Goal: Task Accomplishment & Management: Manage account settings

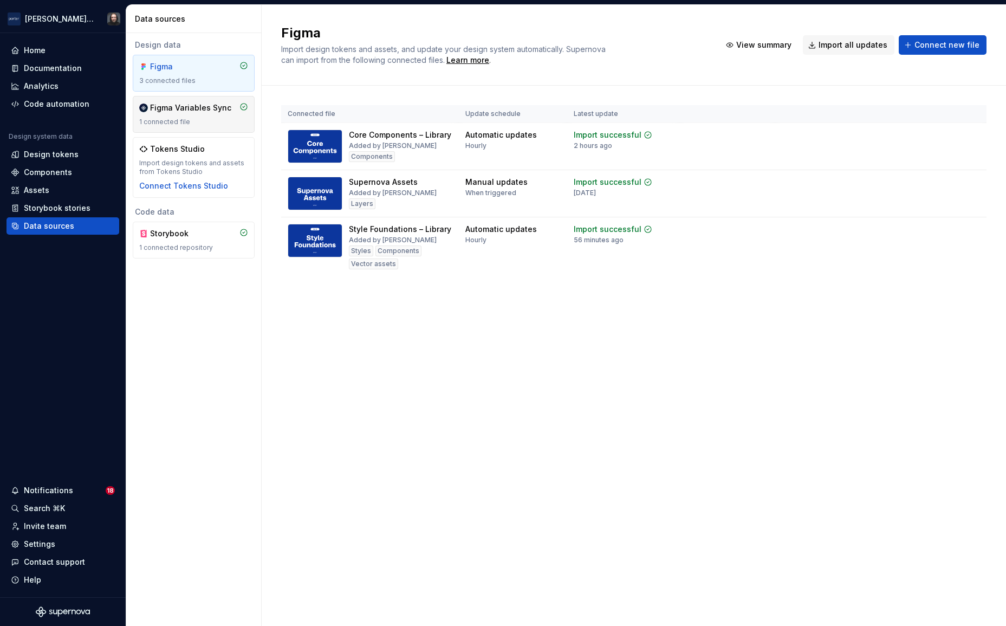
click at [212, 124] on div "1 connected file" at bounding box center [193, 122] width 109 height 9
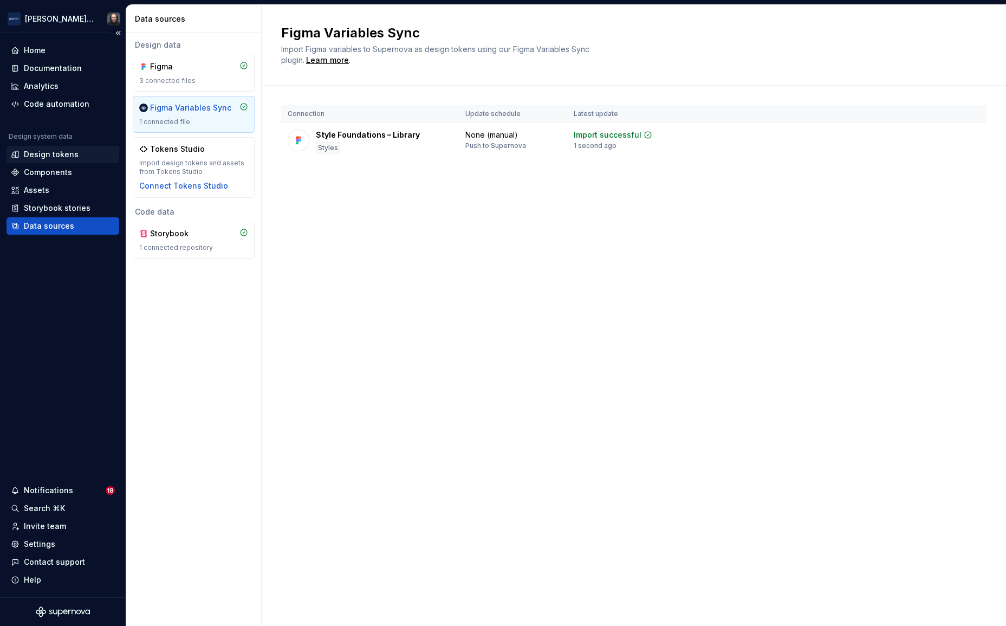
click at [68, 151] on div "Design tokens" at bounding box center [51, 154] width 55 height 11
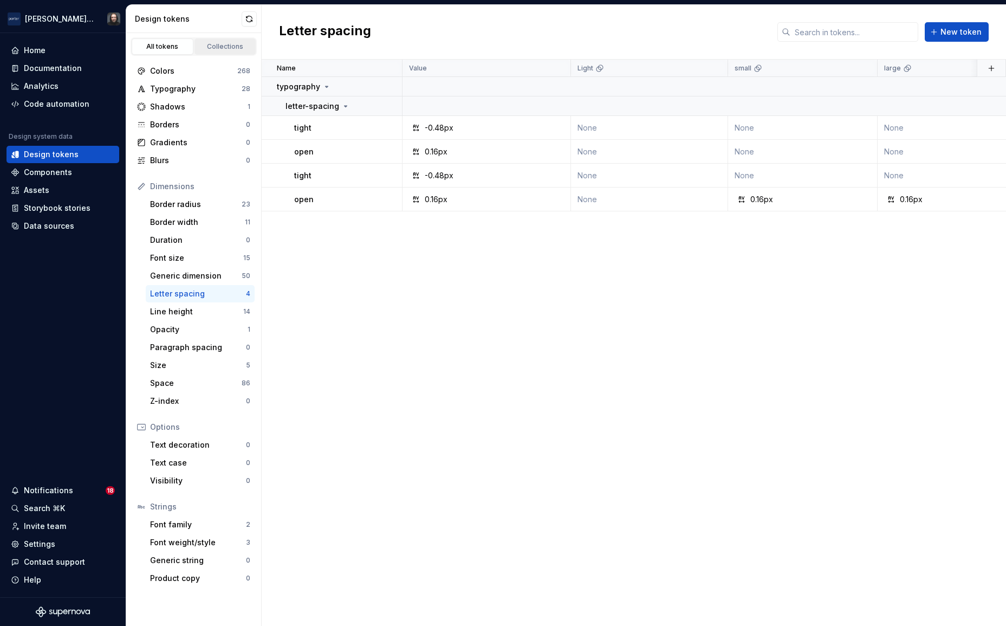
click at [221, 49] on div "Collections" at bounding box center [225, 46] width 54 height 9
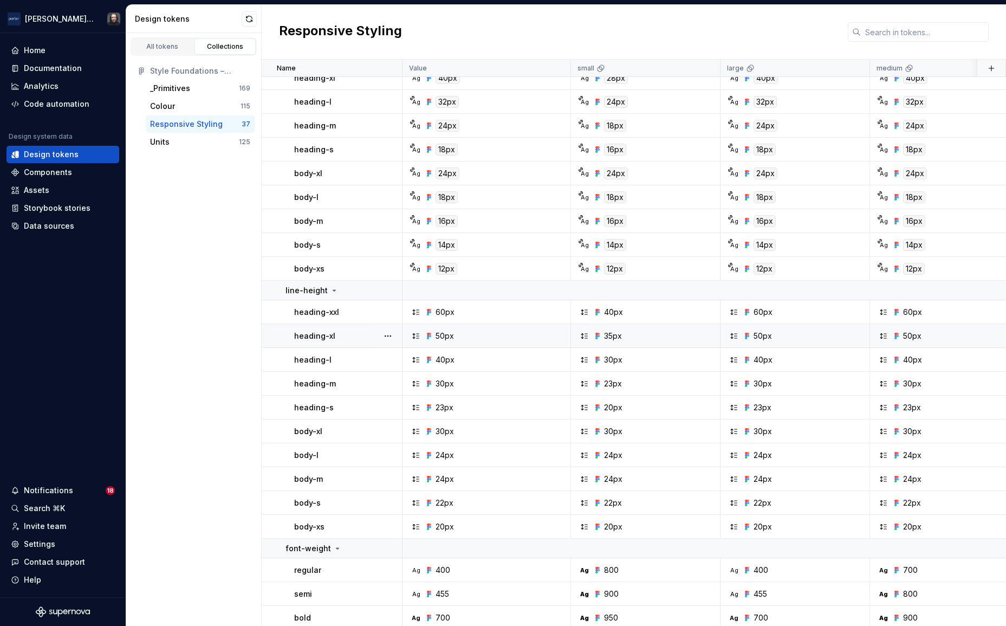
scroll to position [548, 0]
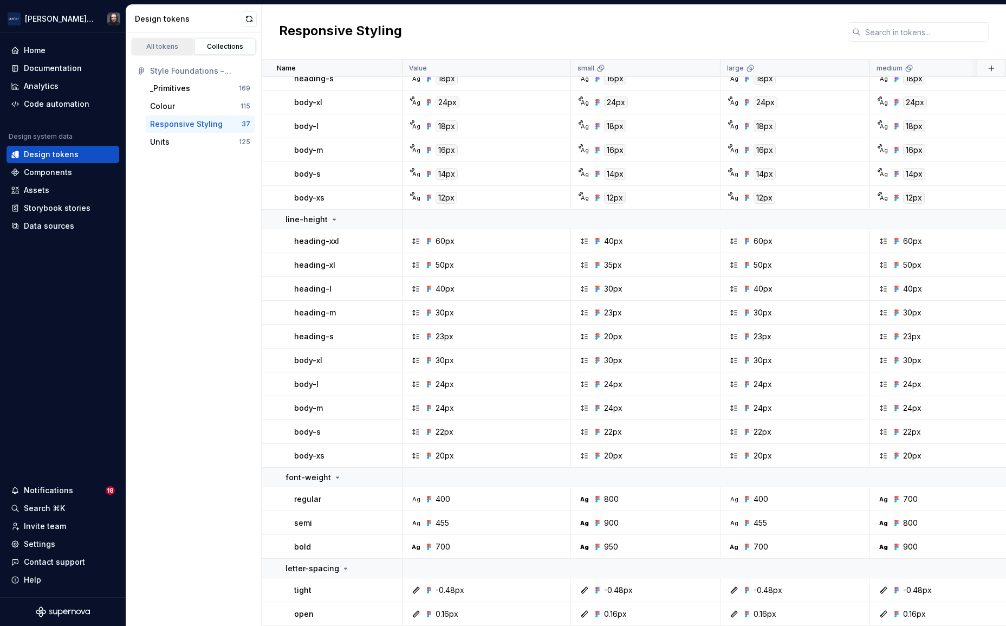
click at [167, 49] on div "All tokens" at bounding box center [162, 46] width 54 height 9
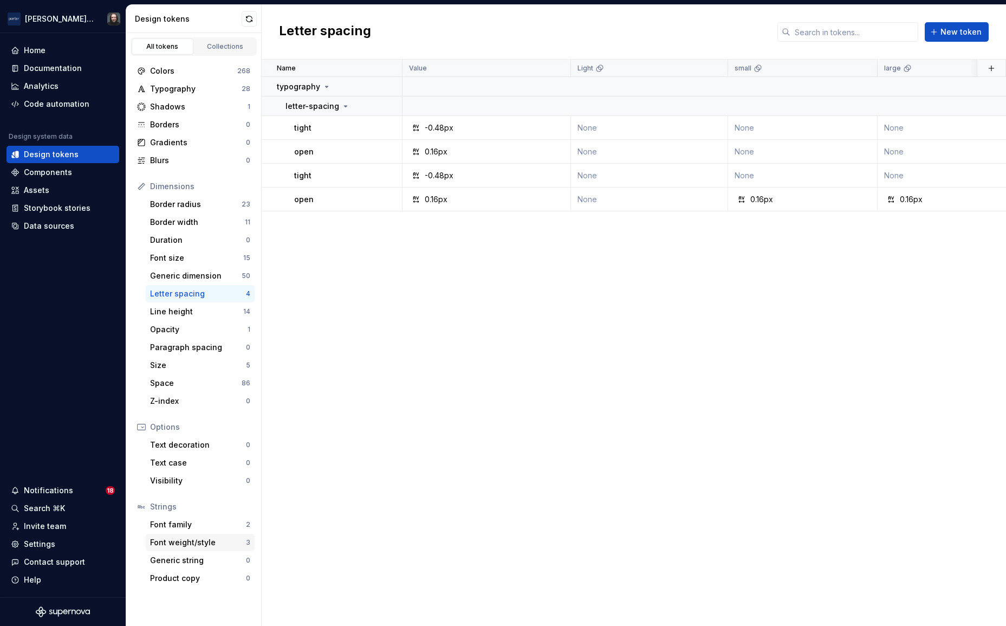
click at [182, 540] on div "Font weight/style" at bounding box center [198, 542] width 96 height 11
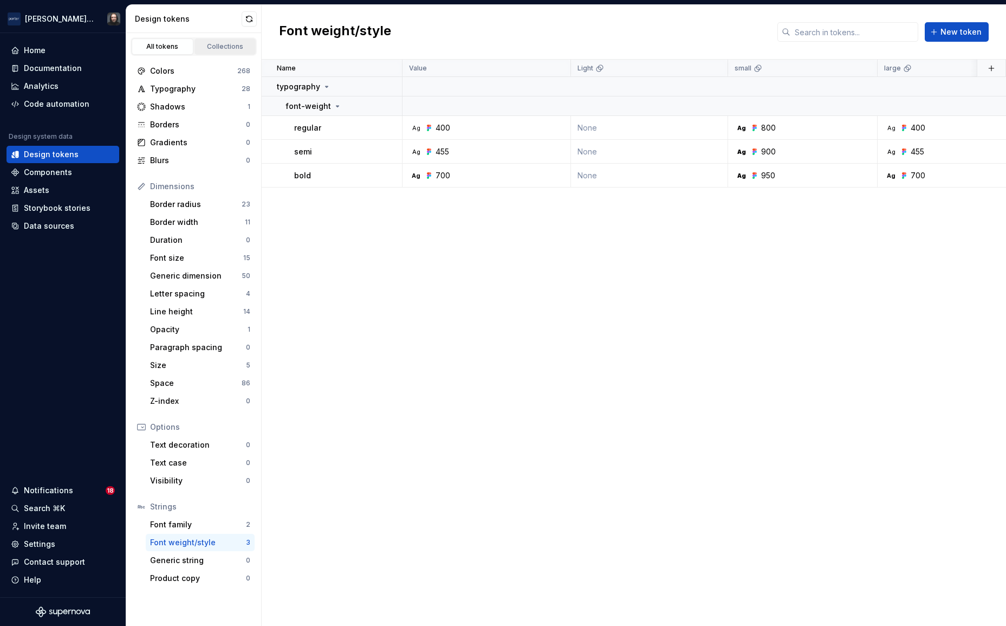
click at [219, 50] on div "Collections" at bounding box center [225, 46] width 54 height 9
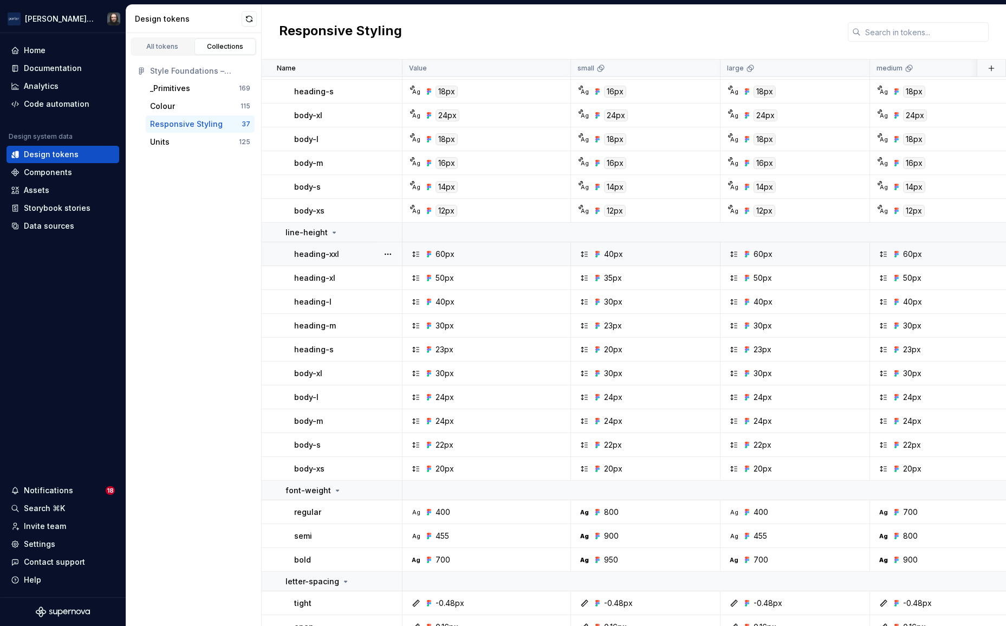
scroll to position [548, 0]
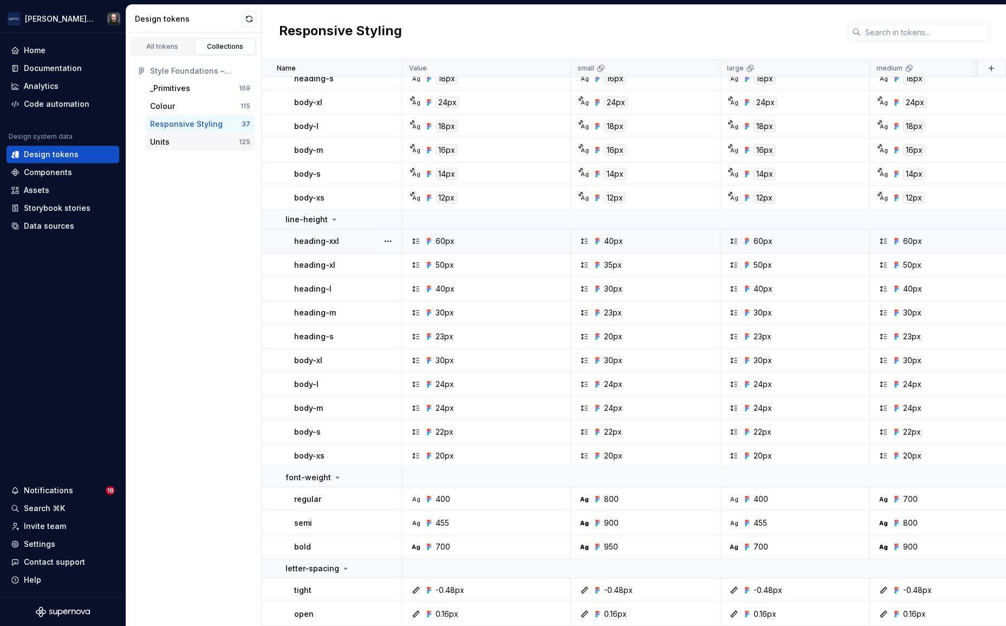
click at [169, 141] on div "Units" at bounding box center [160, 142] width 20 height 11
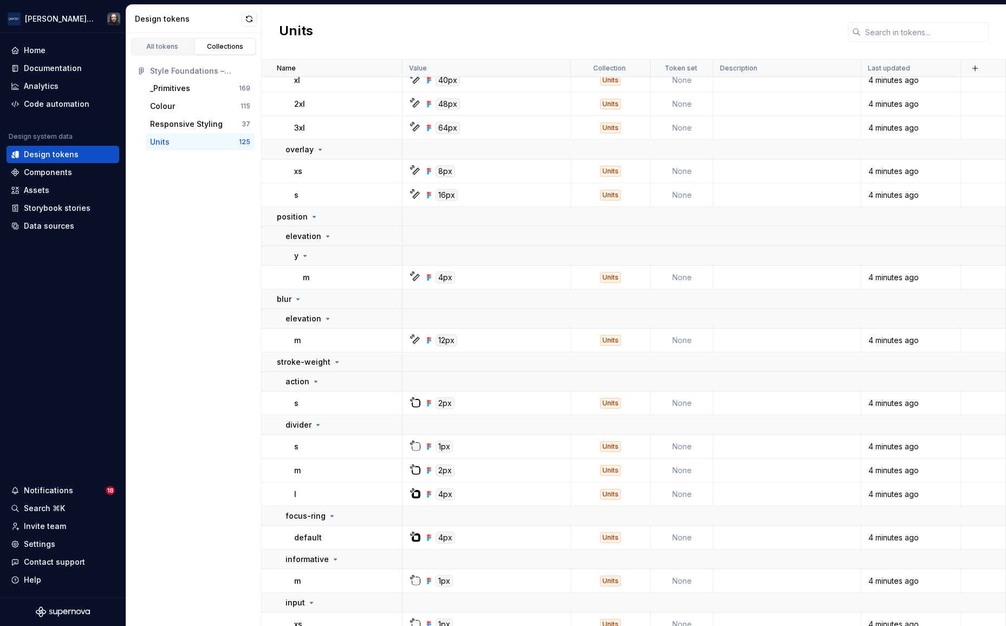
scroll to position [3250, 0]
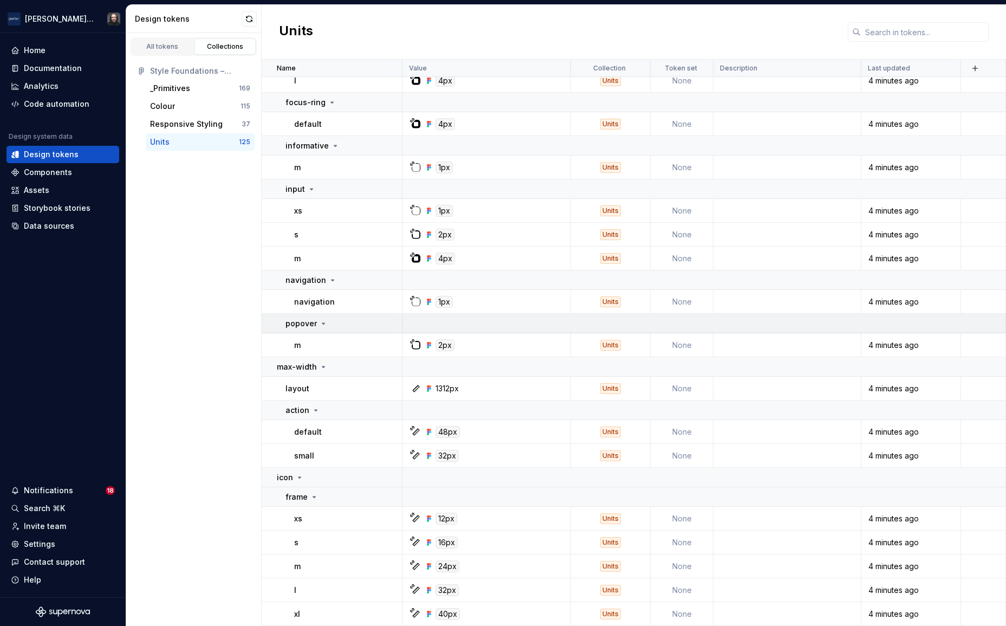
drag, startPoint x: 299, startPoint y: 477, endPoint x: 301, endPoint y: 462, distance: 15.4
click at [299, 477] on icon at bounding box center [300, 477] width 3 height 1
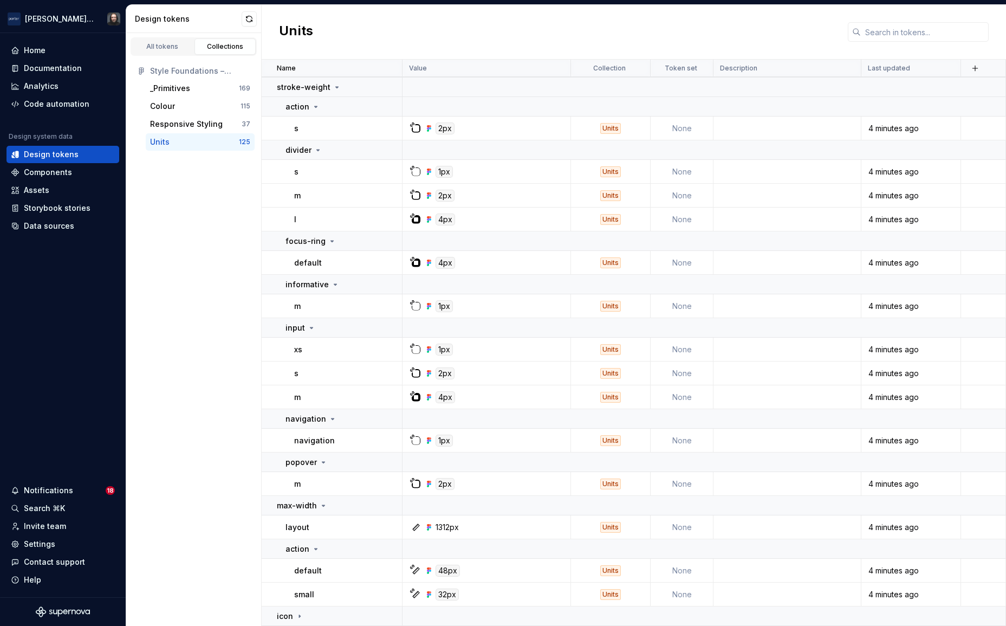
scroll to position [2901, 0]
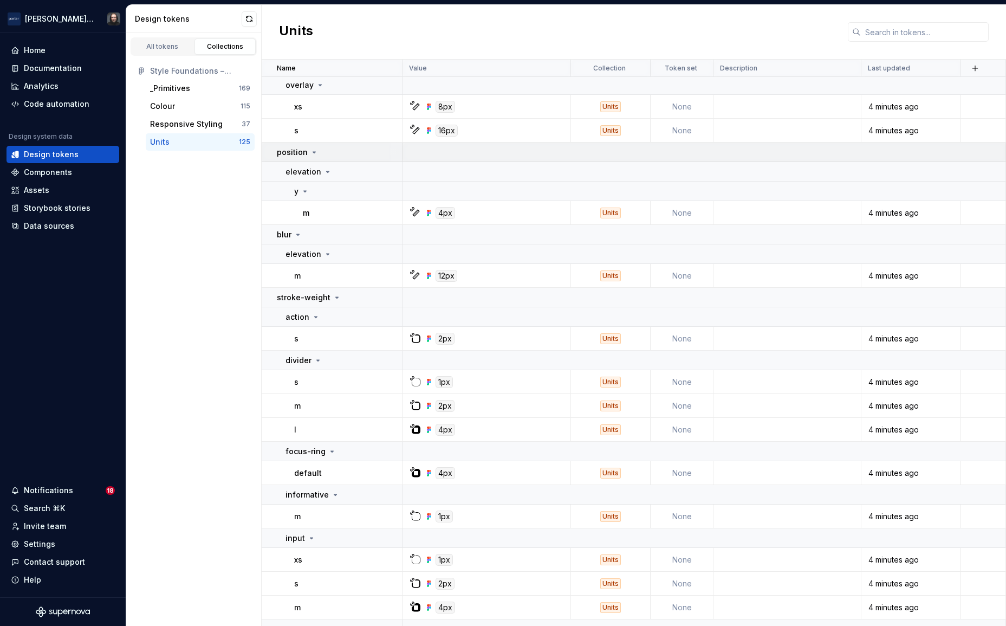
click at [310, 154] on icon at bounding box center [314, 152] width 9 height 9
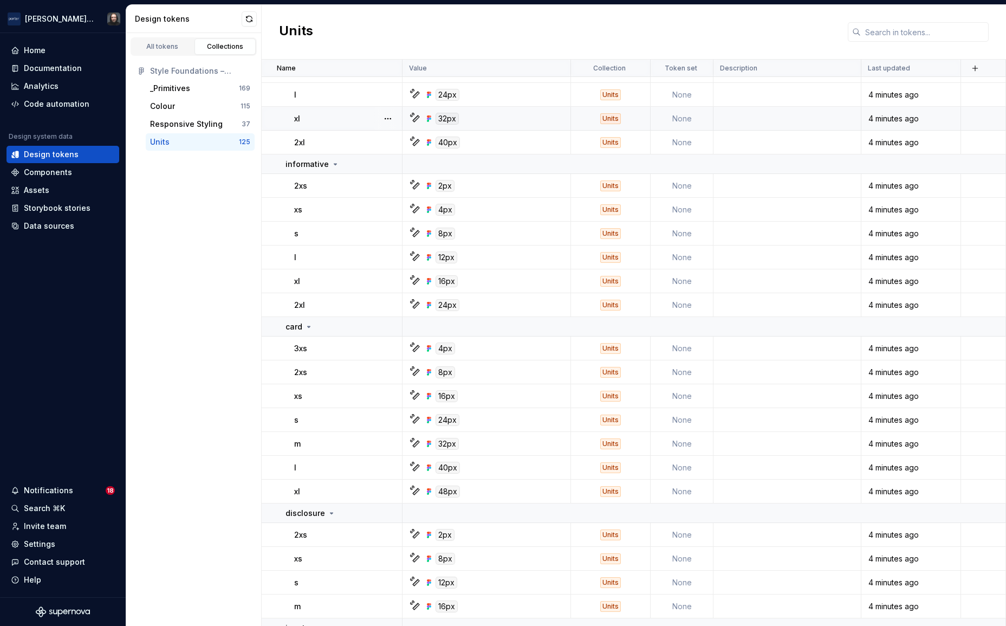
scroll to position [0, 0]
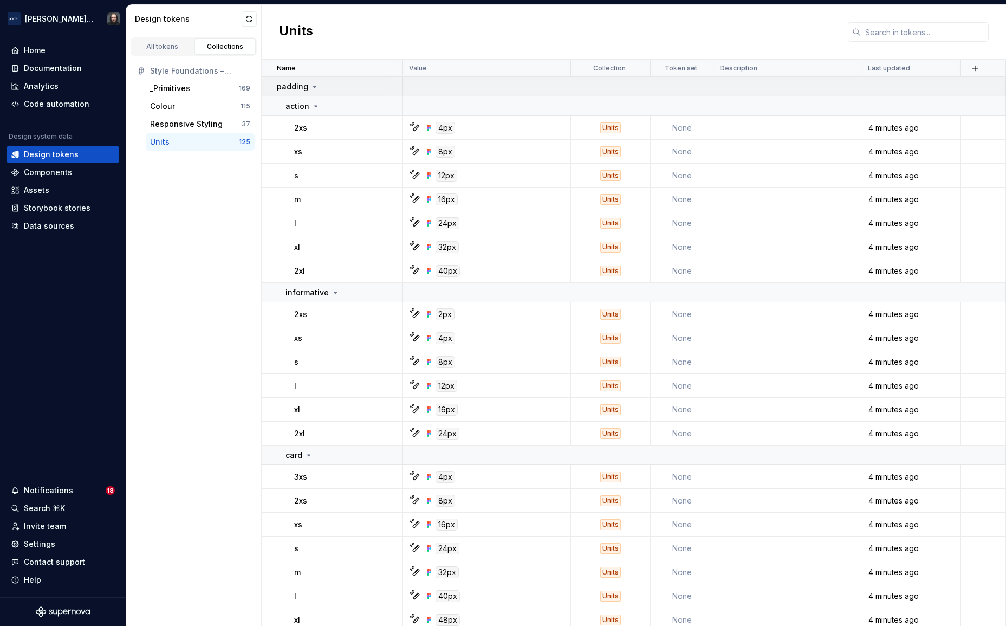
click at [313, 88] on icon at bounding box center [314, 86] width 9 height 9
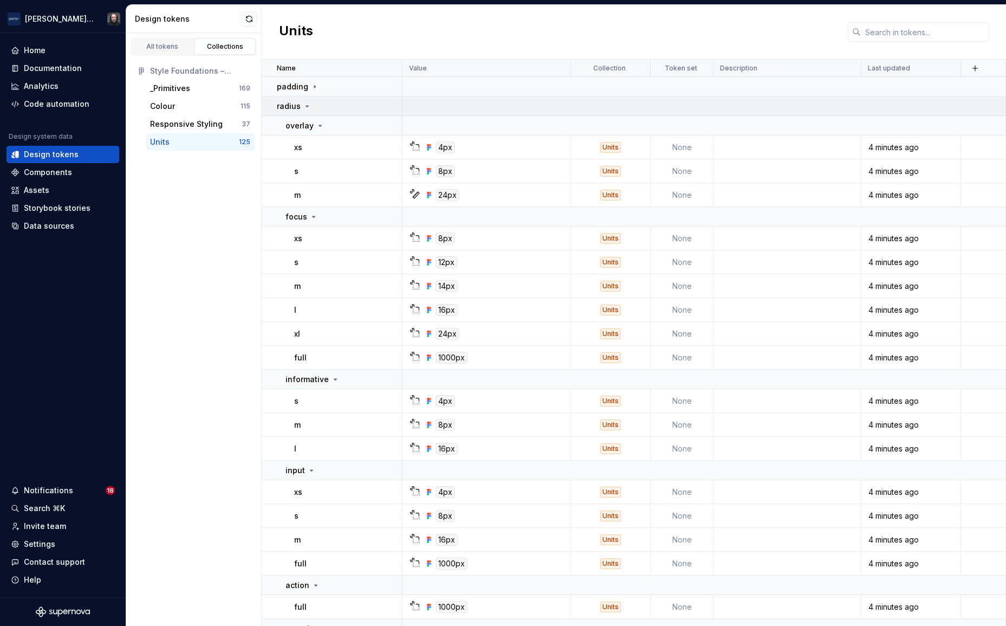
click at [306, 106] on icon at bounding box center [307, 106] width 3 height 1
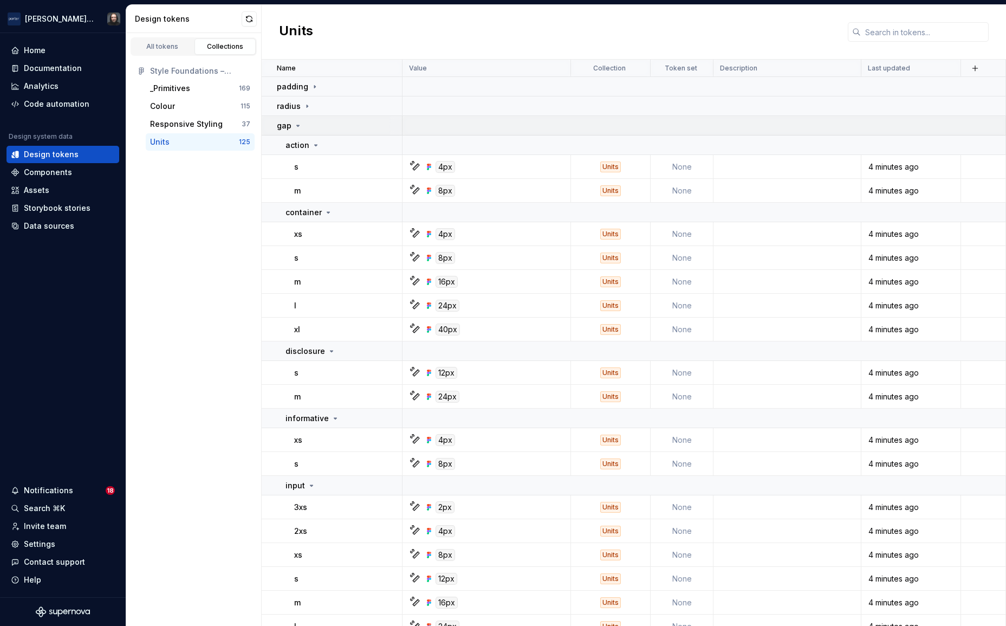
click at [295, 126] on icon at bounding box center [298, 125] width 9 height 9
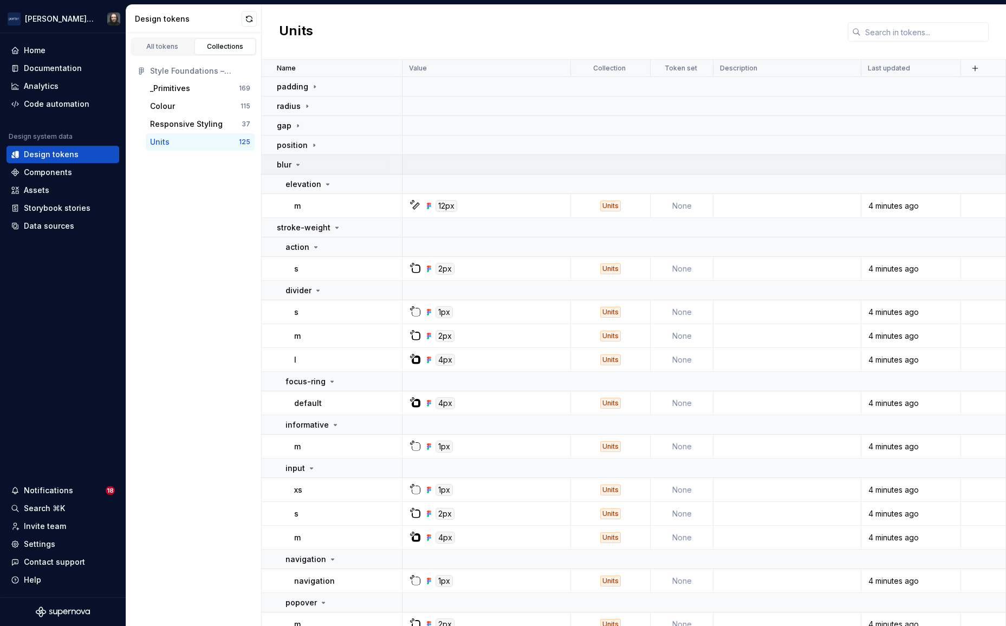
click at [296, 165] on icon at bounding box center [298, 164] width 9 height 9
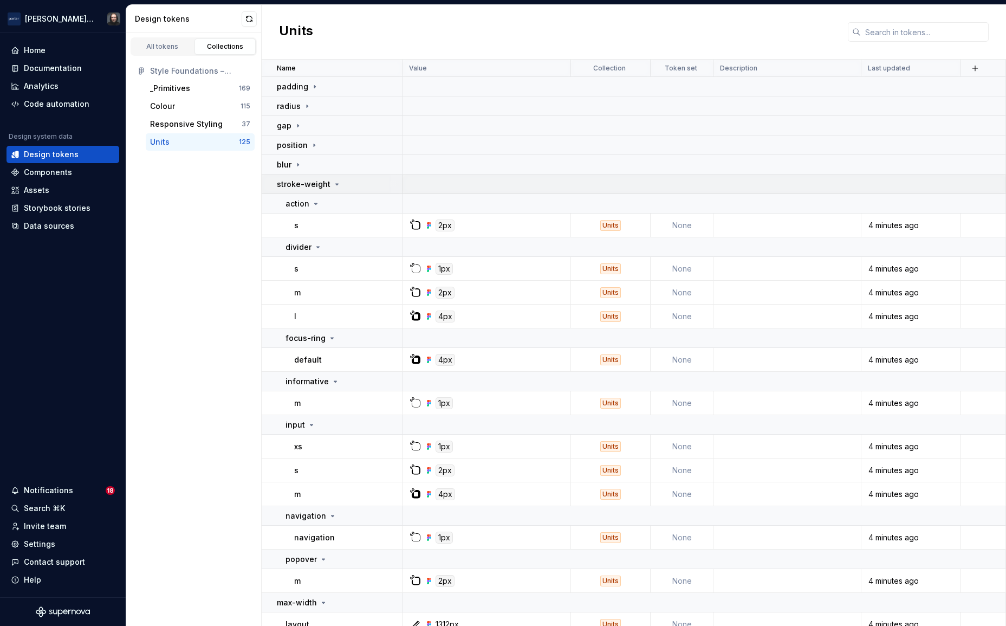
click at [333, 184] on icon at bounding box center [337, 184] width 9 height 9
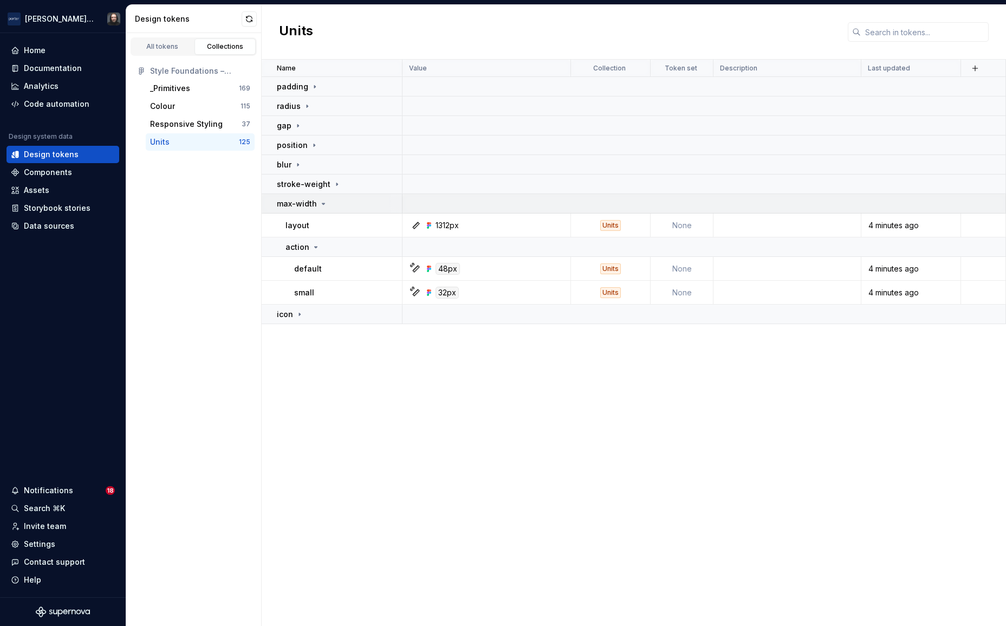
click at [320, 203] on icon at bounding box center [323, 203] width 9 height 9
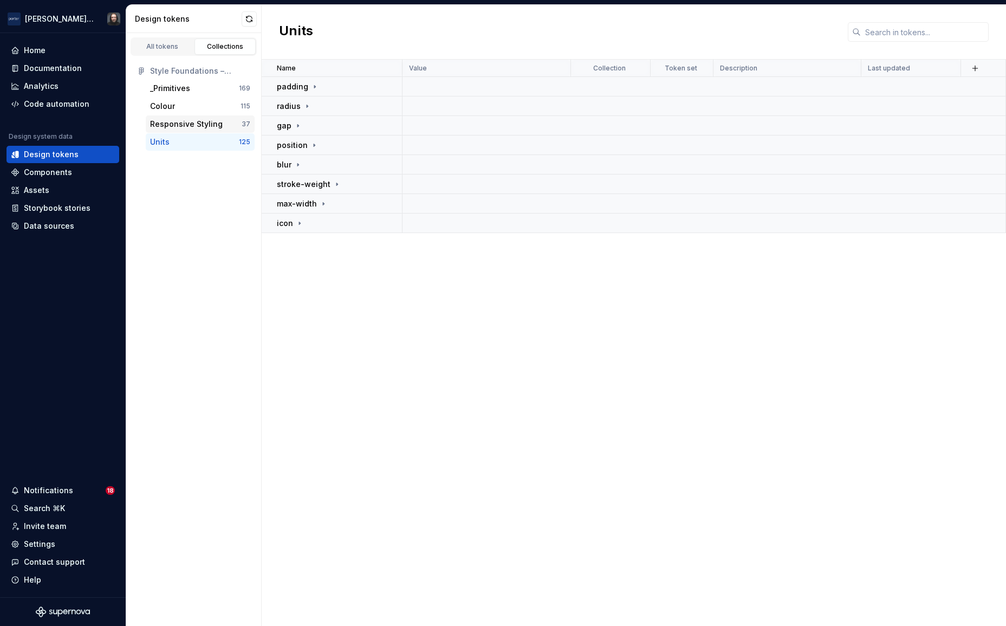
click at [175, 122] on div "Responsive Styling" at bounding box center [186, 124] width 73 height 11
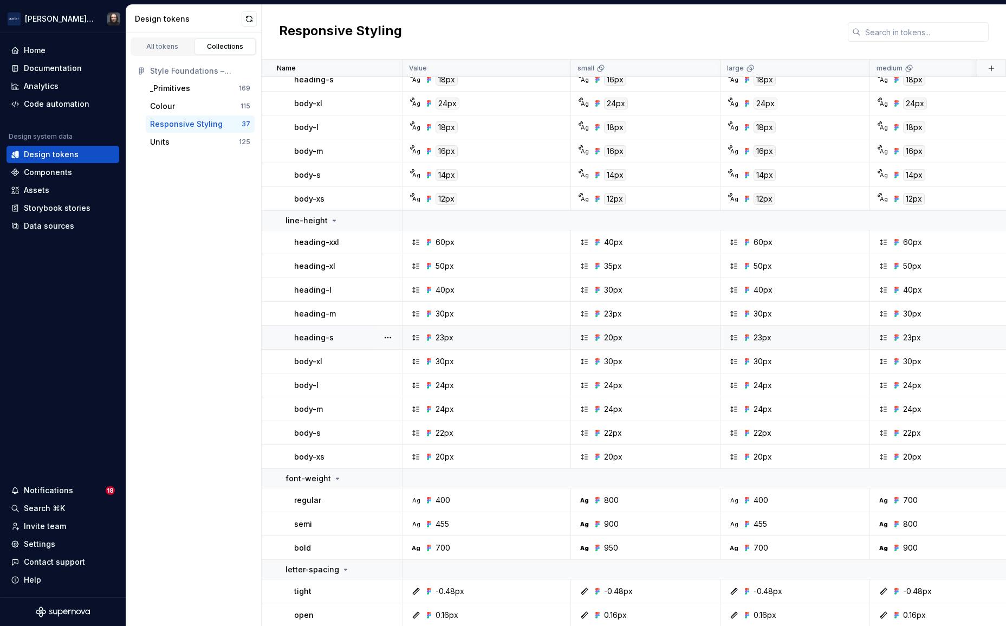
scroll to position [548, 0]
click at [154, 44] on div "All tokens" at bounding box center [162, 46] width 54 height 9
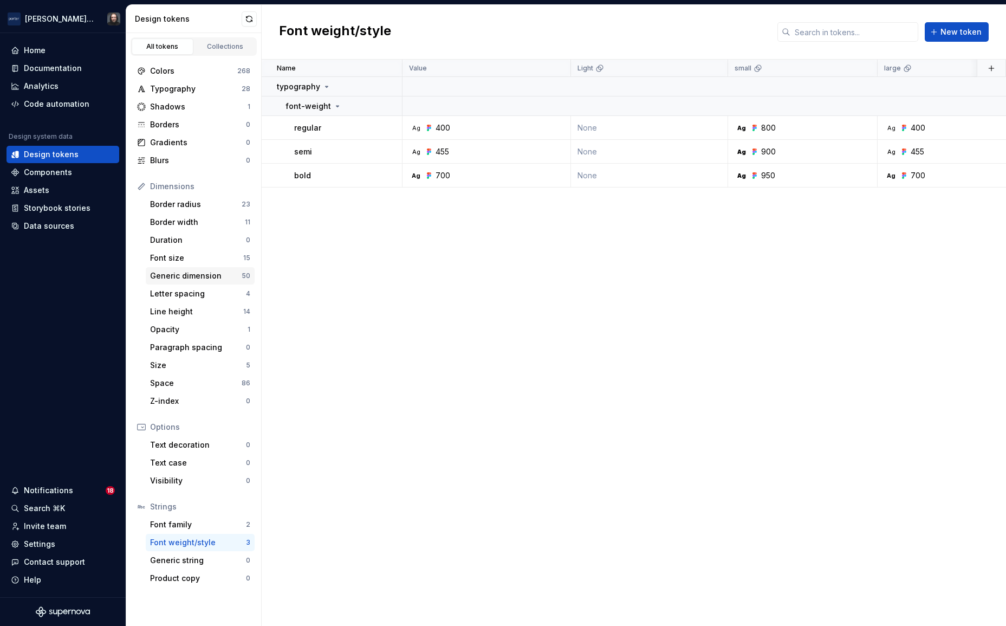
drag, startPoint x: 182, startPoint y: 275, endPoint x: 219, endPoint y: 275, distance: 36.8
click at [182, 275] on div "Generic dimension" at bounding box center [196, 275] width 92 height 11
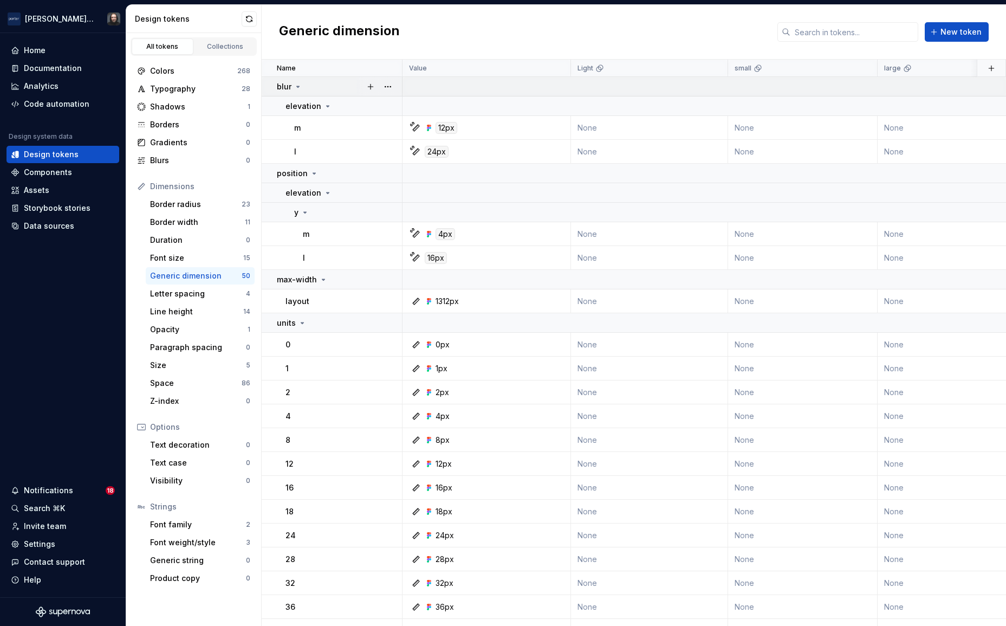
click at [297, 87] on icon at bounding box center [298, 86] width 3 height 1
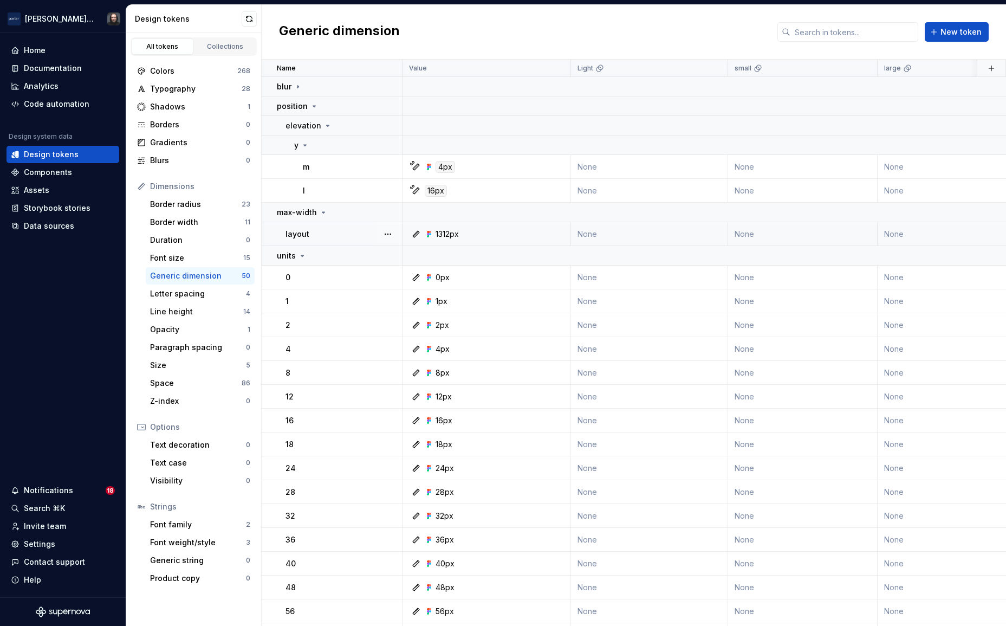
drag, startPoint x: 313, startPoint y: 105, endPoint x: 327, endPoint y: 153, distance: 49.7
click at [313, 105] on icon at bounding box center [314, 106] width 9 height 9
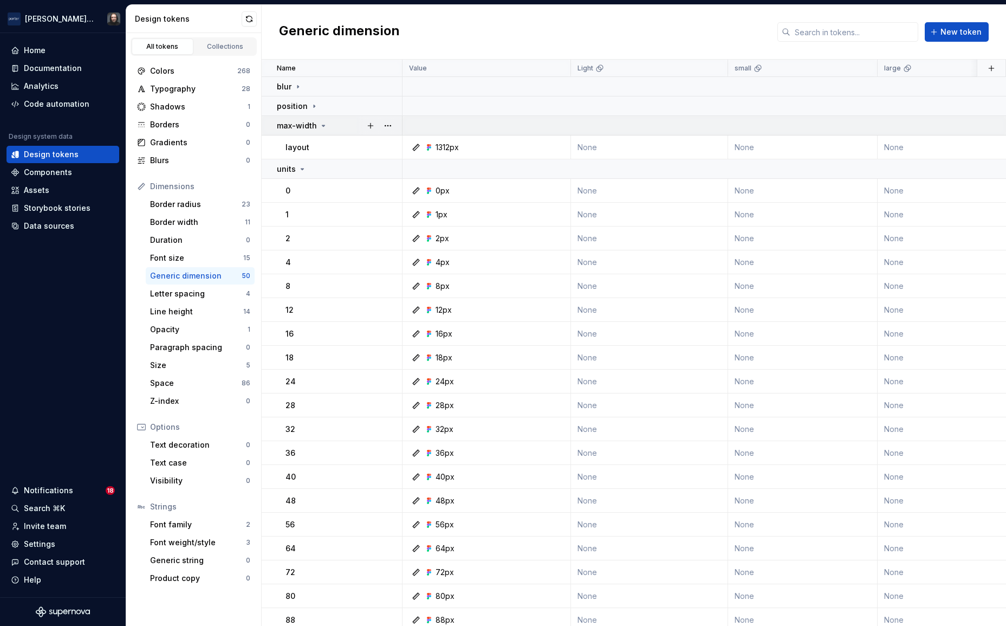
click at [319, 124] on icon at bounding box center [323, 125] width 9 height 9
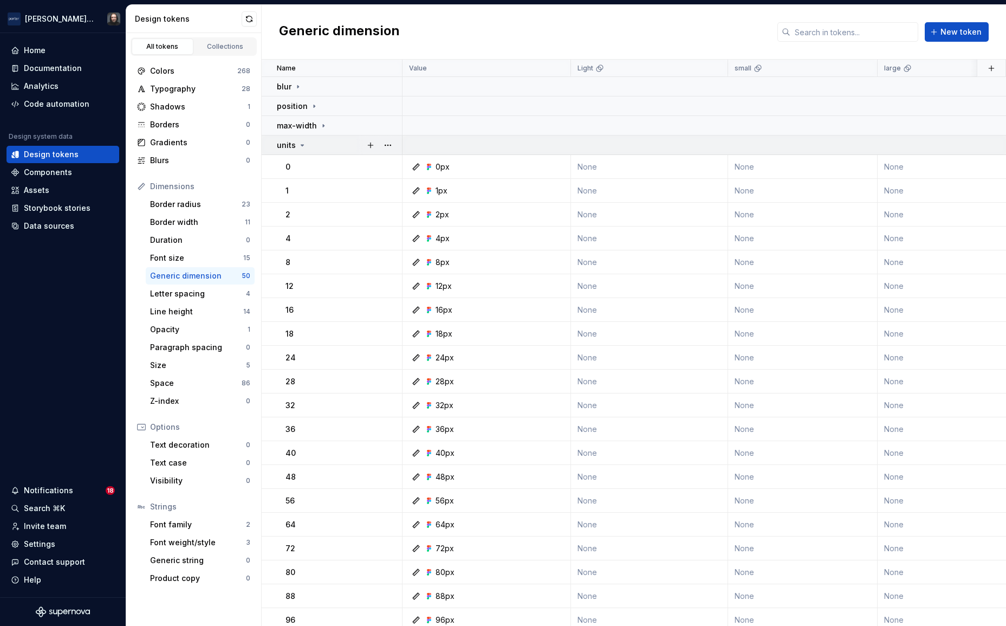
click at [302, 146] on icon at bounding box center [302, 145] width 3 height 1
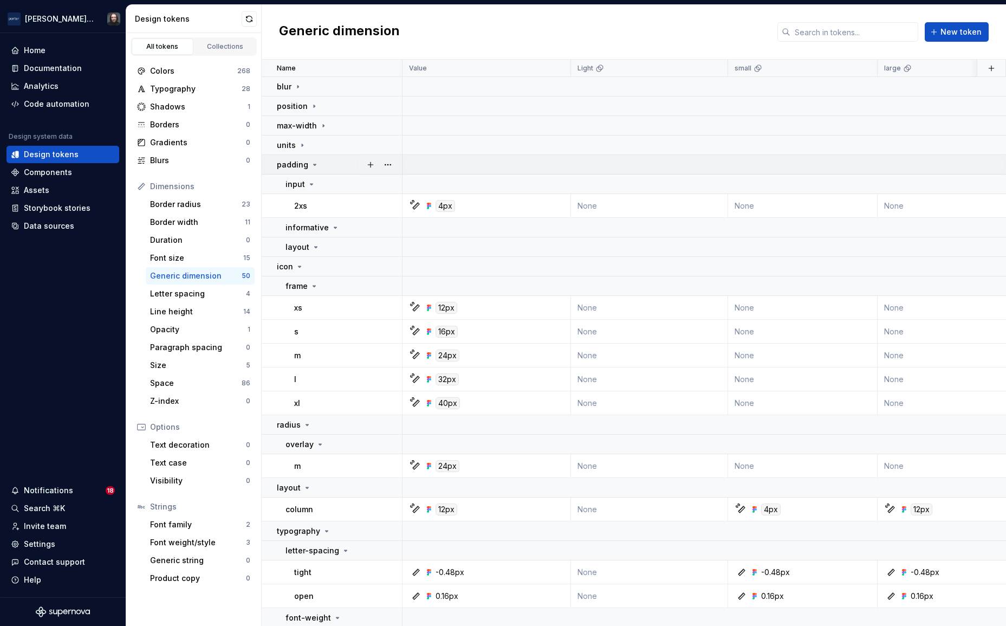
click at [312, 164] on icon at bounding box center [314, 164] width 9 height 9
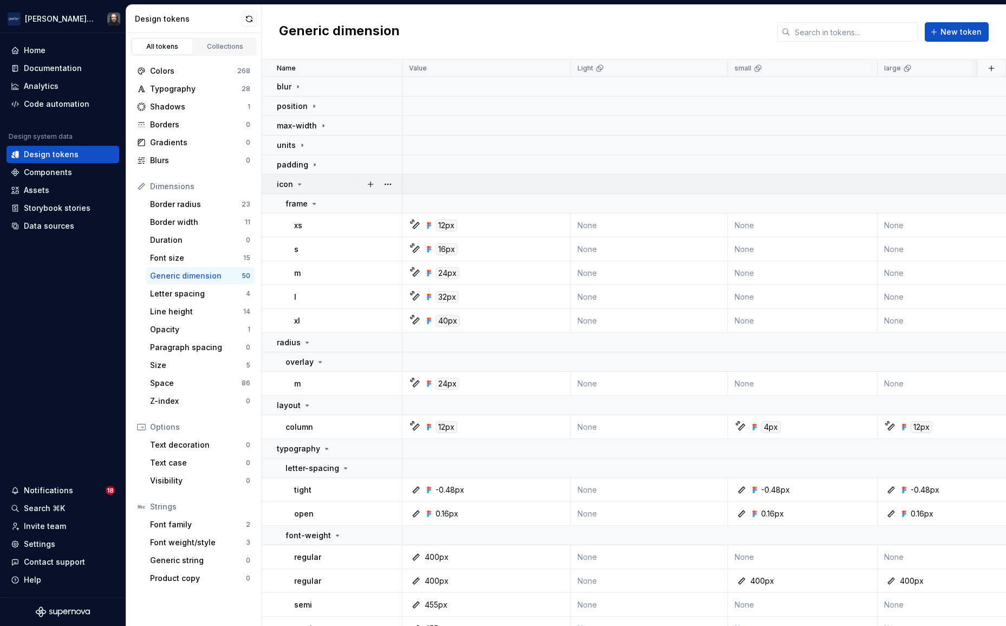
click at [297, 186] on icon at bounding box center [299, 184] width 9 height 9
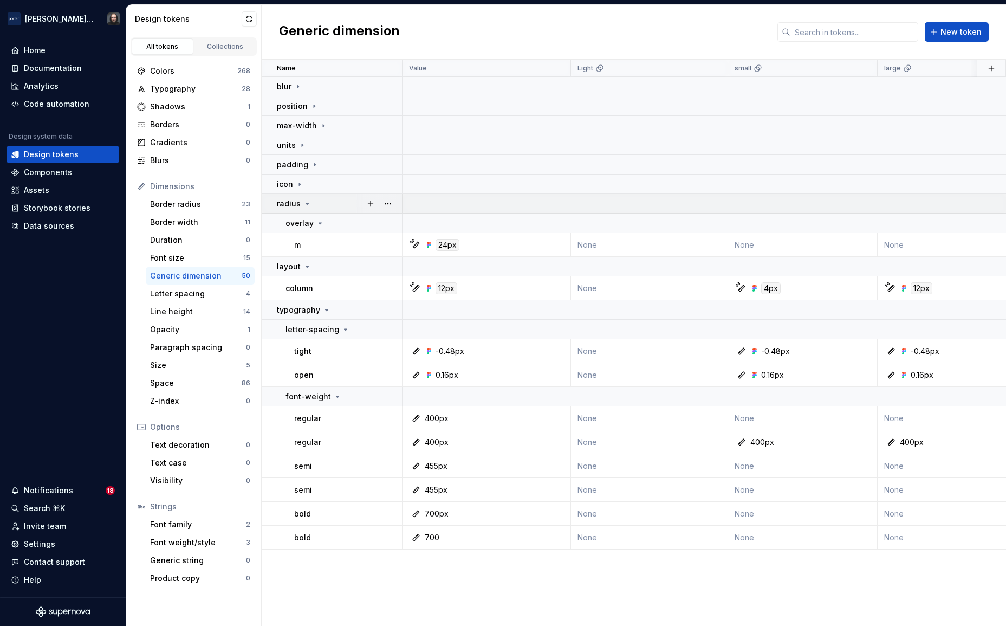
click at [303, 204] on icon at bounding box center [307, 203] width 9 height 9
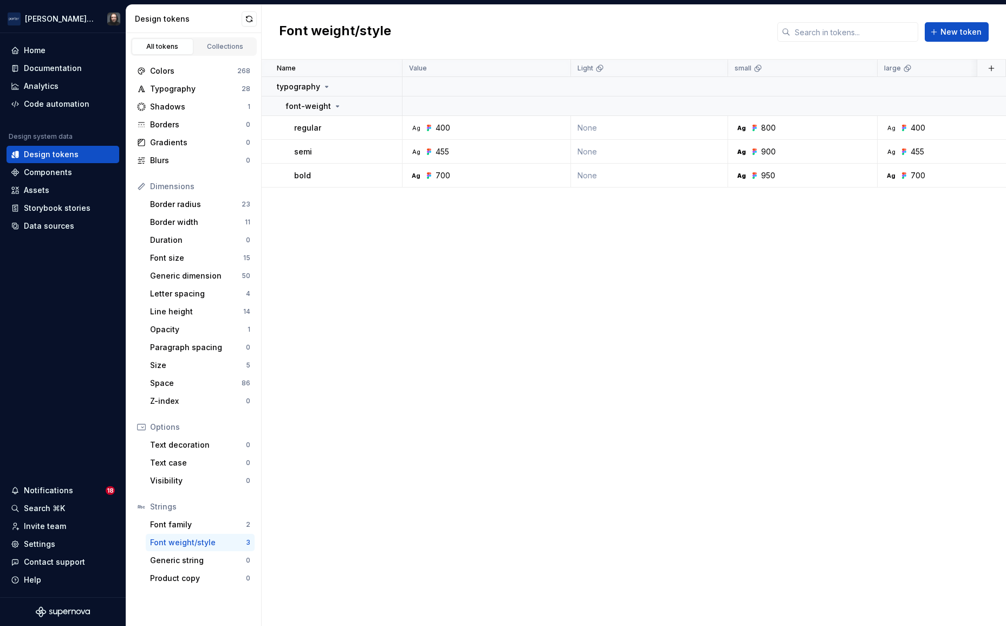
click at [511, 379] on div "Name Value Light small large medium Collection Token set Description Last updat…" at bounding box center [634, 343] width 744 height 566
click at [187, 276] on div "Generic dimension" at bounding box center [196, 275] width 92 height 11
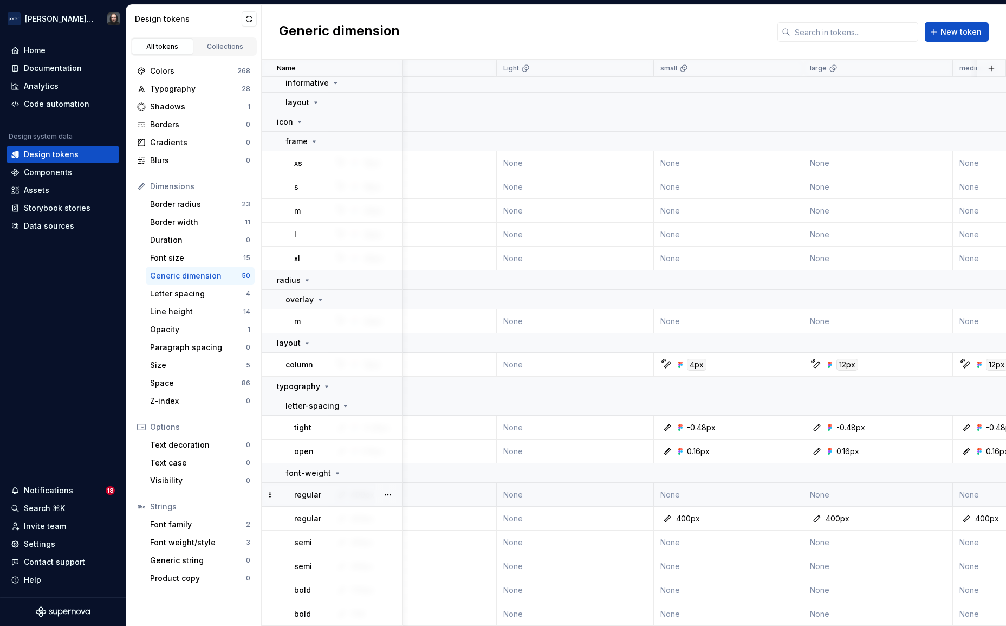
scroll to position [1014, 0]
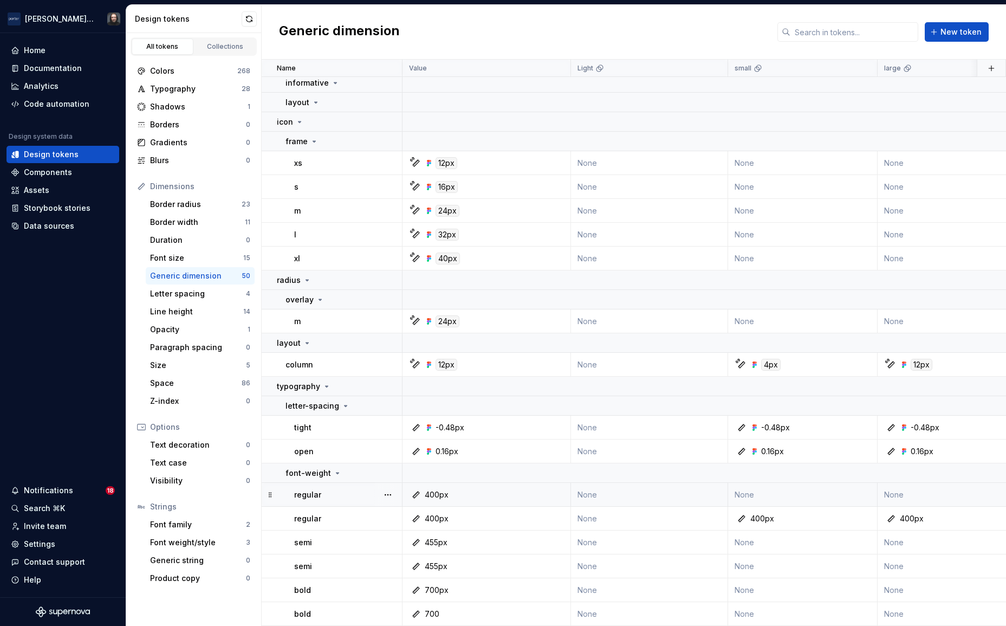
click at [528, 495] on div "400px" at bounding box center [490, 494] width 160 height 11
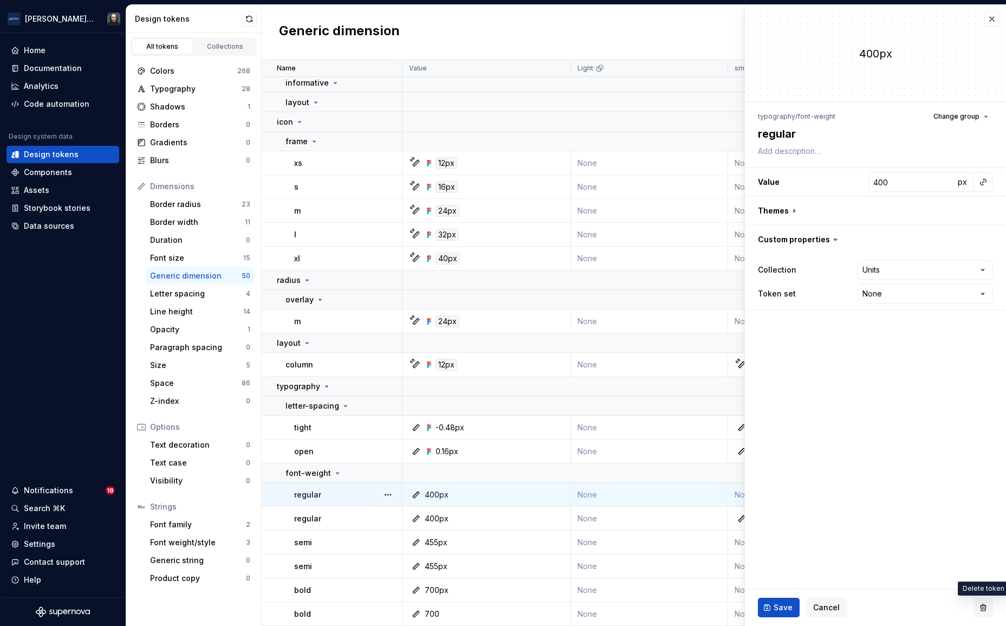
click at [983, 606] on button "button" at bounding box center [984, 608] width 20 height 20
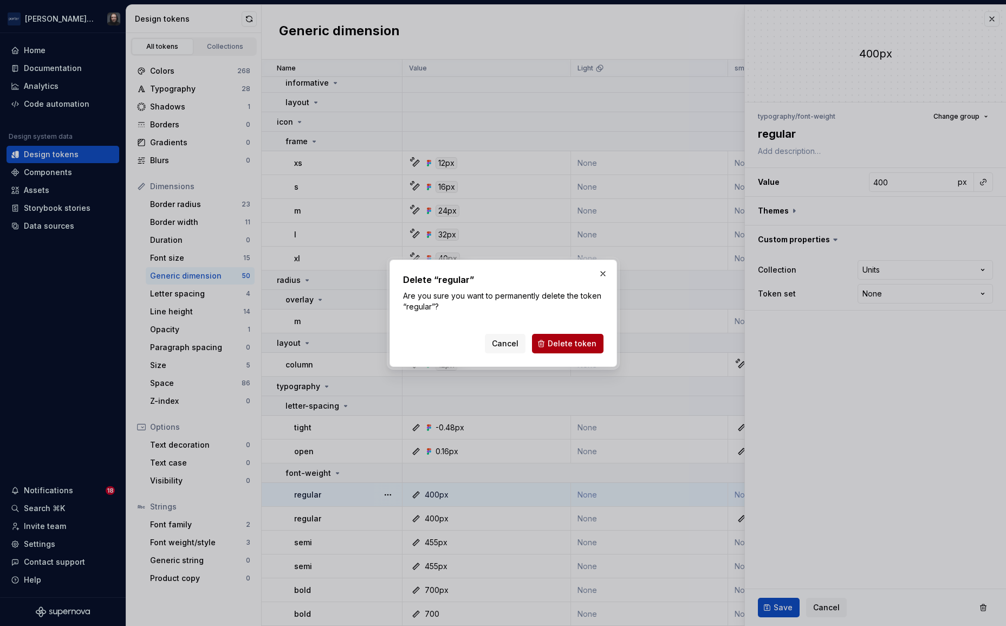
click at [574, 344] on span "Delete token" at bounding box center [572, 343] width 49 height 11
click at [600, 273] on button "button" at bounding box center [602, 273] width 15 height 15
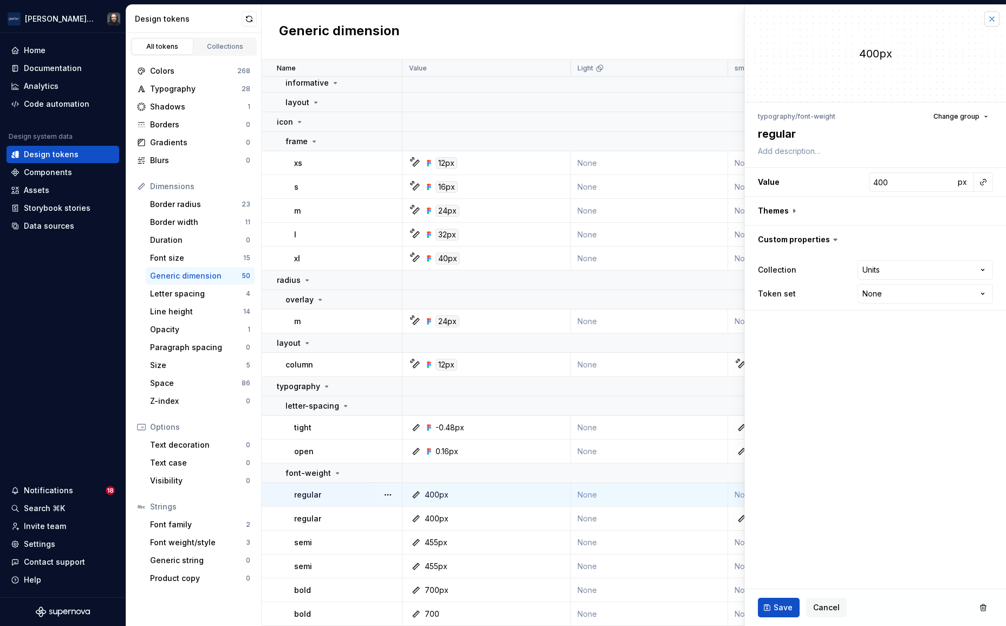
click at [992, 18] on button "button" at bounding box center [991, 18] width 15 height 15
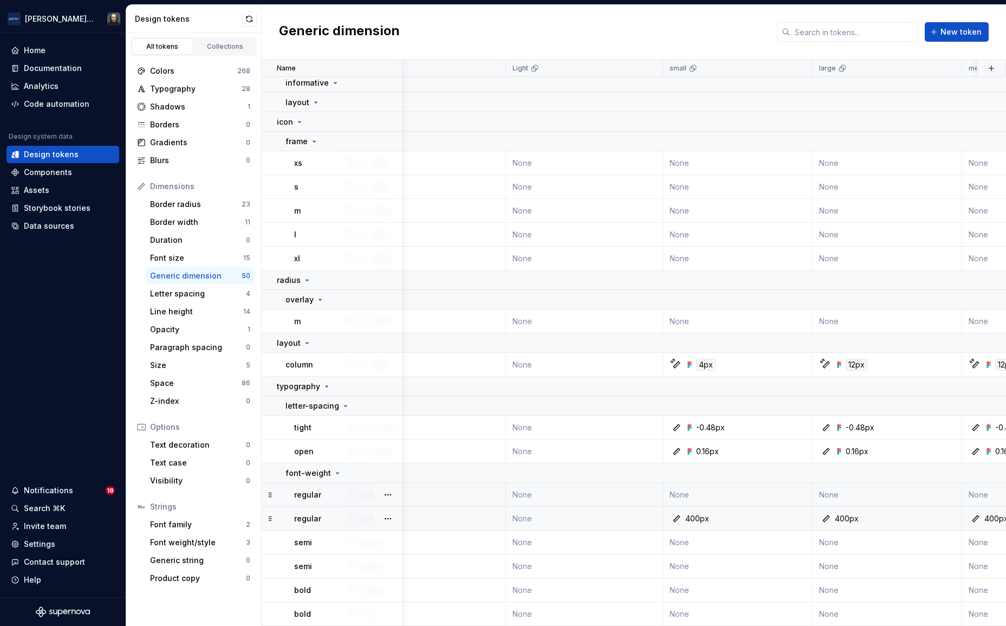
scroll to position [1014, 0]
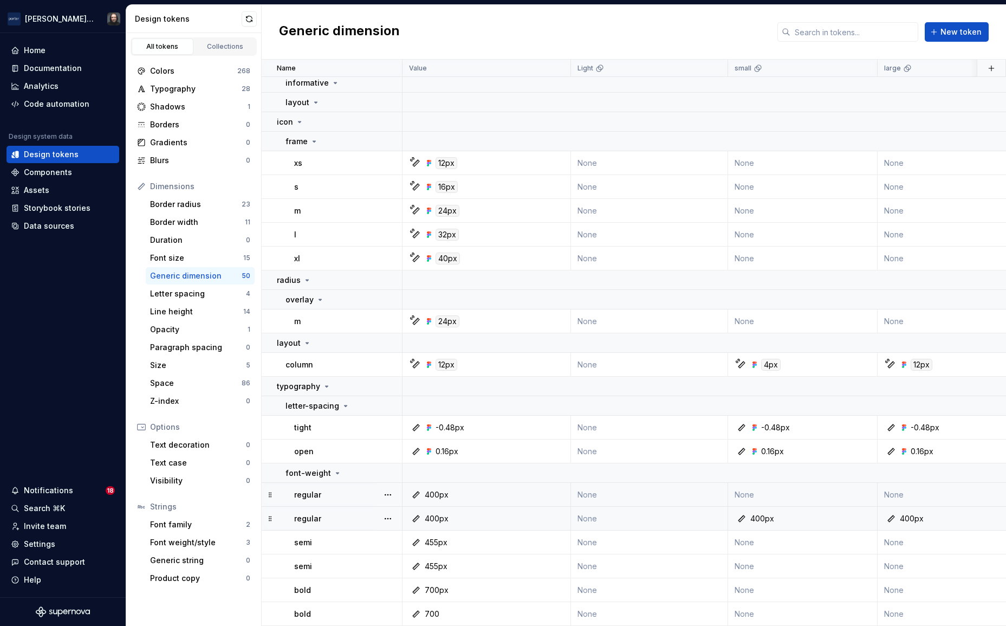
click at [535, 522] on div "400px" at bounding box center [490, 518] width 160 height 11
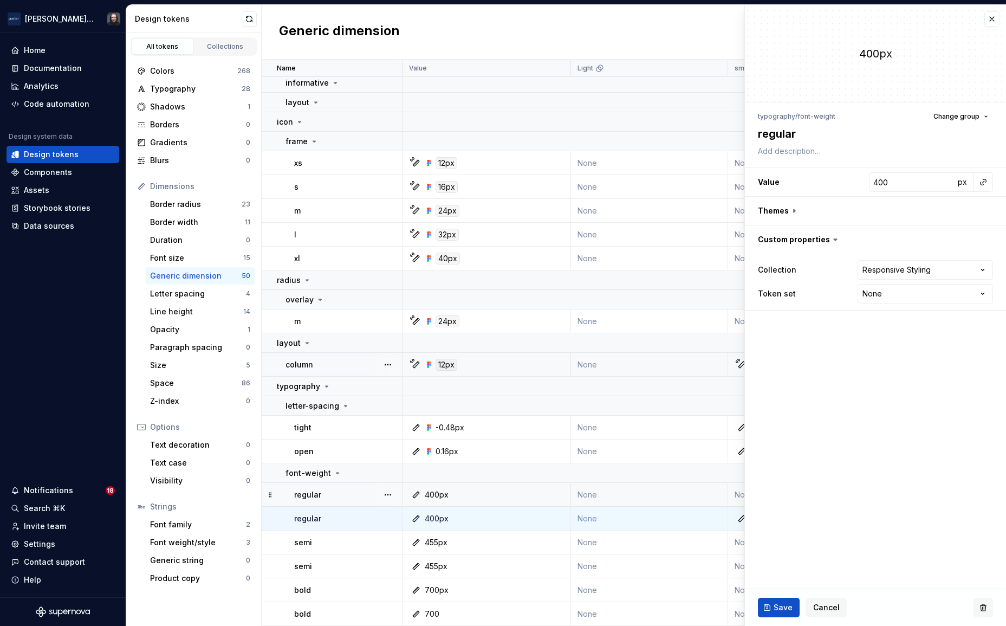
click at [982, 605] on button "button" at bounding box center [984, 608] width 20 height 20
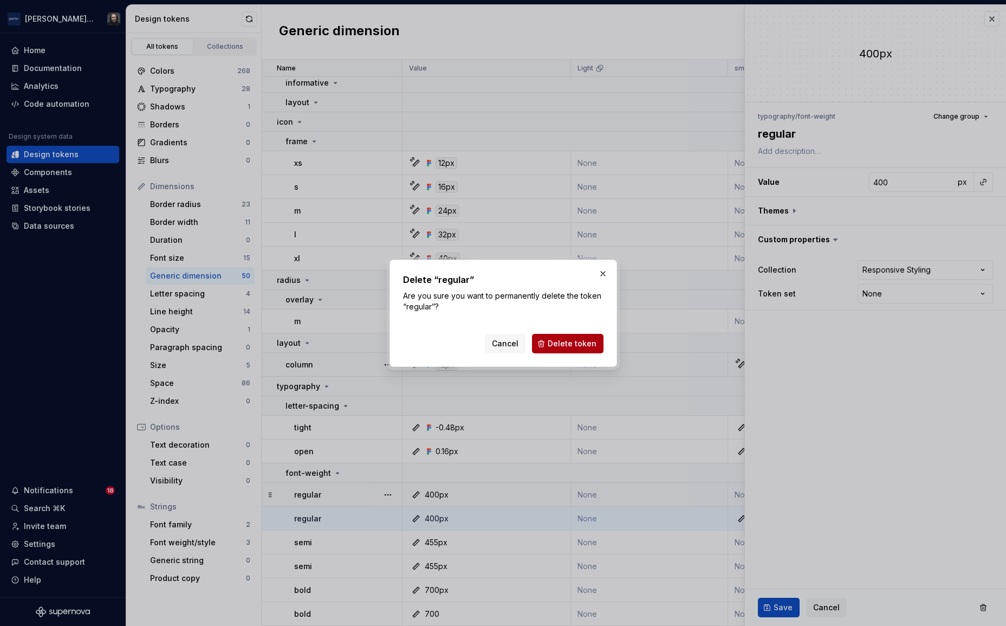
click at [589, 346] on span "Delete token" at bounding box center [572, 343] width 49 height 11
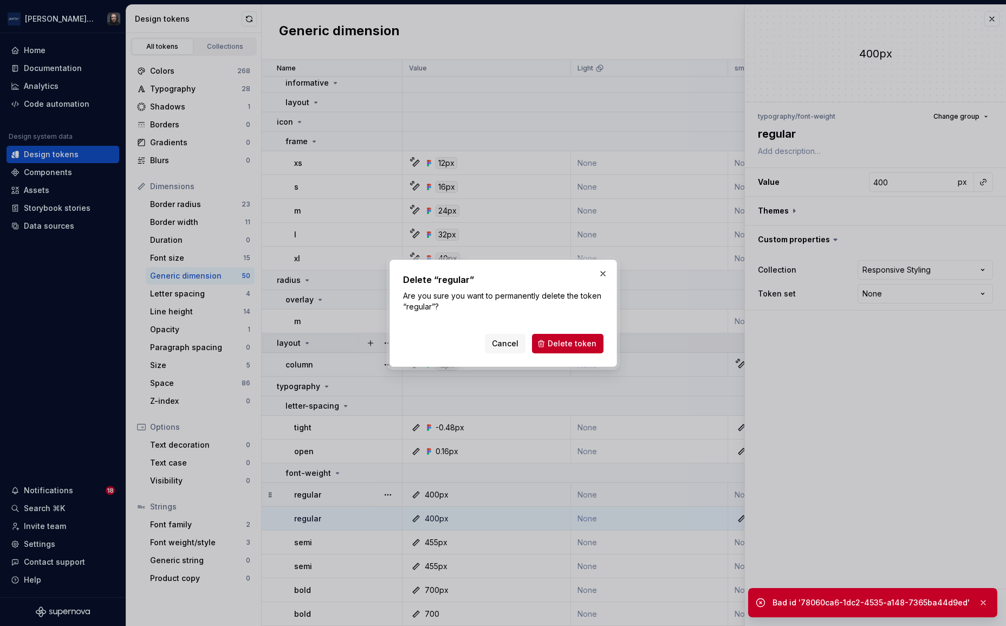
click at [509, 341] on span "Cancel" at bounding box center [505, 343] width 27 height 11
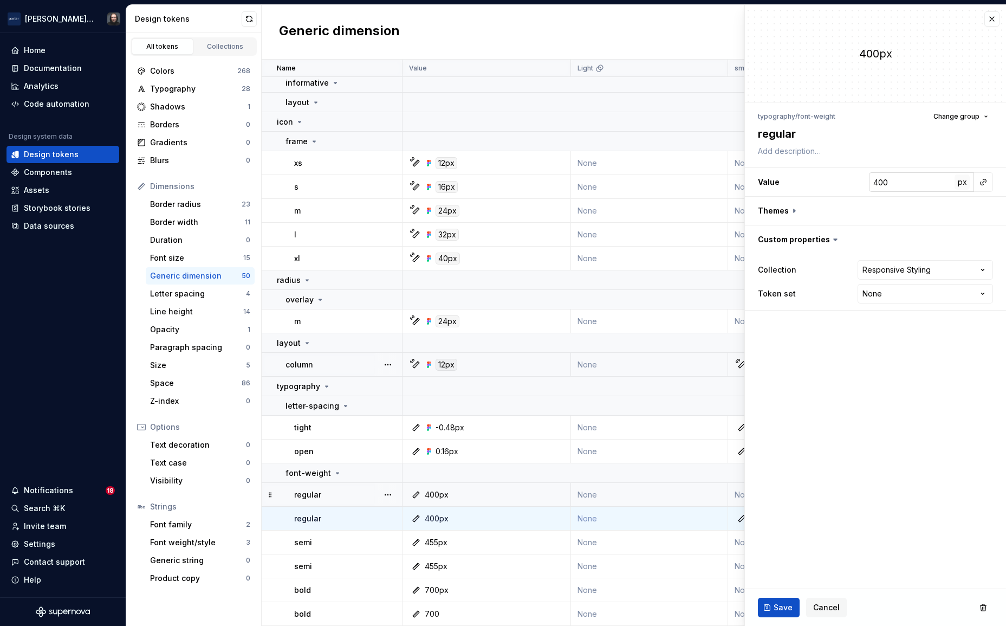
click at [963, 182] on span "px" at bounding box center [962, 181] width 9 height 9
click at [964, 183] on span "rem" at bounding box center [963, 181] width 14 height 9
click at [964, 183] on span "%" at bounding box center [962, 181] width 8 height 9
click at [962, 185] on span "–" at bounding box center [963, 181] width 4 height 9
type textarea "*"
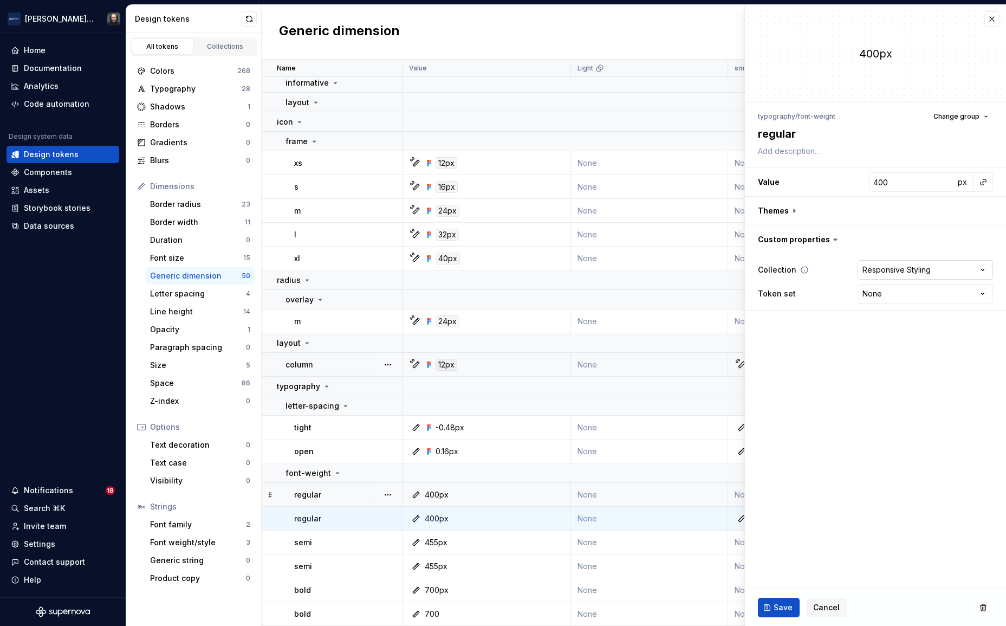
click at [889, 269] on html "Porter Airlines Home Documentation Analytics Code automation Design system data…" at bounding box center [503, 313] width 1006 height 626
select select
click at [781, 602] on span "Save" at bounding box center [783, 607] width 19 height 11
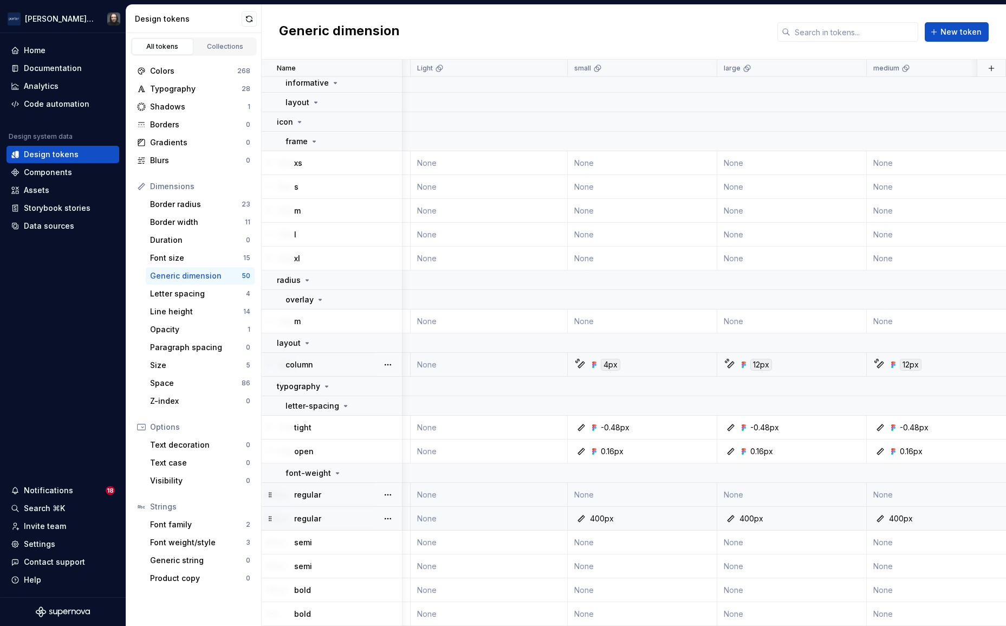
scroll to position [1014, 0]
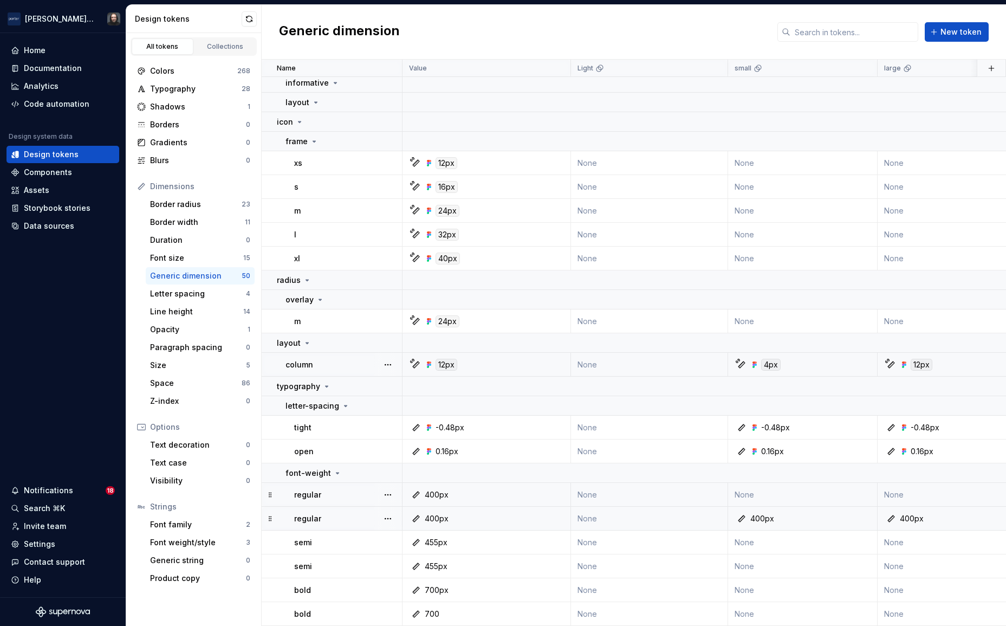
click at [690, 519] on td "None" at bounding box center [649, 519] width 157 height 24
type textarea "*"
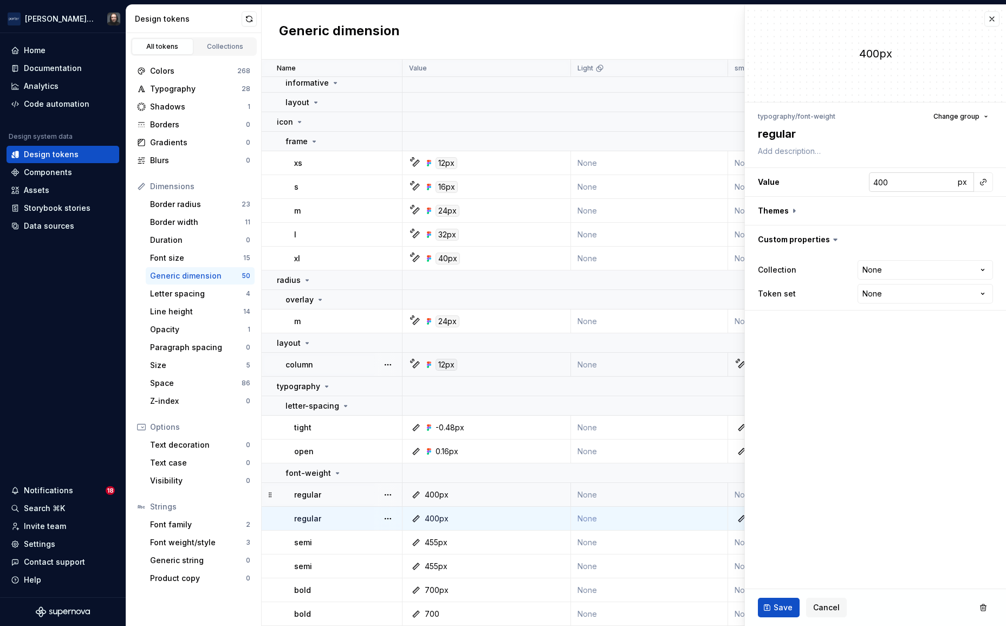
click at [900, 185] on input "400" at bounding box center [912, 182] width 86 height 20
click at [863, 496] on fieldset "**********" at bounding box center [875, 315] width 261 height 621
drag, startPoint x: 778, startPoint y: 611, endPoint x: 797, endPoint y: 594, distance: 25.3
click at [778, 610] on span "Save" at bounding box center [783, 607] width 19 height 11
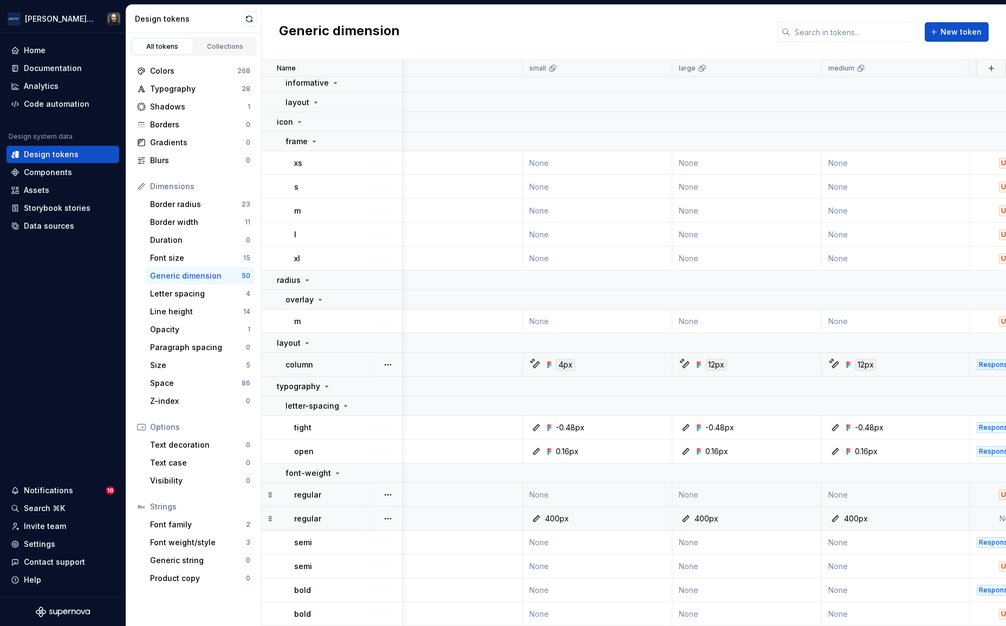
scroll to position [1014, 0]
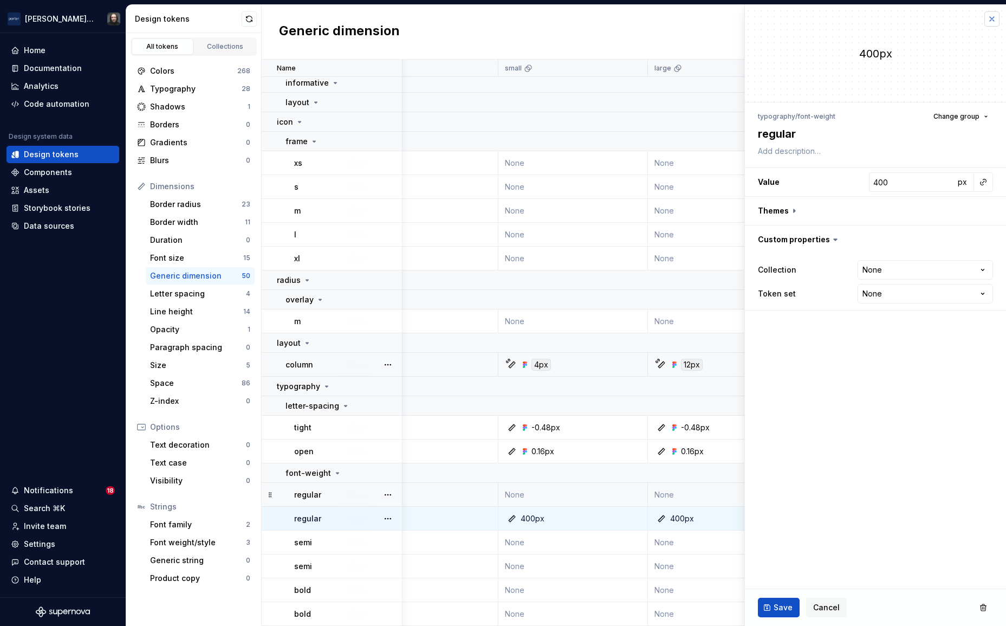
scroll to position [1014, 231]
click at [990, 18] on button "button" at bounding box center [991, 18] width 15 height 15
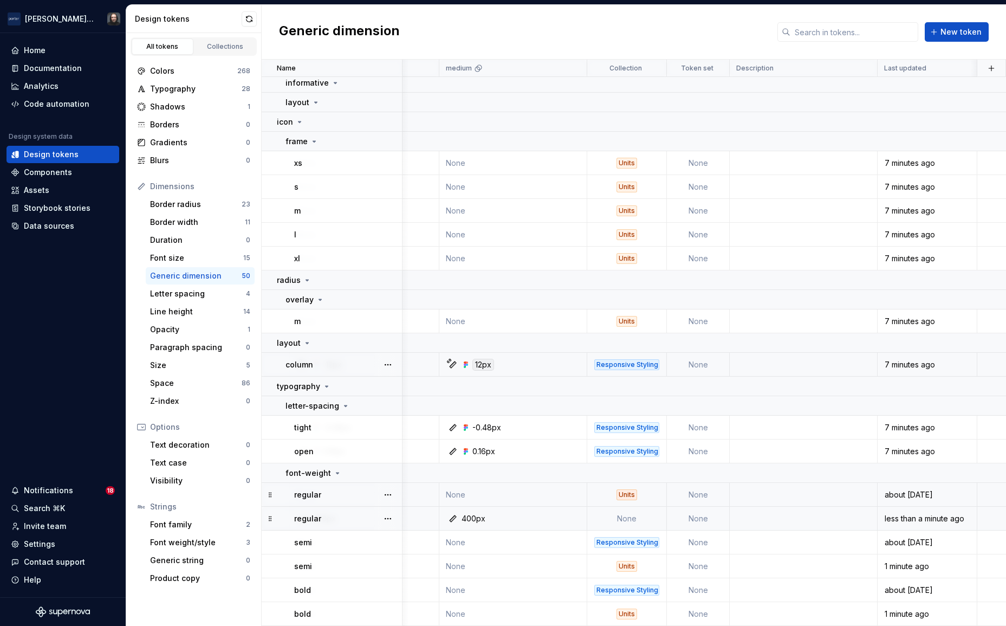
scroll to position [1014, 0]
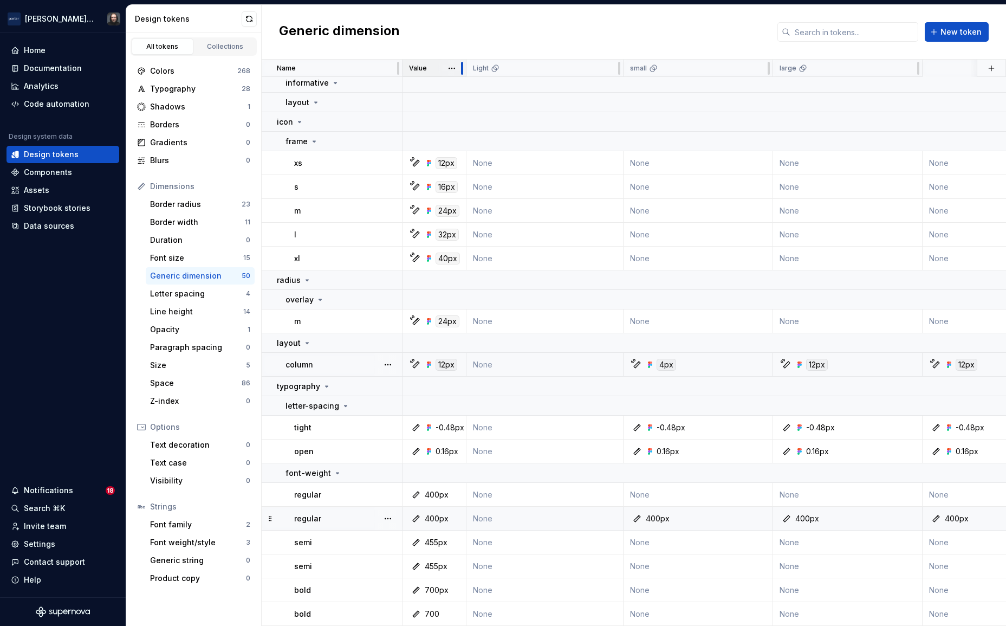
drag, startPoint x: 570, startPoint y: 65, endPoint x: 465, endPoint y: 64, distance: 104.6
click at [465, 64] on div at bounding box center [462, 68] width 9 height 17
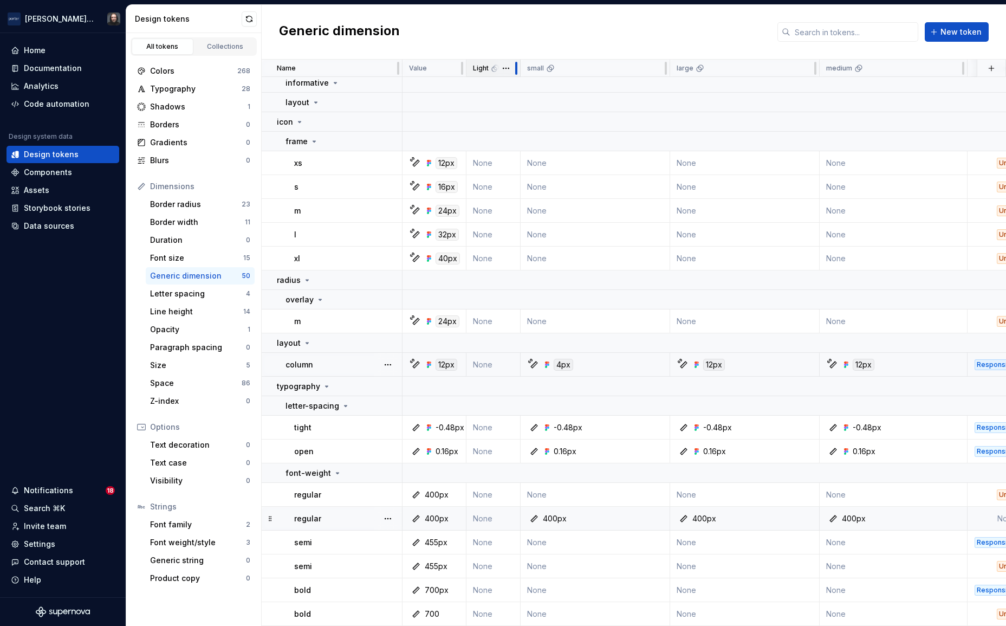
drag, startPoint x: 621, startPoint y: 65, endPoint x: 496, endPoint y: 74, distance: 125.5
click at [494, 74] on div "Light" at bounding box center [493, 68] width 54 height 17
drag, startPoint x: 670, startPoint y: 69, endPoint x: 629, endPoint y: 72, distance: 40.7
click at [619, 70] on tr "Name Value Light small large medium Collection Token set Description Last updat…" at bounding box center [824, 68] width 1125 height 17
click at [669, 69] on tr "Name Value Light small large medium Collection Token set Description Last updat…" at bounding box center [824, 68] width 1125 height 17
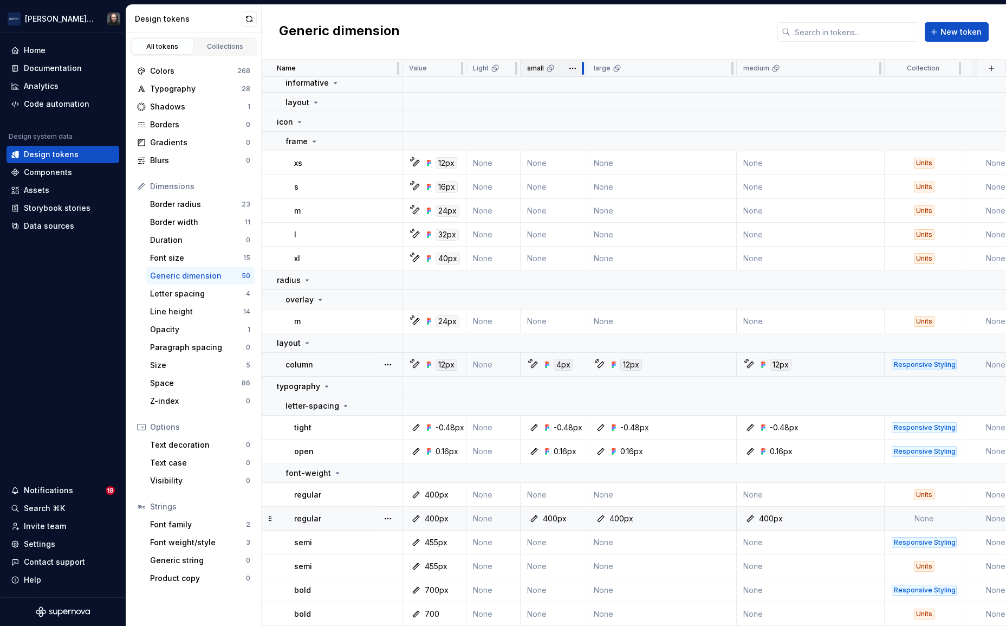
drag, startPoint x: 669, startPoint y: 69, endPoint x: 585, endPoint y: 69, distance: 83.4
click at [585, 69] on div at bounding box center [583, 68] width 9 height 17
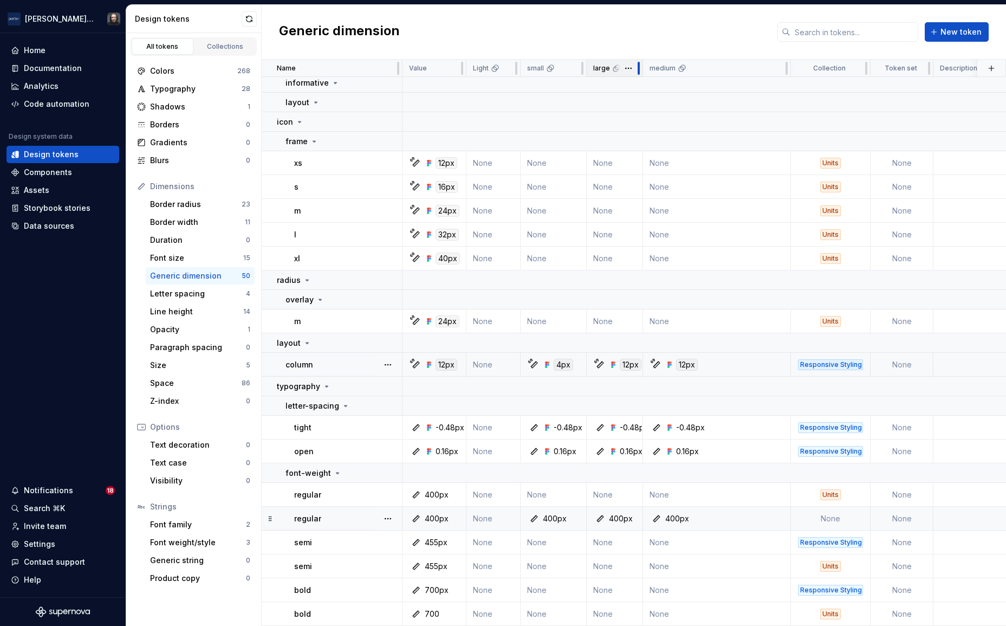
drag, startPoint x: 735, startPoint y: 68, endPoint x: 639, endPoint y: 68, distance: 95.9
click at [639, 68] on div at bounding box center [638, 68] width 9 height 17
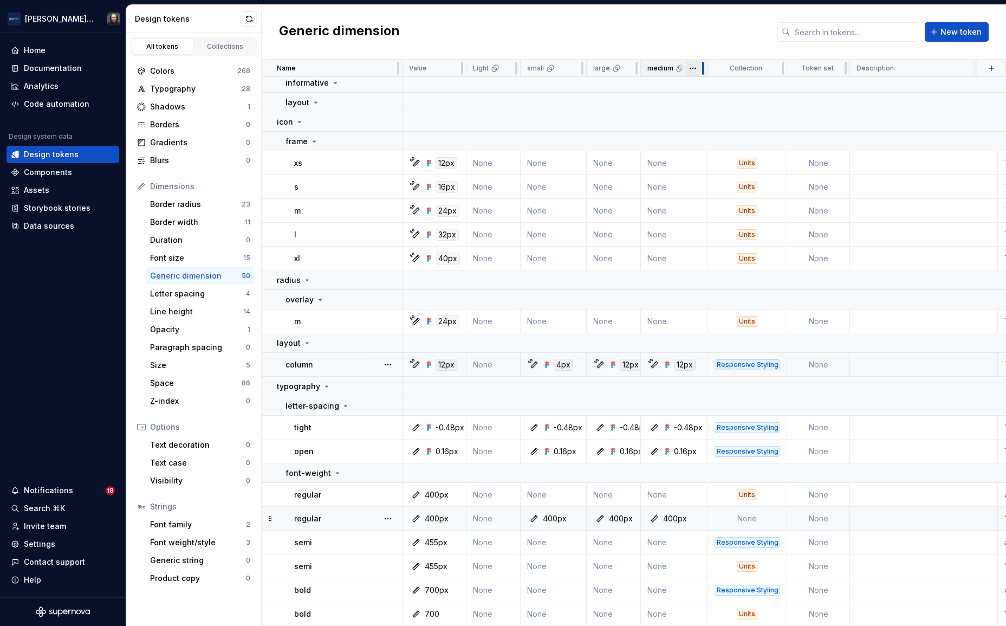
drag, startPoint x: 788, startPoint y: 67, endPoint x: 706, endPoint y: 68, distance: 81.8
click at [706, 68] on div "medium" at bounding box center [674, 68] width 67 height 17
click at [373, 476] on button "button" at bounding box center [370, 472] width 15 height 15
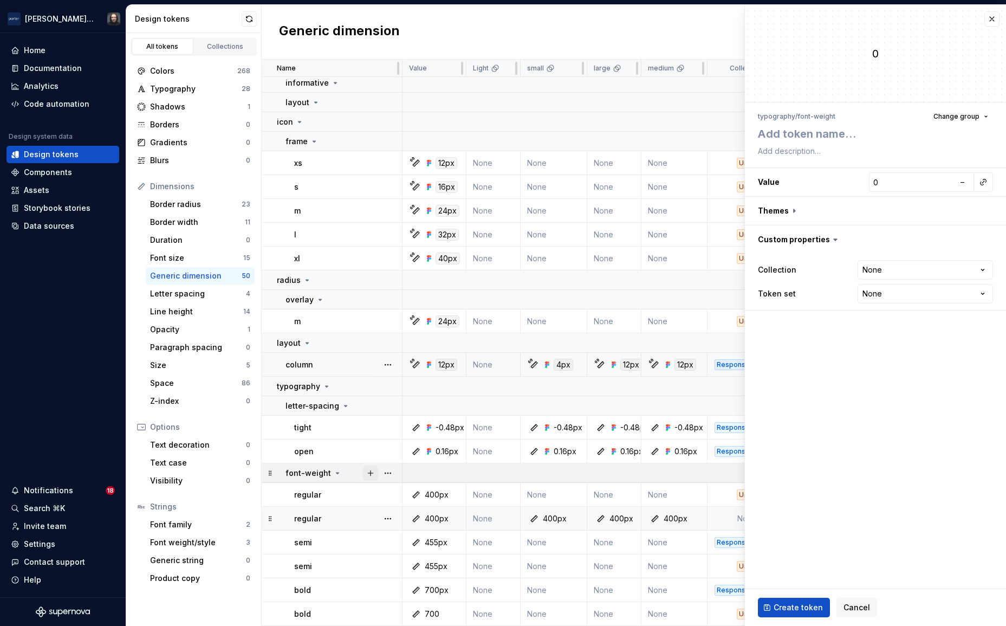
type textarea "*"
click at [990, 21] on button "button" at bounding box center [991, 18] width 15 height 15
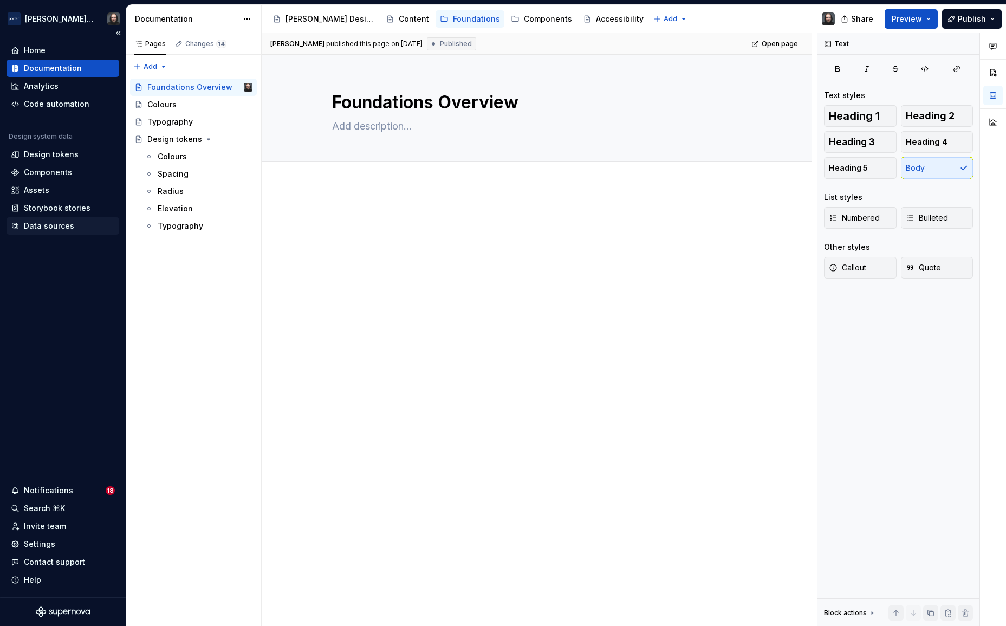
type textarea "*"
click at [53, 226] on div "Data sources" at bounding box center [49, 226] width 50 height 11
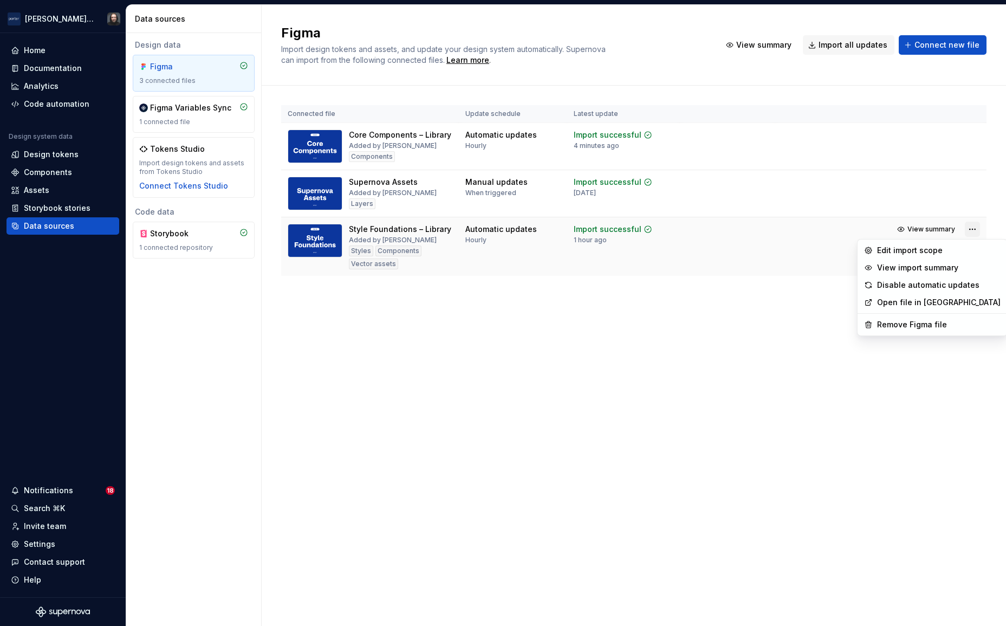
click at [969, 229] on html "Porter Airlines Home Documentation Analytics Code automation Design system data…" at bounding box center [503, 313] width 1006 height 626
click at [478, 346] on html "Porter Airlines Home Documentation Analytics Code automation Design system data…" at bounding box center [503, 313] width 1006 height 626
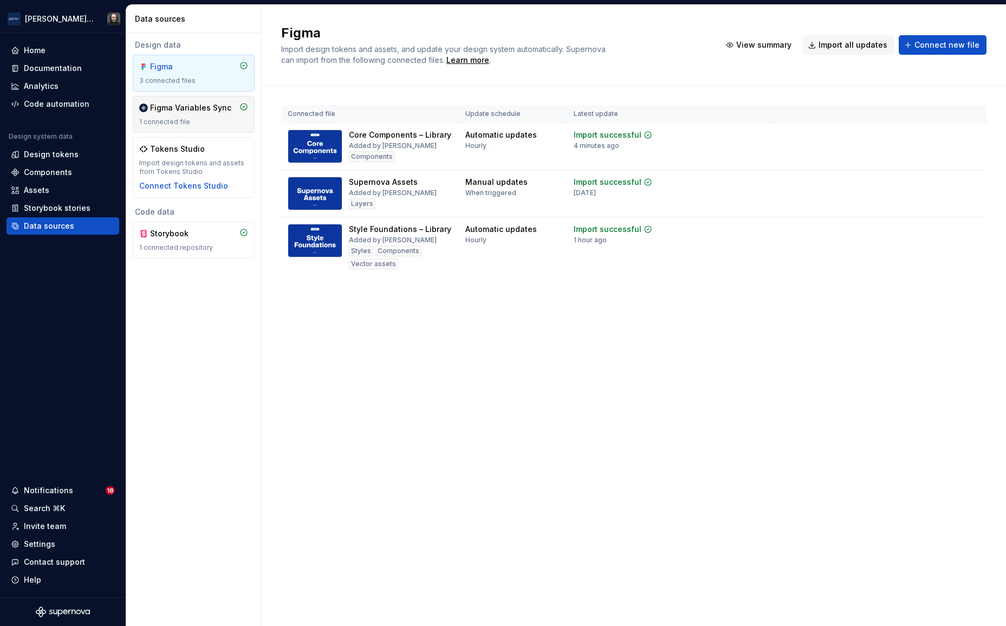
click at [203, 123] on div "1 connected file" at bounding box center [193, 122] width 109 height 9
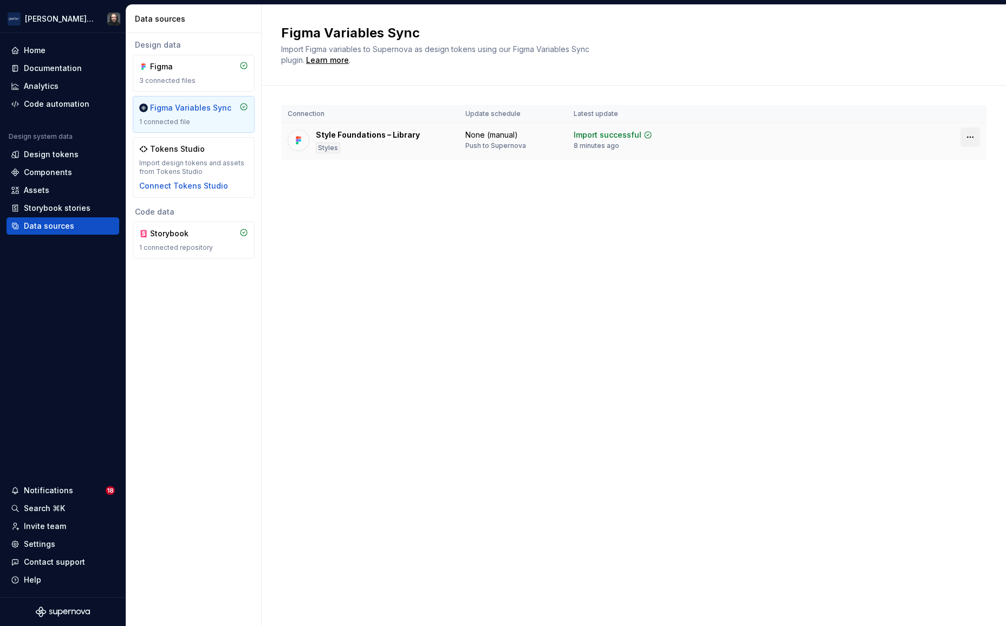
click at [971, 138] on html "Porter Airlines Home Documentation Analytics Code automation Design system data…" at bounding box center [503, 313] width 1006 height 626
click at [952, 160] on div "Disconnect plugin" at bounding box center [964, 160] width 70 height 11
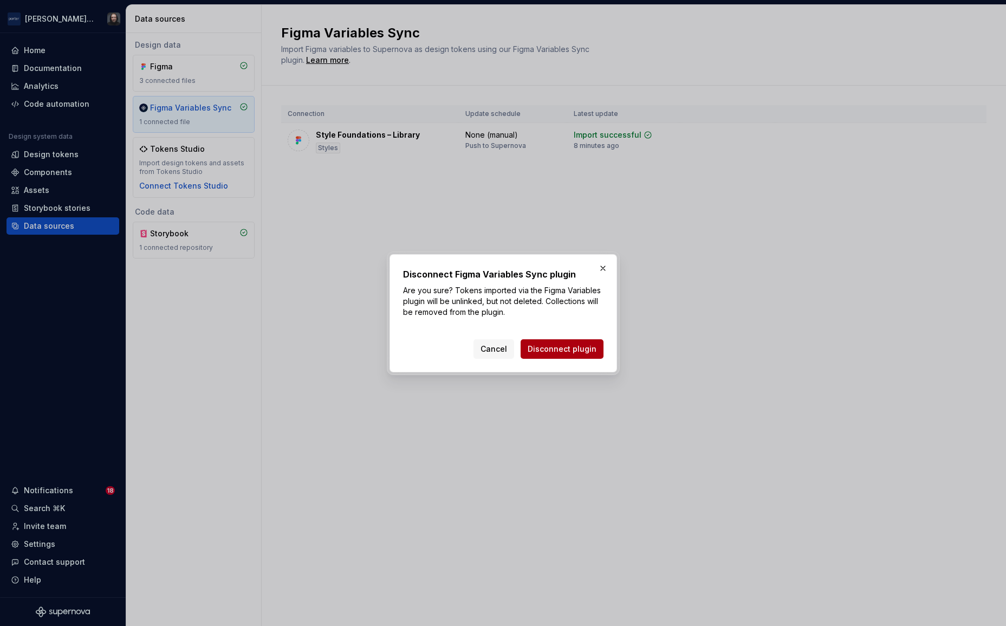
click at [555, 351] on span "Disconnect plugin" at bounding box center [562, 349] width 69 height 11
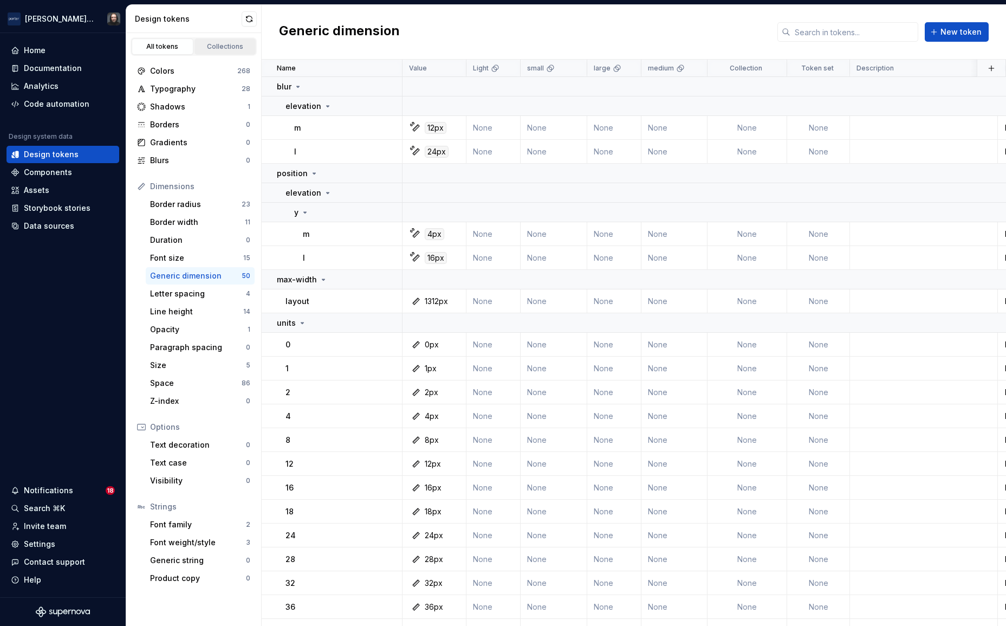
click at [226, 49] on div "Collections" at bounding box center [225, 46] width 54 height 9
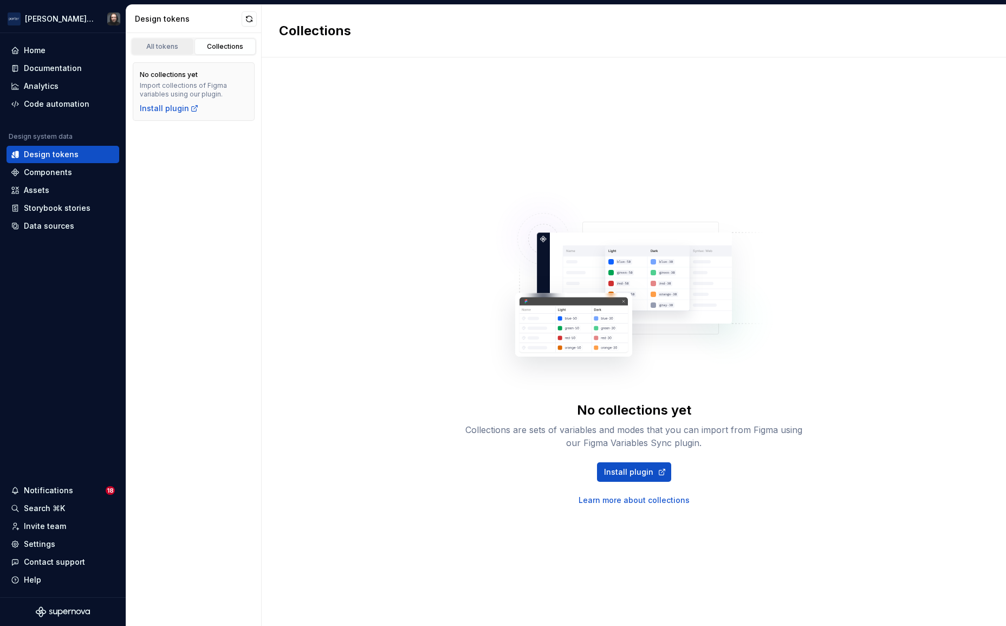
click at [165, 47] on div "All tokens" at bounding box center [162, 46] width 54 height 9
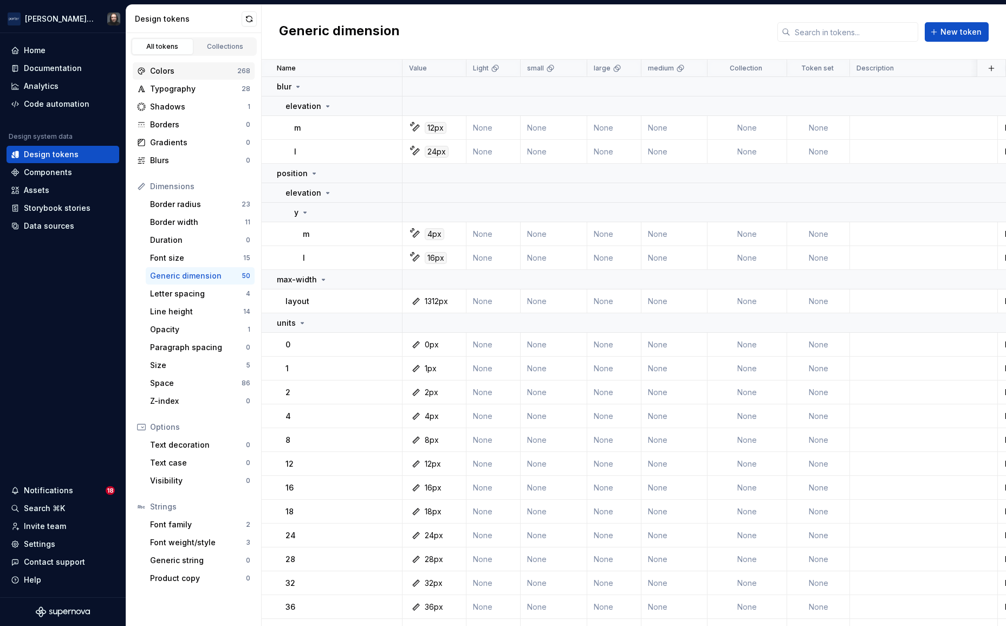
click at [187, 70] on div "Colors" at bounding box center [193, 71] width 87 height 11
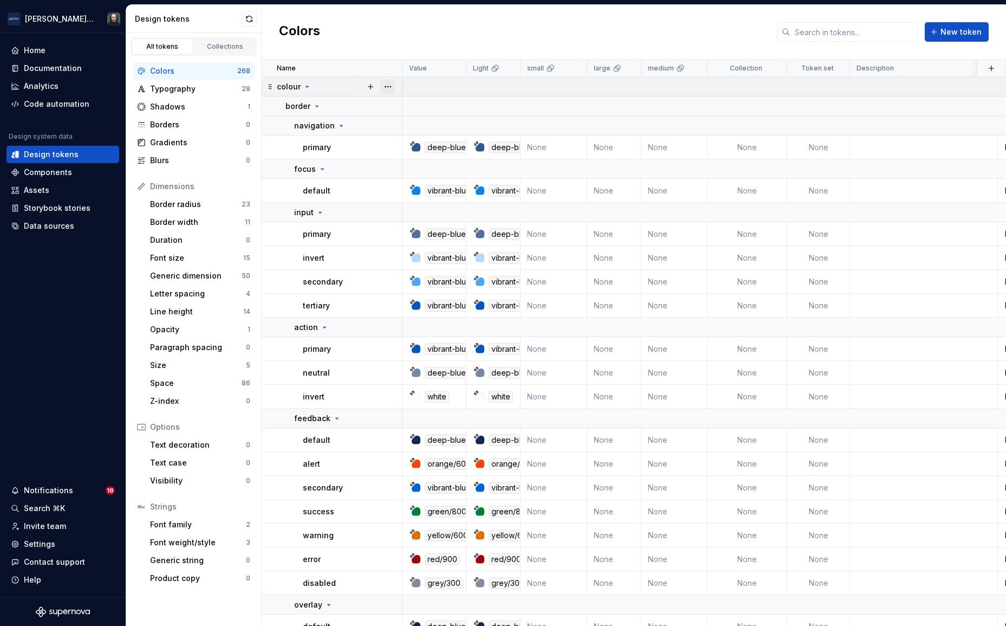
click at [387, 86] on button "button" at bounding box center [387, 86] width 15 height 15
click at [422, 211] on div "Delete group" at bounding box center [435, 209] width 70 height 11
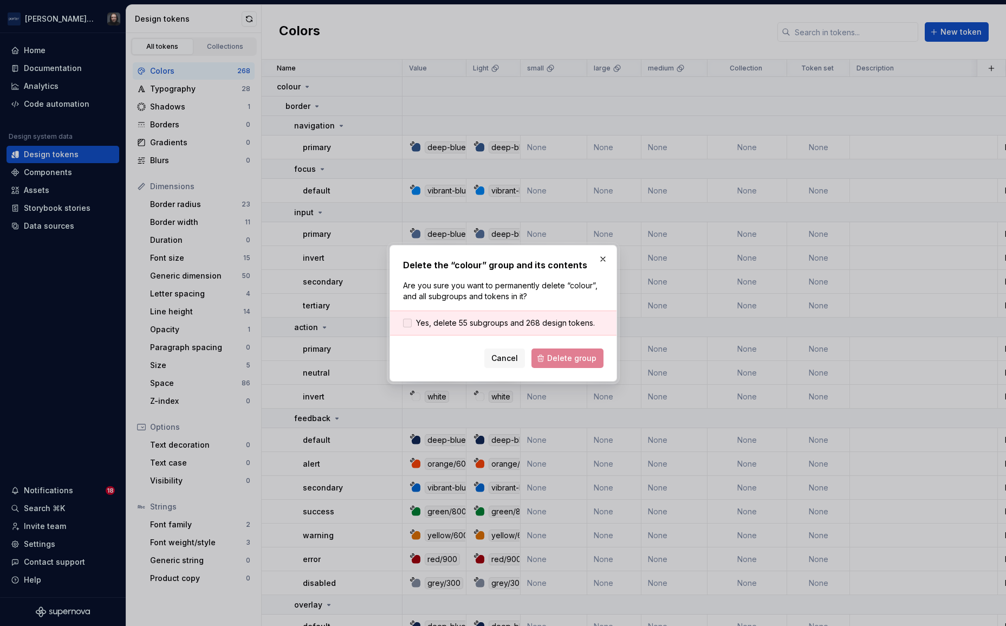
click at [406, 323] on div at bounding box center [407, 323] width 9 height 9
drag, startPoint x: 606, startPoint y: 359, endPoint x: 579, endPoint y: 357, distance: 27.2
click at [605, 359] on div "Delete the “colour” group and its contents Are you sure you want to permanently…" at bounding box center [504, 313] width 228 height 137
click at [579, 357] on span "Delete group" at bounding box center [571, 358] width 49 height 11
click at [557, 359] on div "Cancel Delete group" at bounding box center [503, 358] width 200 height 20
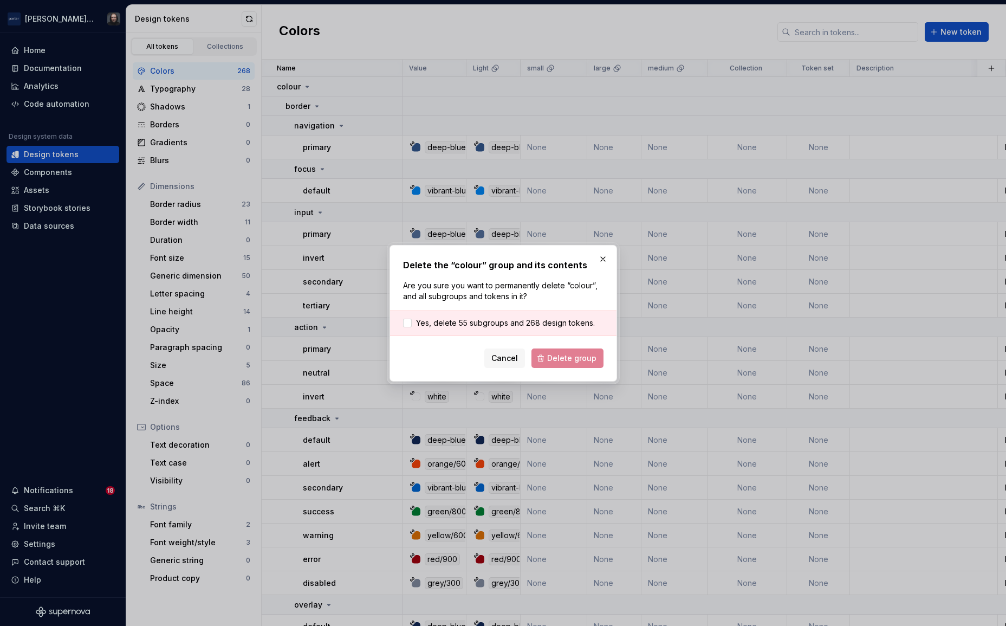
click at [575, 358] on div "Cancel Delete group" at bounding box center [503, 358] width 200 height 20
click at [536, 294] on p "Are you sure you want to permanently delete “colour”, and all subgroups and tok…" at bounding box center [503, 291] width 200 height 22
click at [602, 257] on button "button" at bounding box center [602, 258] width 15 height 15
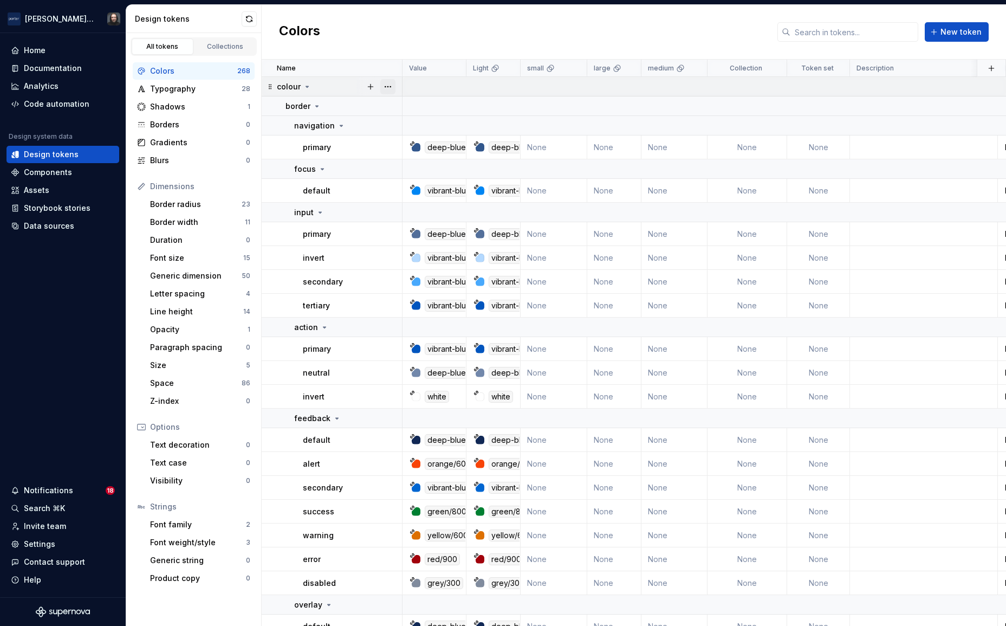
click at [392, 87] on button "button" at bounding box center [387, 86] width 15 height 15
click at [440, 208] on div "Delete group" at bounding box center [435, 209] width 70 height 11
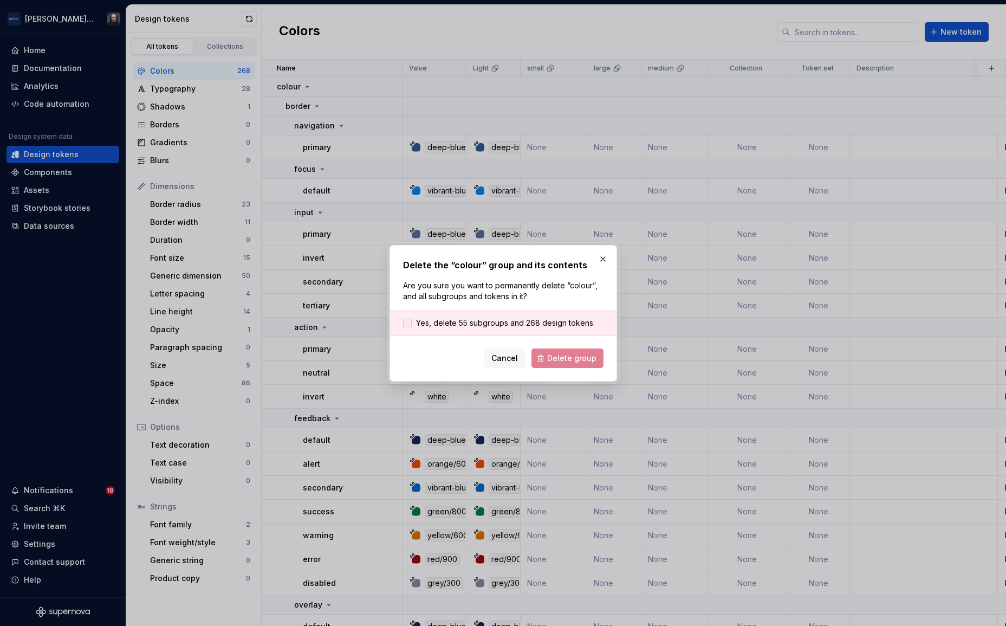
click at [437, 322] on span "Yes, delete 55 subgroups and 268 design tokens." at bounding box center [505, 322] width 179 height 11
click at [565, 354] on span "Delete group" at bounding box center [571, 358] width 49 height 11
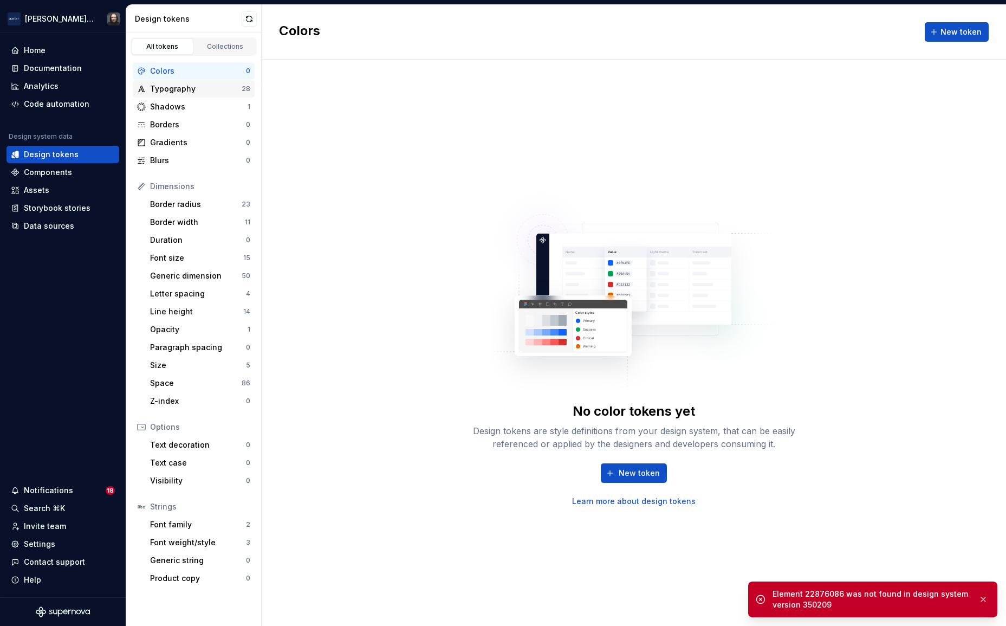
click at [208, 88] on div "Typography" at bounding box center [196, 88] width 92 height 11
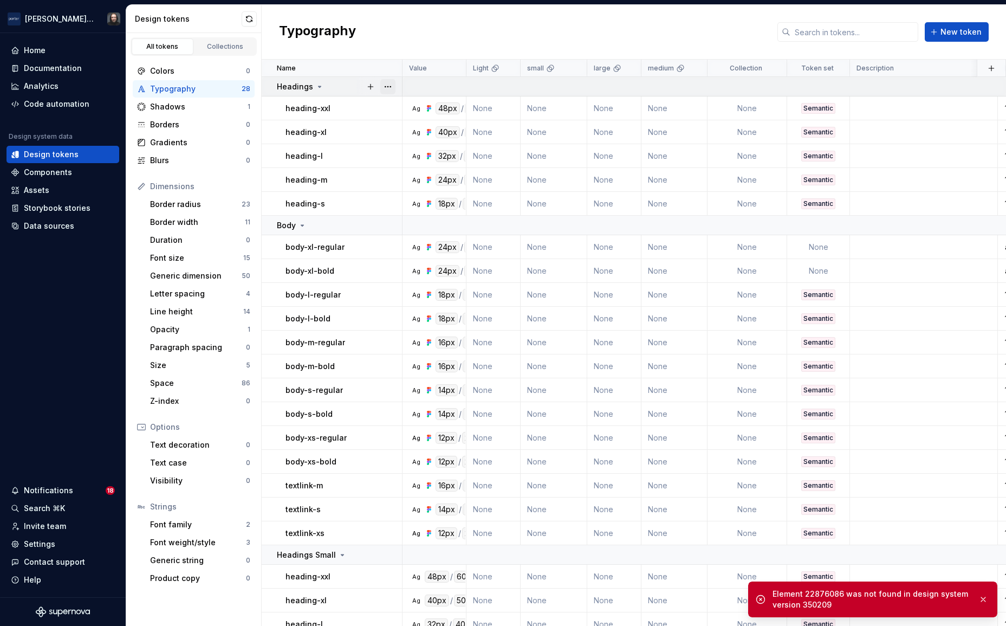
click at [386, 87] on button "button" at bounding box center [387, 86] width 15 height 15
click at [403, 33] on html "[PERSON_NAME] Airlines Home Documentation Analytics Code automation Design syst…" at bounding box center [503, 313] width 1006 height 626
click at [391, 226] on button "button" at bounding box center [387, 225] width 15 height 15
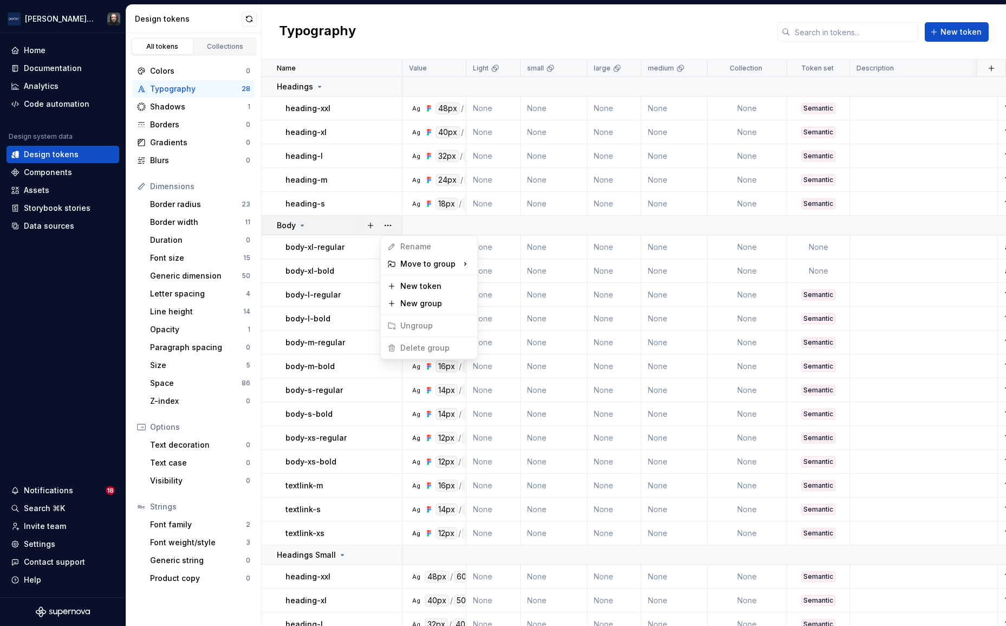
click at [390, 103] on html "[PERSON_NAME] Airlines Home Documentation Analytics Code automation Design syst…" at bounding box center [503, 313] width 1006 height 626
click at [388, 108] on button "button" at bounding box center [387, 108] width 15 height 15
click at [388, 57] on html "[PERSON_NAME] Airlines Home Documentation Analytics Code automation Design syst…" at bounding box center [503, 313] width 1006 height 626
click at [385, 90] on button "button" at bounding box center [387, 86] width 15 height 15
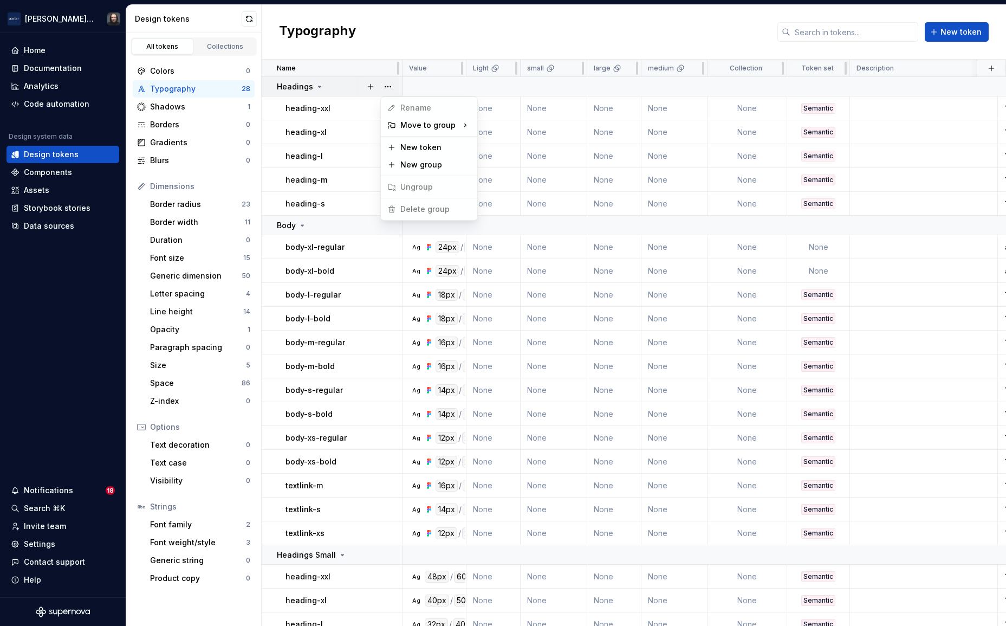
click at [410, 47] on html "[PERSON_NAME] Airlines Home Documentation Analytics Code automation Design syst…" at bounding box center [503, 313] width 1006 height 626
click at [226, 88] on div "Typography" at bounding box center [196, 88] width 92 height 11
click at [877, 105] on td at bounding box center [924, 108] width 148 height 24
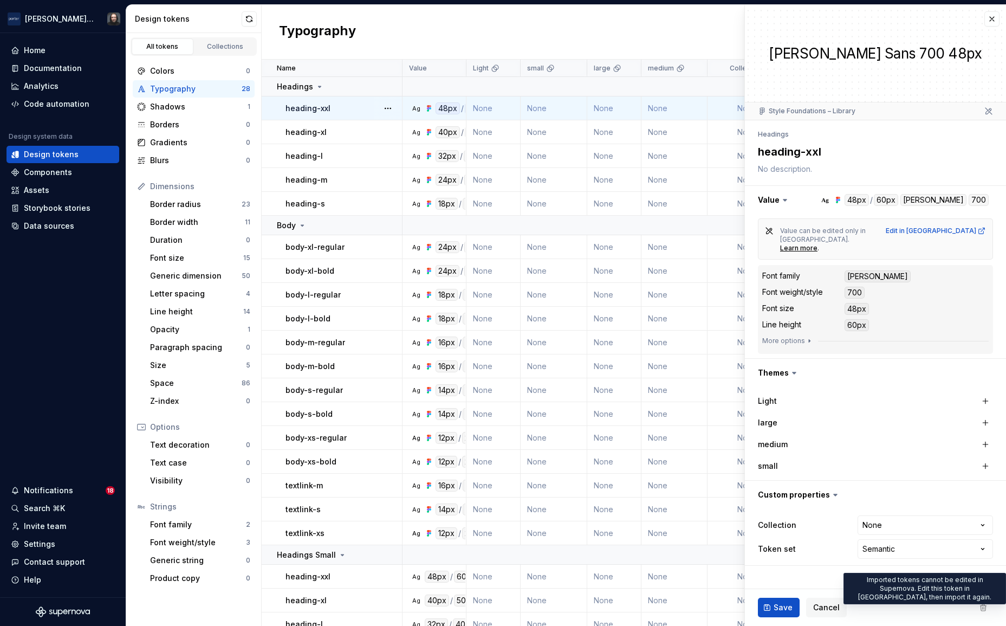
click at [987, 608] on span at bounding box center [984, 608] width 20 height 20
click at [986, 608] on span at bounding box center [984, 608] width 20 height 20
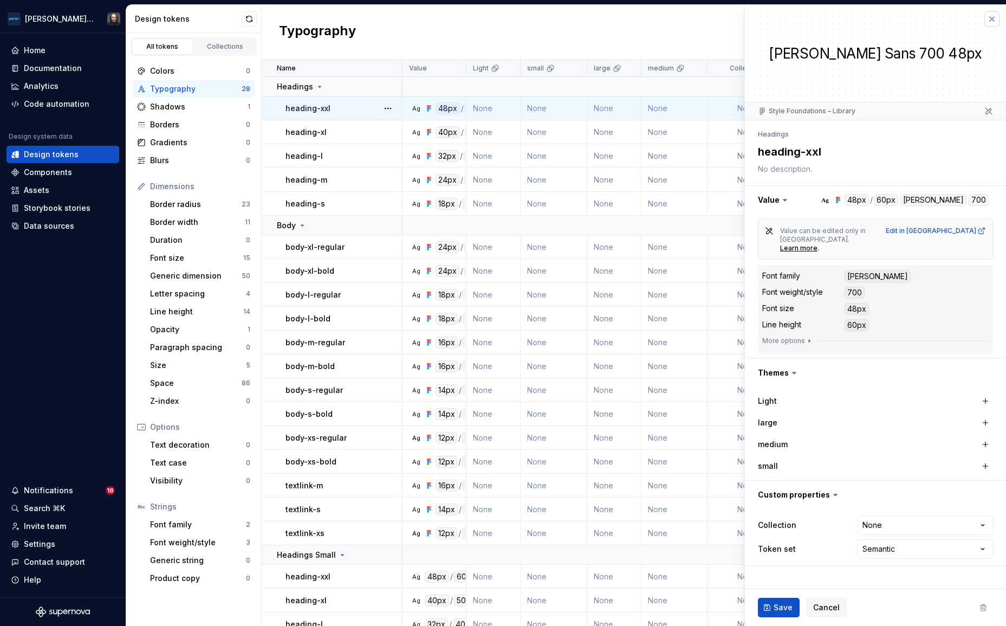
click at [991, 19] on button "button" at bounding box center [991, 18] width 15 height 15
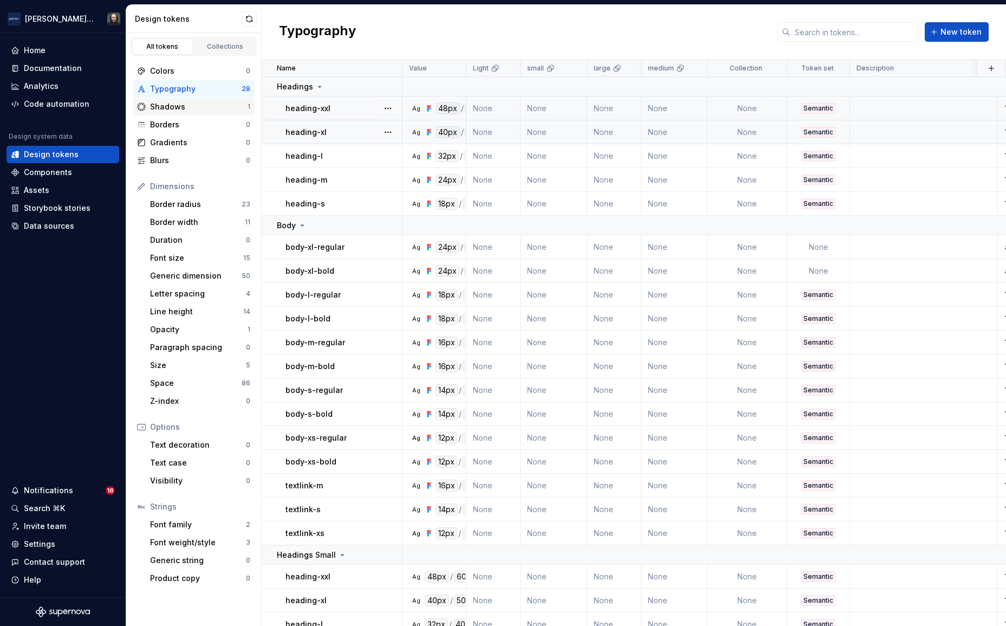
click at [217, 107] on div "Shadows" at bounding box center [199, 106] width 98 height 11
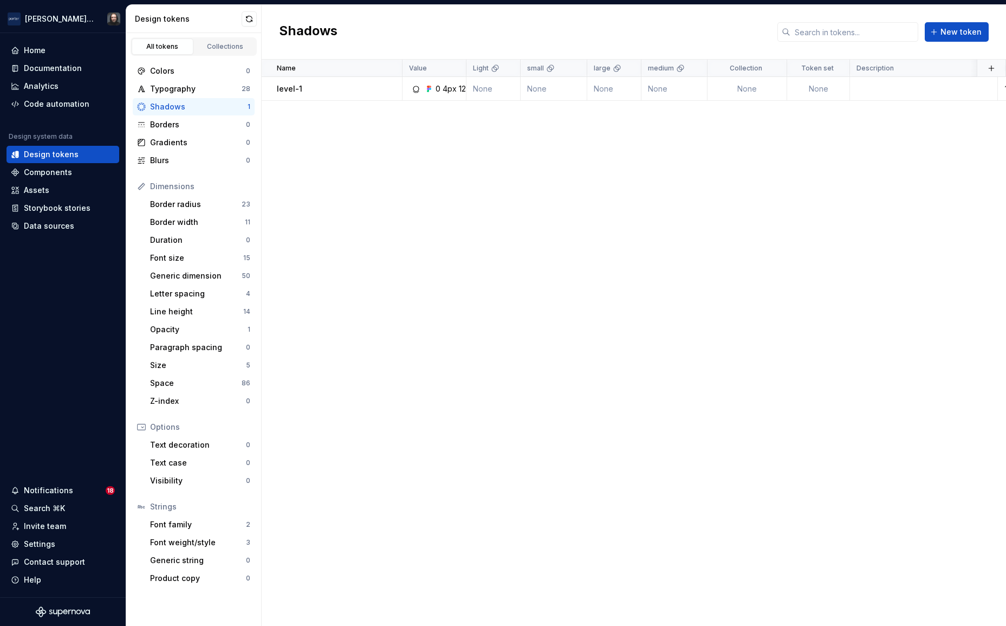
click at [388, 89] on button "button" at bounding box center [387, 88] width 15 height 15
click at [424, 152] on span "Delete token" at bounding box center [418, 149] width 70 height 17
click at [325, 144] on html "[PERSON_NAME] Airlines Home Documentation Analytics Code automation Design syst…" at bounding box center [503, 313] width 1006 height 626
click at [217, 202] on div "Border radius" at bounding box center [196, 204] width 92 height 11
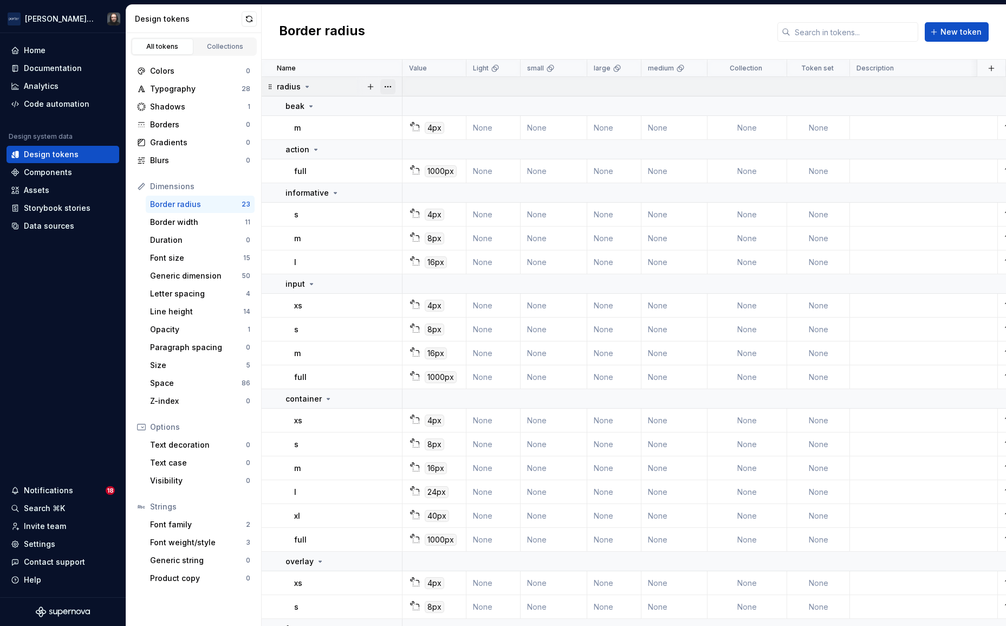
click at [387, 87] on button "button" at bounding box center [387, 86] width 15 height 15
click at [421, 210] on div "Delete group" at bounding box center [435, 209] width 70 height 11
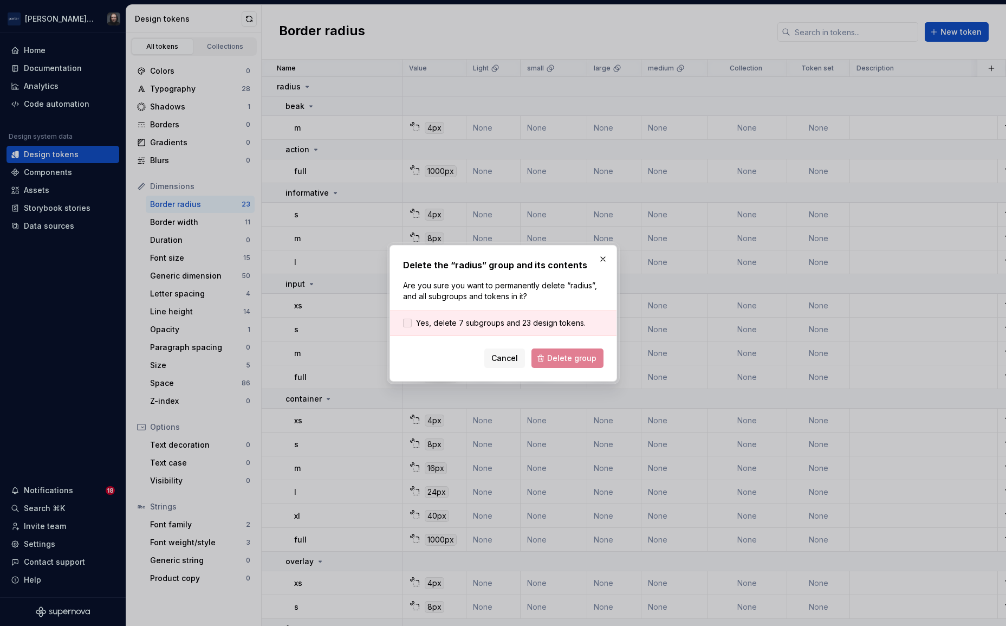
click at [457, 322] on span "Yes, delete 7 subgroups and 23 design tokens." at bounding box center [501, 322] width 170 height 11
click at [575, 358] on span "Delete group" at bounding box center [571, 358] width 49 height 11
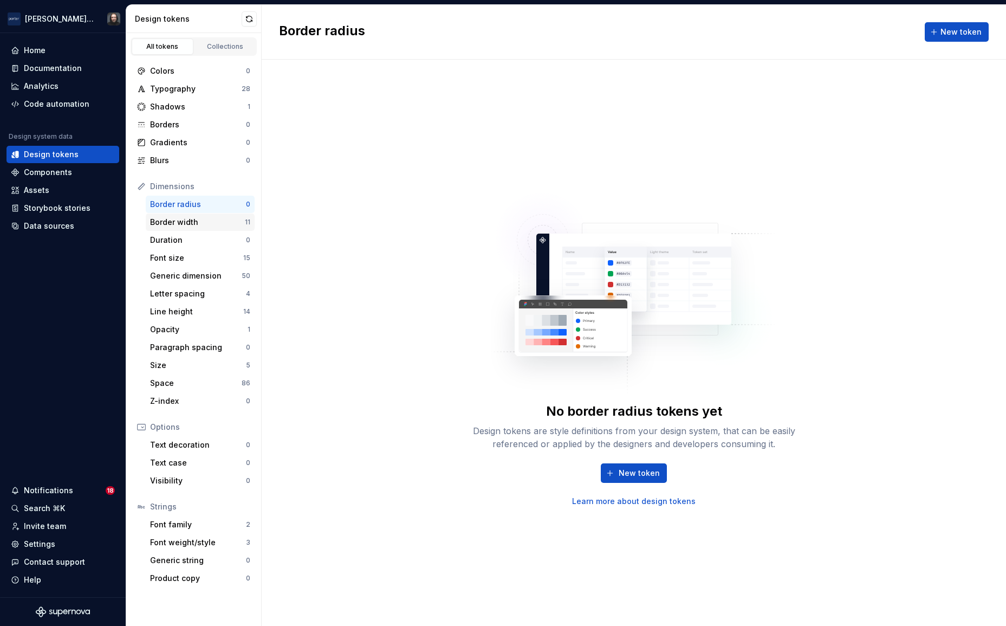
click at [212, 221] on div "Border width" at bounding box center [197, 222] width 95 height 11
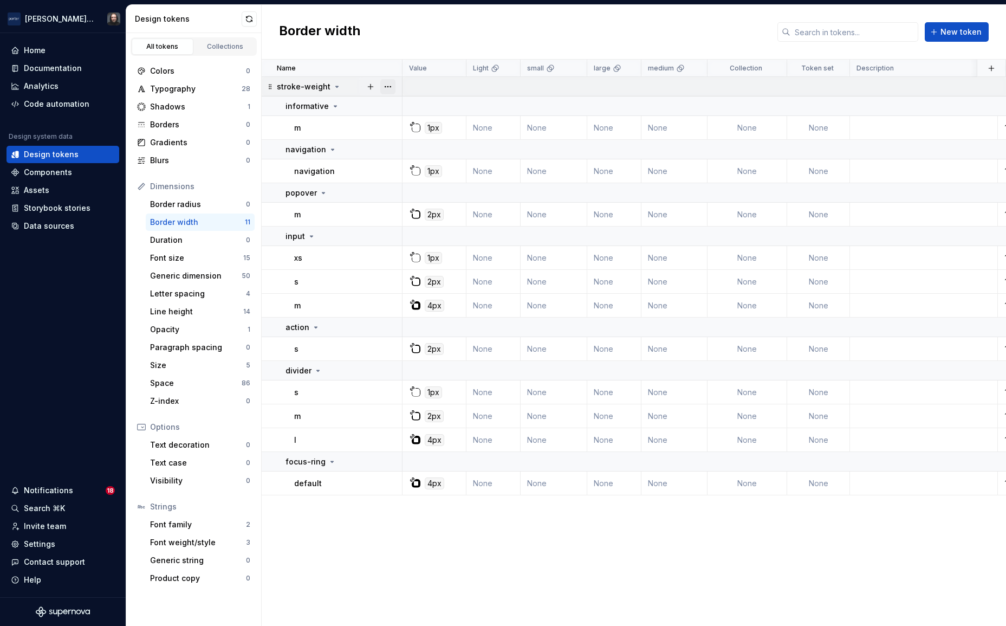
click at [389, 85] on button "button" at bounding box center [387, 86] width 15 height 15
click at [411, 205] on div "Delete group" at bounding box center [435, 209] width 70 height 11
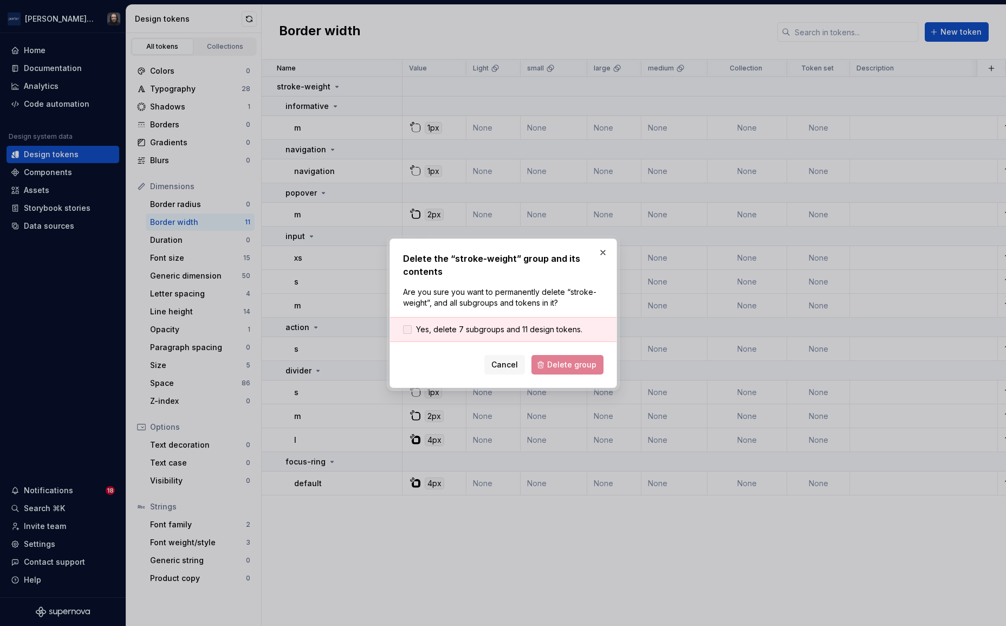
click at [457, 332] on span "Yes, delete 7 subgroups and 11 design tokens." at bounding box center [499, 329] width 166 height 11
click at [590, 361] on span "Delete group" at bounding box center [571, 364] width 49 height 11
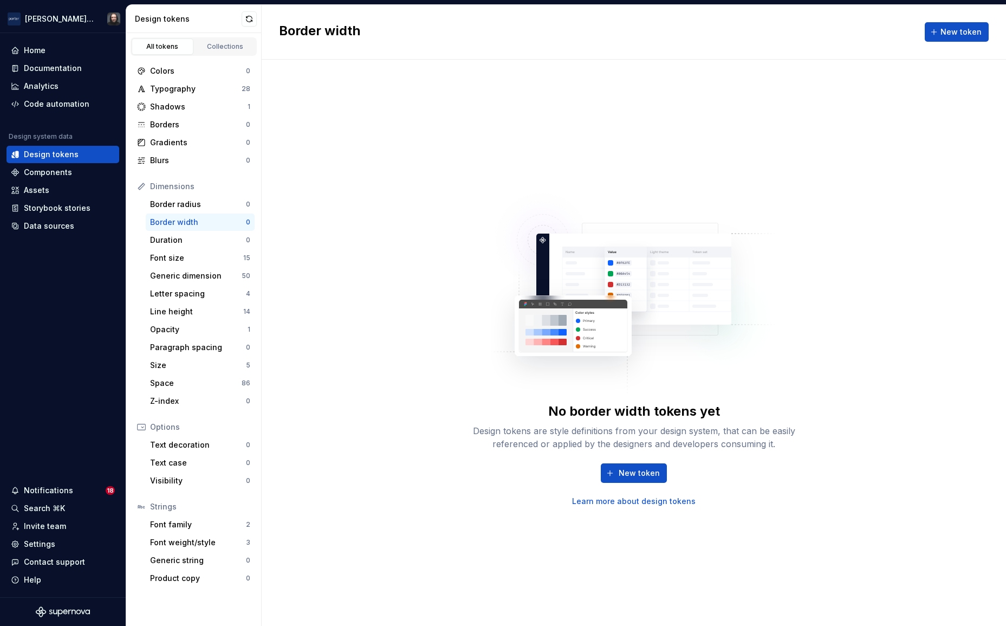
click at [206, 258] on div "Font size" at bounding box center [196, 257] width 93 height 11
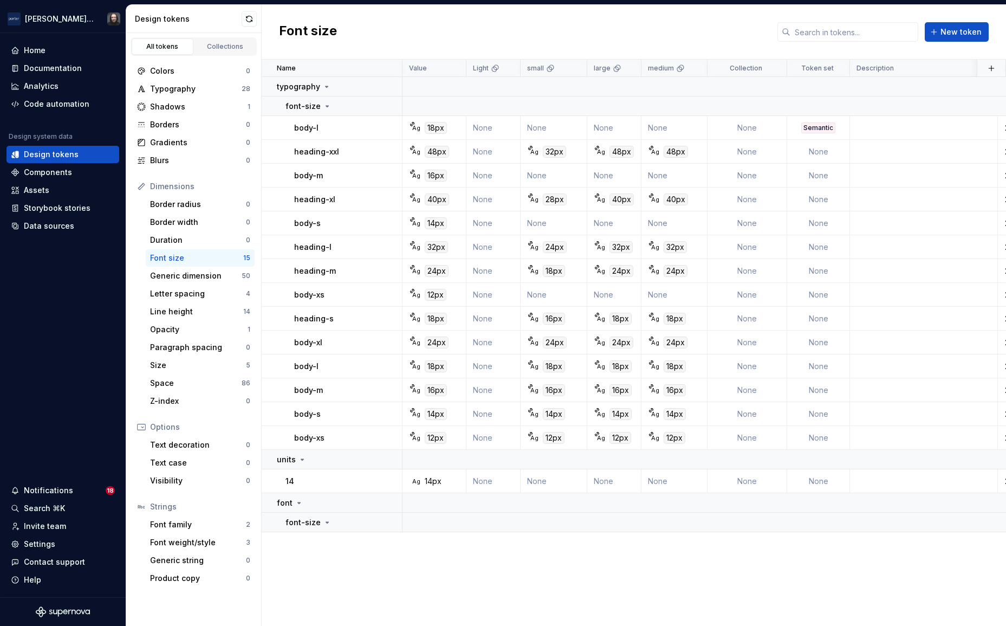
click at [209, 259] on div "Font size" at bounding box center [196, 257] width 93 height 11
click at [389, 88] on button "button" at bounding box center [387, 86] width 15 height 15
click at [426, 204] on div "Delete group" at bounding box center [435, 209] width 70 height 11
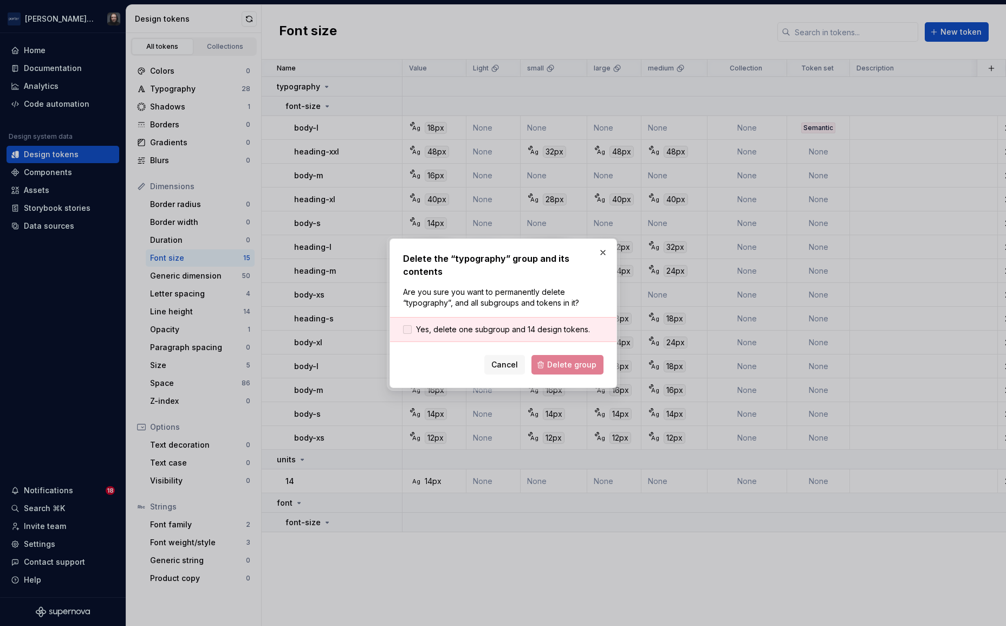
click at [470, 325] on span "Yes, delete one subgroup and 14 design tokens." at bounding box center [503, 329] width 174 height 11
click at [568, 359] on span "Delete group" at bounding box center [571, 364] width 49 height 11
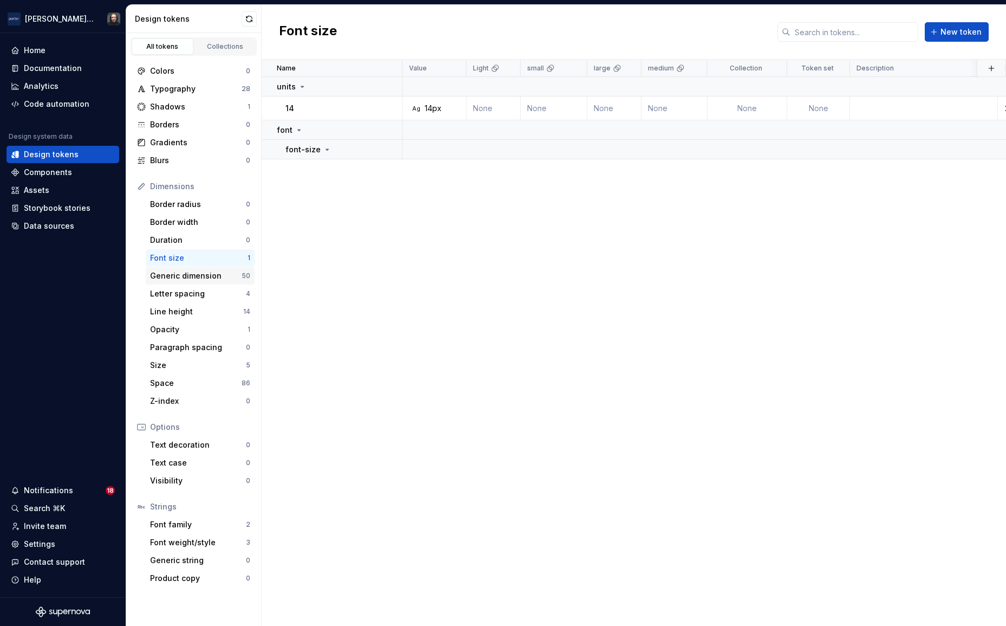
click at [223, 278] on div "Generic dimension" at bounding box center [196, 275] width 92 height 11
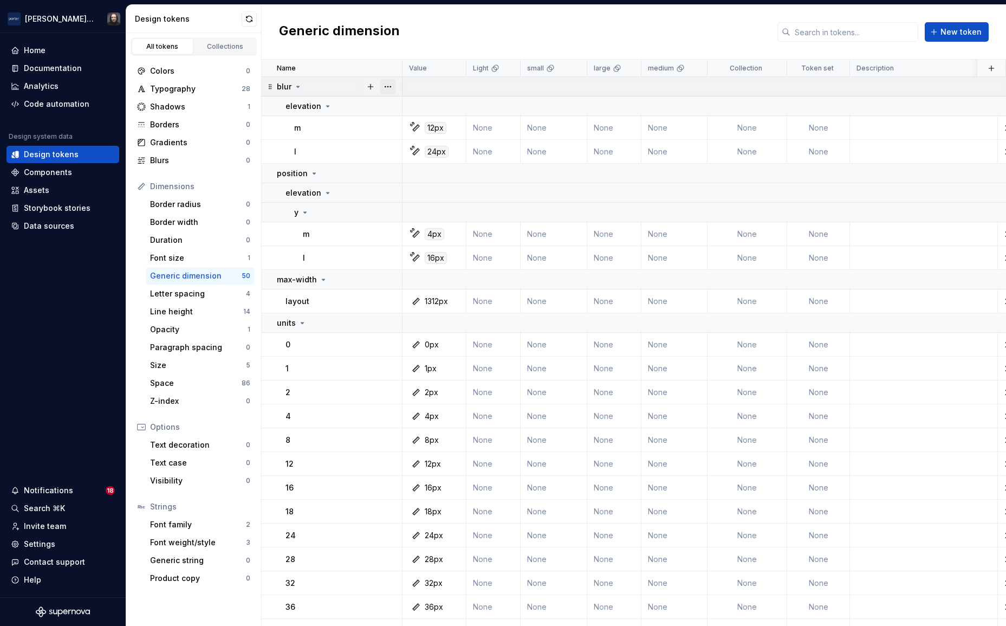
click at [388, 85] on button "button" at bounding box center [387, 86] width 15 height 15
click at [440, 209] on div "Delete group" at bounding box center [435, 209] width 70 height 11
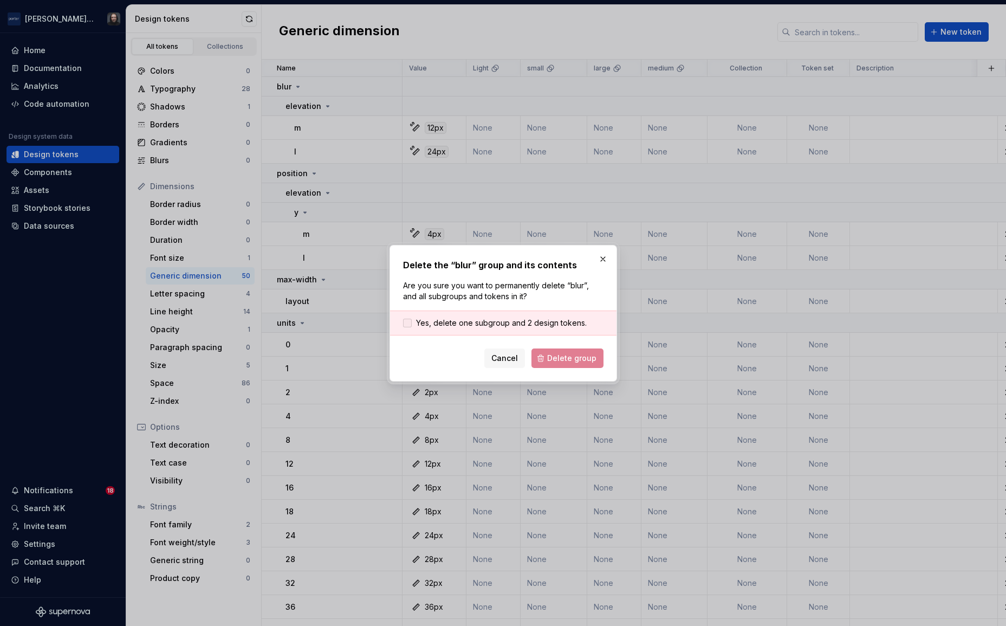
click at [525, 319] on span "Yes, delete one subgroup and 2 design tokens." at bounding box center [501, 322] width 171 height 11
click at [563, 353] on span "Delete group" at bounding box center [571, 358] width 49 height 11
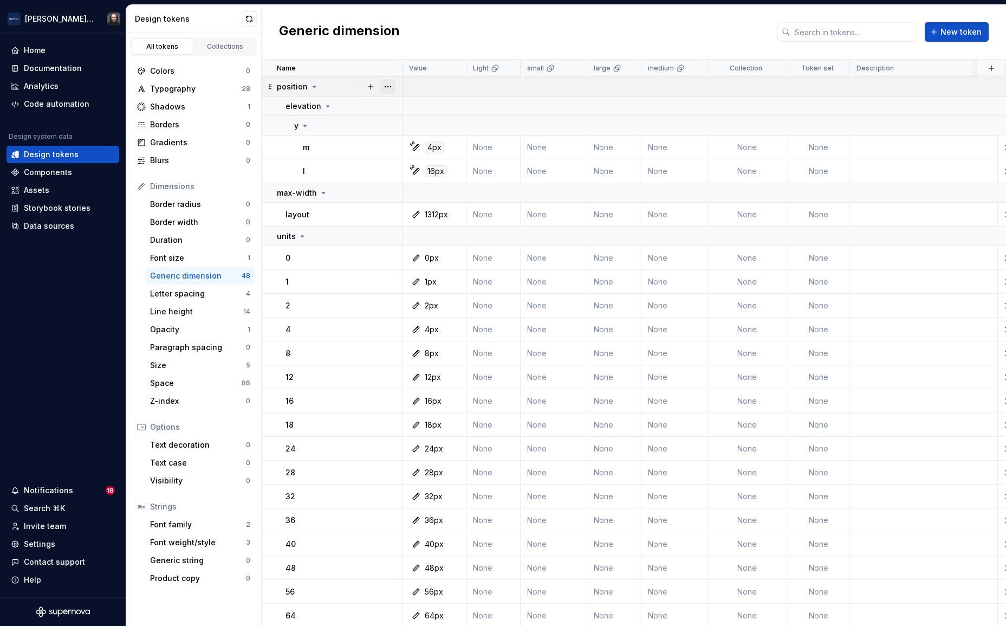
click at [390, 86] on button "button" at bounding box center [387, 86] width 15 height 15
click at [441, 205] on div "Delete group" at bounding box center [435, 209] width 70 height 11
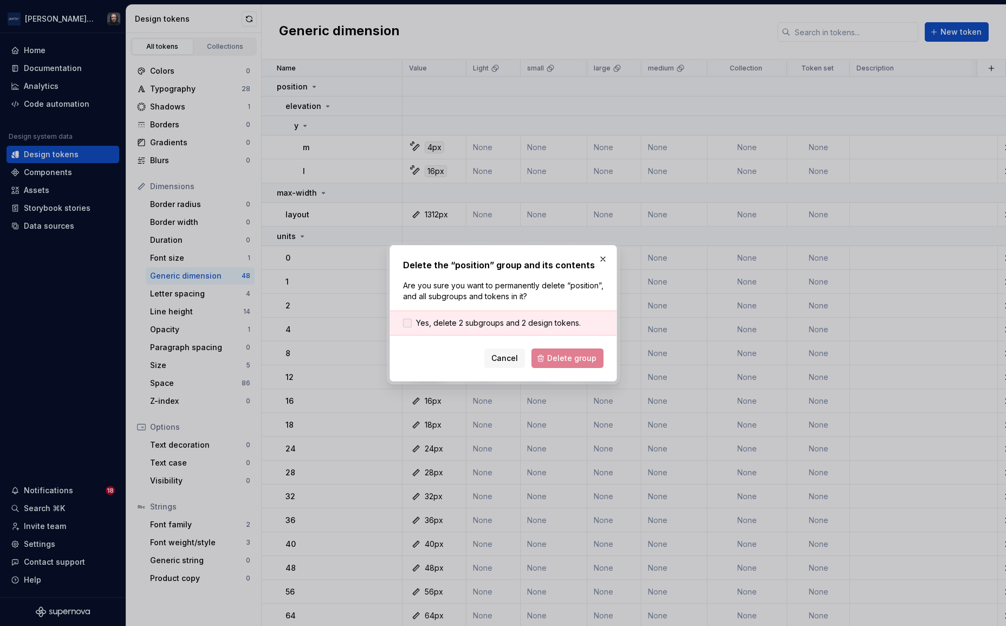
click at [545, 323] on span "Yes, delete 2 subgroups and 2 design tokens." at bounding box center [498, 322] width 165 height 11
click at [562, 355] on span "Delete group" at bounding box center [571, 358] width 49 height 11
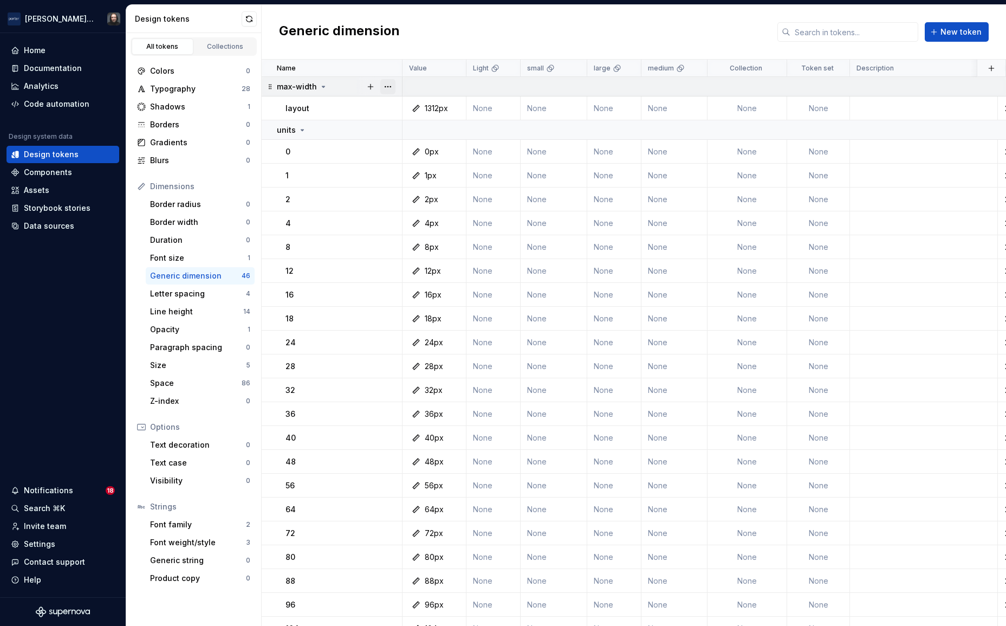
click at [389, 85] on button "button" at bounding box center [387, 86] width 15 height 15
click at [438, 206] on div "Delete group" at bounding box center [435, 209] width 70 height 11
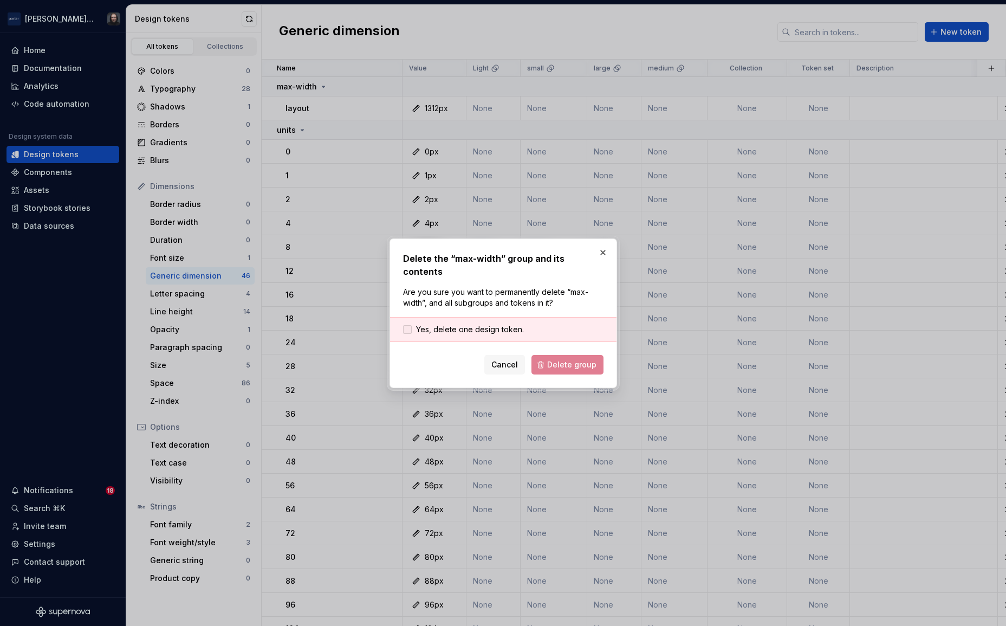
click at [511, 324] on span "Yes, delete one design token." at bounding box center [470, 329] width 108 height 11
click at [558, 359] on span "Delete group" at bounding box center [571, 364] width 49 height 11
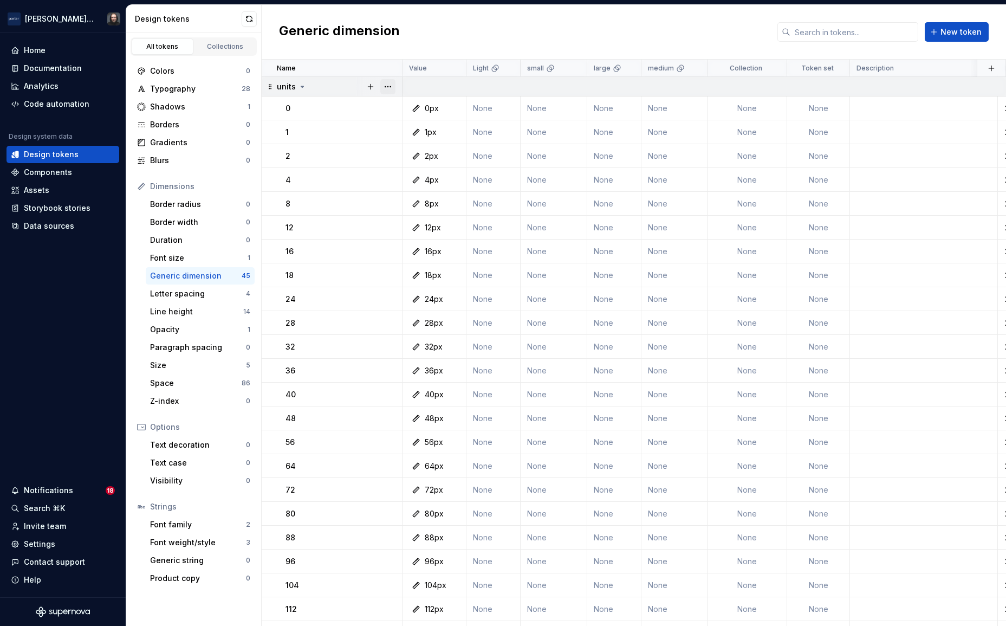
click at [385, 86] on button "button" at bounding box center [387, 86] width 15 height 15
click at [422, 205] on div "Delete group" at bounding box center [435, 209] width 70 height 11
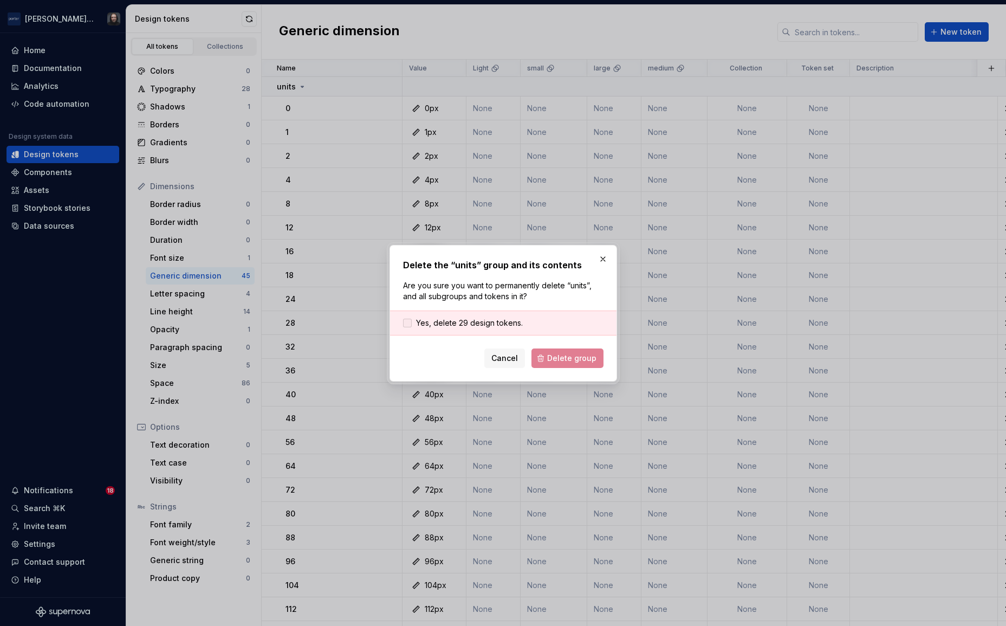
click at [492, 320] on span "Yes, delete 29 design tokens." at bounding box center [469, 322] width 107 height 11
click at [575, 360] on span "Delete group" at bounding box center [571, 358] width 49 height 11
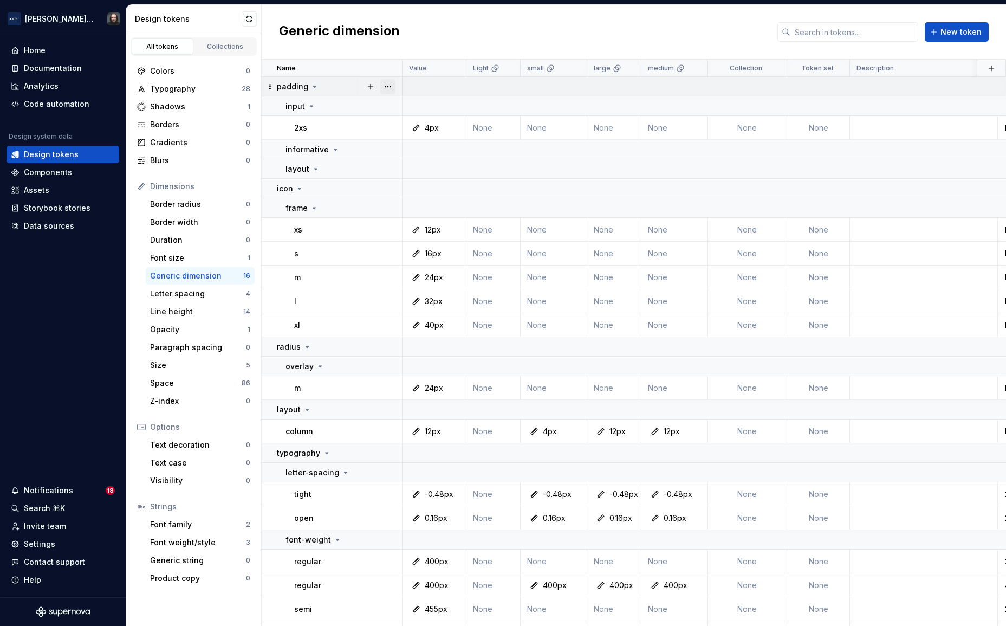
click at [385, 86] on button "button" at bounding box center [387, 86] width 15 height 15
click at [427, 205] on div "Delete group" at bounding box center [435, 209] width 70 height 11
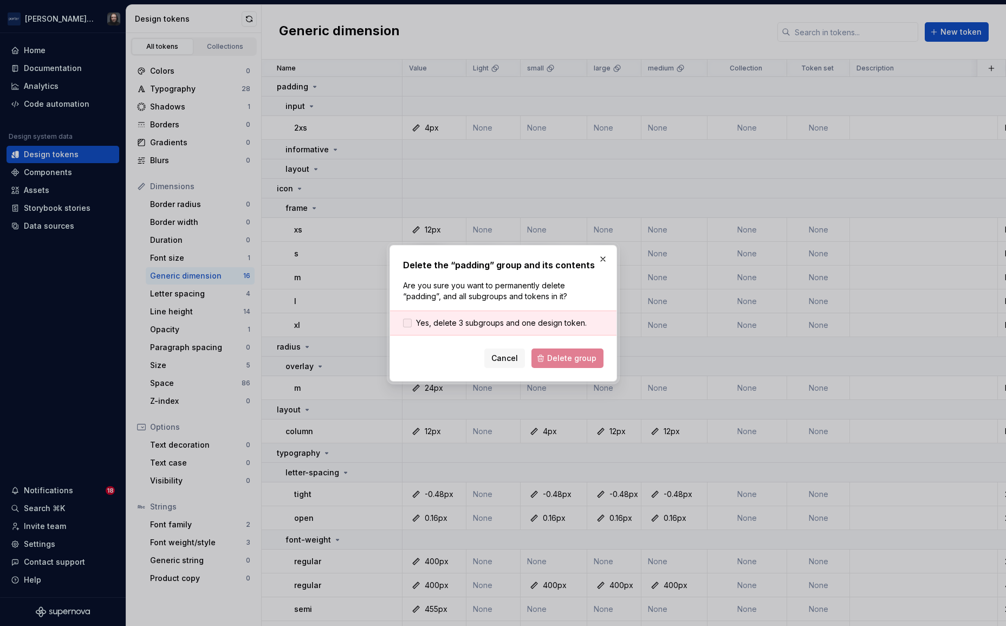
click at [514, 319] on span "Yes, delete 3 subgroups and one design token." at bounding box center [501, 322] width 171 height 11
click at [552, 357] on span "Delete group" at bounding box center [571, 358] width 49 height 11
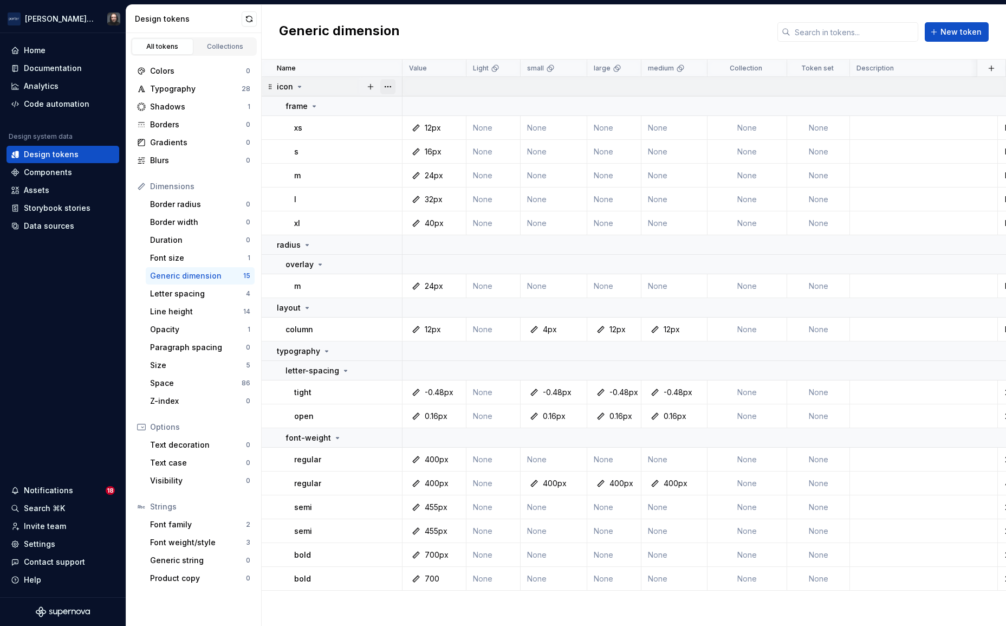
click at [385, 86] on button "button" at bounding box center [387, 86] width 15 height 15
click at [426, 209] on div "Delete group" at bounding box center [435, 209] width 70 height 11
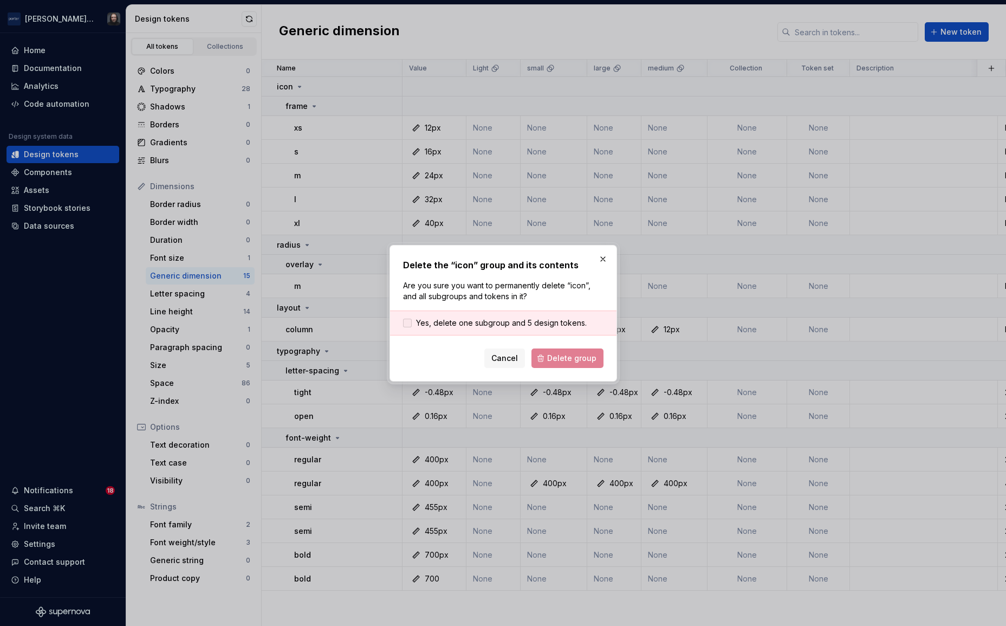
click at [547, 321] on span "Yes, delete one subgroup and 5 design tokens." at bounding box center [501, 322] width 171 height 11
click at [566, 354] on span "Delete group" at bounding box center [571, 358] width 49 height 11
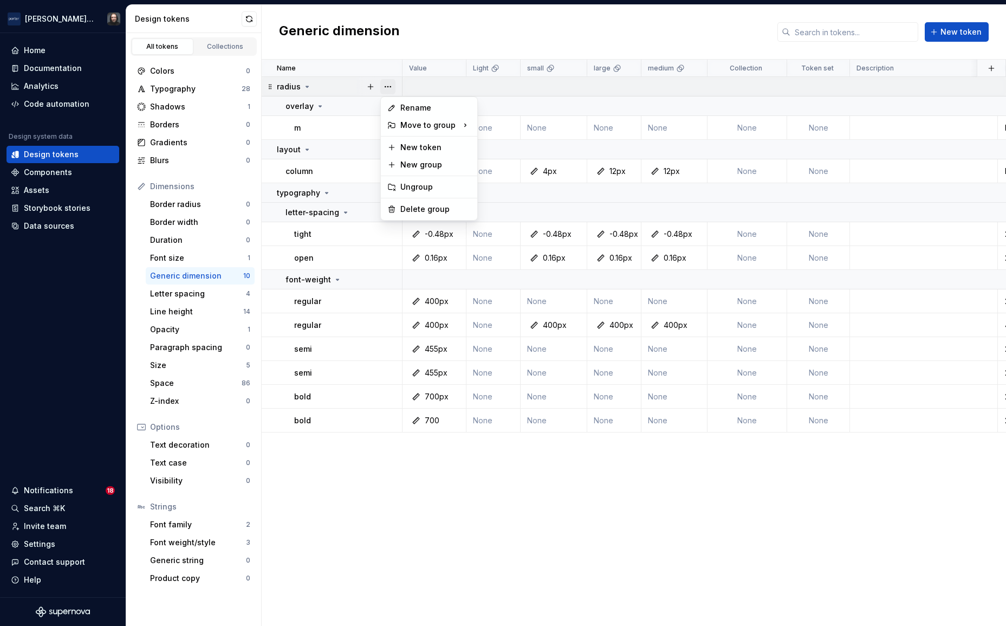
click at [393, 89] on button "button" at bounding box center [387, 86] width 15 height 15
click at [436, 204] on div "Delete group" at bounding box center [435, 209] width 70 height 11
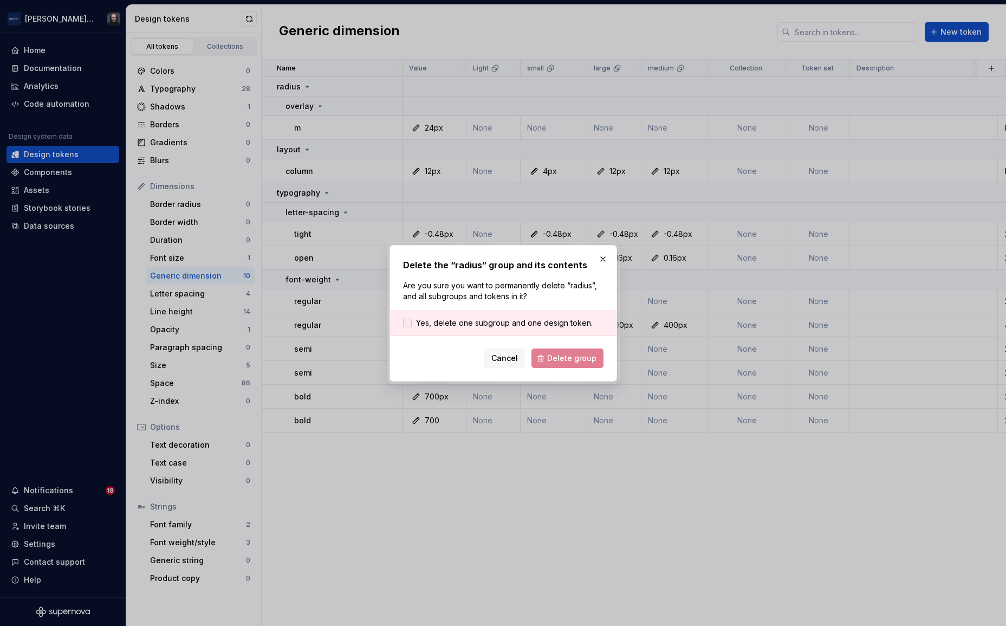
click at [527, 321] on span "Yes, delete one subgroup and one design token." at bounding box center [504, 322] width 177 height 11
click at [560, 354] on span "Delete group" at bounding box center [571, 358] width 49 height 11
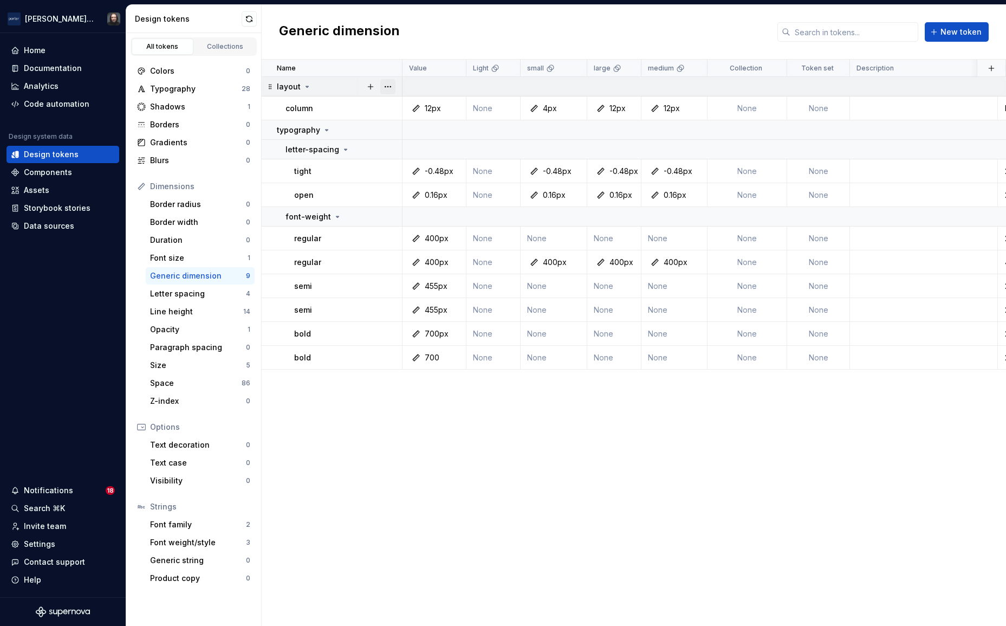
click at [387, 86] on button "button" at bounding box center [387, 86] width 15 height 15
click at [427, 208] on div "Delete group" at bounding box center [435, 209] width 70 height 11
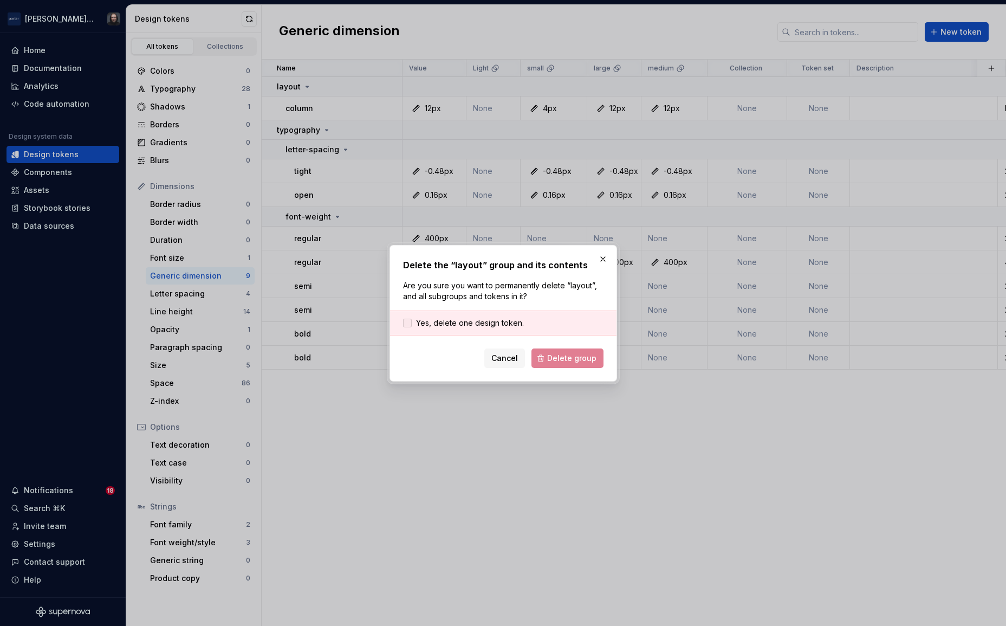
click at [508, 322] on span "Yes, delete one design token." at bounding box center [470, 322] width 108 height 11
click at [559, 353] on span "Delete group" at bounding box center [571, 358] width 49 height 11
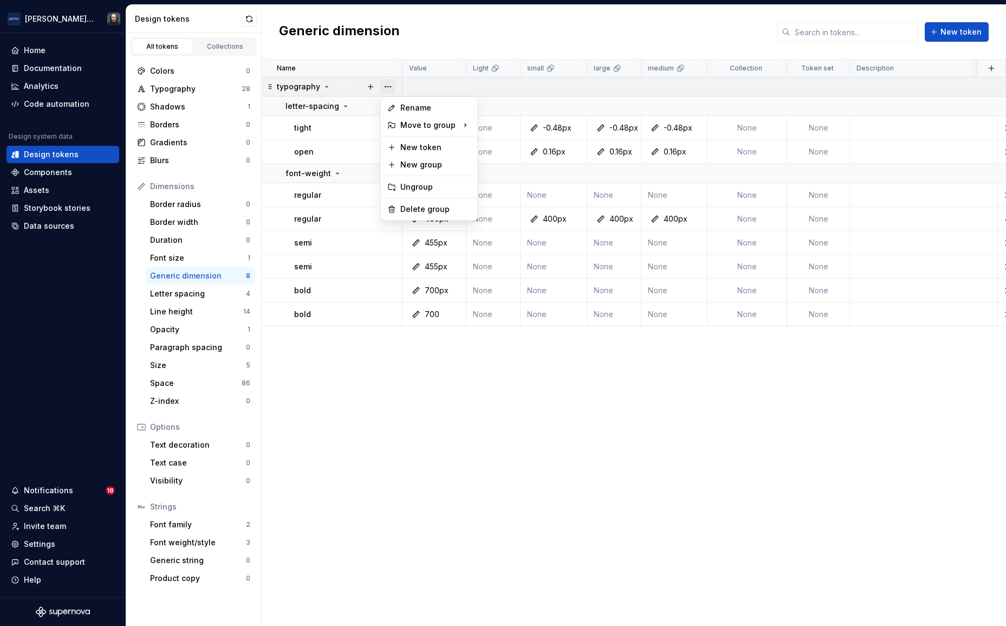
click at [389, 86] on button "button" at bounding box center [387, 86] width 15 height 15
click at [423, 210] on div "Delete group" at bounding box center [435, 209] width 70 height 11
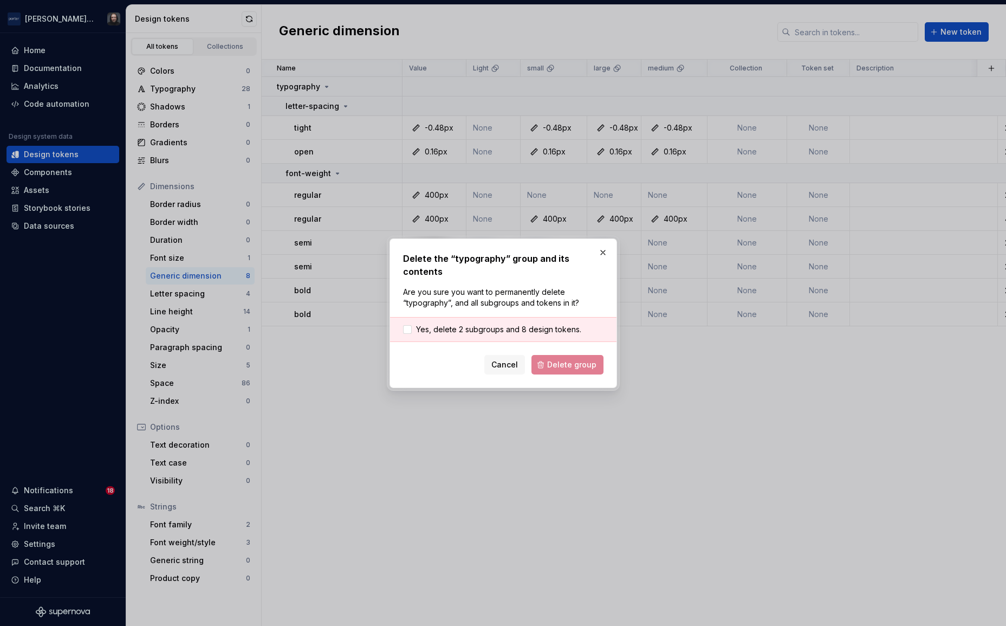
click at [519, 324] on span "Yes, delete 2 subgroups and 8 design tokens." at bounding box center [498, 329] width 165 height 11
click at [569, 361] on span "Delete group" at bounding box center [571, 364] width 49 height 11
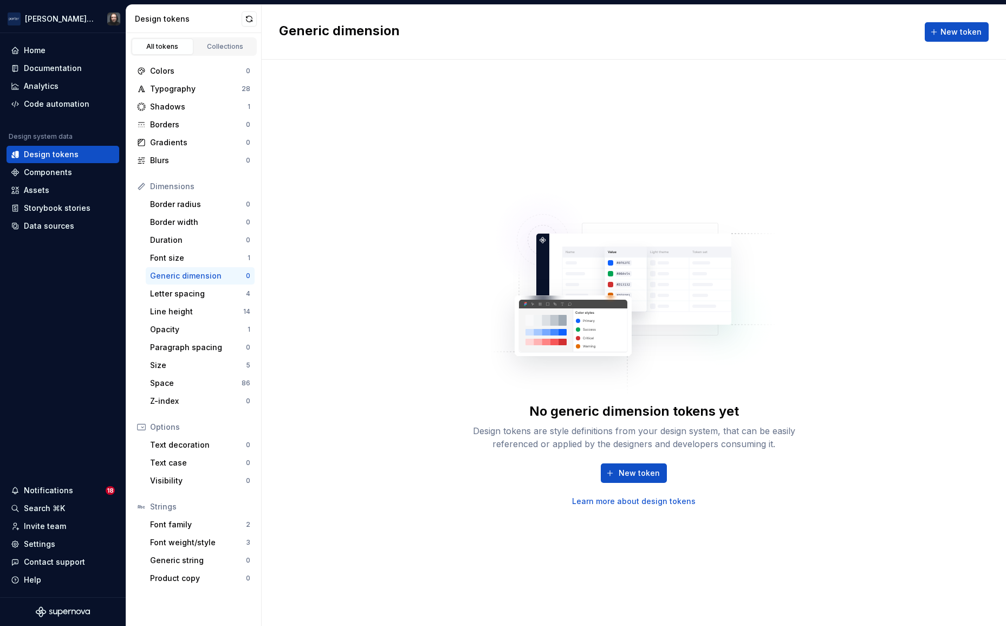
drag, startPoint x: 221, startPoint y: 294, endPoint x: 247, endPoint y: 284, distance: 28.0
click at [221, 294] on div "Letter spacing" at bounding box center [198, 293] width 96 height 11
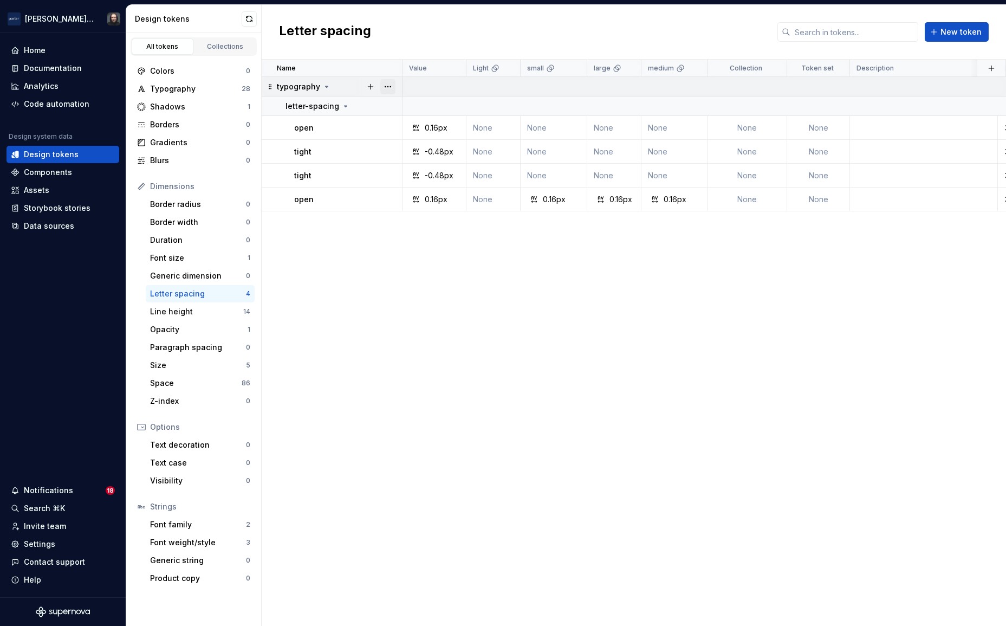
click at [387, 86] on button "button" at bounding box center [387, 86] width 15 height 15
click at [436, 209] on div "Delete group" at bounding box center [435, 209] width 70 height 11
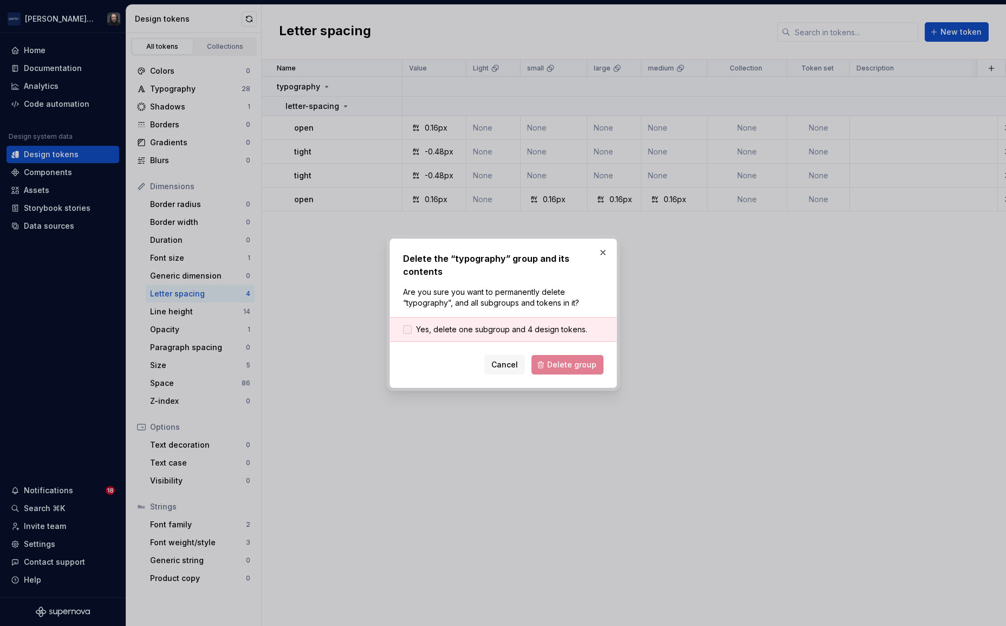
click at [548, 326] on span "Yes, delete one subgroup and 4 design tokens." at bounding box center [501, 329] width 171 height 11
click at [564, 359] on span "Delete group" at bounding box center [571, 364] width 49 height 11
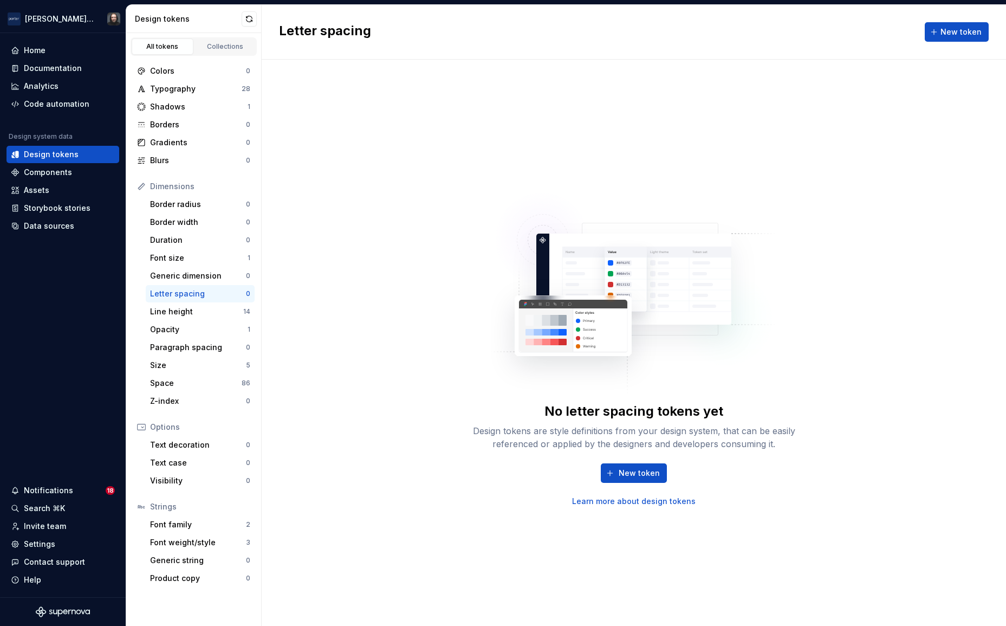
click at [225, 311] on div "Line height" at bounding box center [196, 311] width 93 height 11
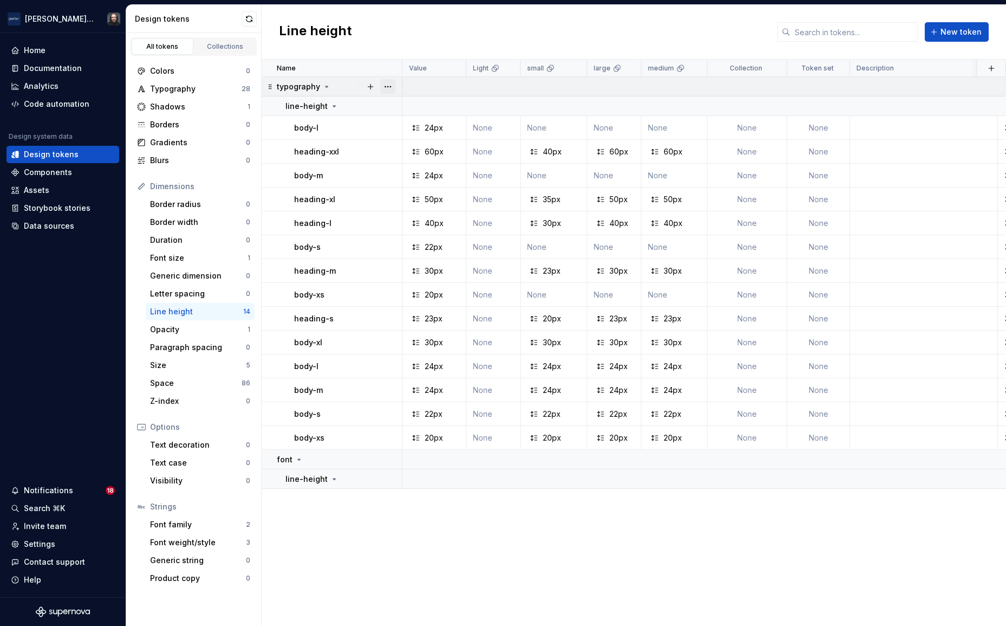
click at [384, 87] on button "button" at bounding box center [387, 86] width 15 height 15
click at [424, 210] on div "Delete group" at bounding box center [435, 209] width 70 height 11
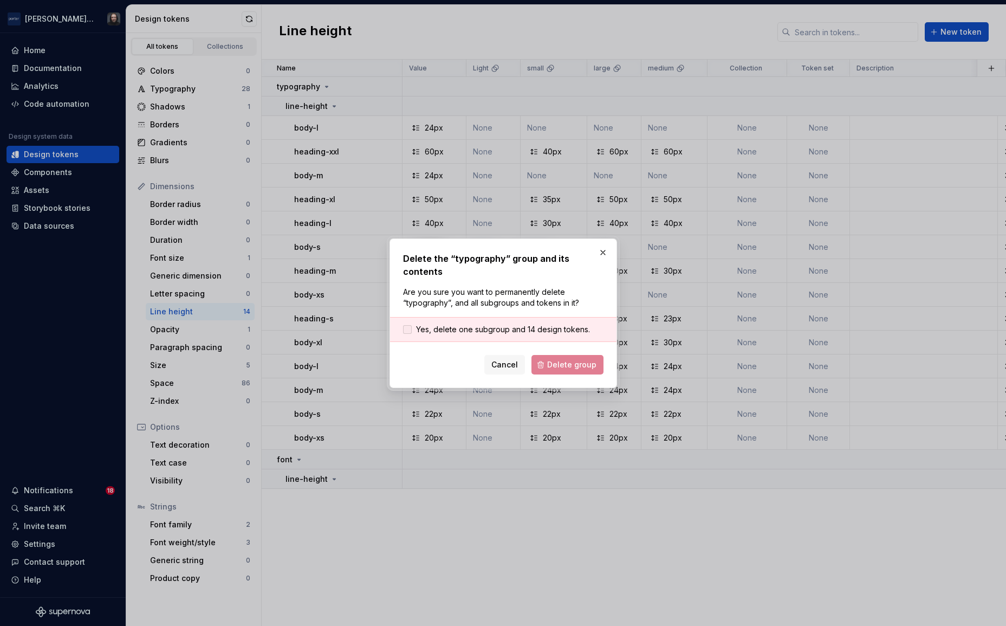
click at [519, 324] on span "Yes, delete one subgroup and 14 design tokens." at bounding box center [503, 329] width 174 height 11
click at [568, 359] on span "Delete group" at bounding box center [571, 364] width 49 height 11
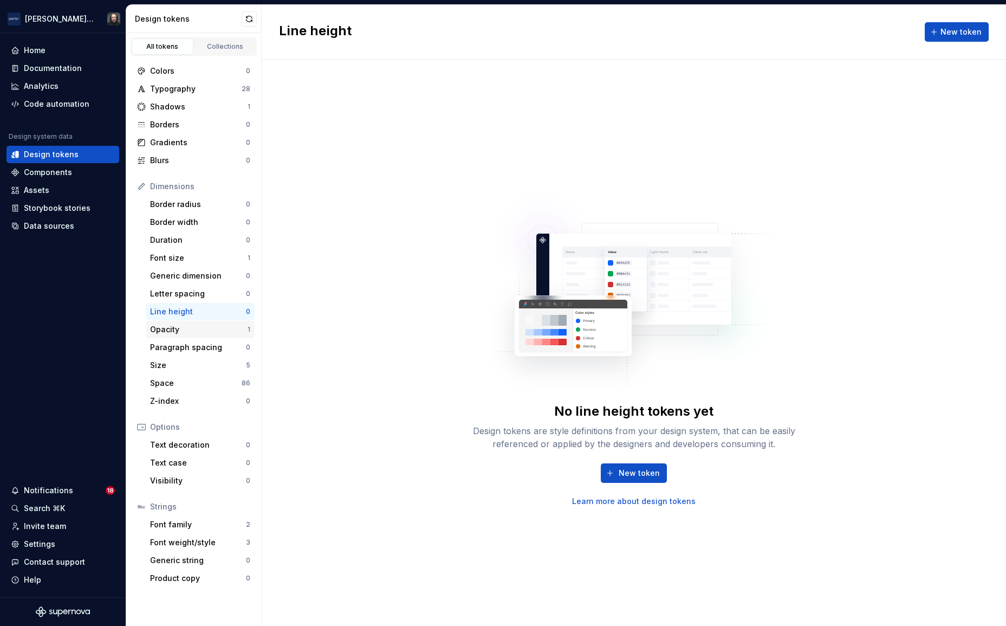
click at [235, 328] on div "Opacity" at bounding box center [199, 329] width 98 height 11
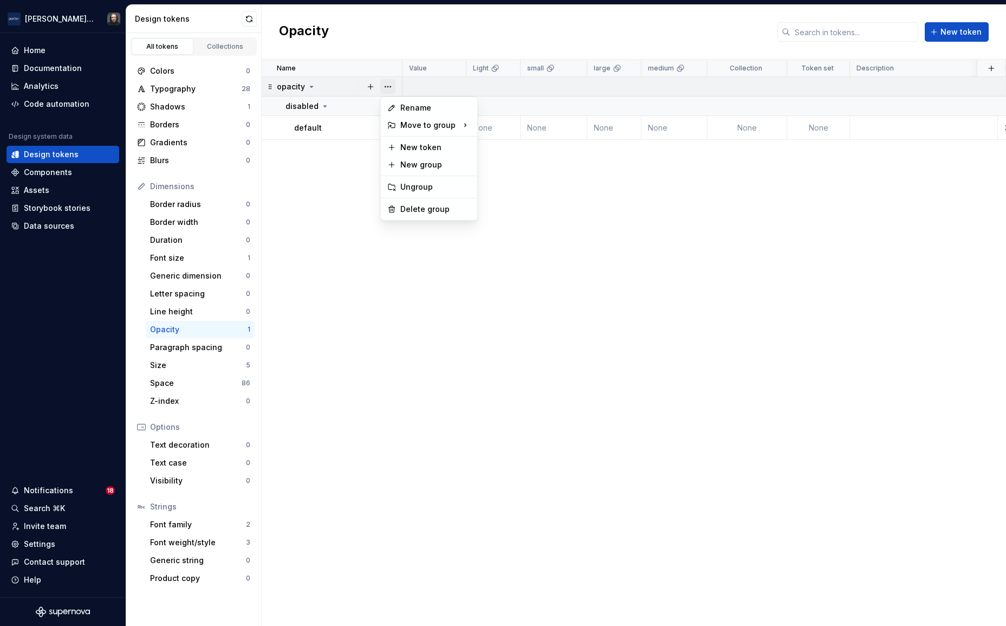
click at [394, 83] on button "button" at bounding box center [387, 86] width 15 height 15
click at [439, 204] on div "Delete group" at bounding box center [435, 209] width 70 height 11
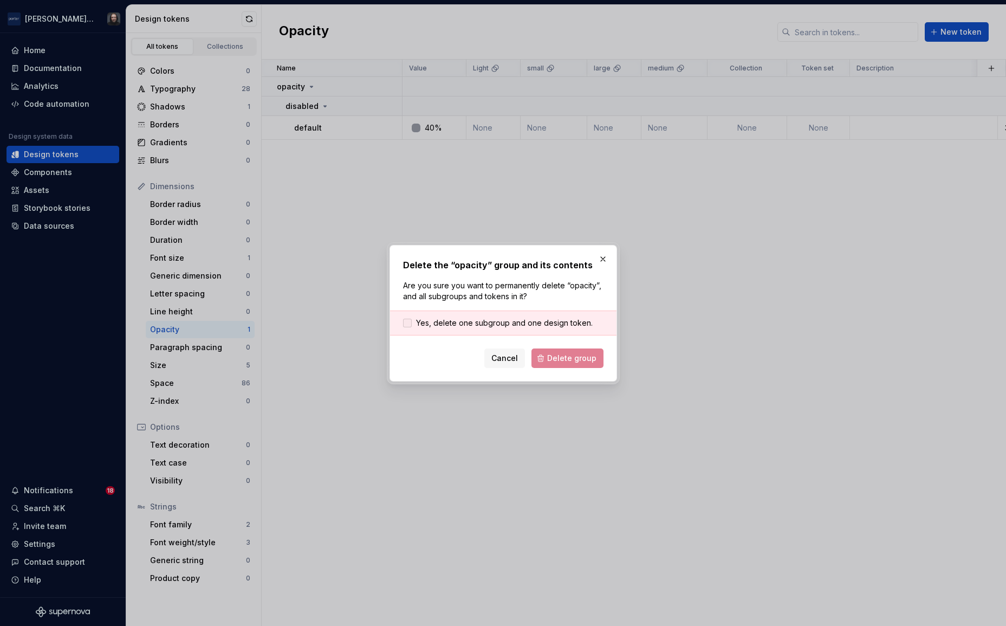
click at [547, 325] on span "Yes, delete one subgroup and one design token." at bounding box center [504, 322] width 177 height 11
click at [568, 349] on button "Delete group" at bounding box center [568, 358] width 72 height 20
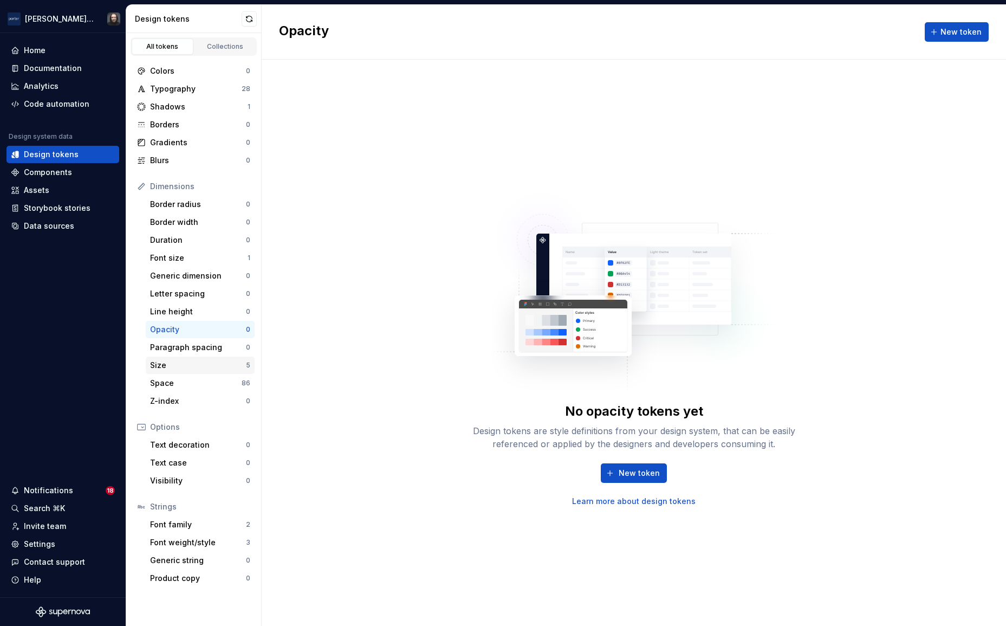
click at [228, 366] on div "Size" at bounding box center [198, 365] width 96 height 11
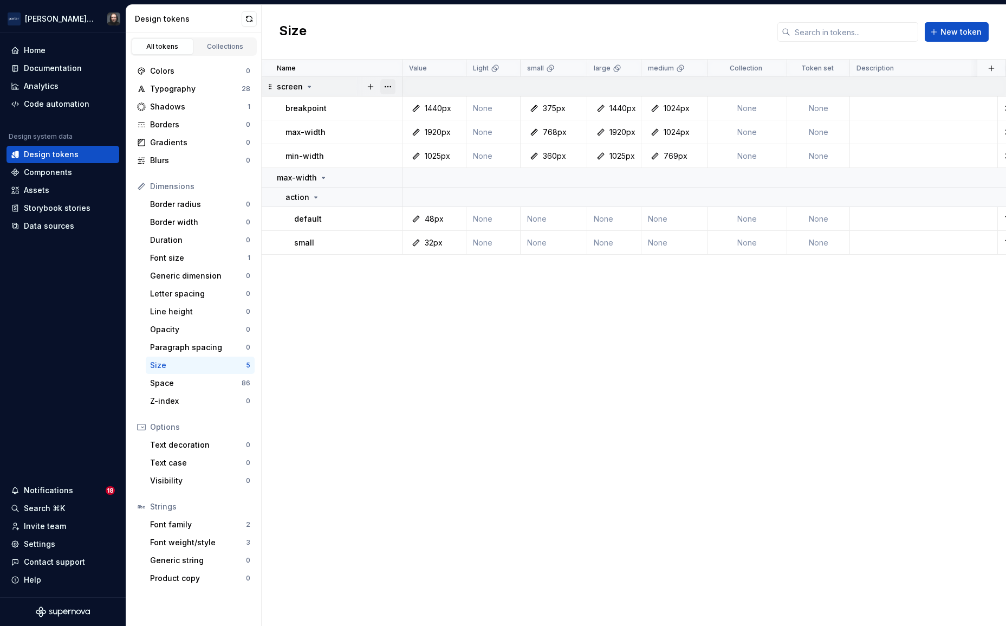
click at [385, 87] on button "button" at bounding box center [387, 86] width 15 height 15
click at [415, 204] on div "Delete group" at bounding box center [435, 209] width 70 height 11
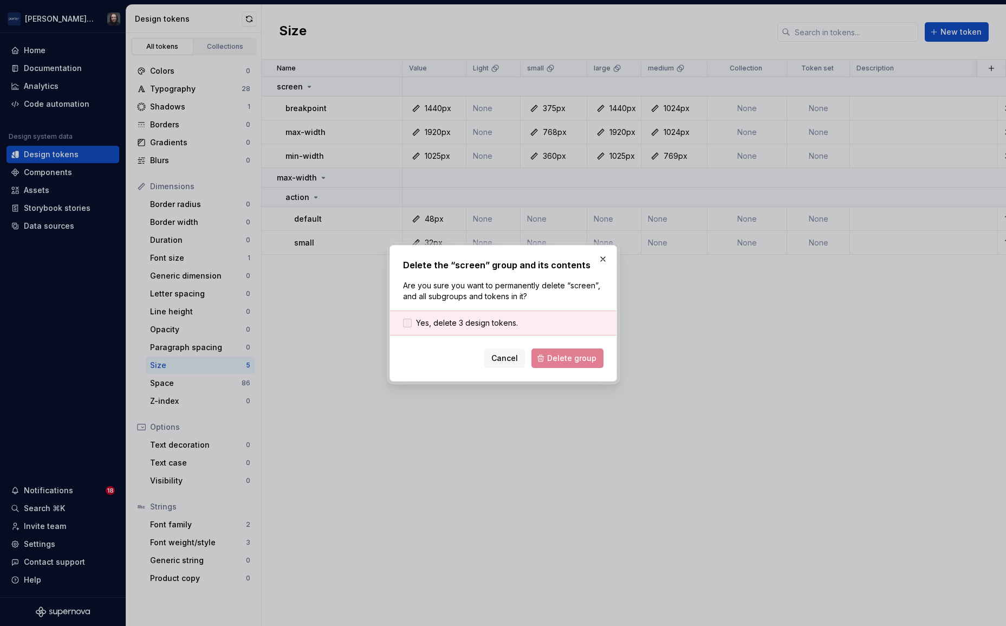
click at [507, 324] on span "Yes, delete 3 design tokens." at bounding box center [467, 322] width 102 height 11
click at [561, 358] on span "Delete group" at bounding box center [571, 358] width 49 height 11
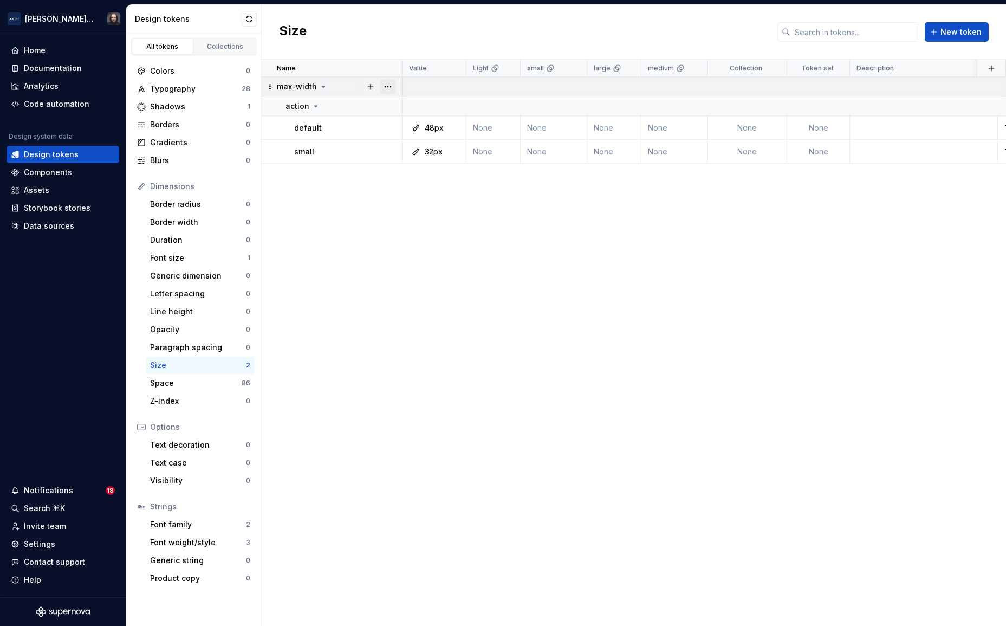
click at [391, 83] on button "button" at bounding box center [387, 86] width 15 height 15
click at [426, 204] on div "Delete group" at bounding box center [435, 209] width 70 height 11
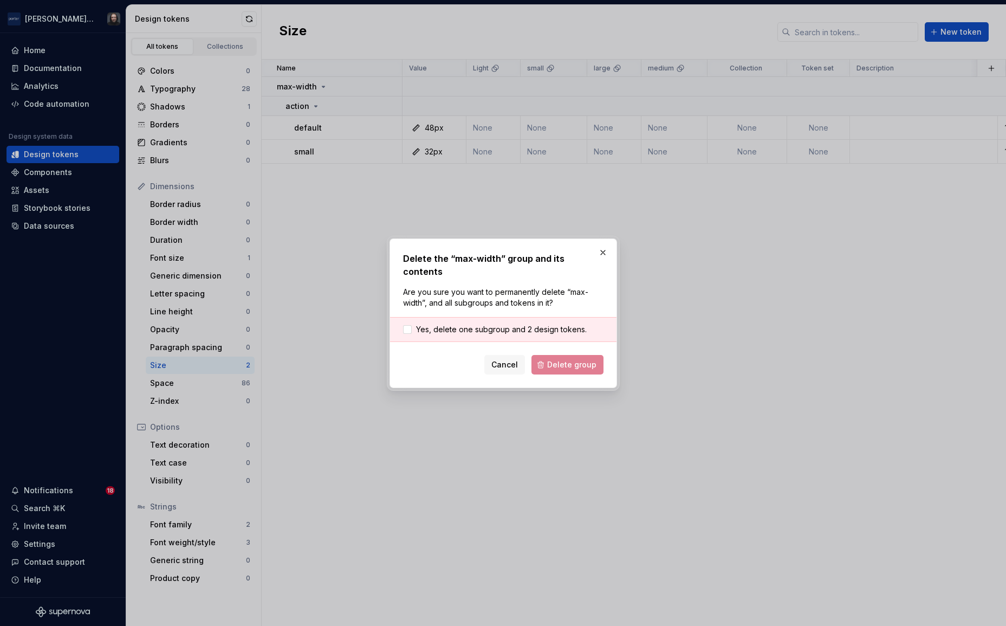
click at [515, 317] on div "Yes, delete one subgroup and 2 design tokens." at bounding box center [503, 329] width 226 height 25
click at [538, 324] on span "Yes, delete one subgroup and 2 design tokens." at bounding box center [501, 329] width 171 height 11
click at [565, 355] on button "Delete group" at bounding box center [568, 365] width 72 height 20
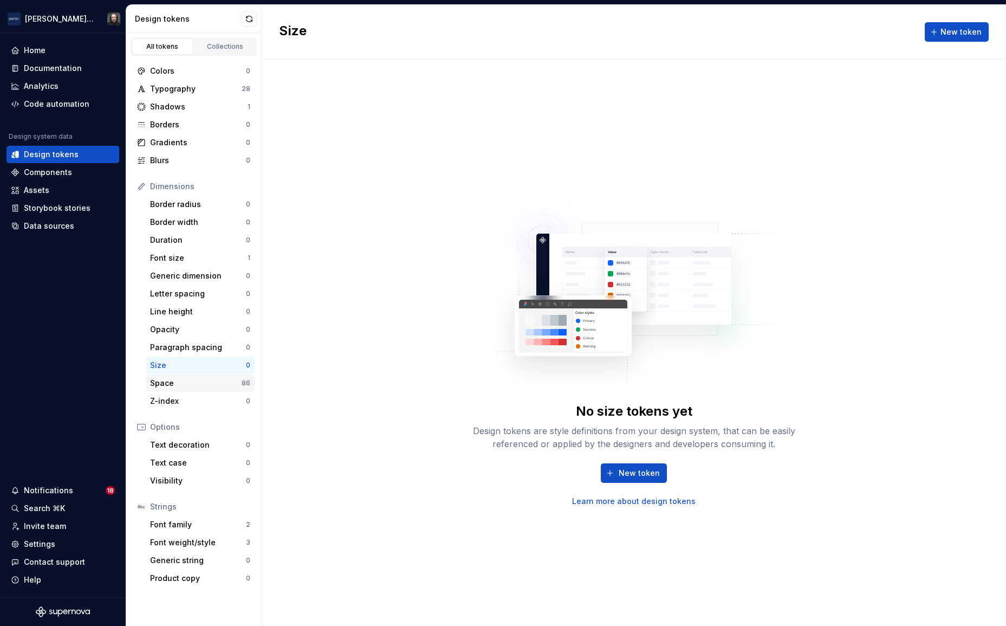
click at [221, 382] on div "Space" at bounding box center [196, 383] width 92 height 11
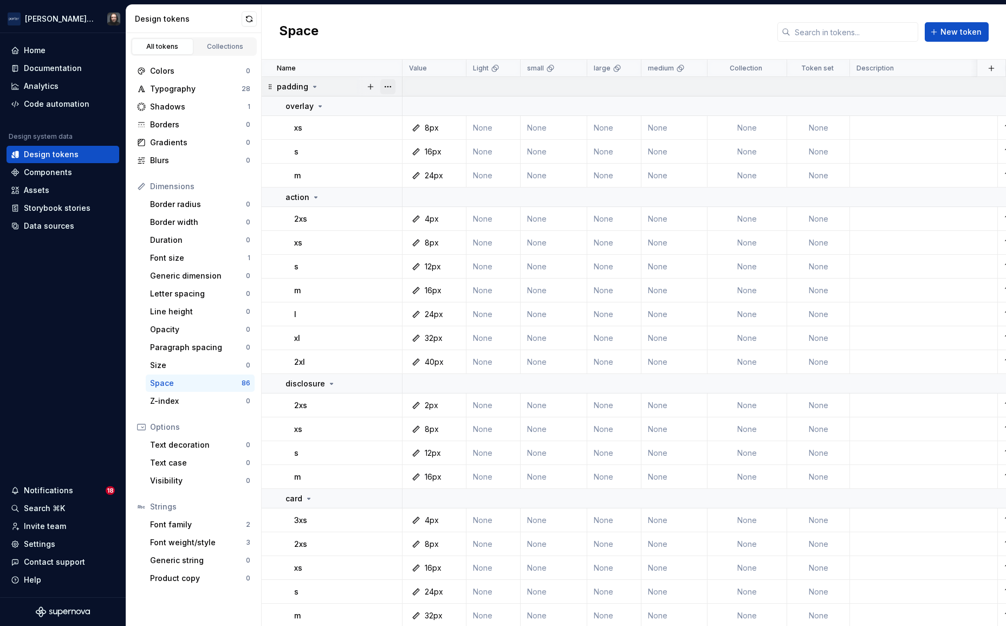
click at [388, 83] on button "button" at bounding box center [387, 86] width 15 height 15
click at [433, 206] on div "Delete group" at bounding box center [435, 209] width 70 height 11
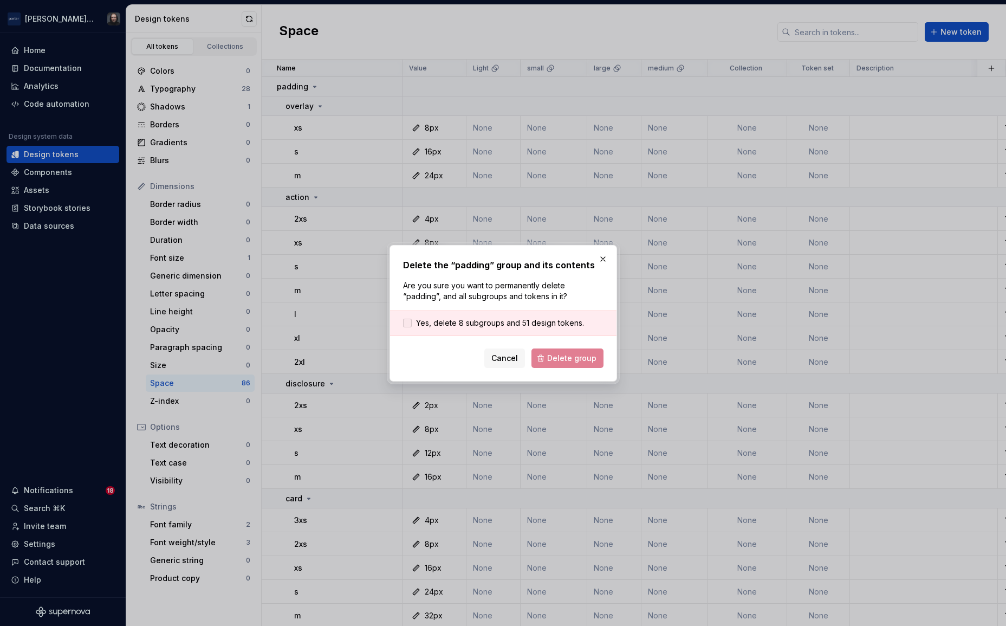
click at [482, 322] on span "Yes, delete 8 subgroups and 51 design tokens." at bounding box center [500, 322] width 168 height 11
click at [570, 360] on span "Delete group" at bounding box center [571, 358] width 49 height 11
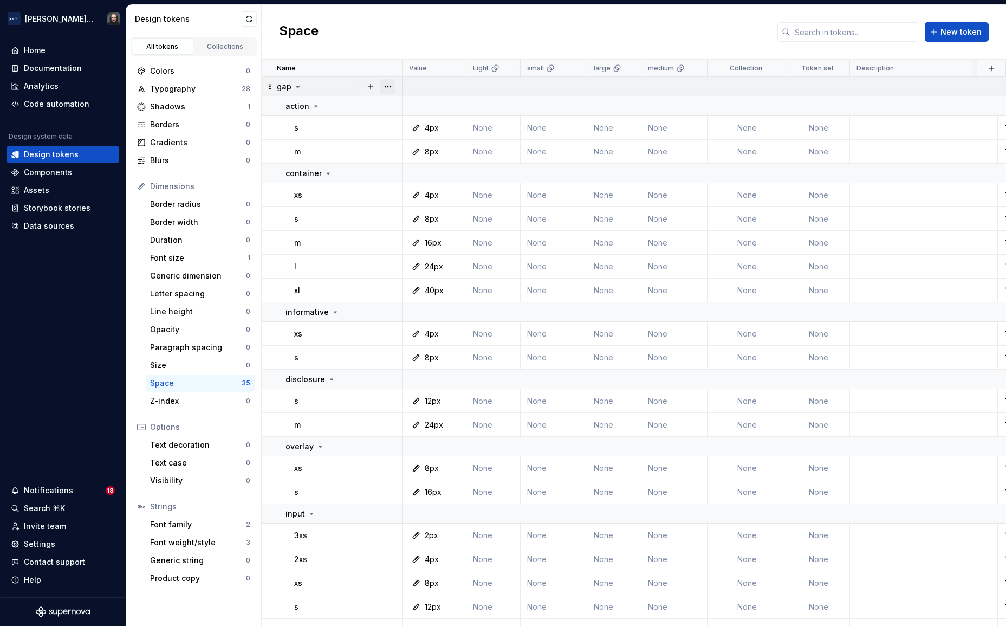
click at [389, 86] on button "button" at bounding box center [387, 86] width 15 height 15
click at [439, 211] on div "Delete group" at bounding box center [435, 209] width 70 height 11
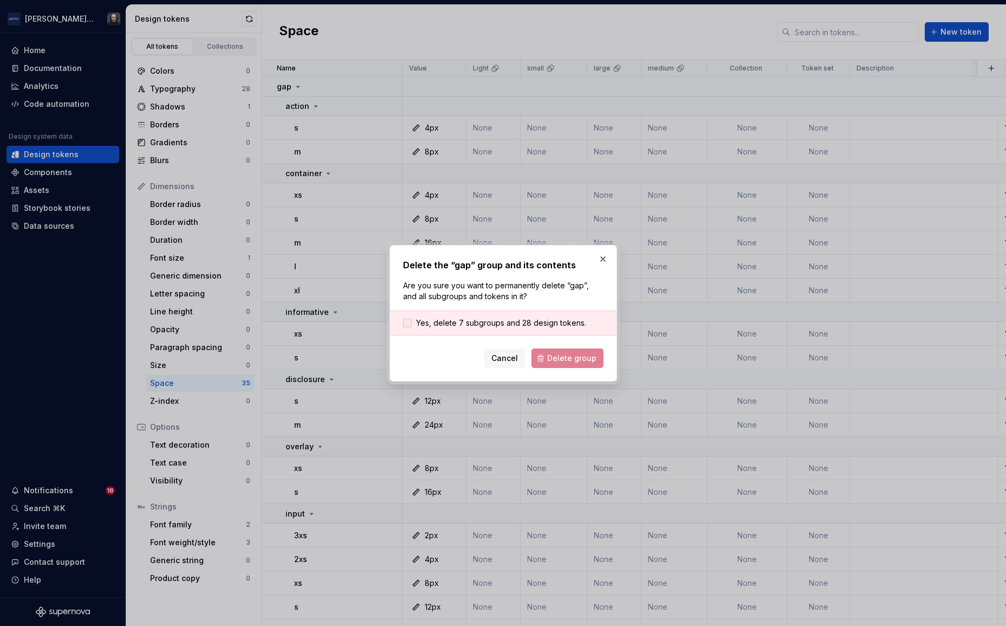
click at [511, 325] on span "Yes, delete 7 subgroups and 28 design tokens." at bounding box center [501, 322] width 170 height 11
click at [556, 356] on span "Delete group" at bounding box center [571, 358] width 49 height 11
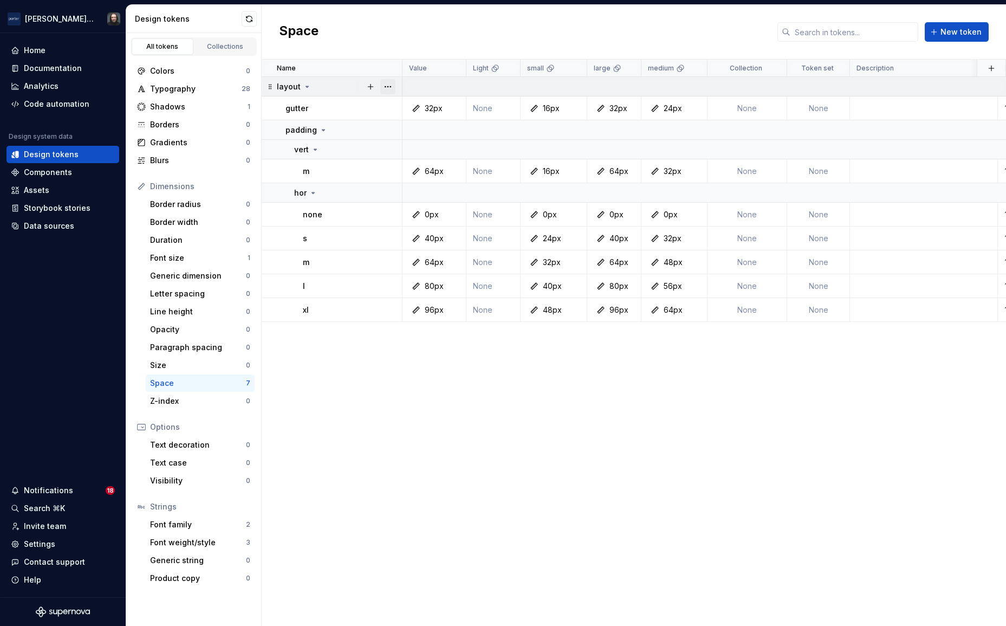
click at [388, 85] on button "button" at bounding box center [387, 86] width 15 height 15
click at [429, 210] on div "Delete group" at bounding box center [435, 209] width 70 height 11
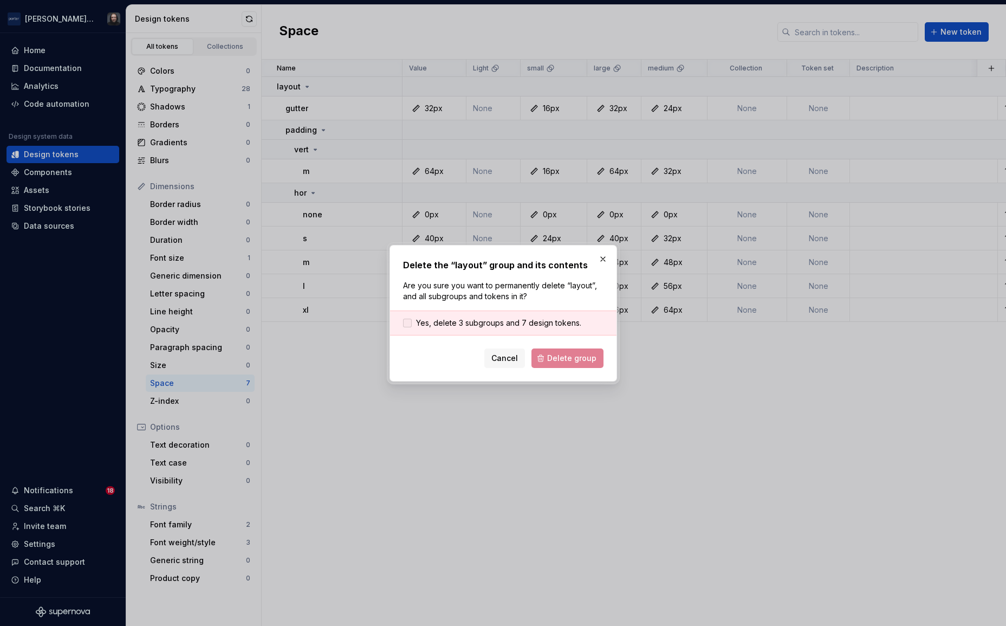
click at [545, 323] on span "Yes, delete 3 subgroups and 7 design tokens." at bounding box center [498, 322] width 165 height 11
click at [571, 356] on span "Delete group" at bounding box center [571, 358] width 49 height 11
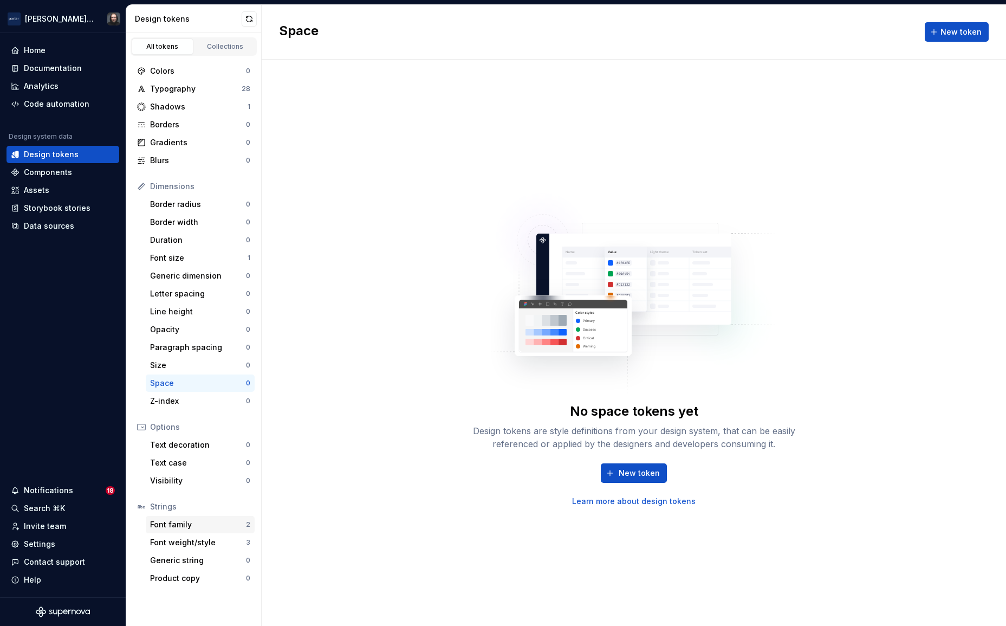
click at [223, 523] on div "Font family" at bounding box center [198, 524] width 96 height 11
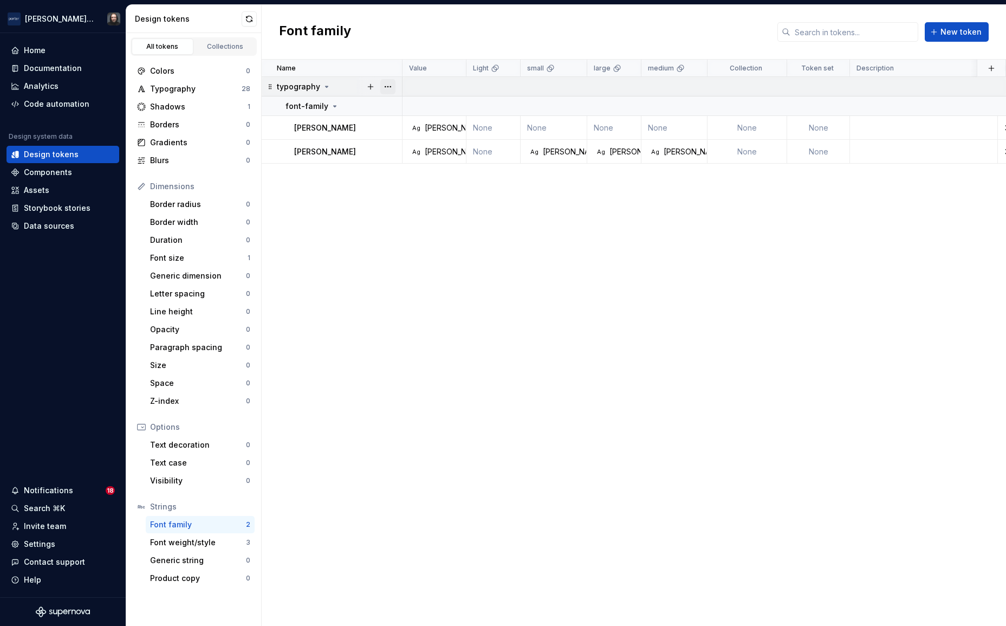
click at [388, 89] on button "button" at bounding box center [387, 86] width 15 height 15
click at [410, 206] on div "Delete group" at bounding box center [435, 209] width 70 height 11
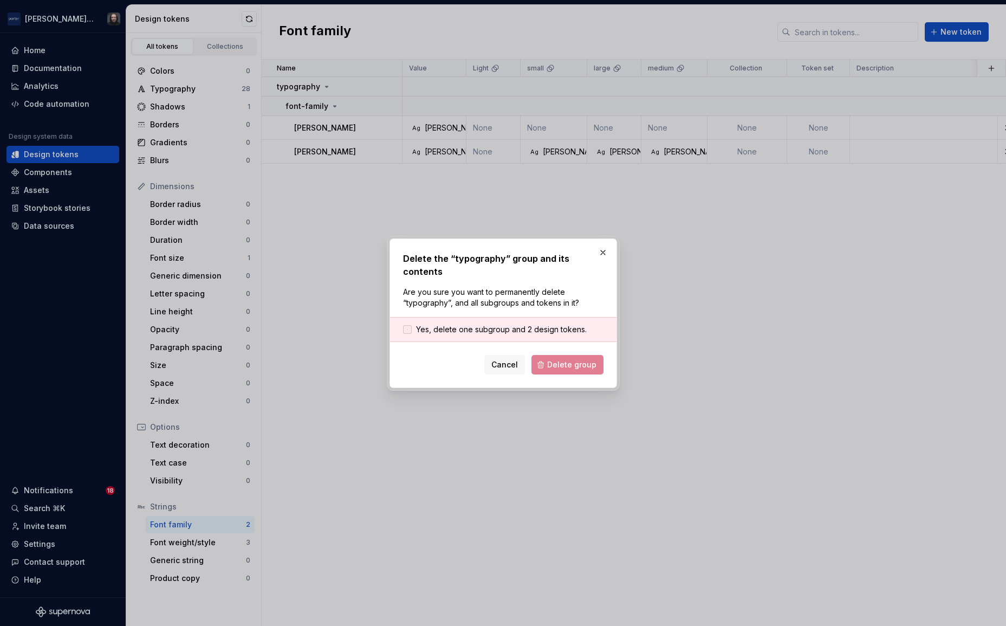
click at [498, 324] on span "Yes, delete one subgroup and 2 design tokens." at bounding box center [501, 329] width 171 height 11
click at [559, 355] on button "Delete group" at bounding box center [568, 365] width 72 height 20
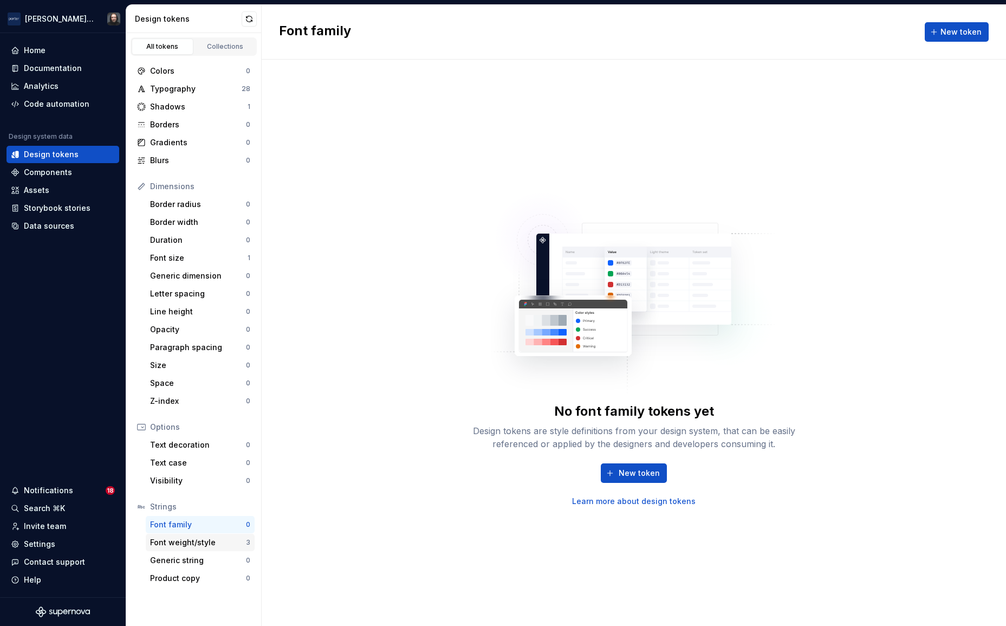
click at [212, 540] on div "Font weight/style" at bounding box center [198, 542] width 96 height 11
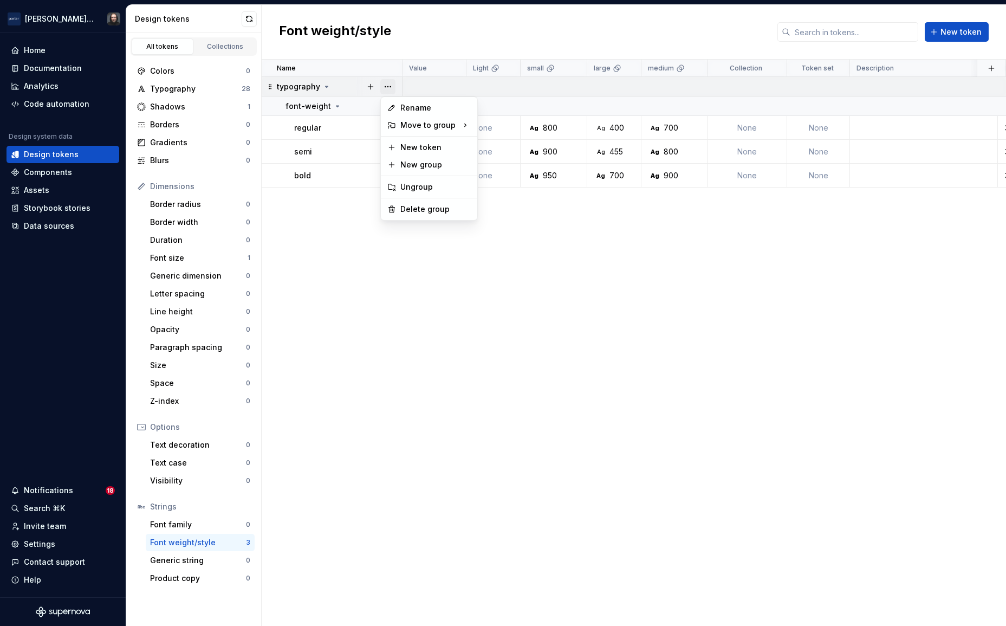
click at [389, 86] on button "button" at bounding box center [387, 86] width 15 height 15
click at [425, 205] on div "Delete group" at bounding box center [435, 209] width 70 height 11
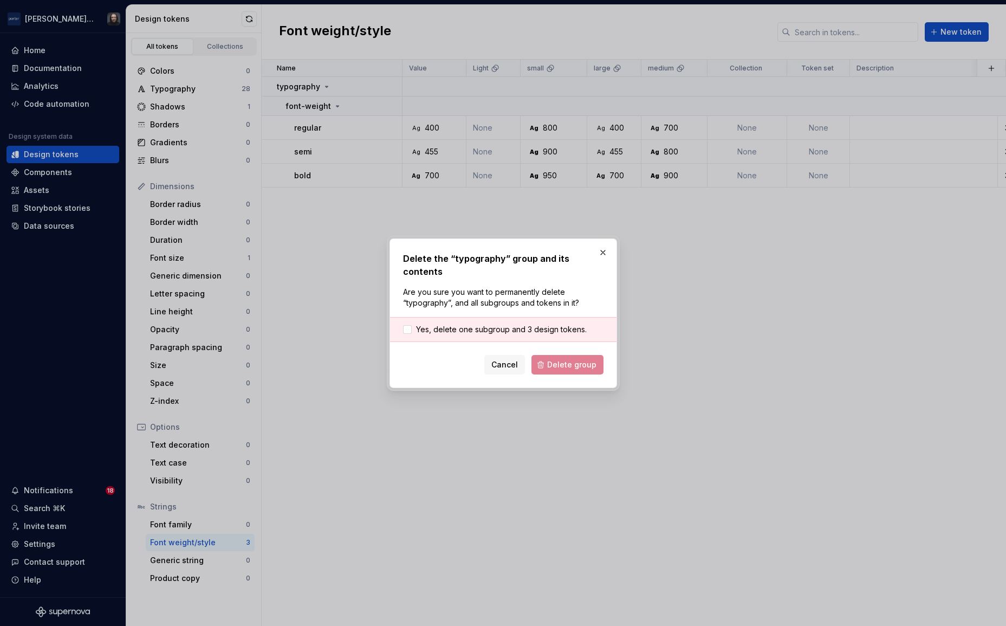
drag, startPoint x: 527, startPoint y: 322, endPoint x: 540, endPoint y: 338, distance: 21.2
click at [527, 324] on span "Yes, delete one subgroup and 3 design tokens." at bounding box center [501, 329] width 171 height 11
click at [563, 359] on span "Delete group" at bounding box center [571, 364] width 49 height 11
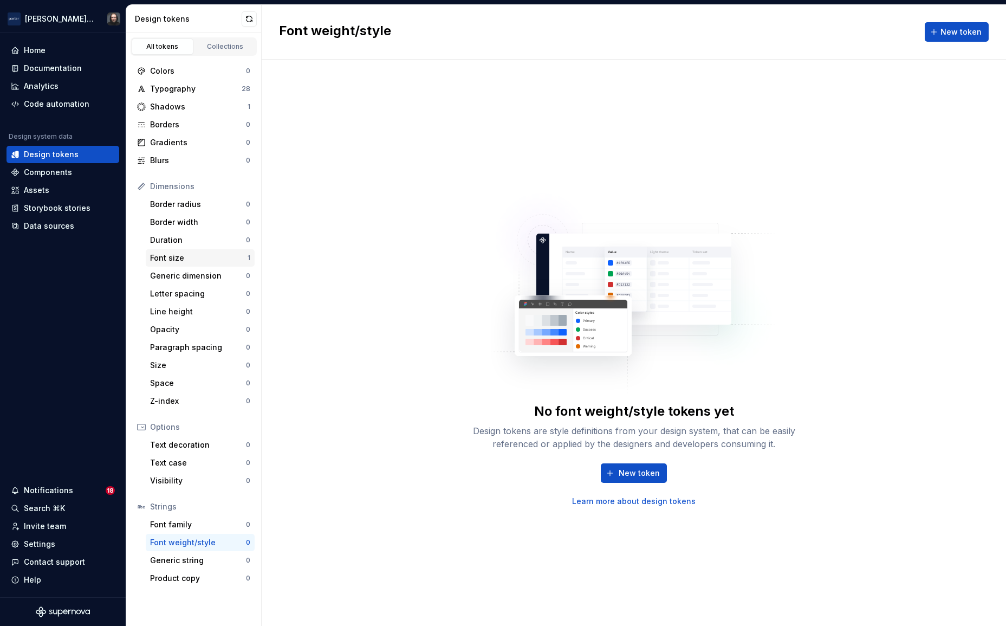
drag, startPoint x: 196, startPoint y: 261, endPoint x: 204, endPoint y: 265, distance: 9.9
click at [195, 260] on div "Font size" at bounding box center [199, 257] width 98 height 11
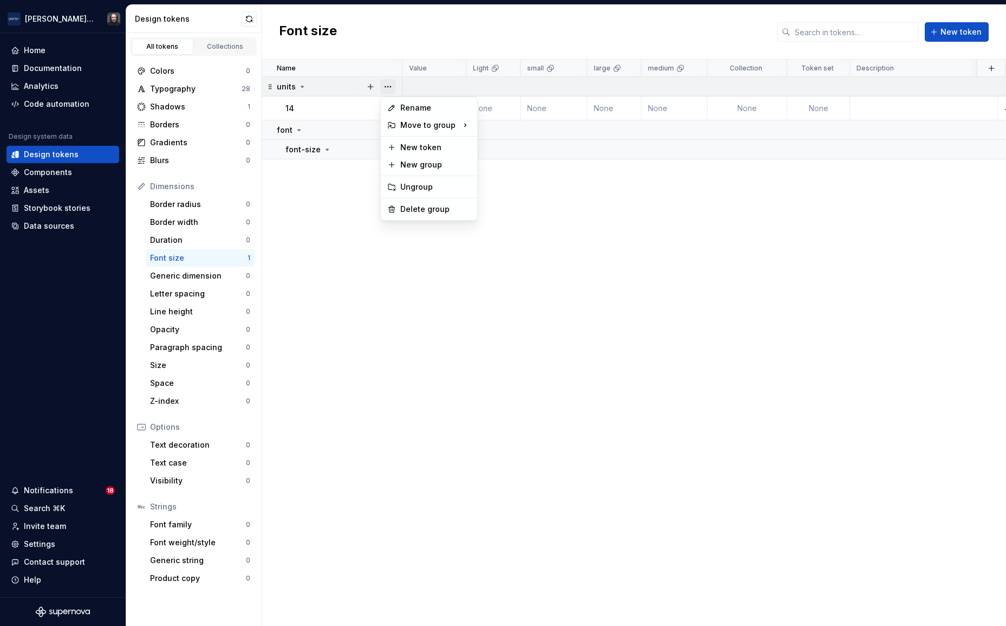
click at [389, 85] on button "button" at bounding box center [387, 86] width 15 height 15
click at [430, 208] on div "Delete group" at bounding box center [435, 209] width 70 height 11
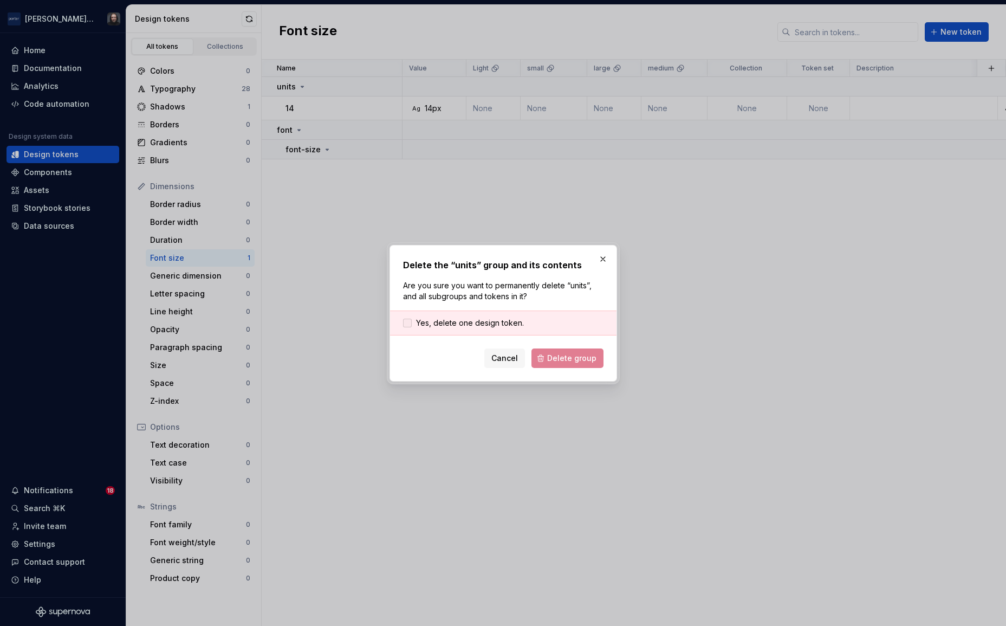
drag, startPoint x: 513, startPoint y: 319, endPoint x: 519, endPoint y: 326, distance: 8.8
click at [513, 321] on span "Yes, delete one design token." at bounding box center [470, 322] width 108 height 11
click at [563, 355] on span "Delete group" at bounding box center [571, 358] width 49 height 11
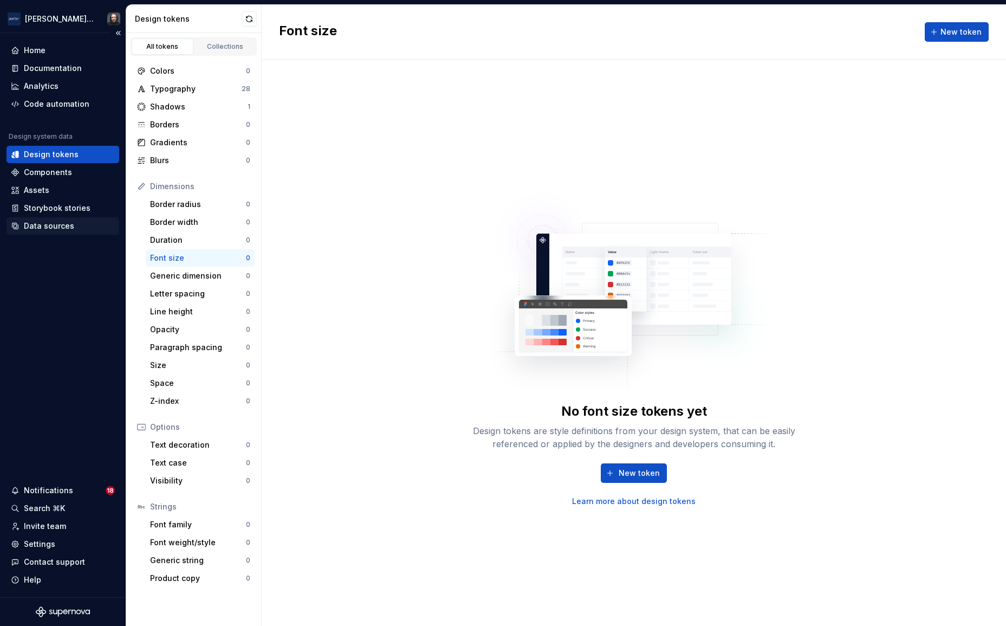
click at [43, 225] on div "Data sources" at bounding box center [49, 226] width 50 height 11
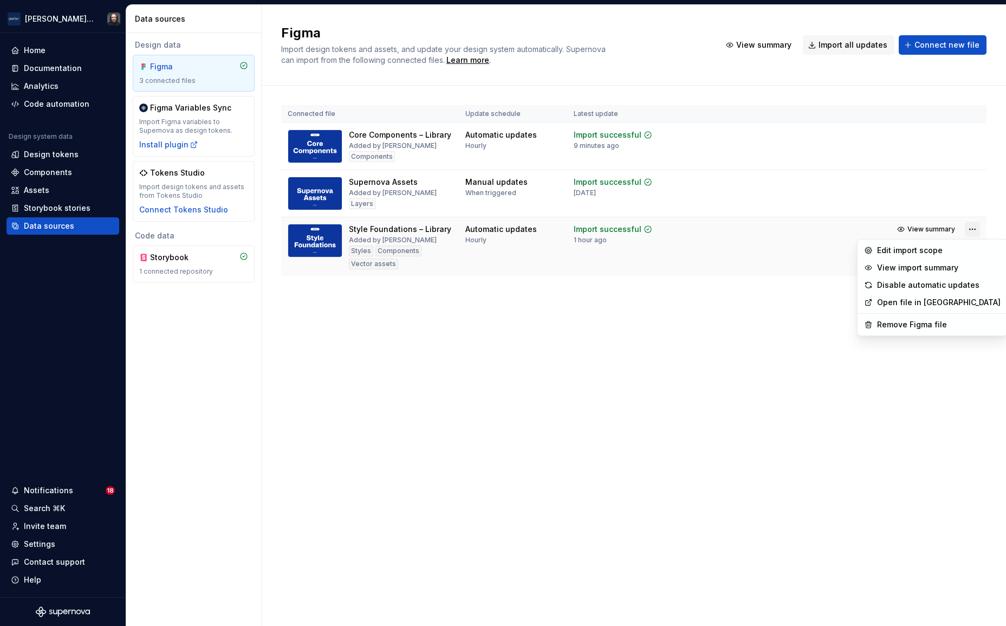
click at [970, 228] on html "[PERSON_NAME] Airlines Home Documentation Analytics Code automation Design syst…" at bounding box center [503, 313] width 1006 height 626
click at [916, 251] on div "Edit import scope" at bounding box center [939, 250] width 124 height 11
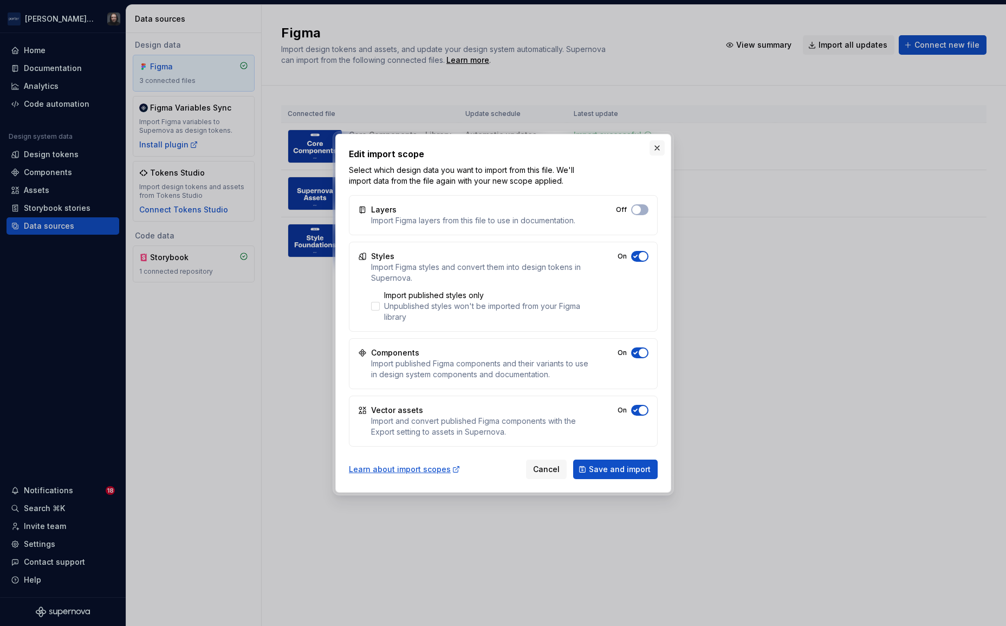
click at [656, 146] on button "button" at bounding box center [657, 147] width 15 height 15
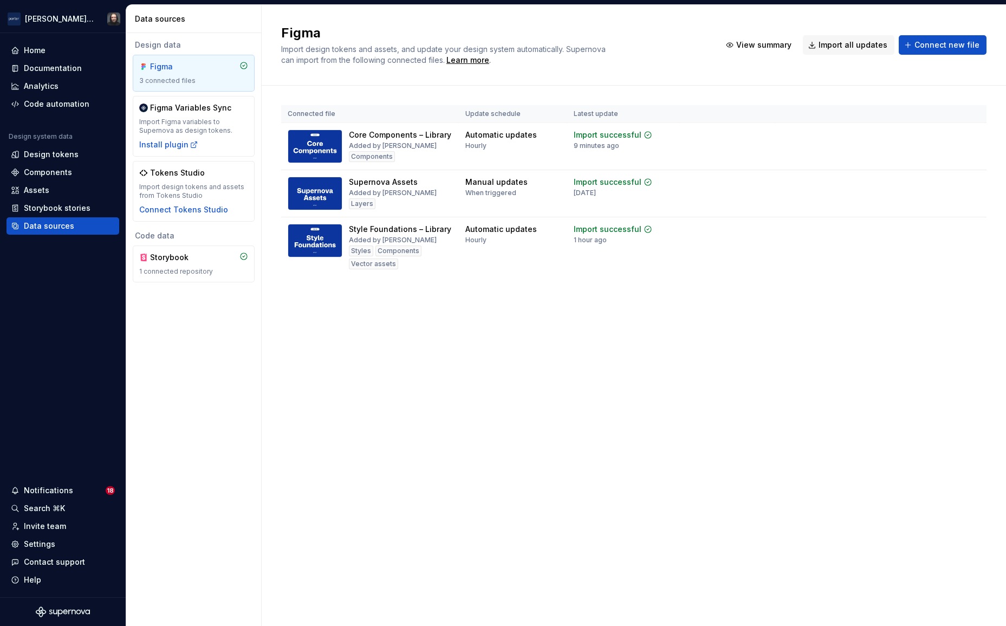
click at [328, 375] on div "Figma Import design tokens and assets, and update your design system automatica…" at bounding box center [634, 315] width 744 height 621
click at [222, 143] on div "Figma Variables Sync Import Figma variables to Supernova as design tokens. Inst…" at bounding box center [193, 126] width 109 height 48
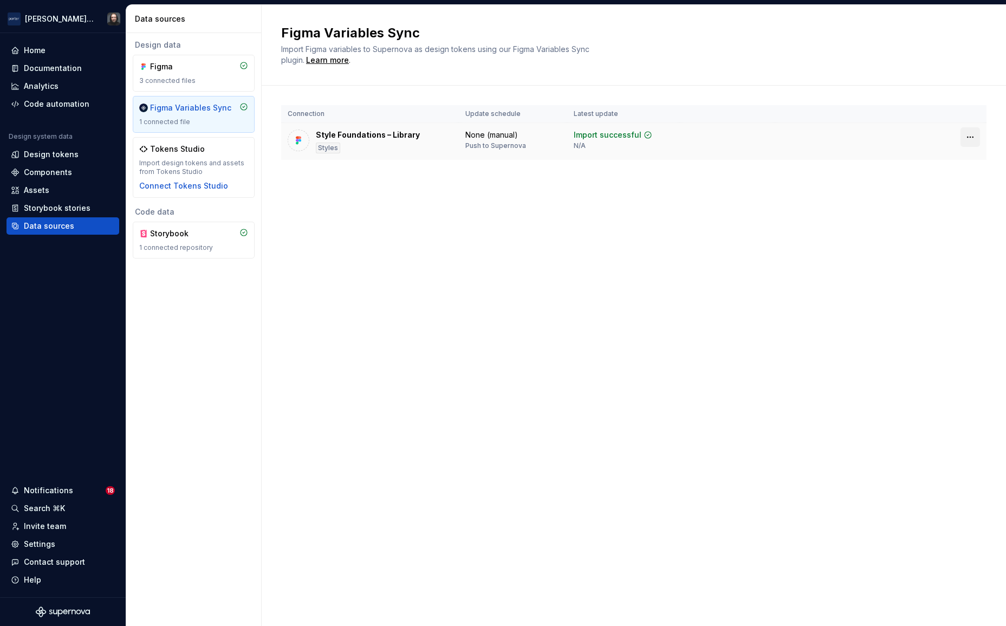
click at [970, 137] on html "[PERSON_NAME] Airlines Home Documentation Analytics Code automation Design syst…" at bounding box center [503, 313] width 1006 height 626
click at [693, 228] on html "[PERSON_NAME] Airlines Home Documentation Analytics Code automation Design syst…" at bounding box center [503, 313] width 1006 height 626
click at [630, 192] on div "Connection Update schedule Latest update Style Foundations – Library Styles Non…" at bounding box center [633, 143] width 705 height 115
click at [51, 155] on div "Design tokens" at bounding box center [51, 154] width 55 height 11
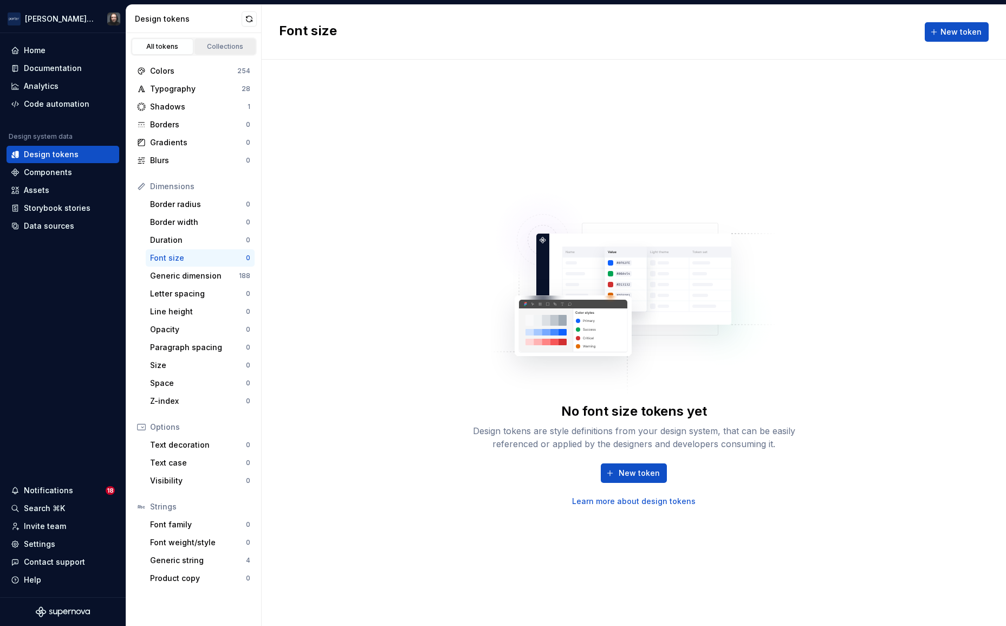
click at [221, 46] on div "Collections" at bounding box center [225, 46] width 54 height 9
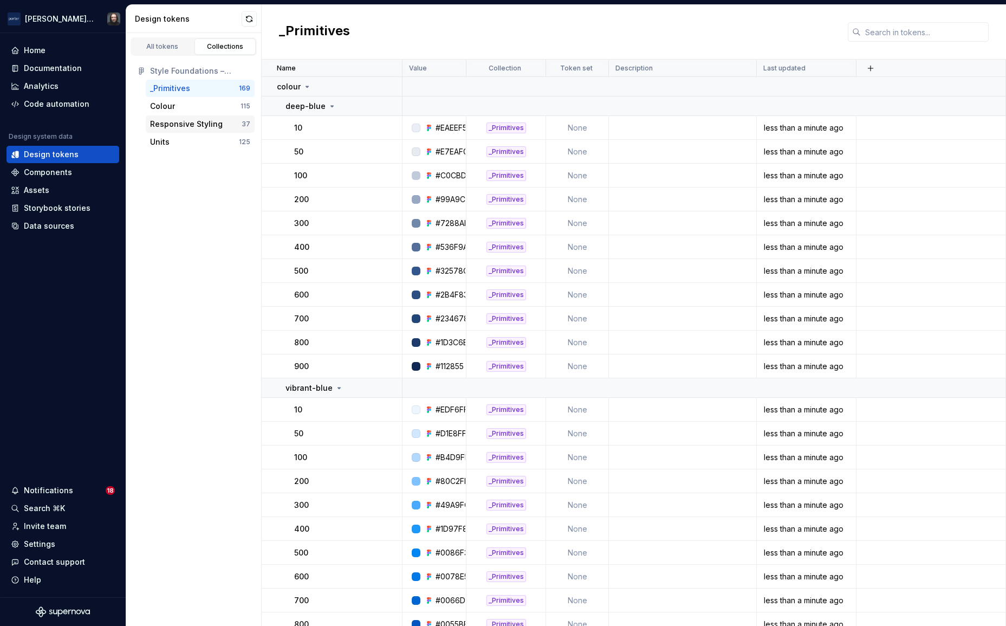
click at [193, 124] on div "Responsive Styling" at bounding box center [186, 124] width 73 height 11
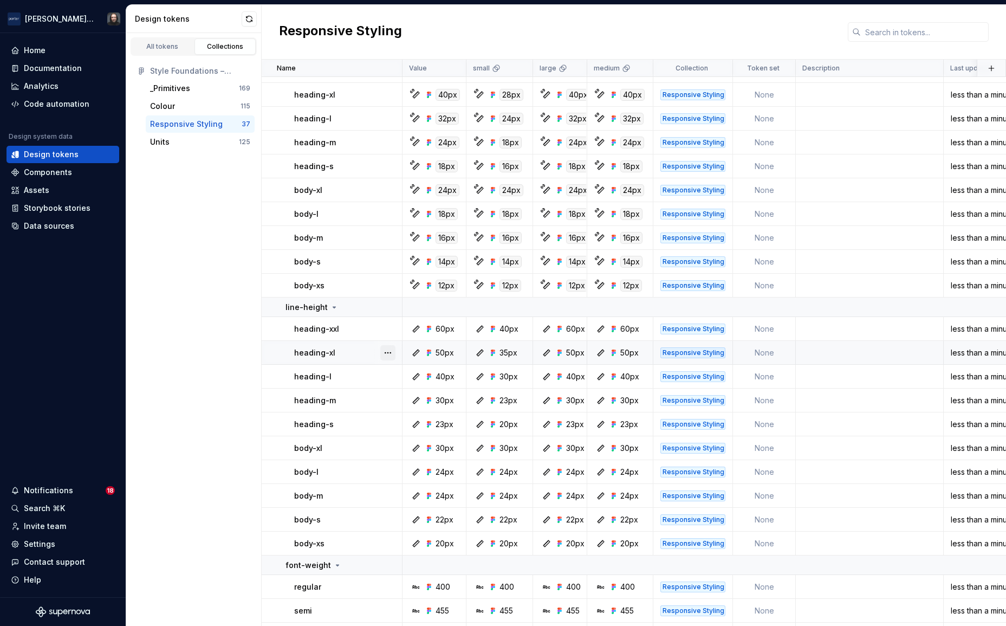
scroll to position [548, 0]
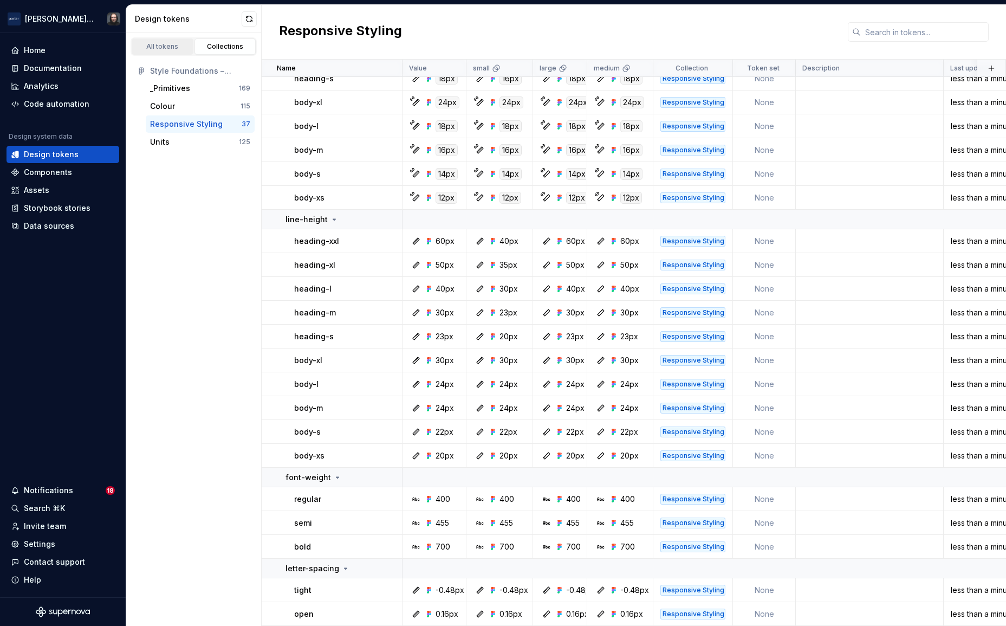
click at [162, 47] on div "All tokens" at bounding box center [162, 46] width 54 height 9
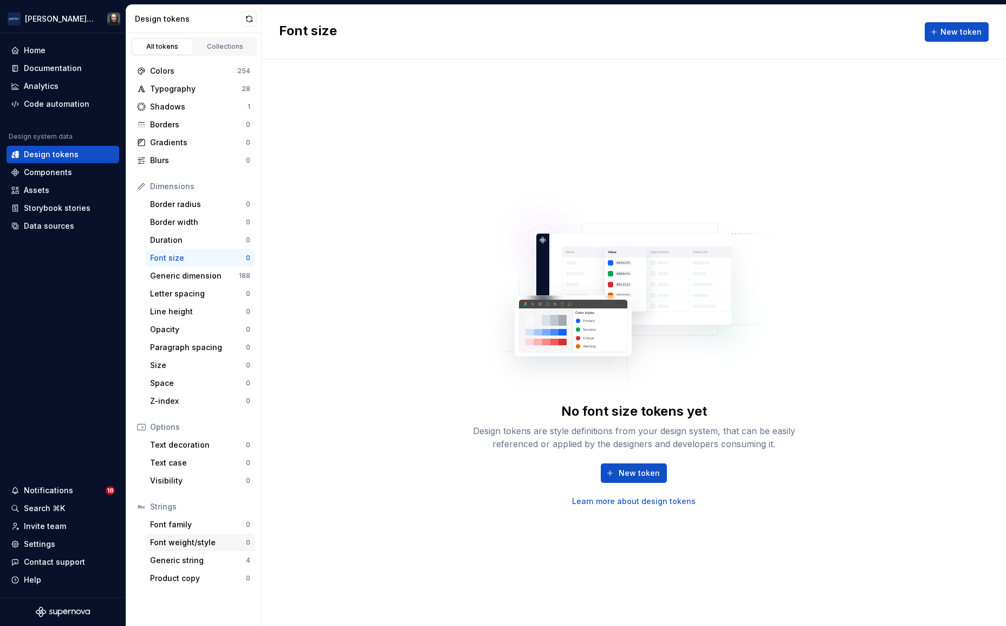
click at [188, 542] on div "Font weight/style" at bounding box center [198, 542] width 96 height 11
click at [199, 561] on div "Generic string" at bounding box center [198, 560] width 96 height 11
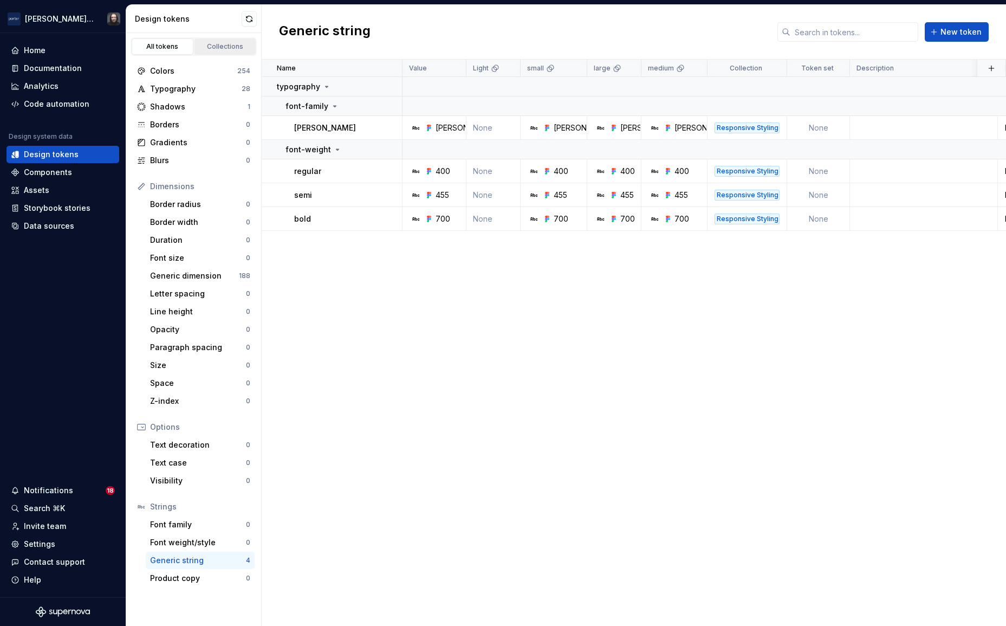
click at [229, 49] on div "Collections" at bounding box center [225, 46] width 54 height 9
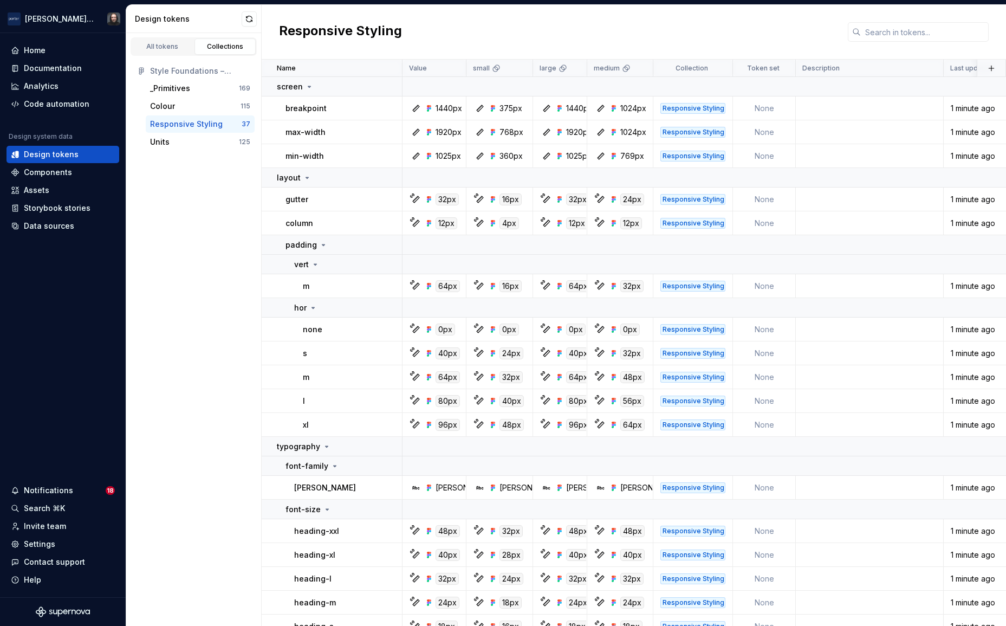
click at [208, 122] on div "Responsive Styling" at bounding box center [186, 124] width 73 height 11
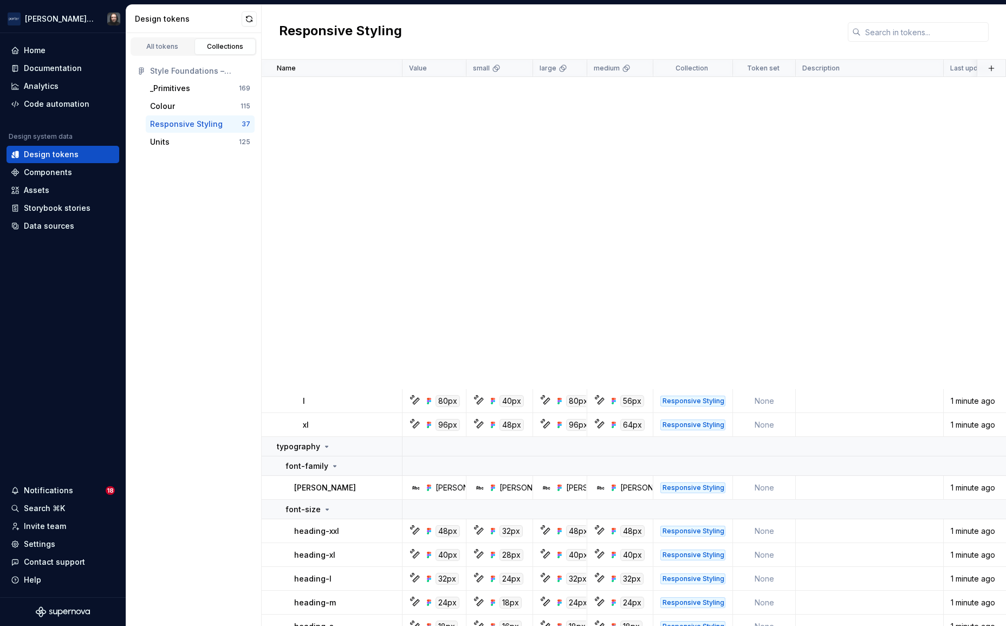
scroll to position [548, 0]
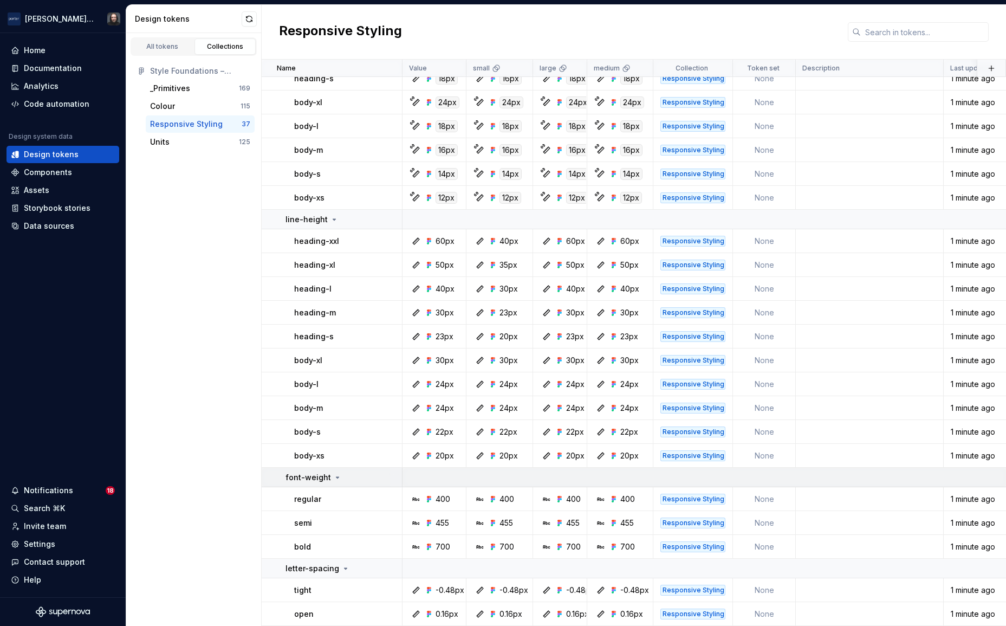
click at [370, 480] on div "font-weight" at bounding box center [344, 477] width 116 height 11
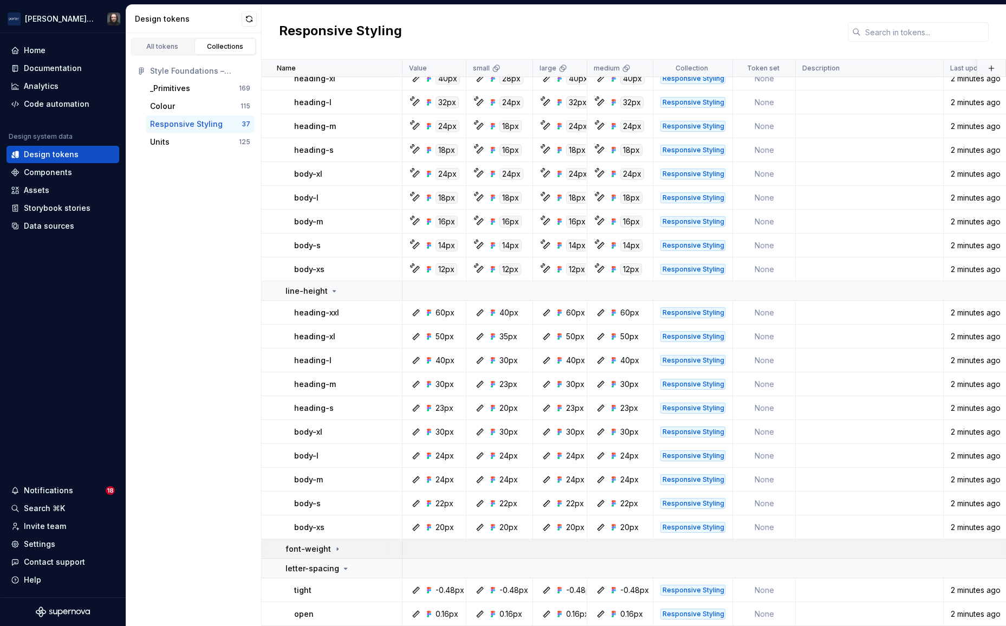
scroll to position [476, 0]
click at [364, 550] on div "font-weight" at bounding box center [344, 548] width 116 height 11
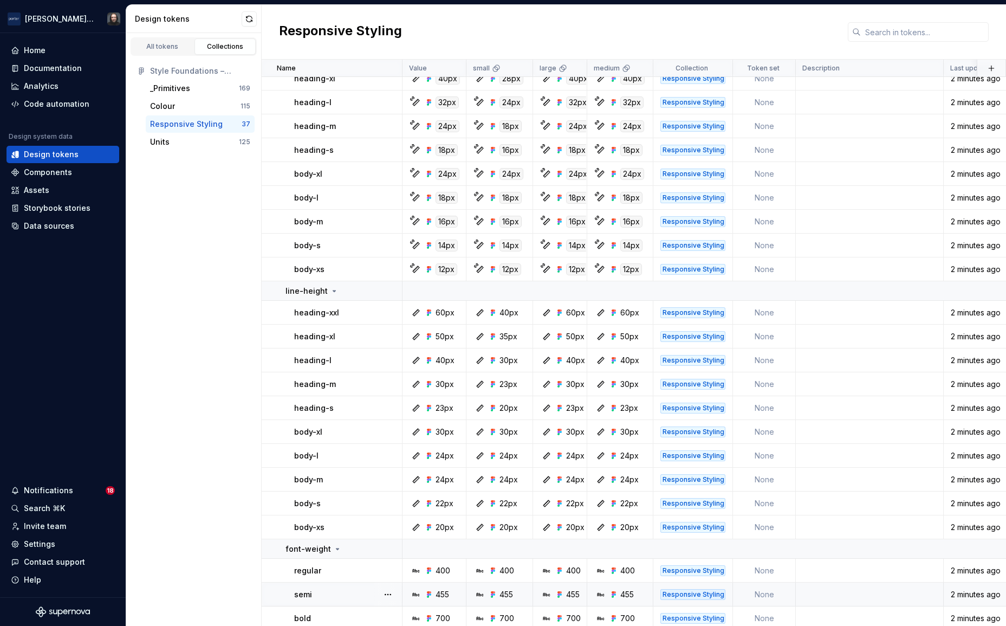
scroll to position [548, 0]
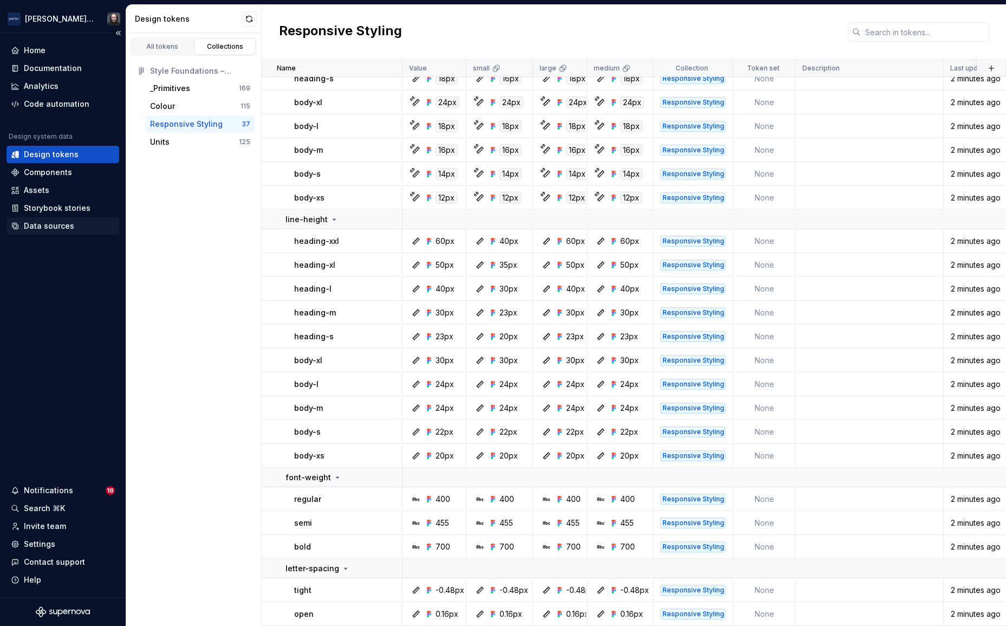
click at [48, 225] on div "Data sources" at bounding box center [49, 226] width 50 height 11
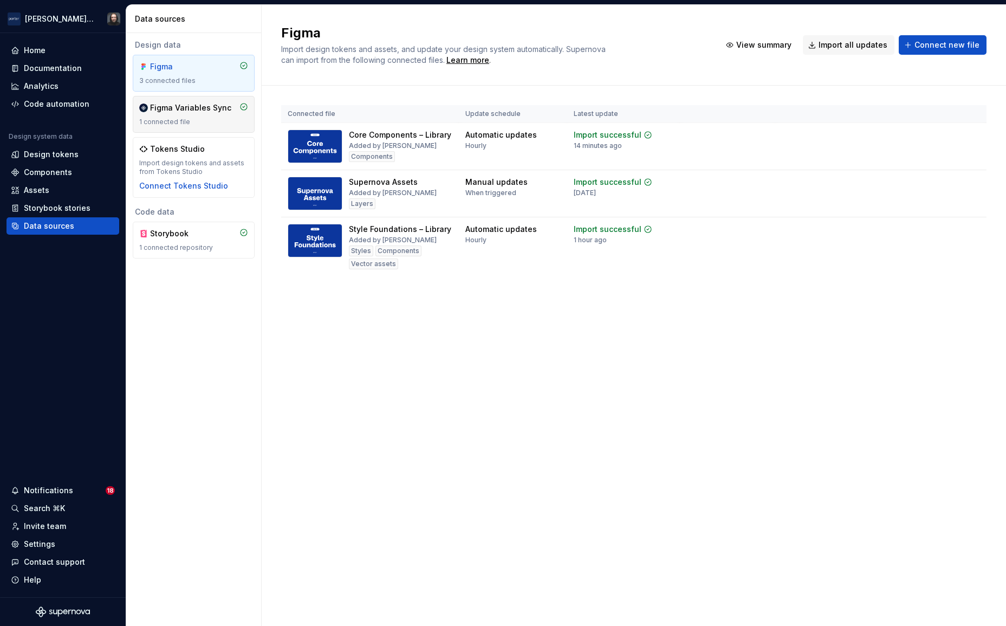
click at [210, 126] on div "Figma Variables Sync 1 connected file" at bounding box center [194, 114] width 122 height 37
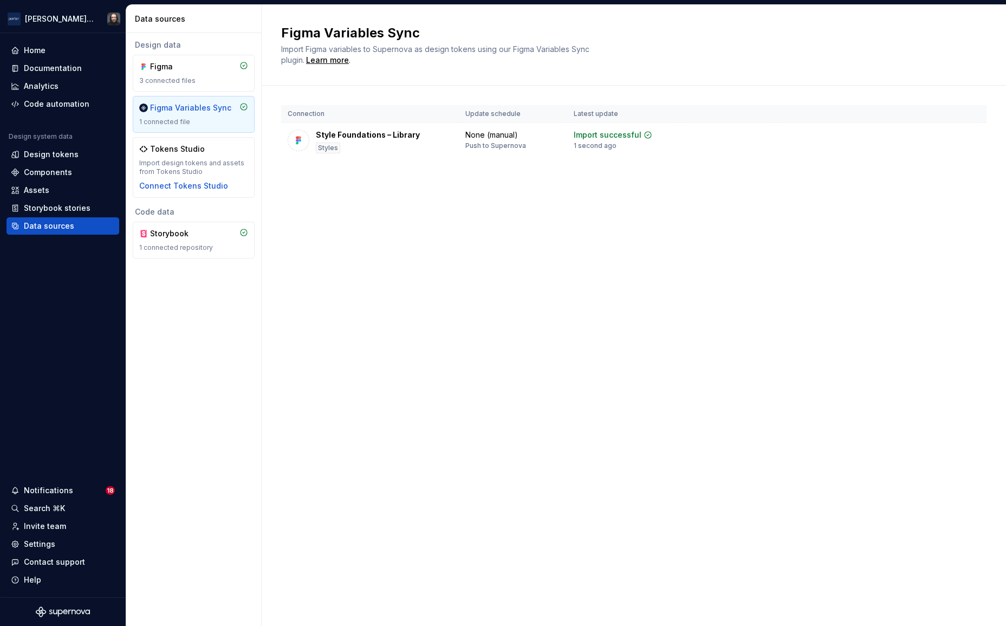
click at [513, 224] on div "Figma Variables Sync Import Figma variables to Supernova as design tokens using…" at bounding box center [634, 315] width 744 height 621
click at [46, 152] on div "Design tokens" at bounding box center [51, 154] width 55 height 11
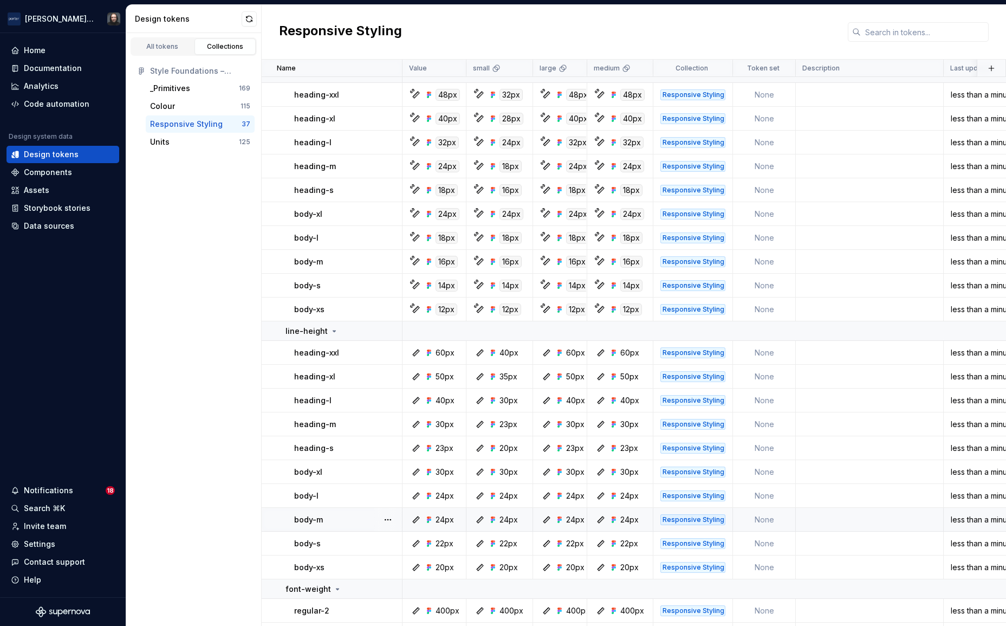
scroll to position [548, 0]
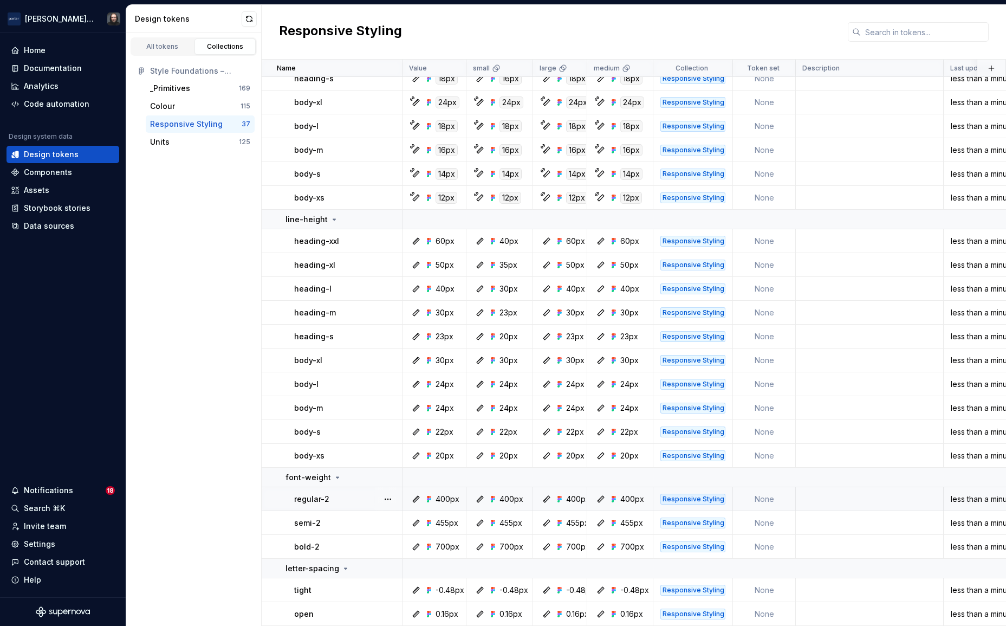
click at [354, 501] on div "regular-2" at bounding box center [347, 499] width 107 height 11
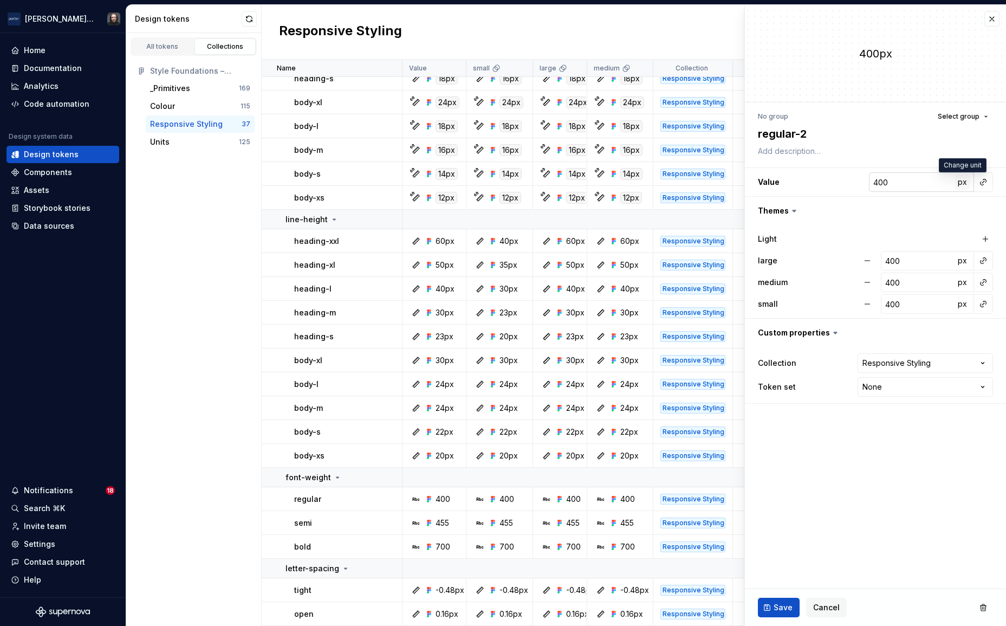
click at [964, 183] on span "px" at bounding box center [962, 181] width 9 height 9
click at [963, 184] on span "rem" at bounding box center [963, 181] width 14 height 9
click at [963, 185] on span "%" at bounding box center [962, 181] width 8 height 9
click at [961, 262] on span "px" at bounding box center [962, 260] width 9 height 9
click at [961, 262] on span "rem" at bounding box center [963, 260] width 14 height 9
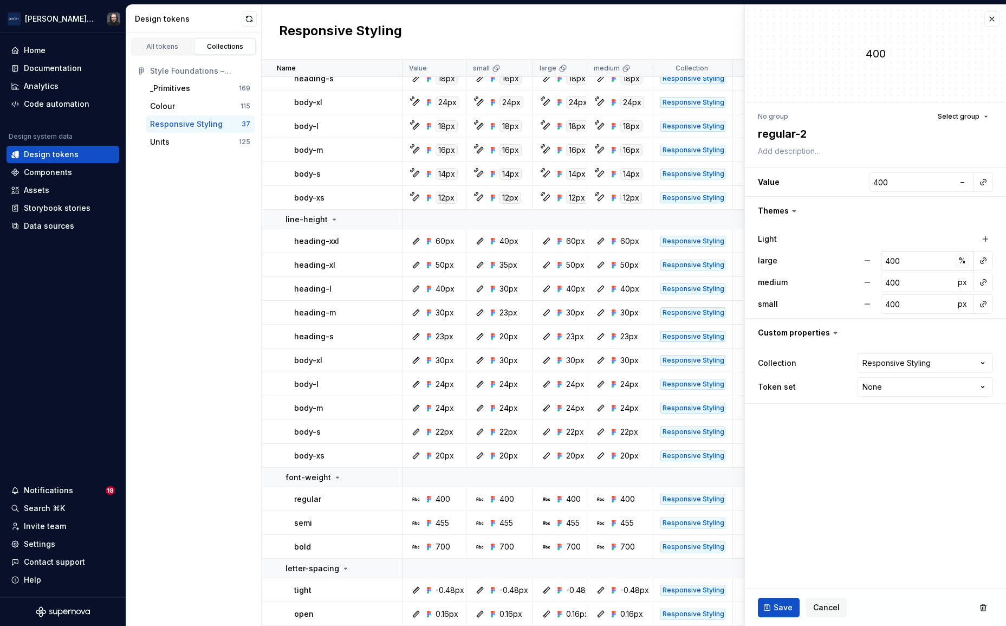
click at [962, 262] on span "%" at bounding box center [962, 260] width 8 height 9
click at [963, 284] on span "px" at bounding box center [962, 281] width 9 height 9
click at [963, 284] on span "rem" at bounding box center [963, 281] width 14 height 9
click at [963, 284] on span "%" at bounding box center [962, 281] width 8 height 9
click at [962, 306] on span "px" at bounding box center [962, 303] width 9 height 9
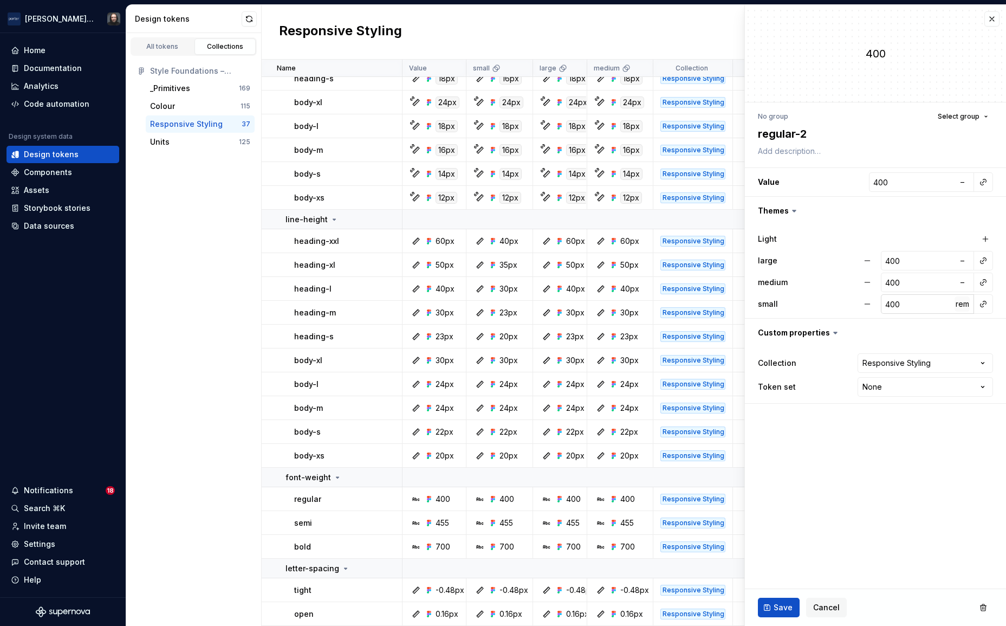
click at [964, 306] on span "rem" at bounding box center [963, 303] width 14 height 9
click at [964, 306] on span "%" at bounding box center [962, 303] width 8 height 9
click at [787, 607] on span "Save" at bounding box center [783, 607] width 19 height 11
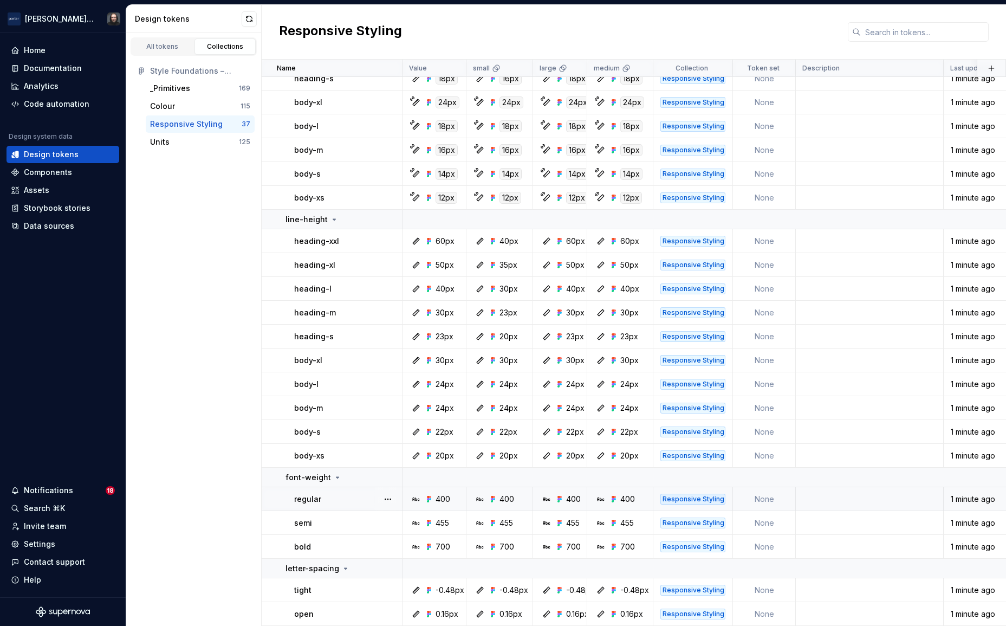
click at [846, 500] on td at bounding box center [870, 499] width 148 height 24
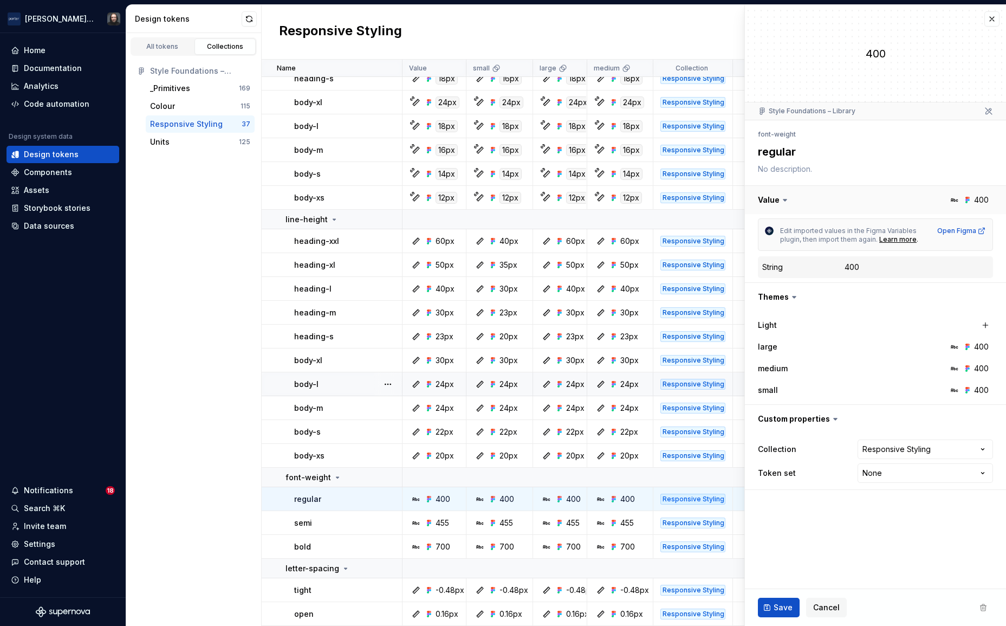
click at [882, 198] on button "button" at bounding box center [875, 200] width 261 height 28
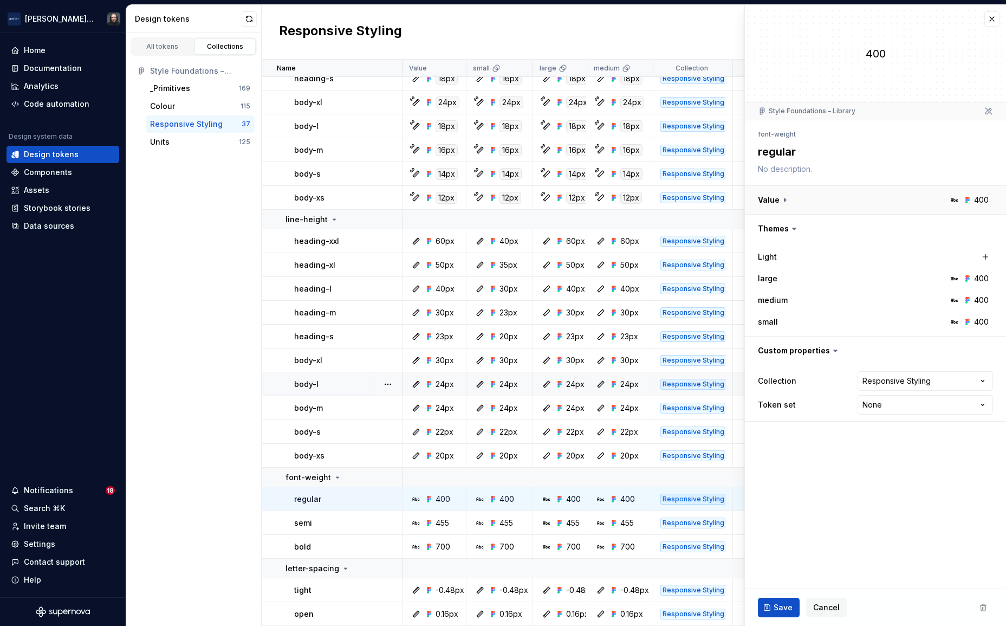
click at [899, 197] on button "button" at bounding box center [875, 200] width 261 height 28
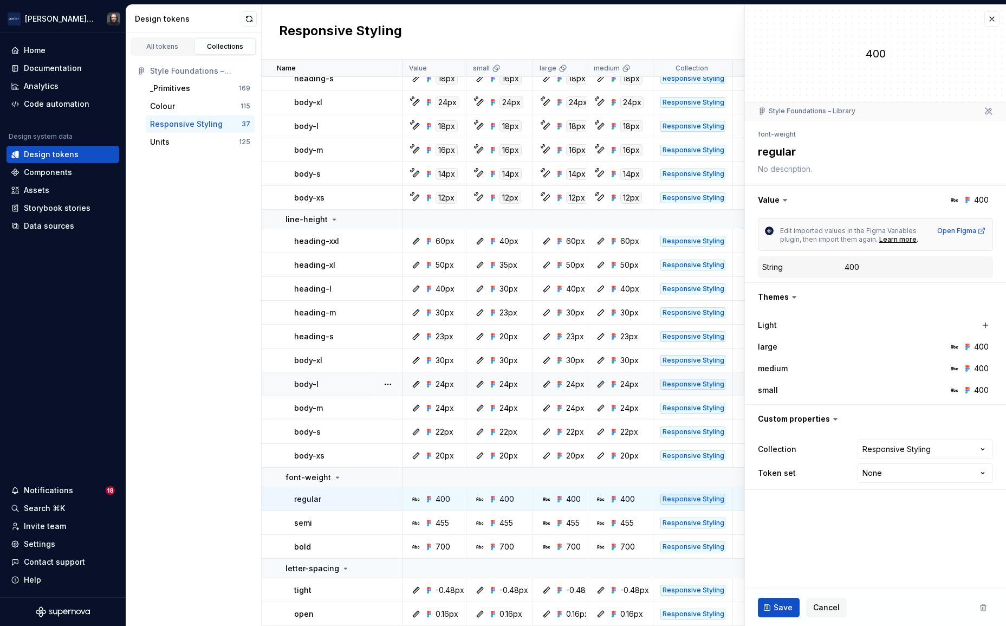
click at [781, 268] on div "String" at bounding box center [772, 267] width 21 height 11
click at [880, 267] on dd "400" at bounding box center [917, 267] width 144 height 11
click at [355, 524] on div "semi" at bounding box center [347, 522] width 107 height 11
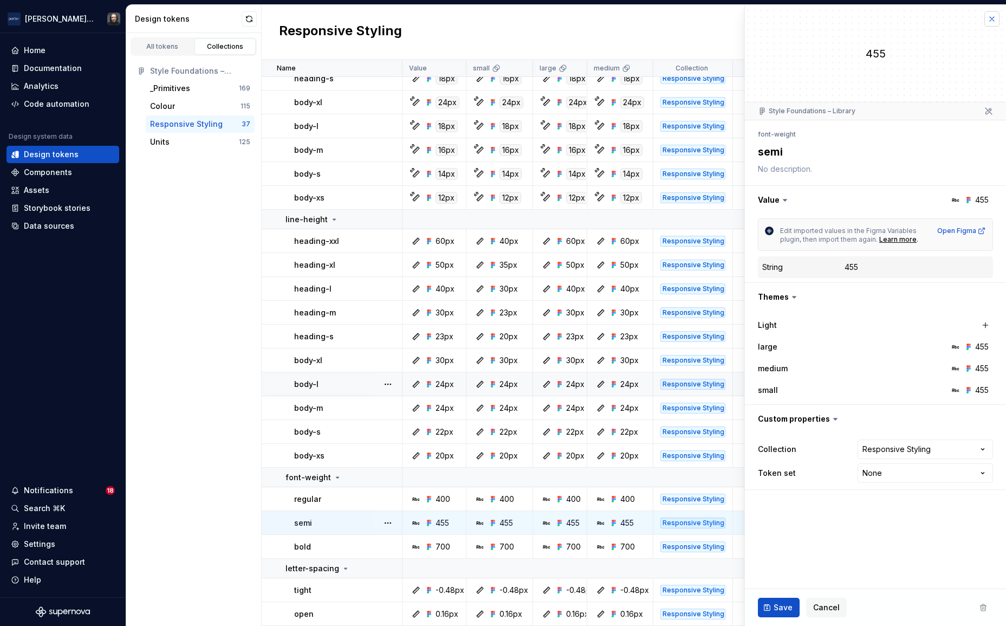
click at [992, 20] on button "button" at bounding box center [991, 18] width 15 height 15
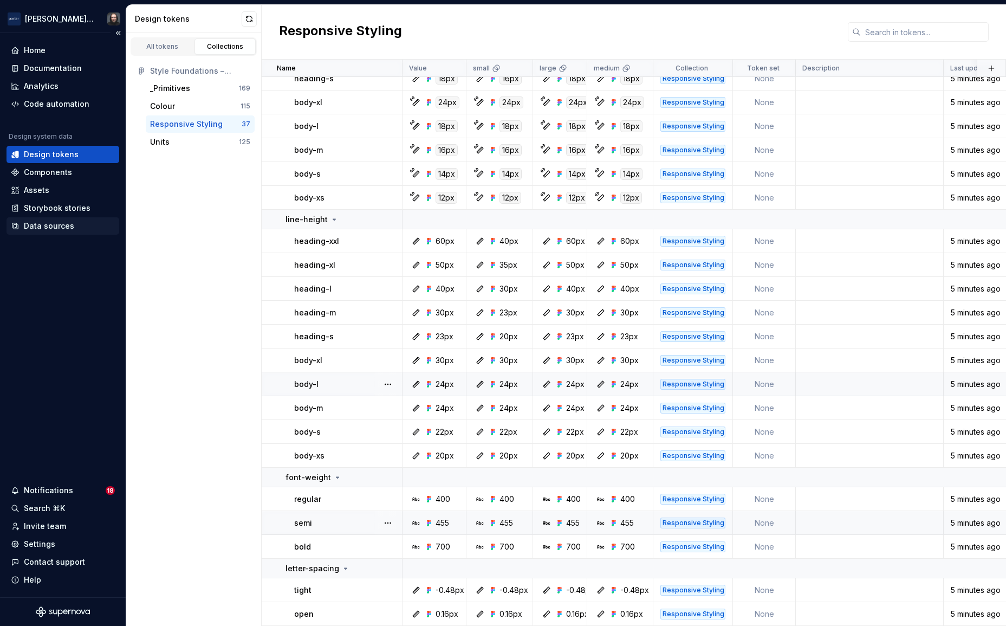
click at [33, 229] on div "Data sources" at bounding box center [49, 226] width 50 height 11
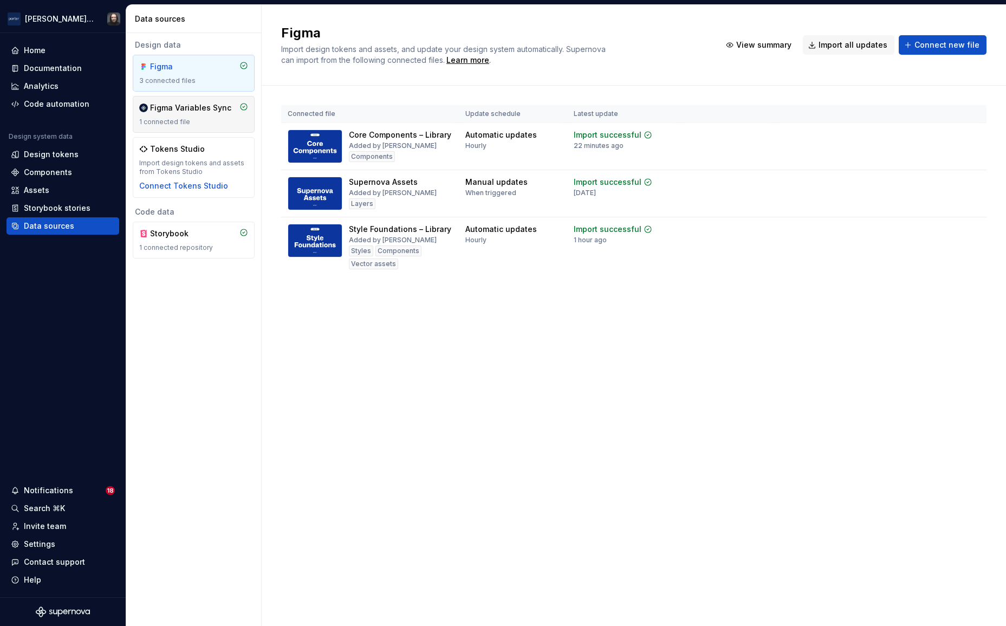
click at [218, 122] on div "1 connected file" at bounding box center [193, 122] width 109 height 9
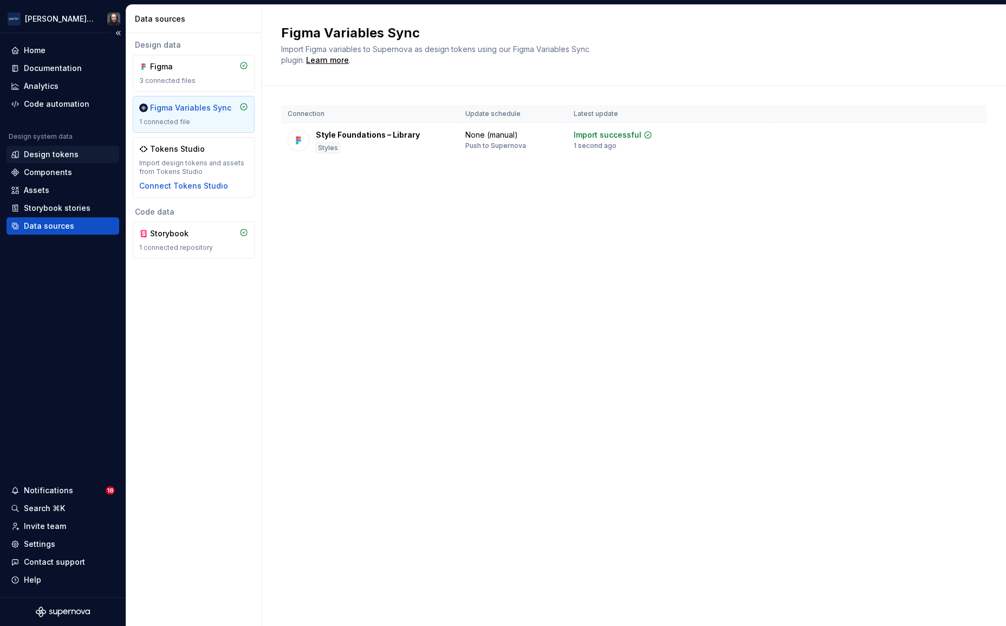
click at [57, 154] on div "Design tokens" at bounding box center [51, 154] width 55 height 11
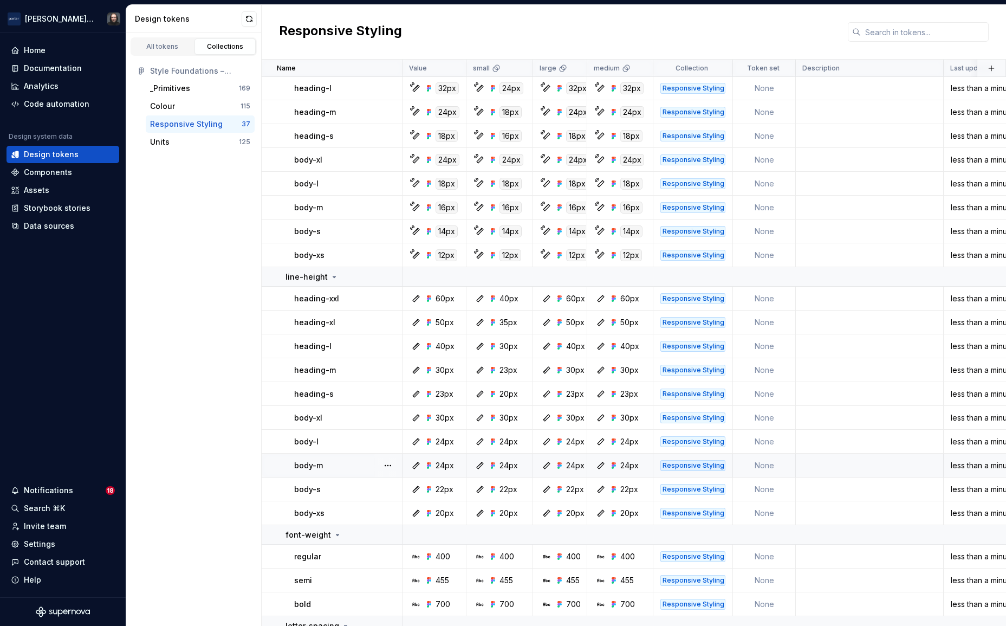
scroll to position [556, 0]
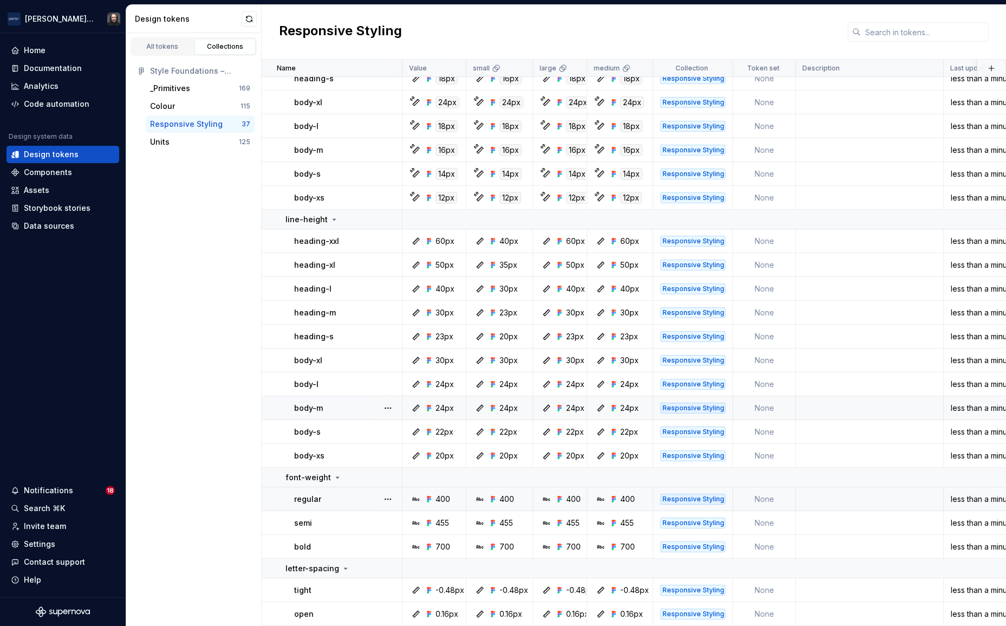
click at [819, 499] on td at bounding box center [870, 499] width 148 height 24
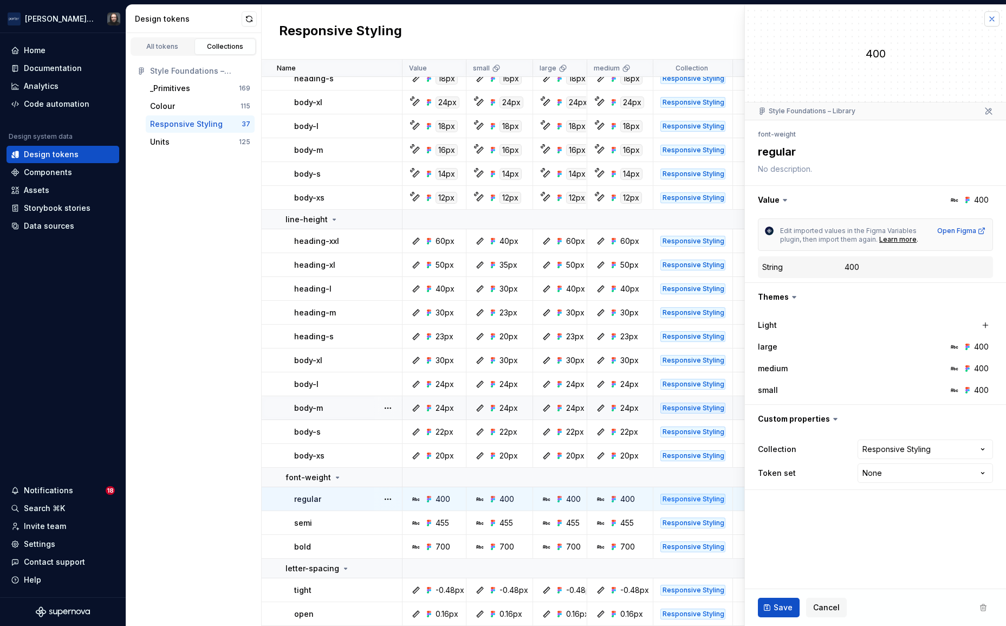
click at [993, 15] on button "button" at bounding box center [991, 18] width 15 height 15
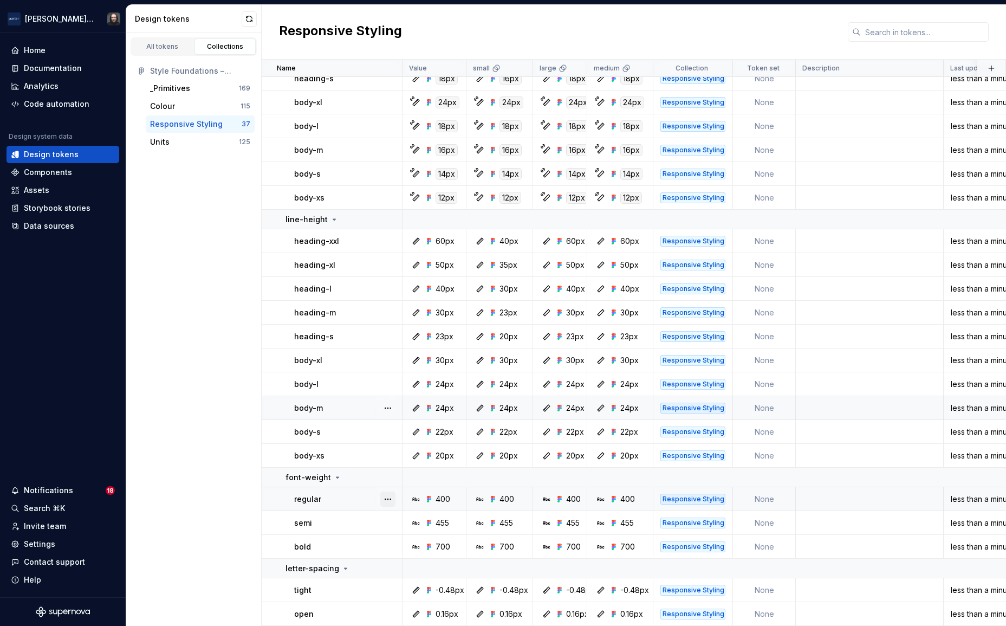
click at [389, 501] on button "button" at bounding box center [387, 498] width 15 height 15
click at [348, 498] on html "[PERSON_NAME] Airlines Home Documentation Analytics Code automation Design syst…" at bounding box center [503, 313] width 1006 height 626
click at [348, 498] on div "regular" at bounding box center [347, 499] width 107 height 11
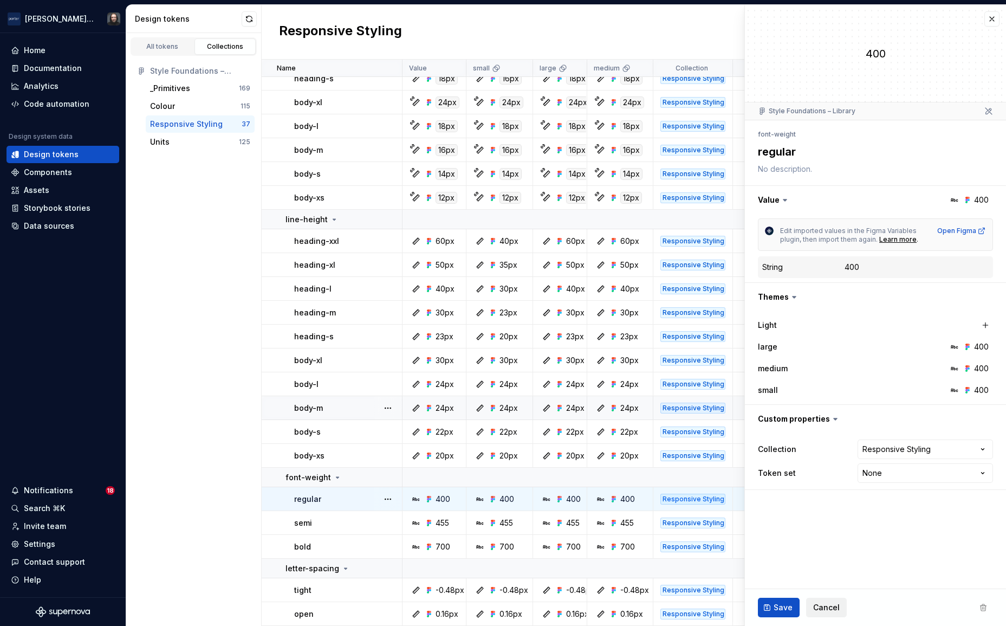
click at [833, 607] on span "Cancel" at bounding box center [826, 607] width 27 height 11
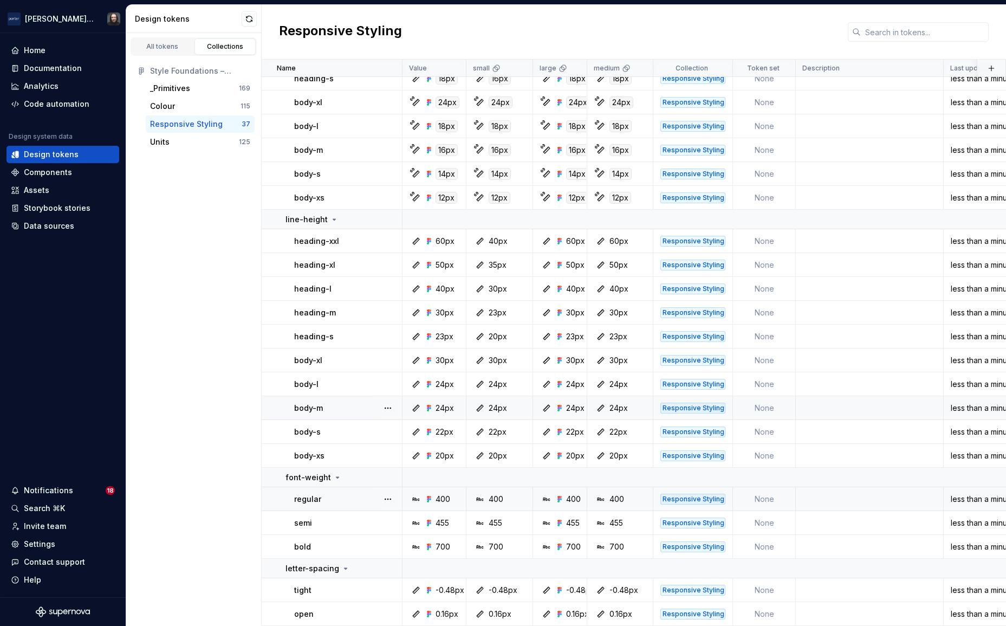
click at [217, 398] on div "All tokens Collections Style Foundations – Library _Primitives 169 Colour 115 R…" at bounding box center [193, 329] width 135 height 593
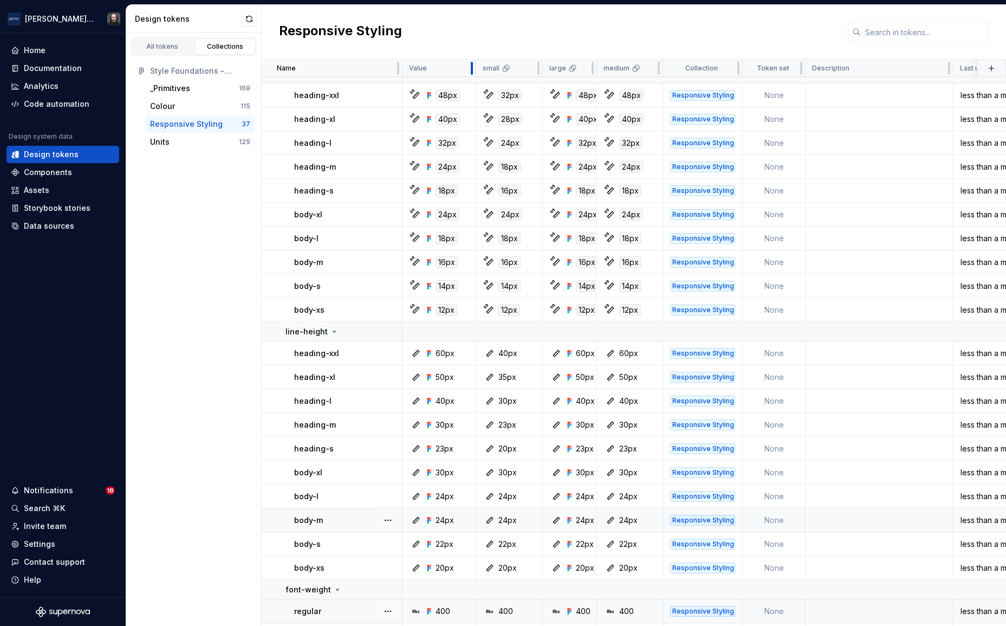
scroll to position [405, 0]
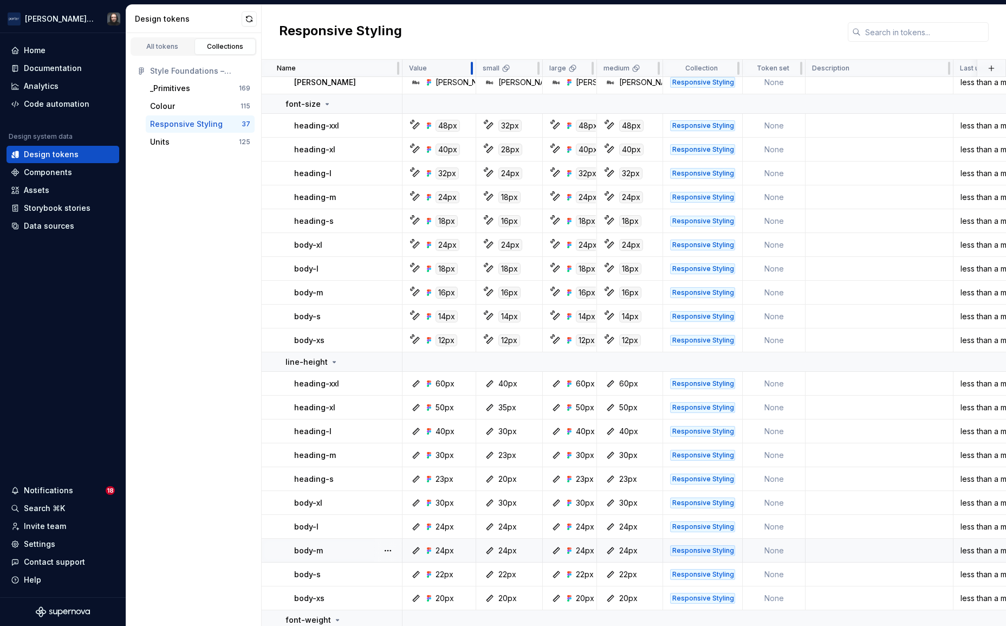
drag, startPoint x: 465, startPoint y: 66, endPoint x: 475, endPoint y: 66, distance: 9.8
click at [475, 66] on div at bounding box center [472, 68] width 9 height 17
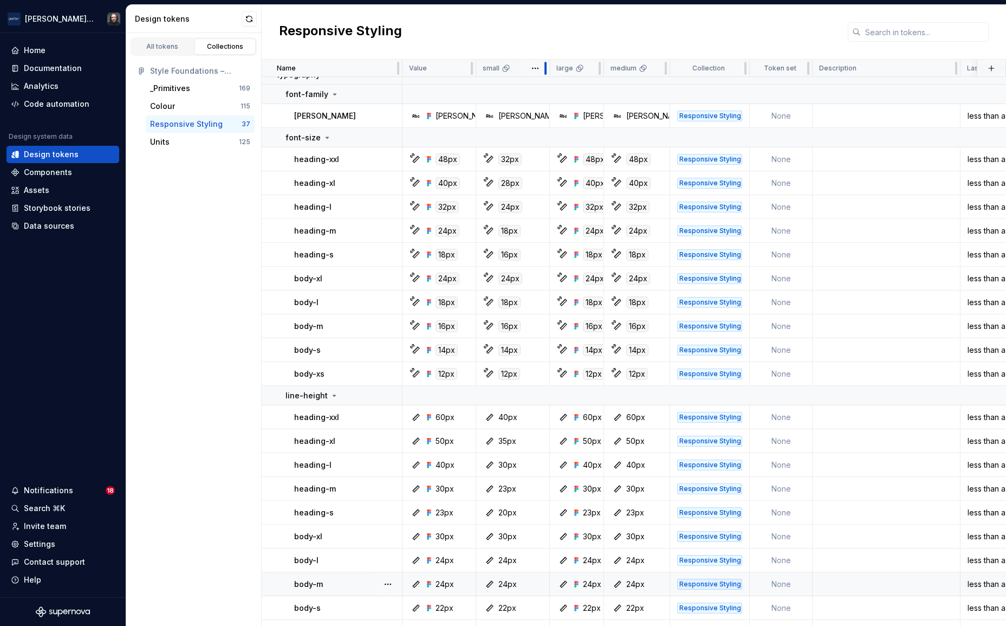
drag, startPoint x: 541, startPoint y: 68, endPoint x: 548, endPoint y: 67, distance: 7.6
click at [548, 67] on div at bounding box center [545, 68] width 9 height 17
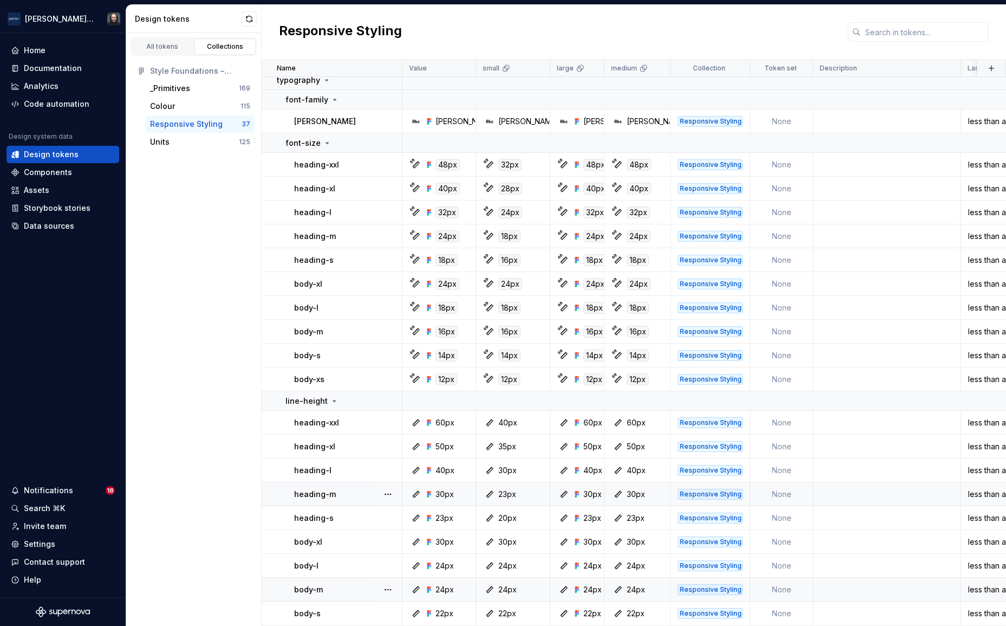
scroll to position [556, 0]
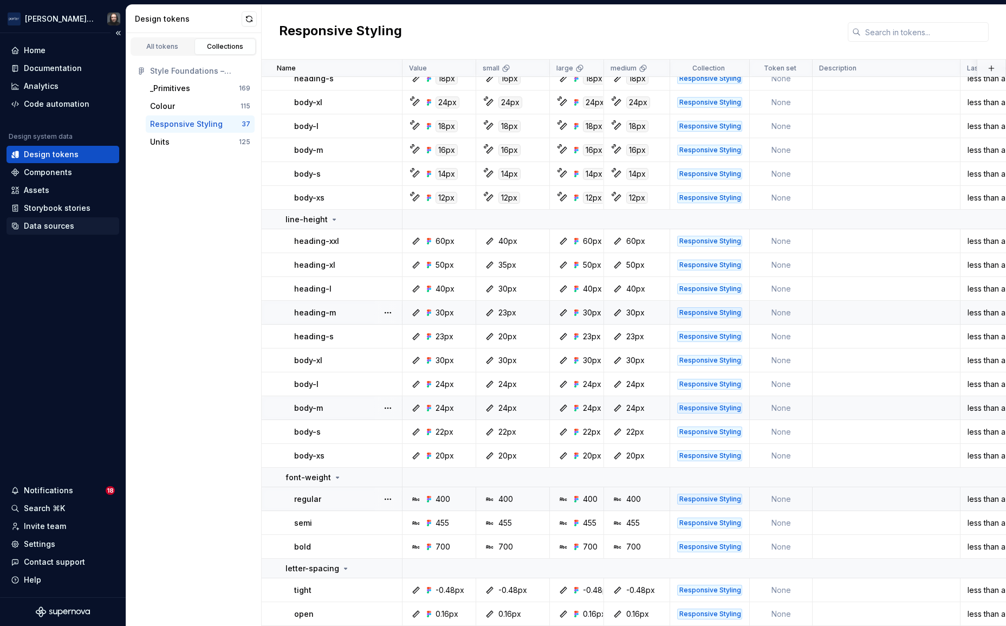
click at [42, 228] on div "Data sources" at bounding box center [49, 226] width 50 height 11
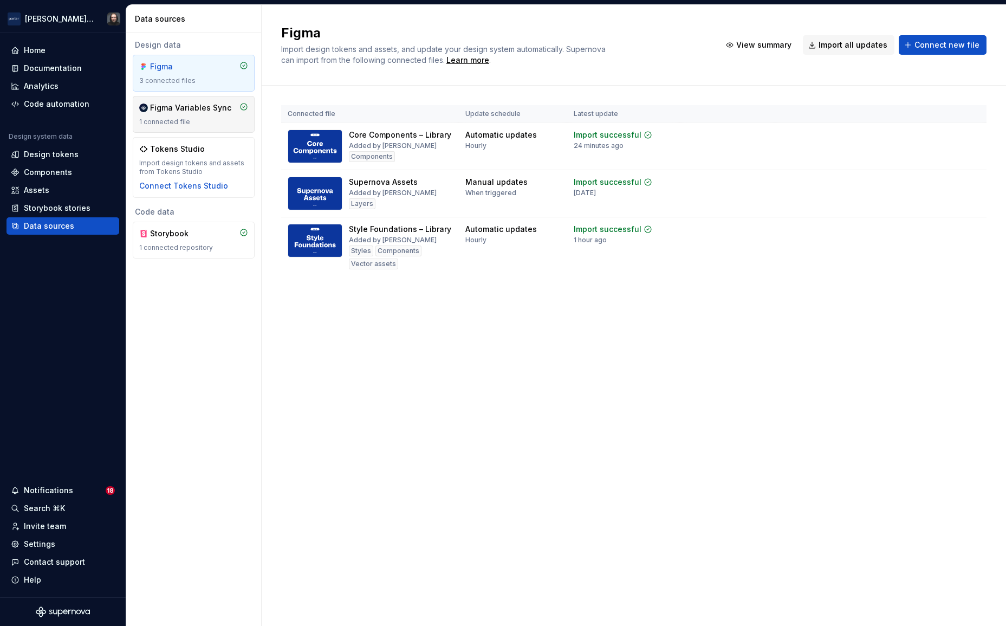
click at [212, 126] on div "Figma Variables Sync 1 connected file" at bounding box center [194, 114] width 122 height 37
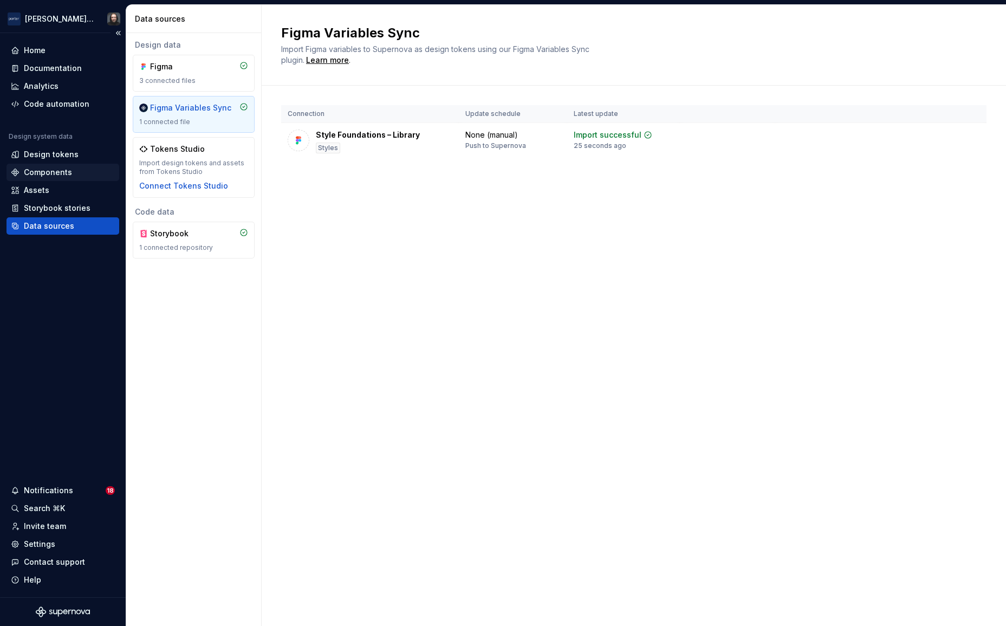
drag, startPoint x: 52, startPoint y: 157, endPoint x: 74, endPoint y: 168, distance: 25.0
click at [52, 157] on div "Design tokens" at bounding box center [51, 154] width 55 height 11
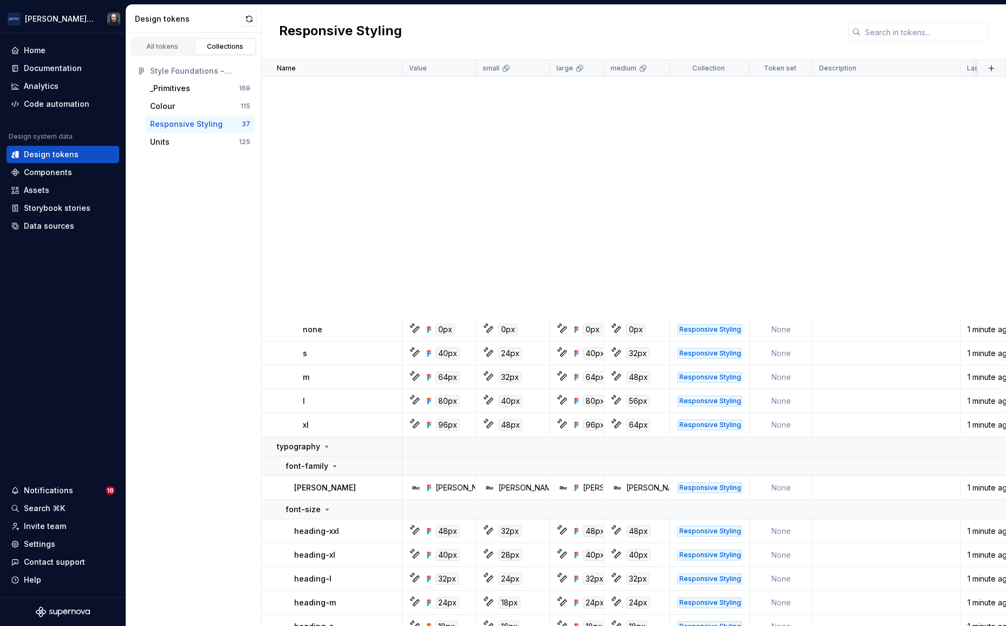
scroll to position [548, 0]
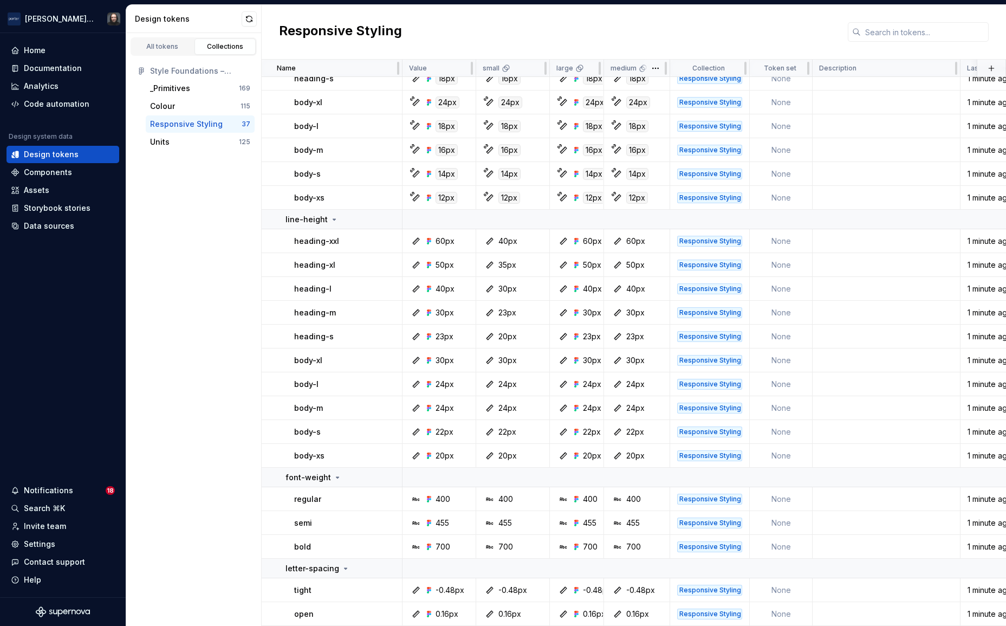
click at [604, 69] on div "medium" at bounding box center [637, 68] width 66 height 17
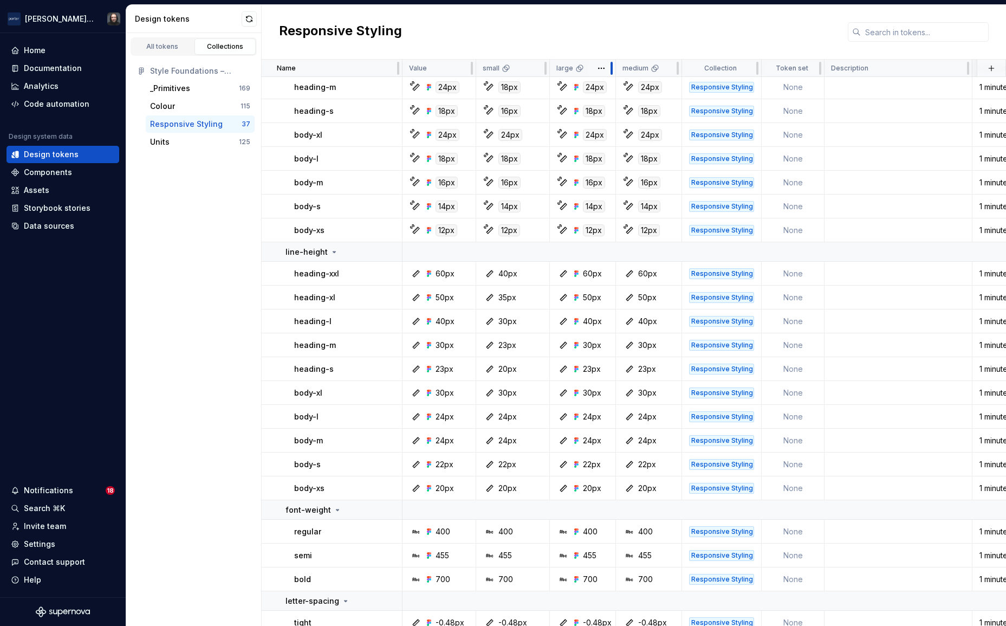
drag, startPoint x: 602, startPoint y: 70, endPoint x: 614, endPoint y: 70, distance: 12.5
click at [614, 70] on div at bounding box center [611, 68] width 9 height 17
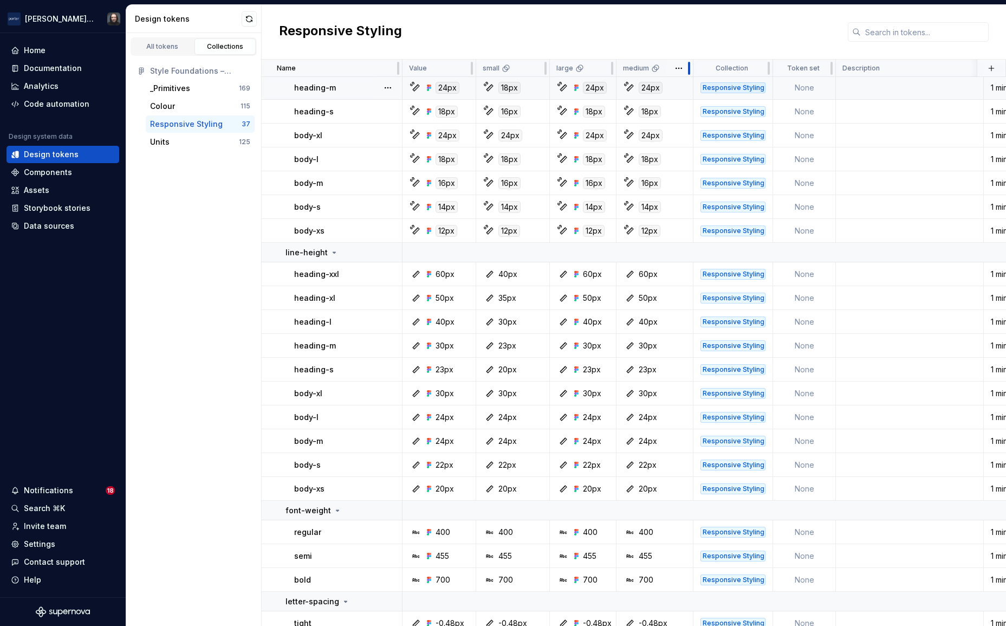
drag, startPoint x: 681, startPoint y: 70, endPoint x: 694, endPoint y: 70, distance: 13.0
click at [694, 70] on div at bounding box center [689, 68] width 9 height 17
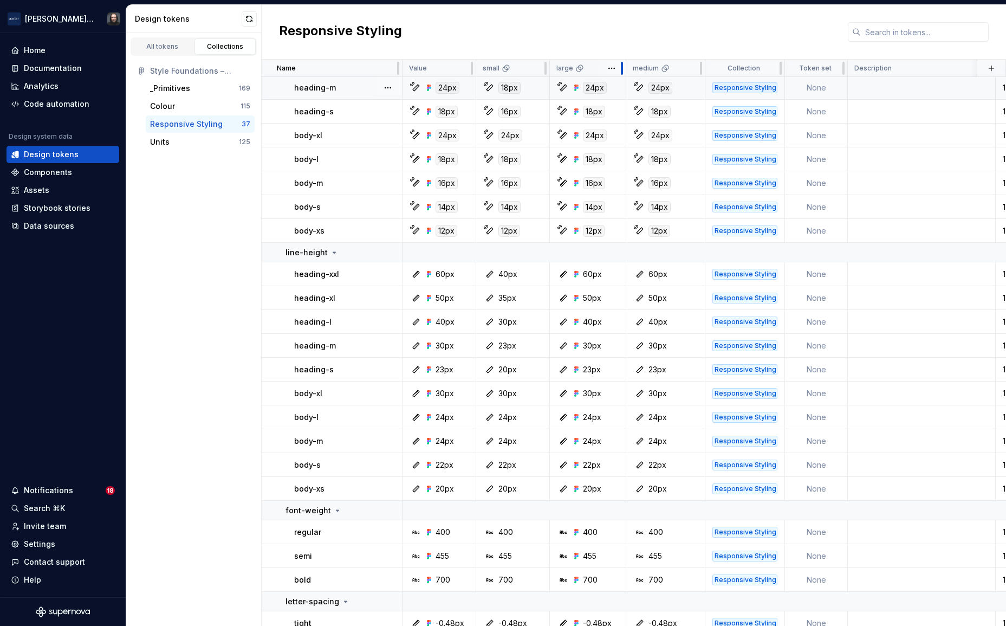
click at [626, 72] on div at bounding box center [622, 68] width 9 height 17
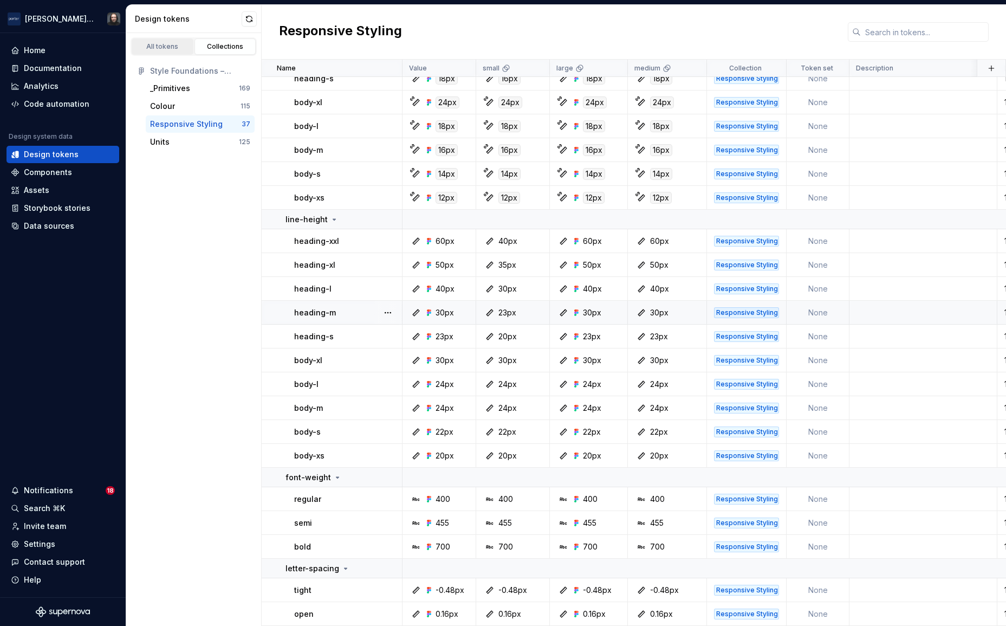
click at [162, 49] on div "All tokens" at bounding box center [162, 46] width 54 height 9
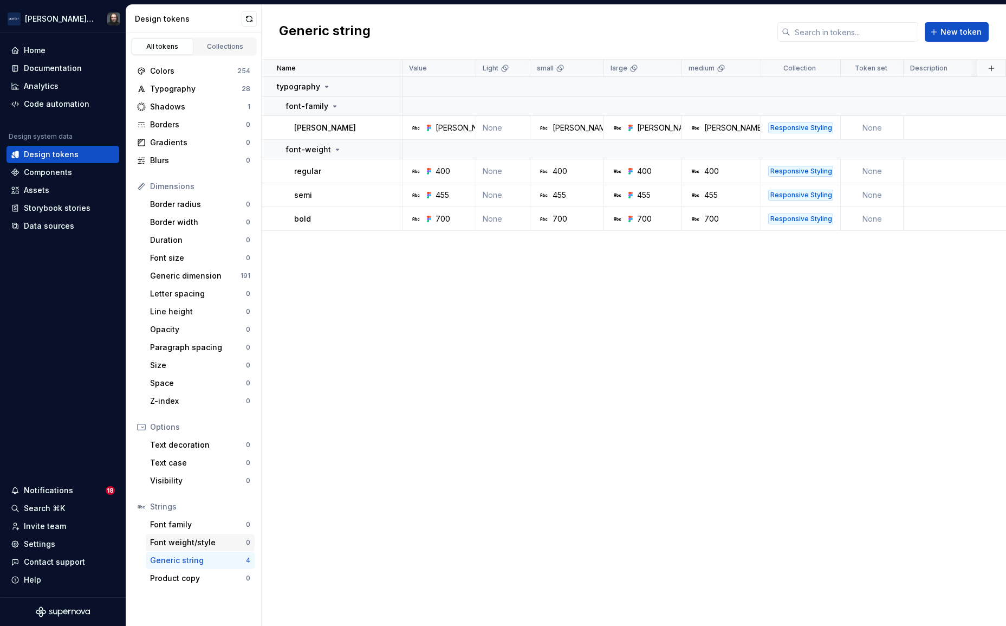
click at [192, 537] on div "Font weight/style" at bounding box center [198, 542] width 96 height 11
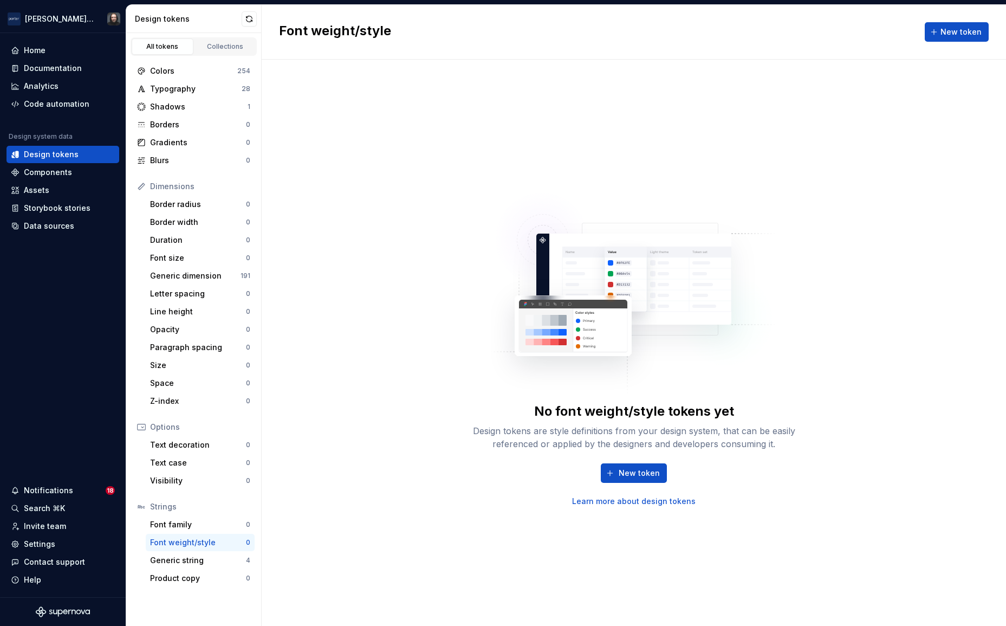
click at [184, 560] on div "Generic string" at bounding box center [198, 560] width 96 height 11
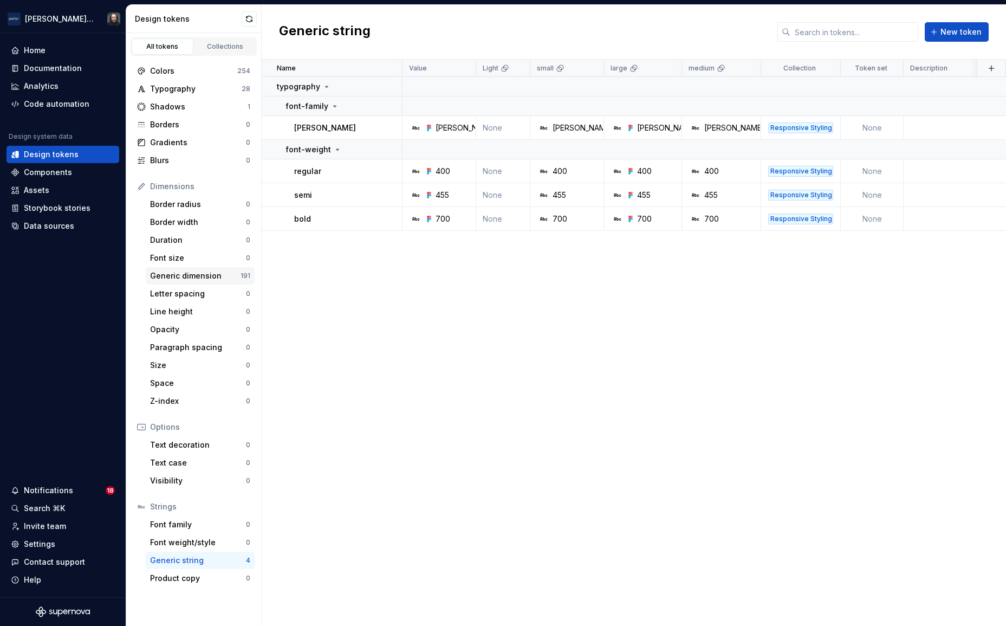
click at [171, 276] on div "Generic dimension" at bounding box center [195, 275] width 90 height 11
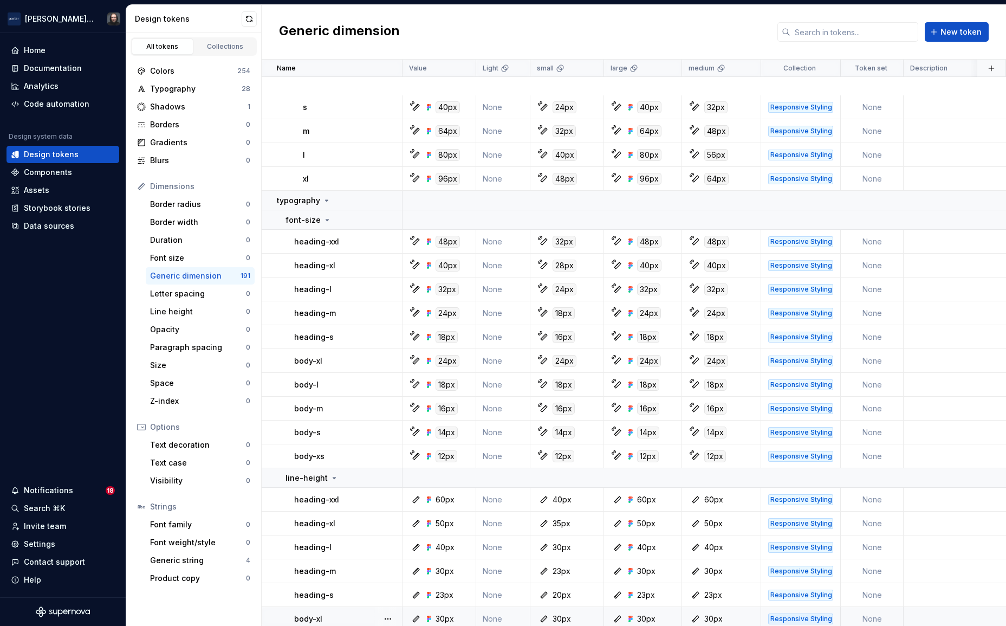
scroll to position [5038, 0]
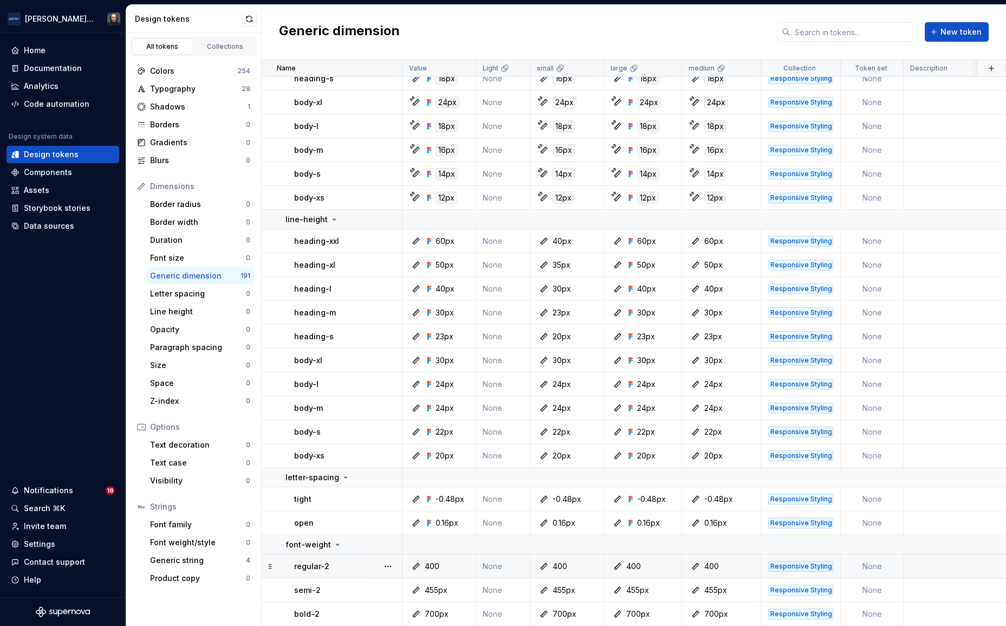
click at [365, 563] on div "regular-2" at bounding box center [347, 566] width 107 height 11
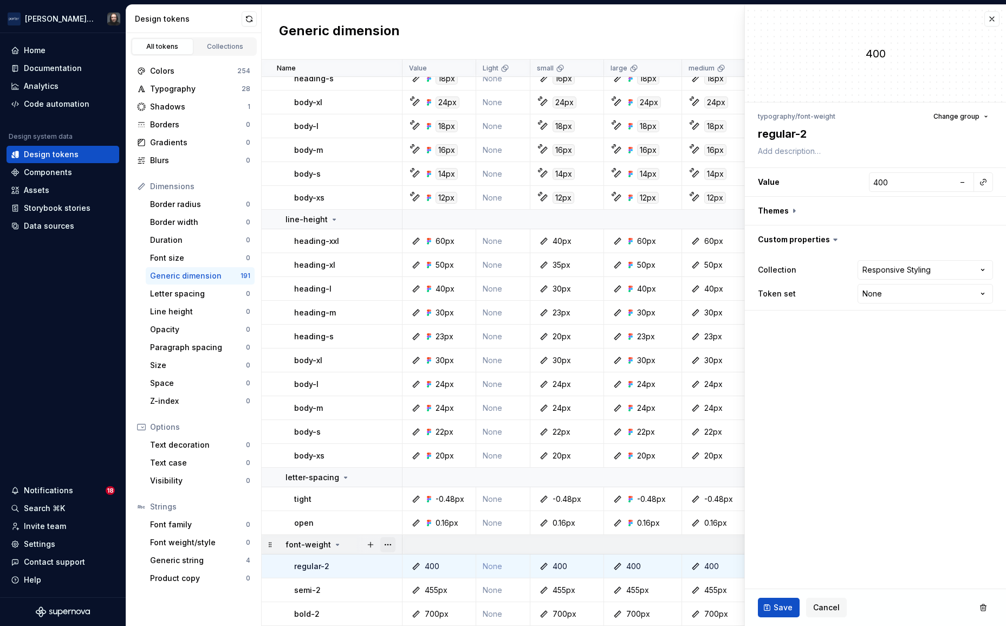
click at [385, 543] on button "button" at bounding box center [387, 544] width 15 height 15
click at [413, 522] on div "Delete group" at bounding box center [435, 523] width 70 height 11
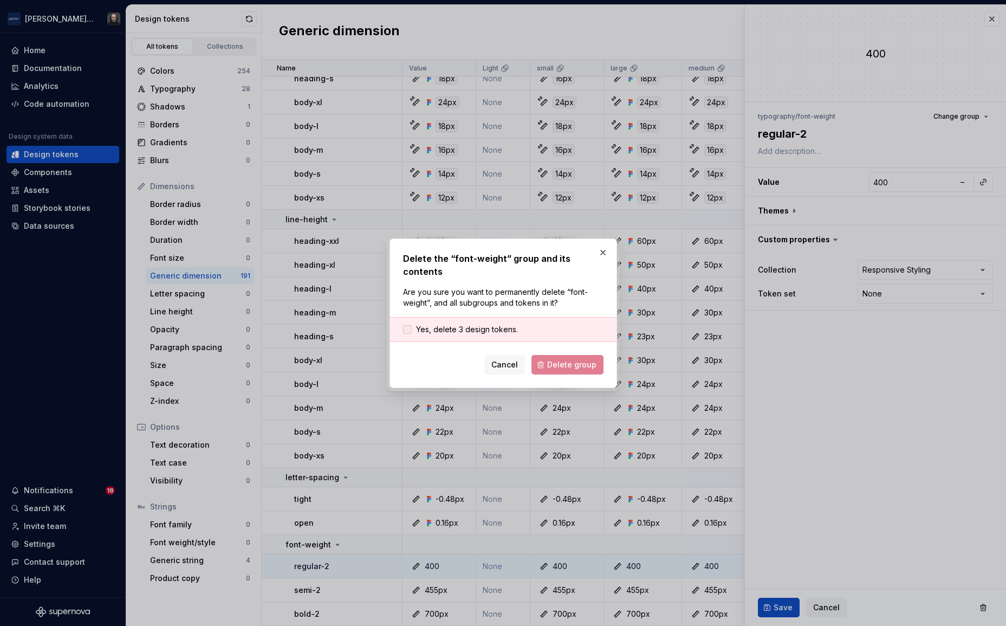
click at [492, 324] on span "Yes, delete 3 design tokens." at bounding box center [467, 329] width 102 height 11
click at [572, 359] on span "Delete group" at bounding box center [571, 364] width 49 height 11
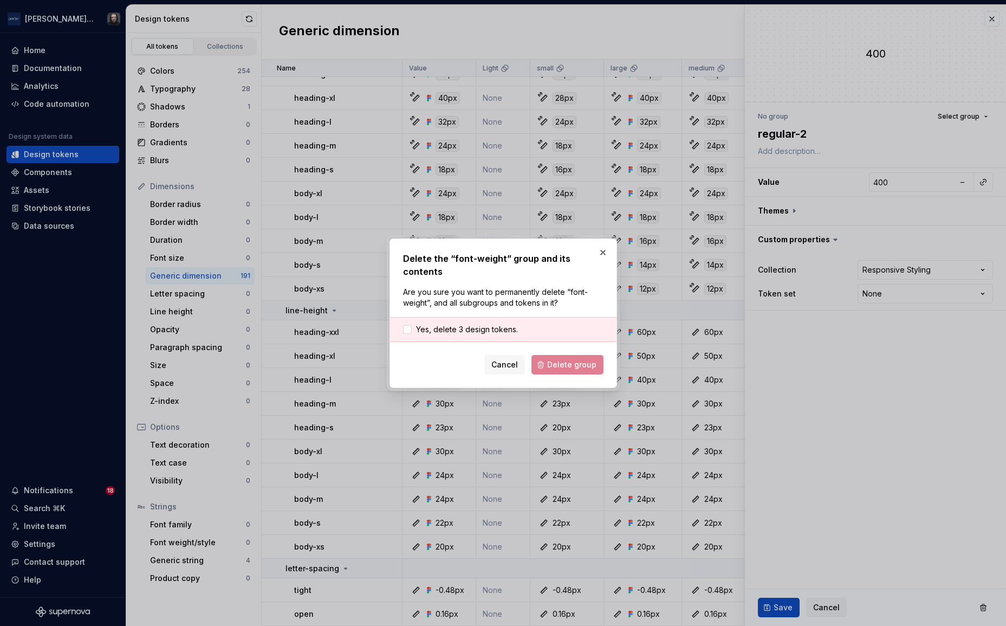
scroll to position [4947, 0]
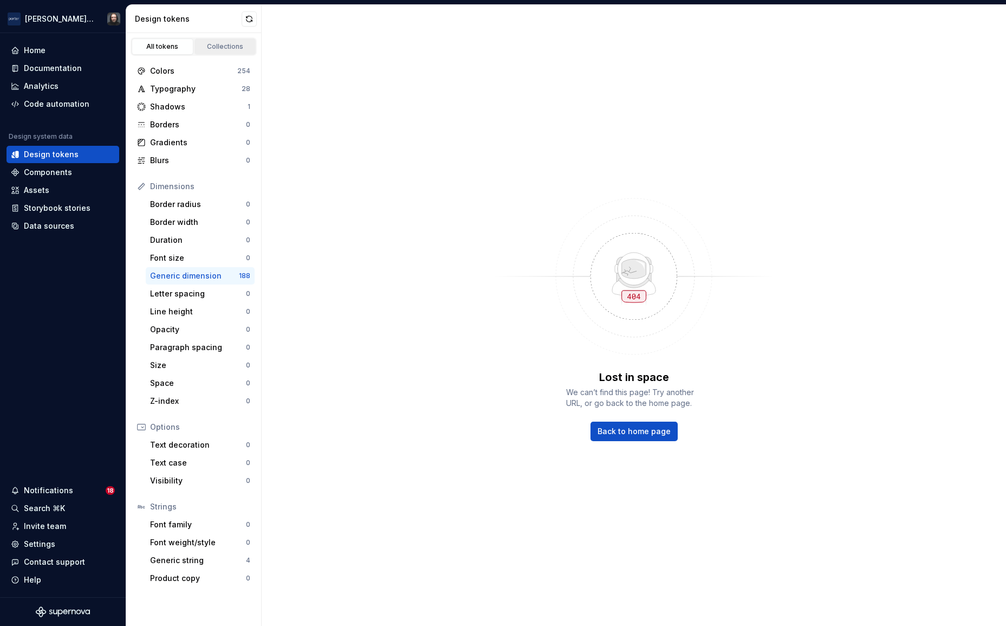
click at [222, 43] on div "Collections" at bounding box center [225, 46] width 54 height 9
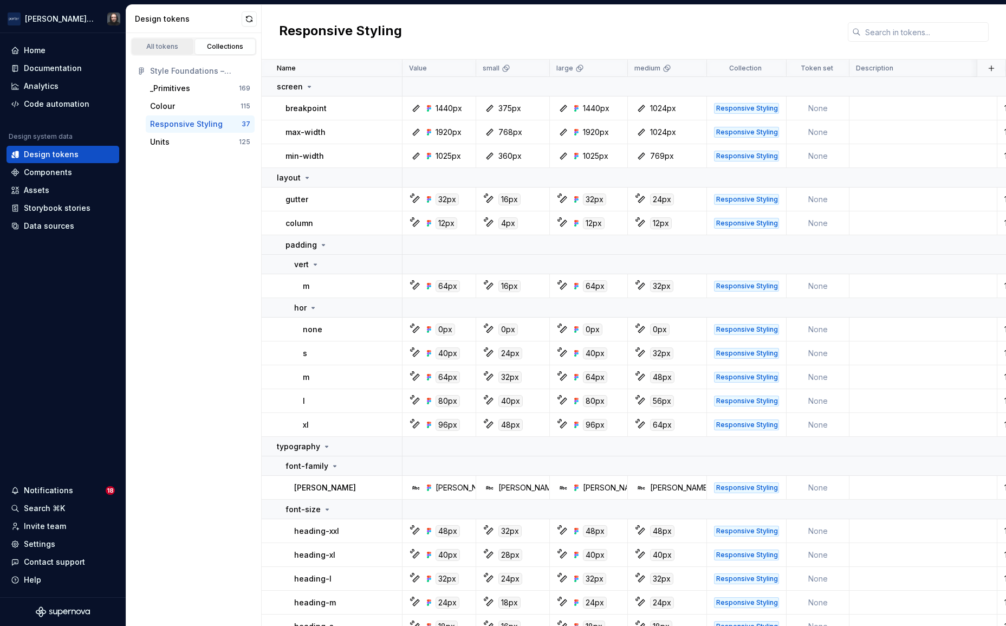
click at [164, 45] on div "All tokens" at bounding box center [162, 46] width 54 height 9
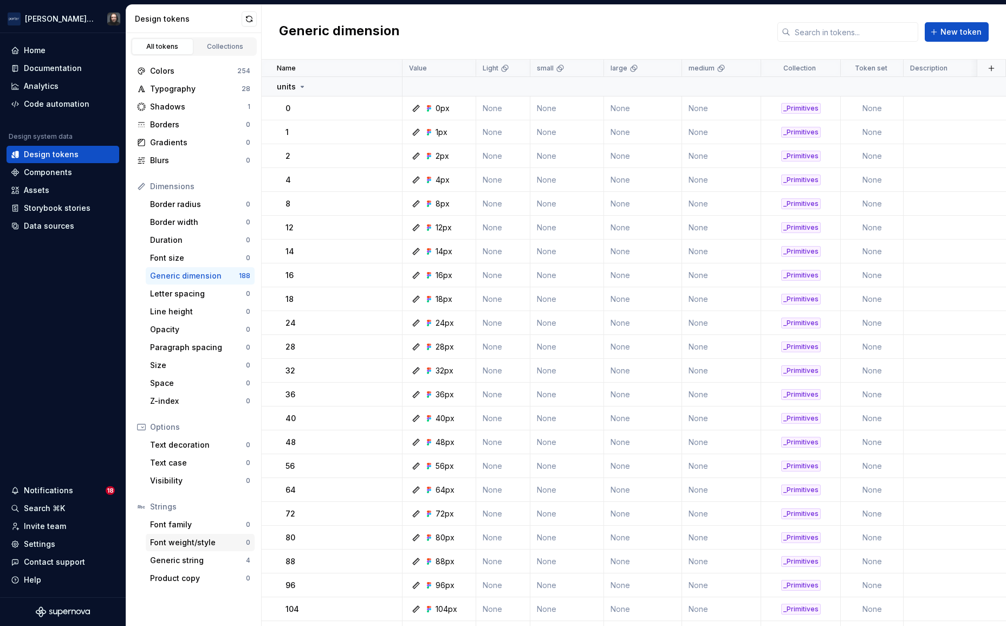
click at [176, 542] on div "Font weight/style" at bounding box center [198, 542] width 96 height 11
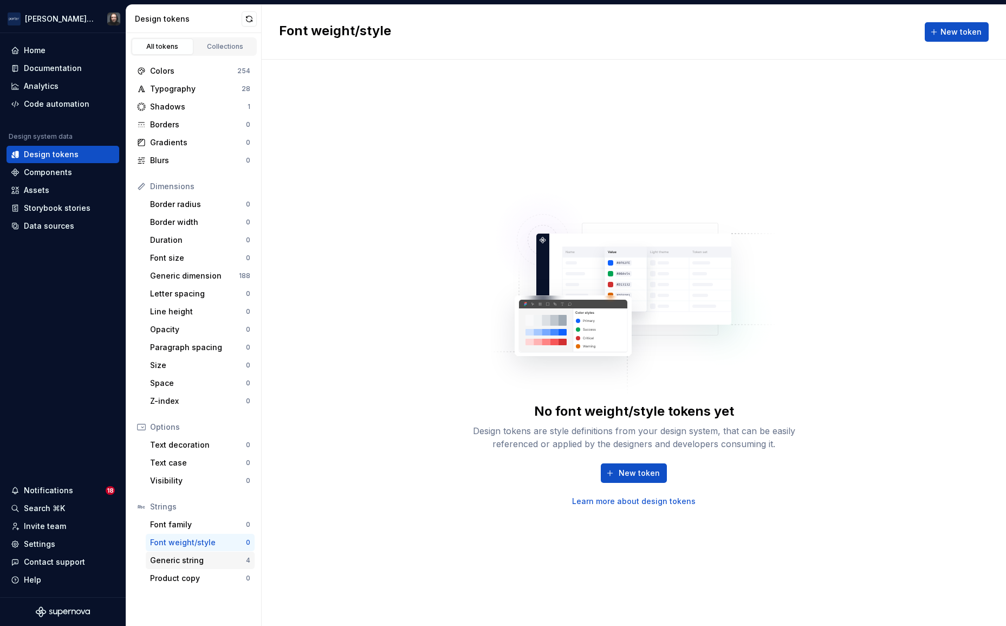
click at [176, 560] on div "Generic string" at bounding box center [198, 560] width 96 height 11
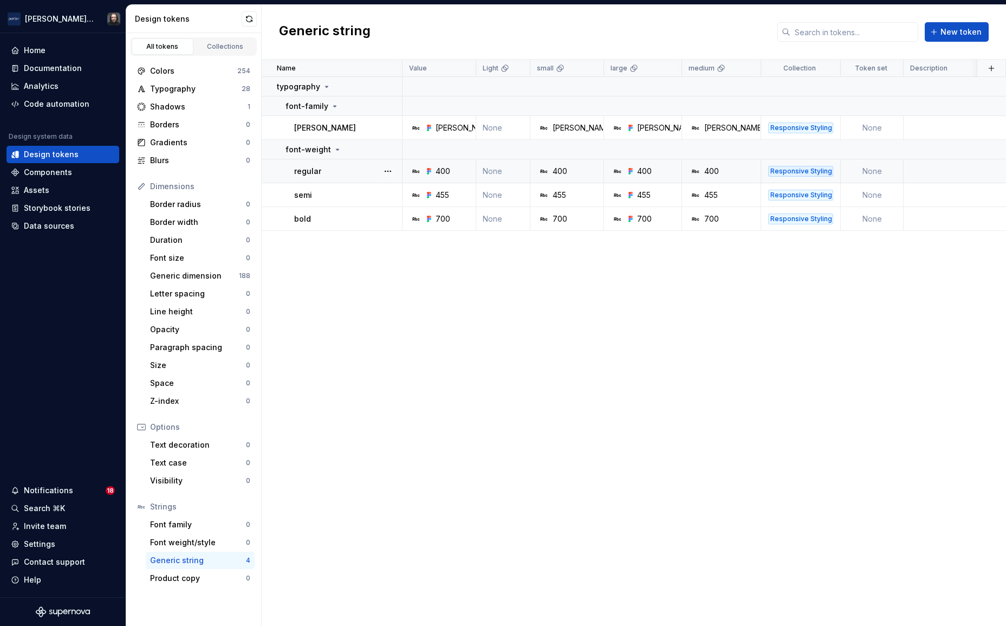
click at [374, 171] on div at bounding box center [388, 170] width 28 height 23
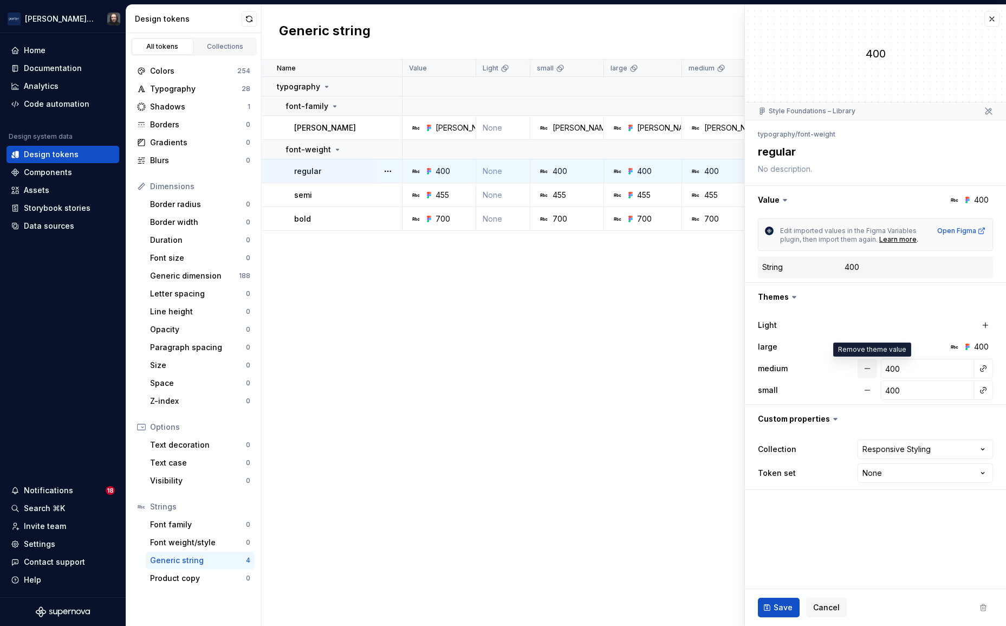
click at [870, 368] on button "button" at bounding box center [868, 369] width 20 height 20
click at [871, 390] on button "button" at bounding box center [868, 390] width 20 height 20
click at [727, 196] on div "455" at bounding box center [724, 195] width 71 height 11
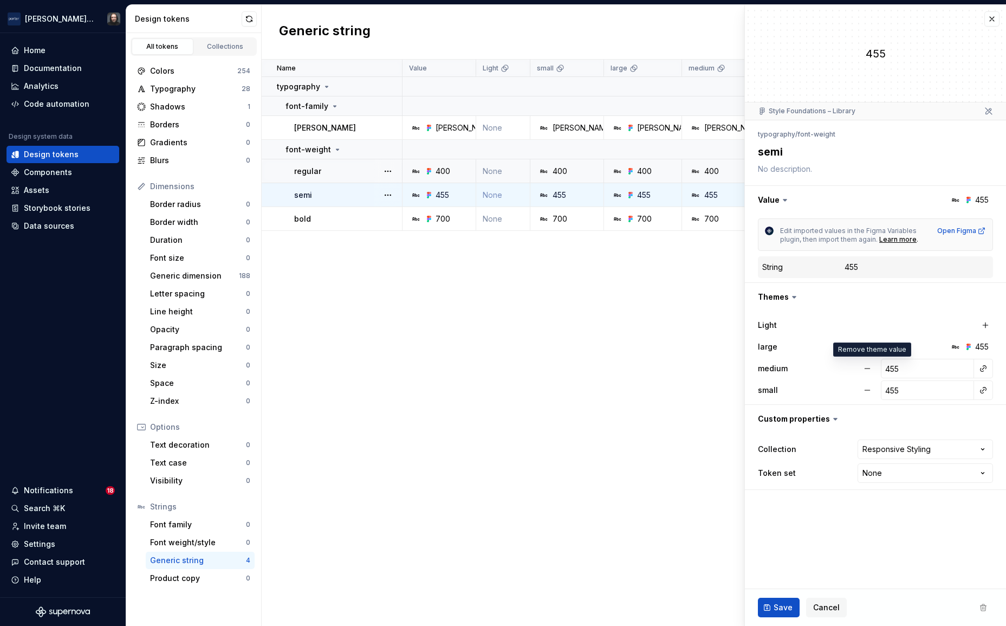
drag, startPoint x: 867, startPoint y: 366, endPoint x: 871, endPoint y: 374, distance: 8.8
click at [868, 367] on button "button" at bounding box center [868, 369] width 20 height 20
click at [864, 387] on button "button" at bounding box center [868, 390] width 20 height 20
click at [725, 216] on div "700" at bounding box center [724, 218] width 71 height 11
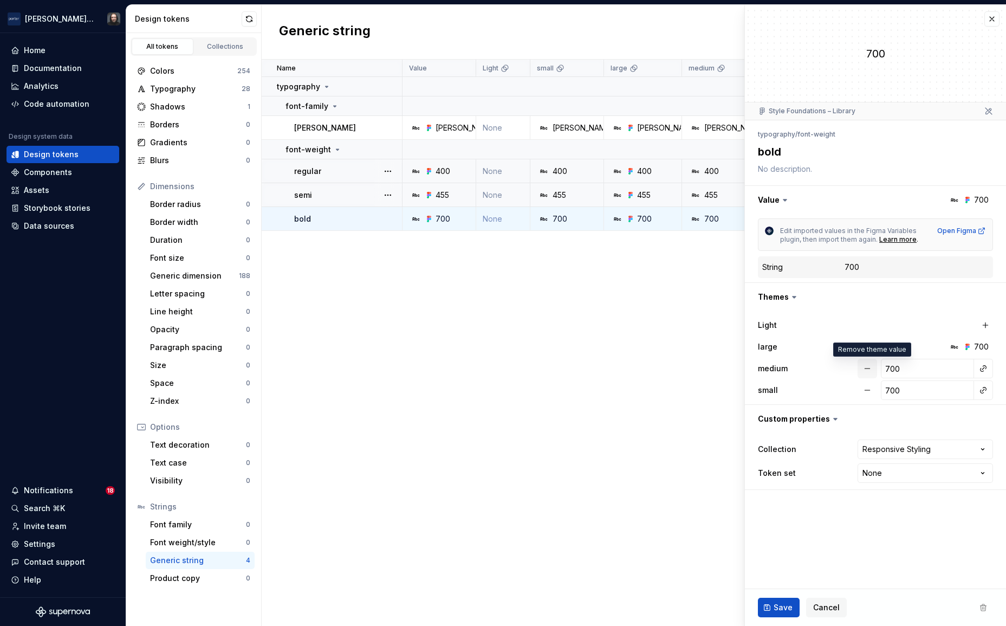
click at [866, 370] on button "button" at bounding box center [868, 369] width 20 height 20
click at [871, 391] on button "button" at bounding box center [868, 390] width 20 height 20
click at [783, 602] on span "Save" at bounding box center [783, 607] width 19 height 11
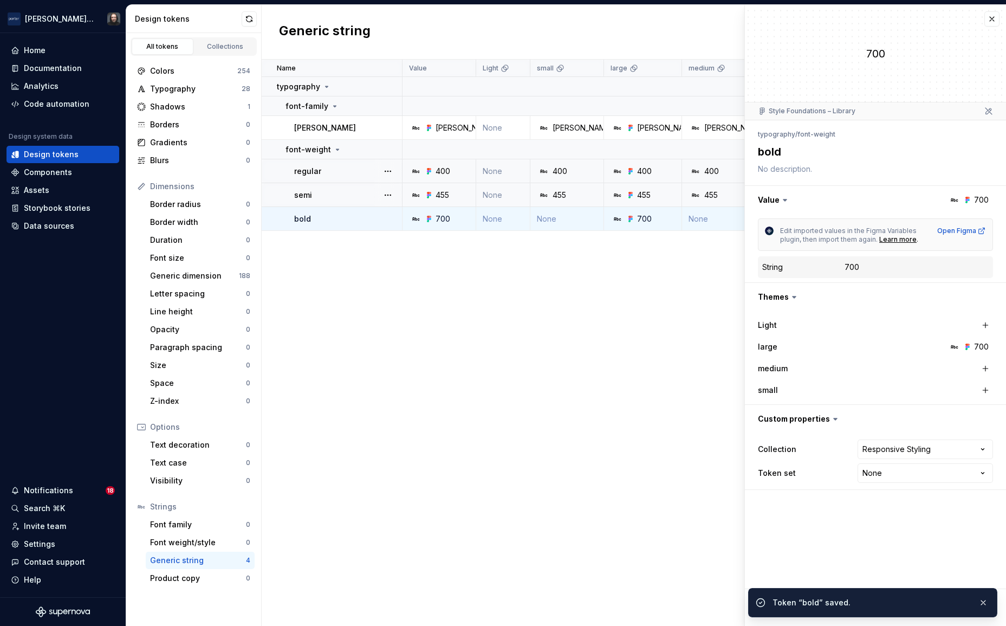
click at [733, 196] on div "455" at bounding box center [724, 195] width 71 height 11
click at [730, 193] on div "455" at bounding box center [724, 195] width 71 height 11
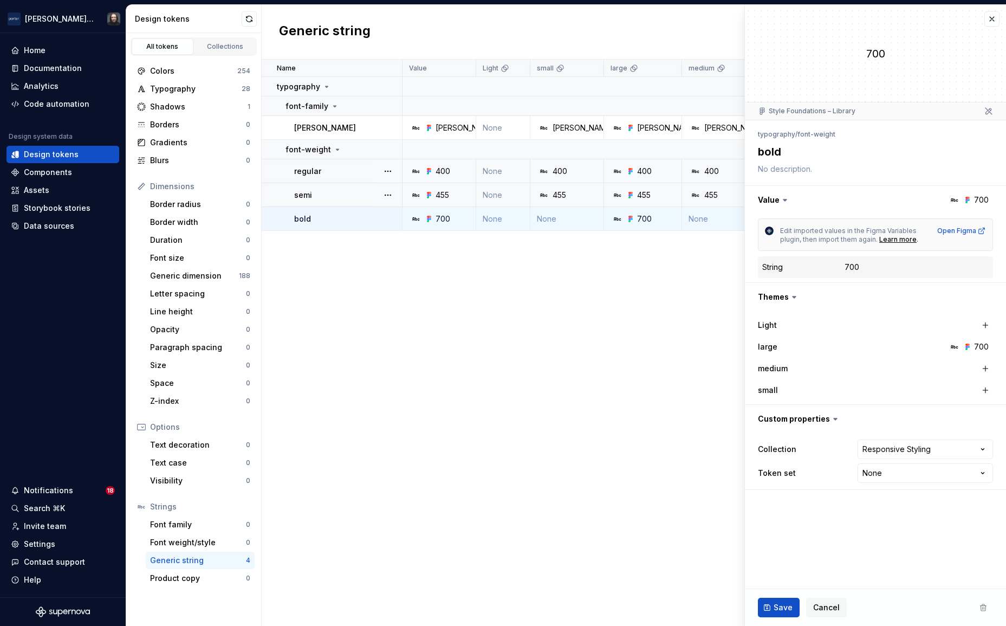
click at [730, 193] on div "455" at bounding box center [724, 195] width 71 height 11
click at [728, 195] on div "455" at bounding box center [724, 195] width 71 height 11
click at [728, 169] on div "400" at bounding box center [724, 171] width 71 height 11
click at [831, 606] on span "Cancel" at bounding box center [826, 607] width 27 height 11
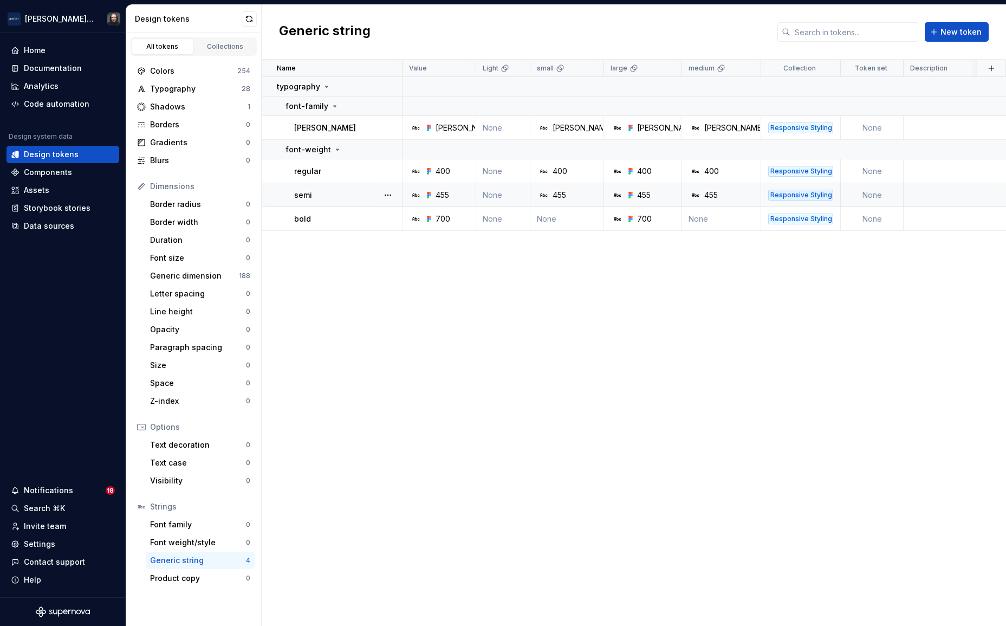
click at [733, 196] on div "455" at bounding box center [724, 195] width 71 height 11
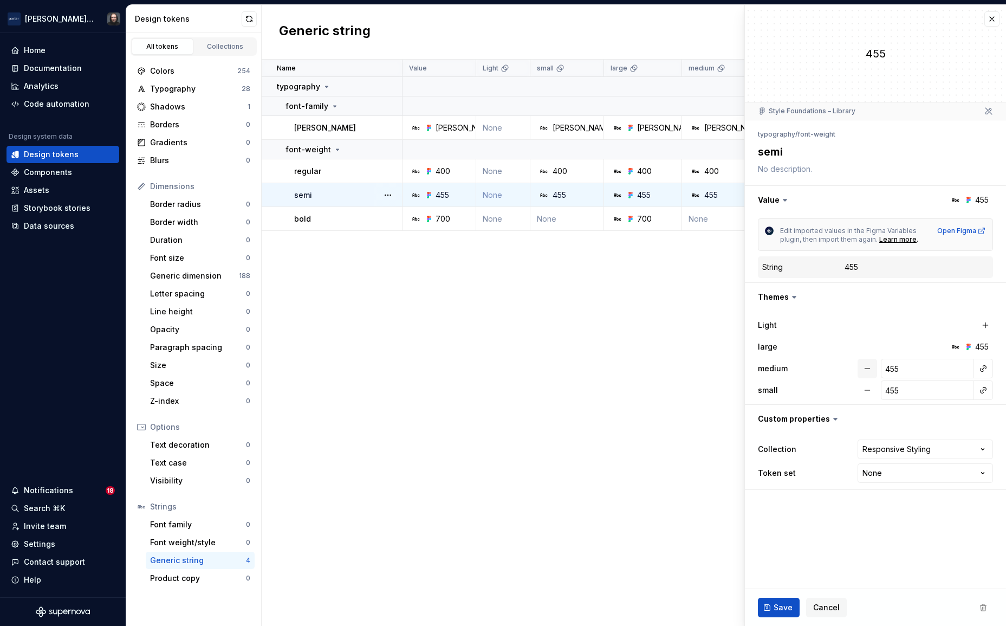
click at [869, 371] on button "button" at bounding box center [868, 369] width 20 height 20
click at [867, 392] on button "button" at bounding box center [868, 390] width 20 height 20
click at [774, 611] on span "Save" at bounding box center [783, 607] width 19 height 11
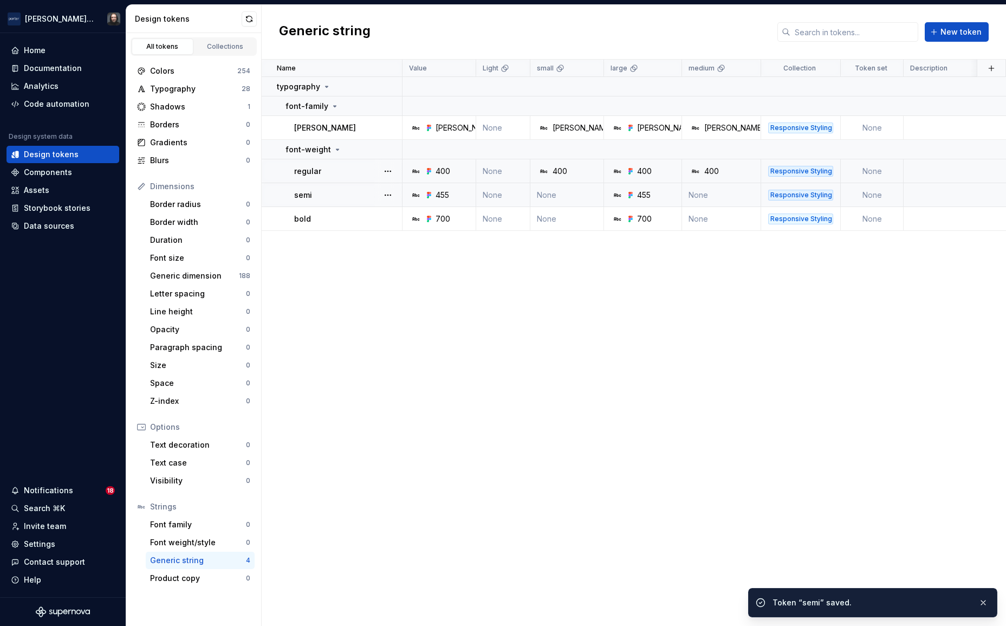
click at [730, 171] on div "400" at bounding box center [724, 171] width 71 height 11
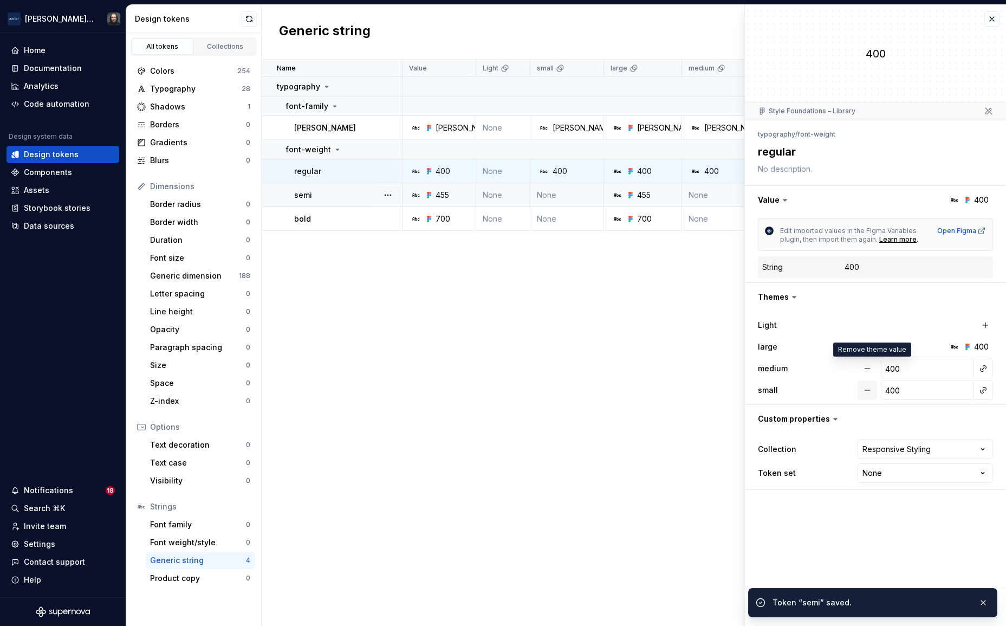
drag, startPoint x: 864, startPoint y: 368, endPoint x: 870, endPoint y: 391, distance: 23.7
click at [864, 369] on button "button" at bounding box center [868, 369] width 20 height 20
click at [869, 392] on button "button" at bounding box center [868, 390] width 20 height 20
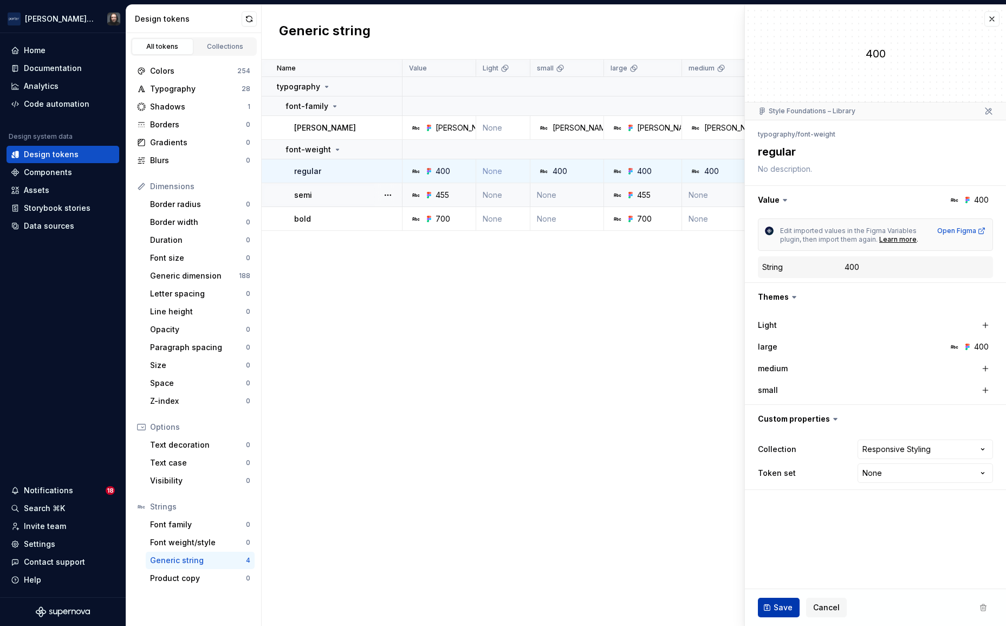
click at [782, 613] on button "Save" at bounding box center [779, 608] width 42 height 20
type textarea "*"
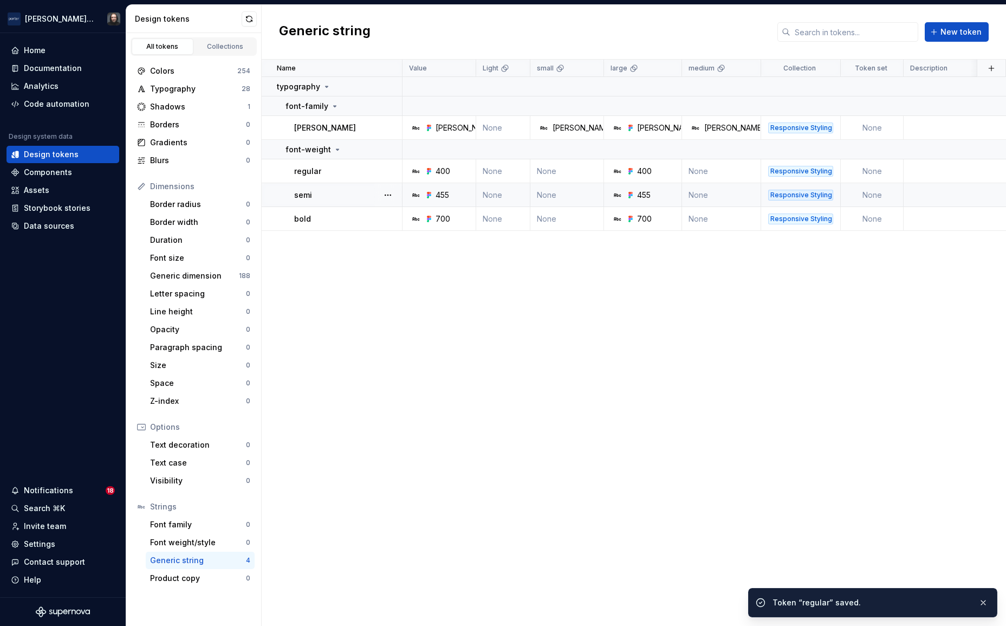
click at [628, 375] on div "Name Value Light small large medium Collection Token set Description Last updat…" at bounding box center [634, 343] width 744 height 566
